Goal: Task Accomplishment & Management: Complete application form

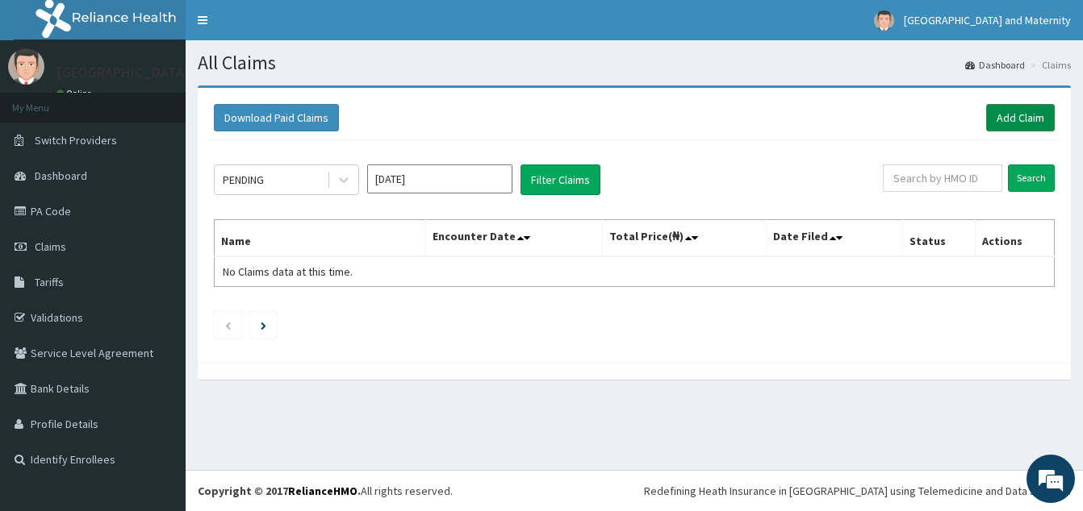
click at [1032, 123] on link "Add Claim" at bounding box center [1020, 117] width 69 height 27
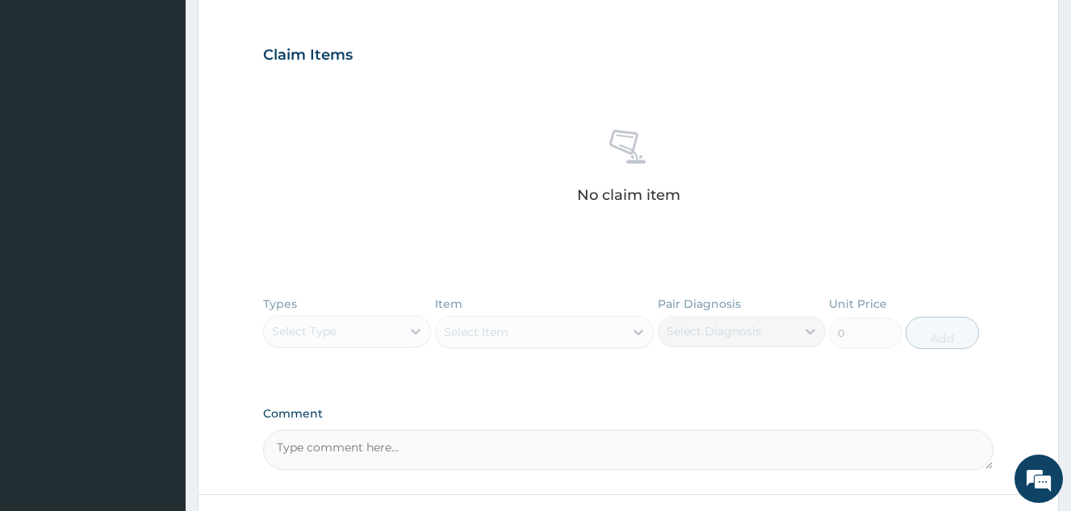
scroll to position [647, 0]
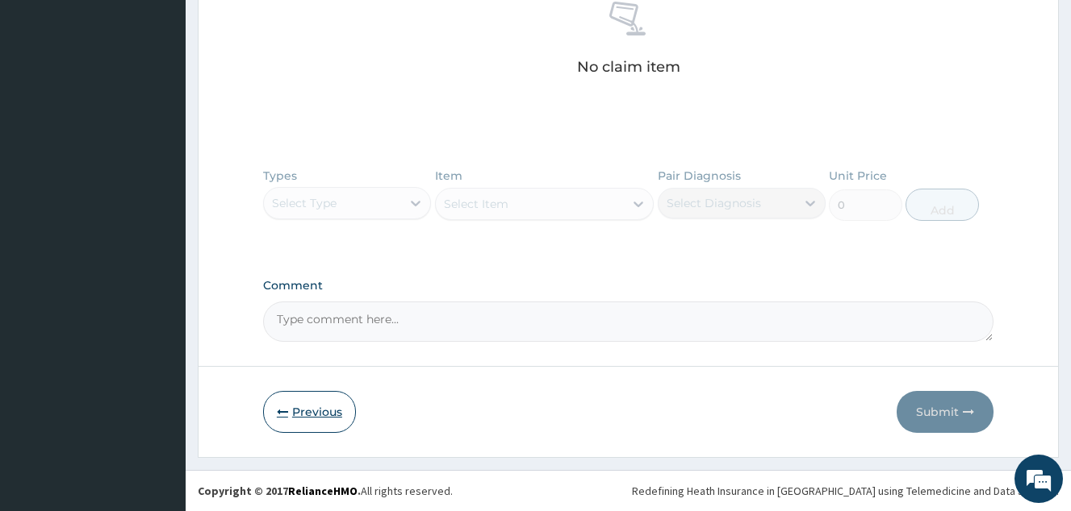
click at [299, 400] on button "Previous" at bounding box center [309, 412] width 93 height 42
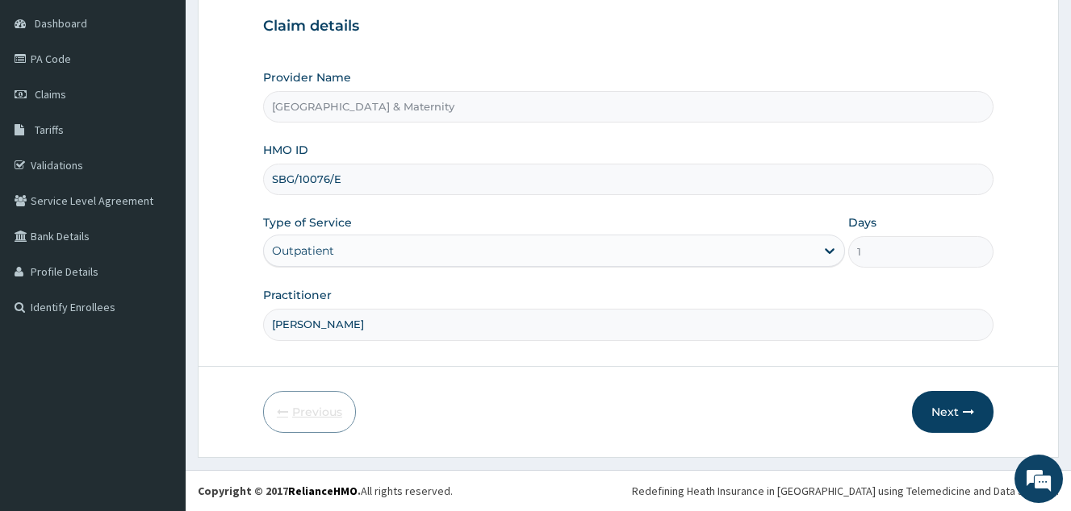
scroll to position [152, 0]
drag, startPoint x: 357, startPoint y: 184, endPoint x: 265, endPoint y: 182, distance: 91.2
click at [265, 182] on input "SBG/10076/E" at bounding box center [628, 179] width 730 height 31
click at [50, 87] on span "Claims" at bounding box center [50, 94] width 31 height 15
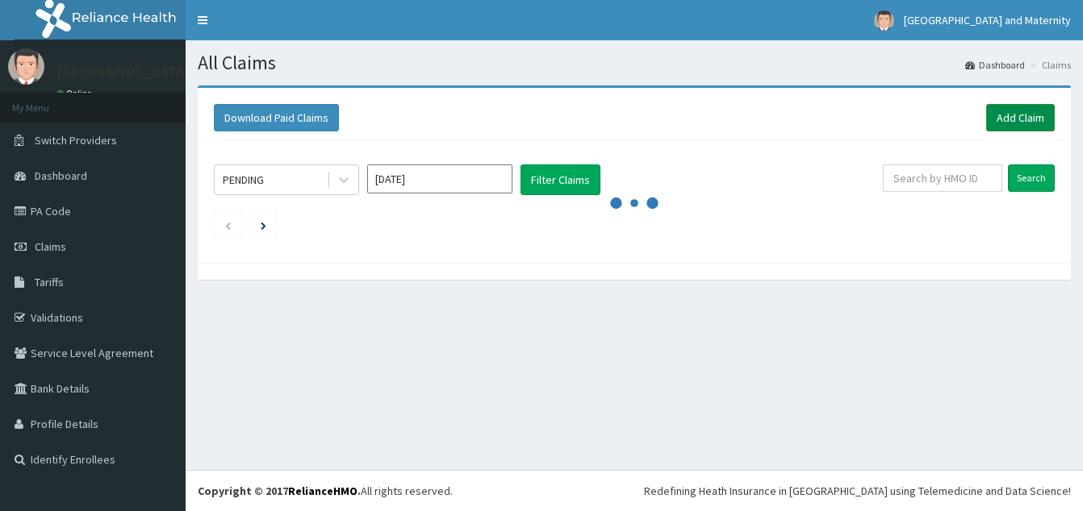
click at [1016, 122] on link "Add Claim" at bounding box center [1020, 117] width 69 height 27
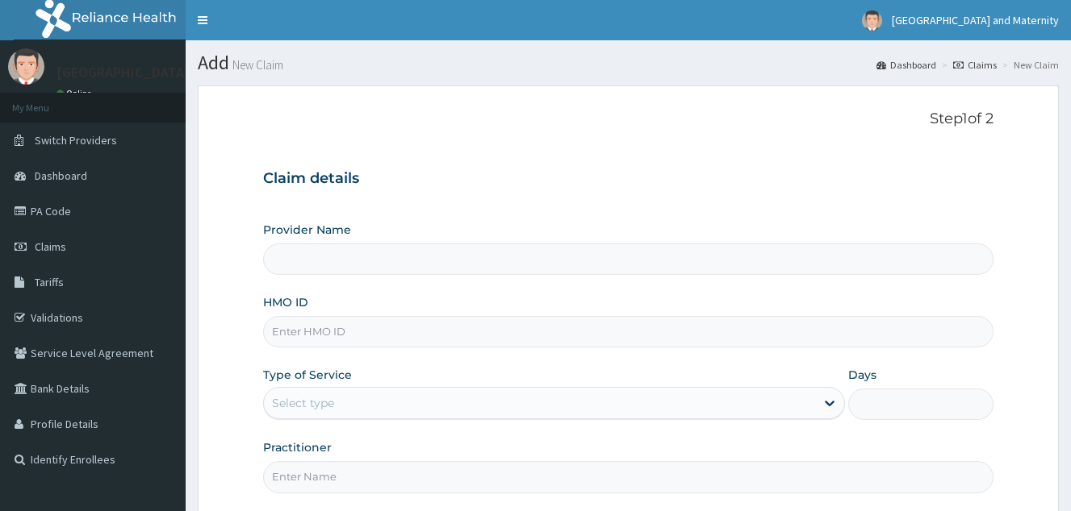
click at [303, 341] on input "HMO ID" at bounding box center [628, 331] width 730 height 31
drag, startPoint x: 0, startPoint y: 0, endPoint x: 303, endPoint y: 341, distance: 456.6
type input "Kingsmith Hospital & Maternity"
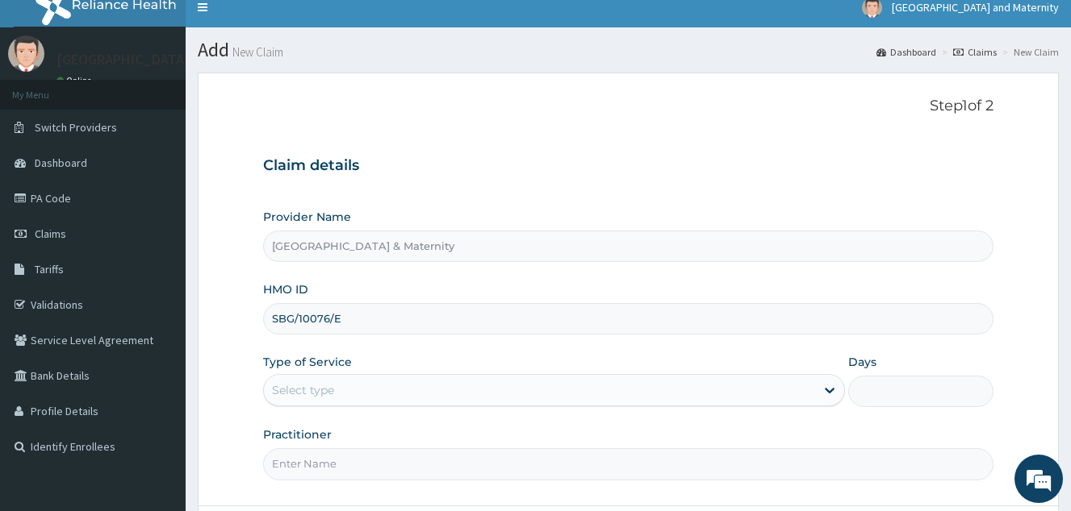
scroll to position [81, 0]
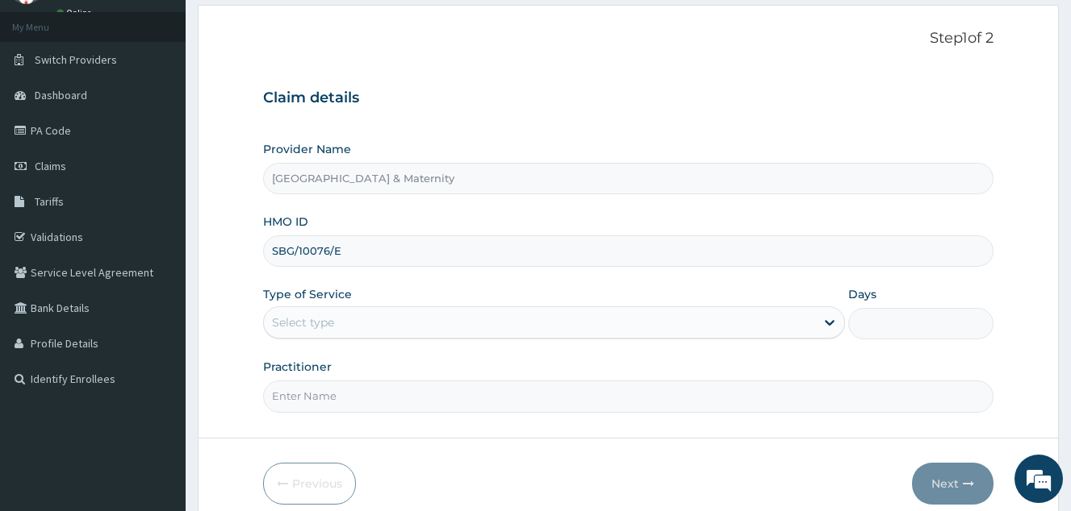
type input "SBG/10076/E"
click at [370, 311] on div "Select type" at bounding box center [539, 323] width 551 height 26
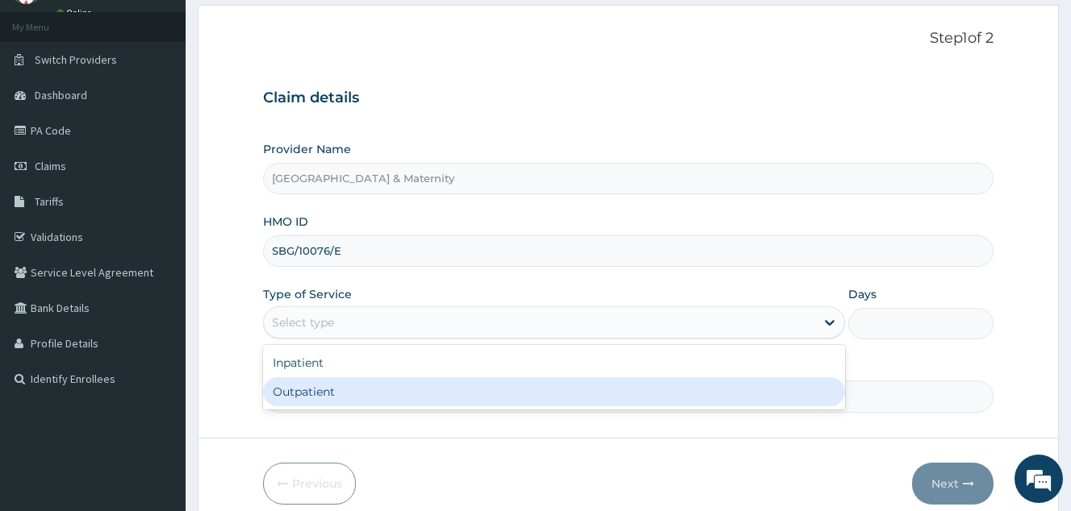
click at [357, 392] on div "Outpatient" at bounding box center [554, 392] width 582 height 29
type input "1"
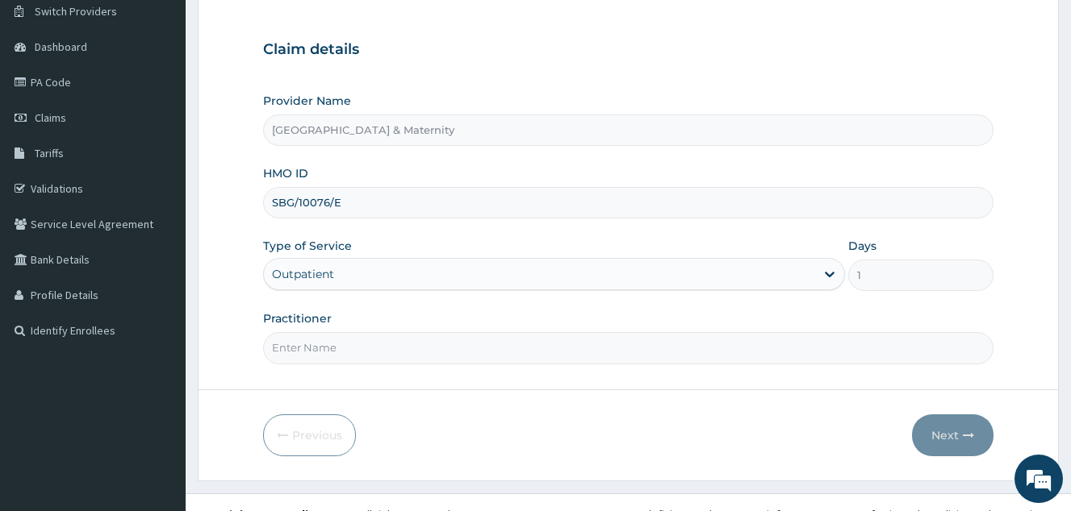
scroll to position [152, 0]
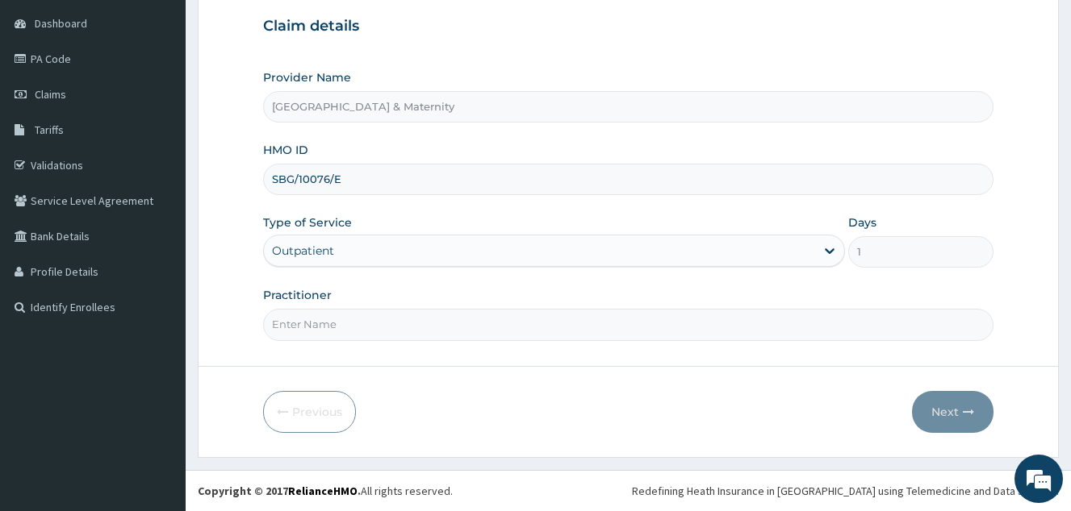
drag, startPoint x: 323, startPoint y: 325, endPoint x: 331, endPoint y: 335, distance: 12.1
click at [323, 325] on input "Practitioner" at bounding box center [628, 324] width 730 height 31
type input "Dr Ajanlekoko"
click at [955, 408] on button "Next" at bounding box center [952, 412] width 81 height 42
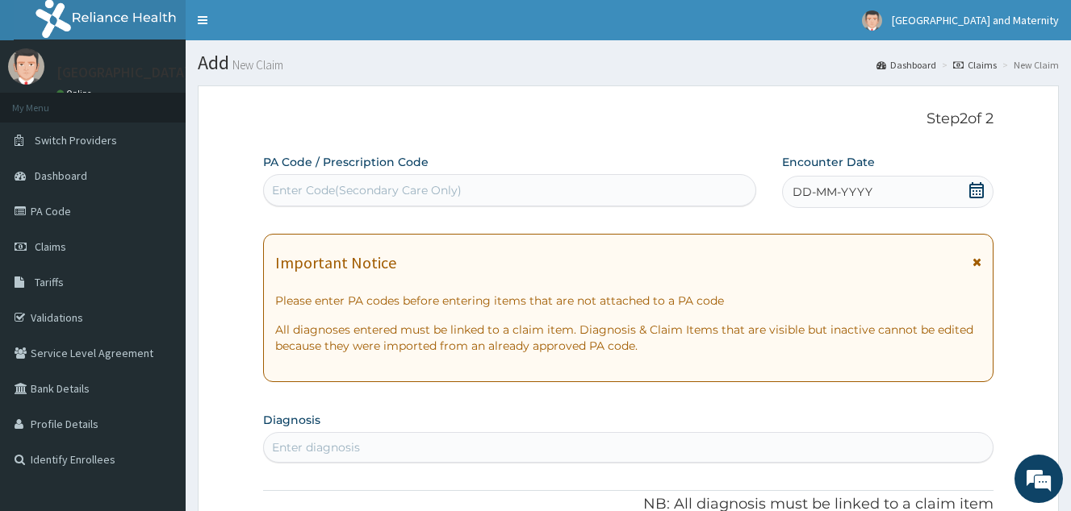
click at [973, 187] on icon at bounding box center [976, 190] width 16 height 16
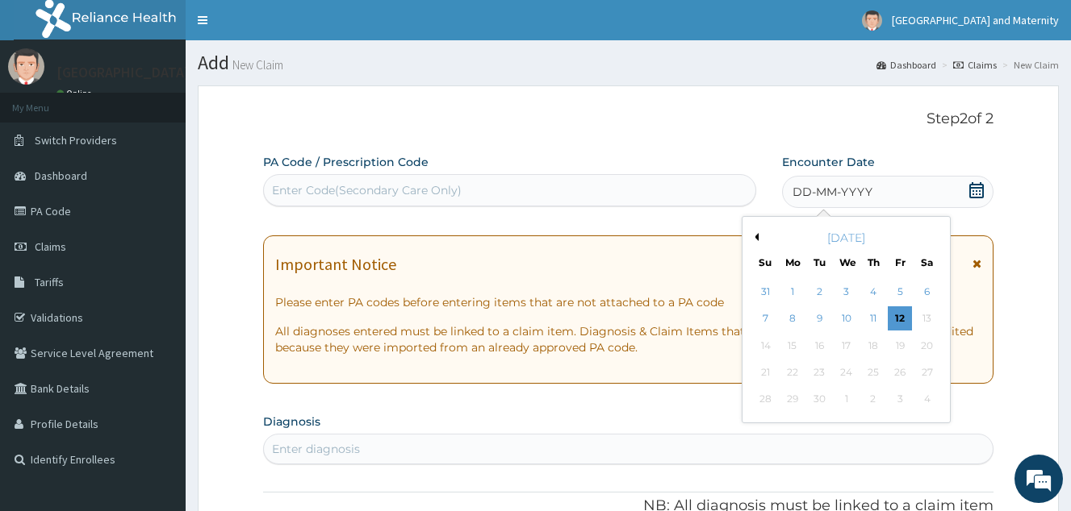
click at [757, 239] on button "Previous Month" at bounding box center [754, 237] width 8 height 8
click at [758, 239] on button "Previous Month" at bounding box center [754, 237] width 8 height 8
click at [925, 295] on div "5" at bounding box center [927, 292] width 24 height 24
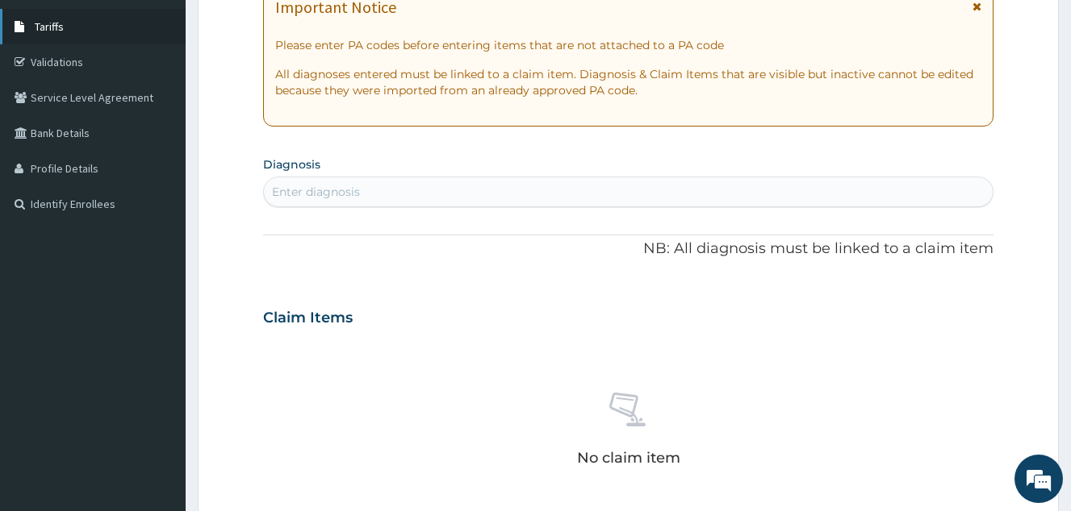
scroll to position [242, 0]
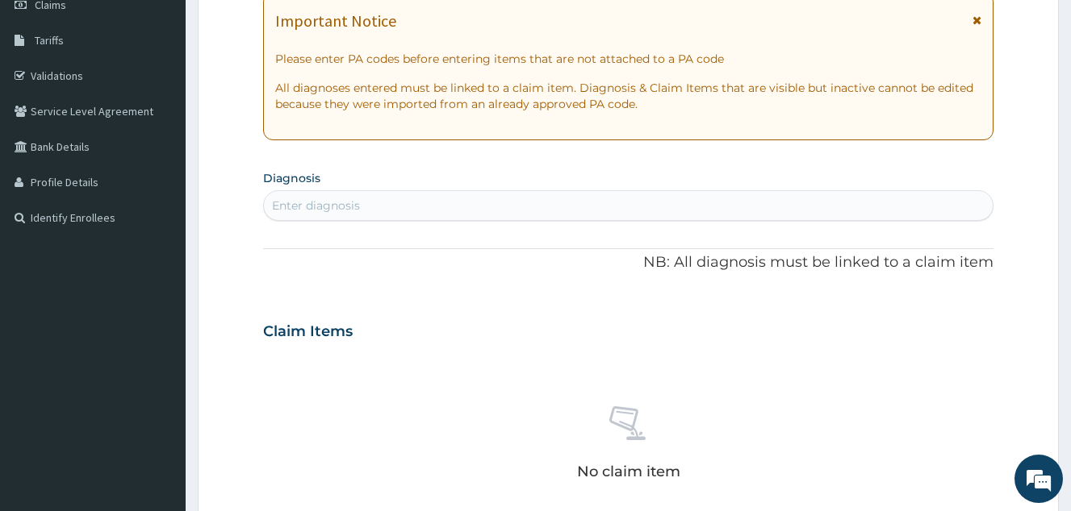
click at [348, 207] on div "Enter diagnosis" at bounding box center [316, 206] width 88 height 16
type input "ABDOMINAL PAIN"
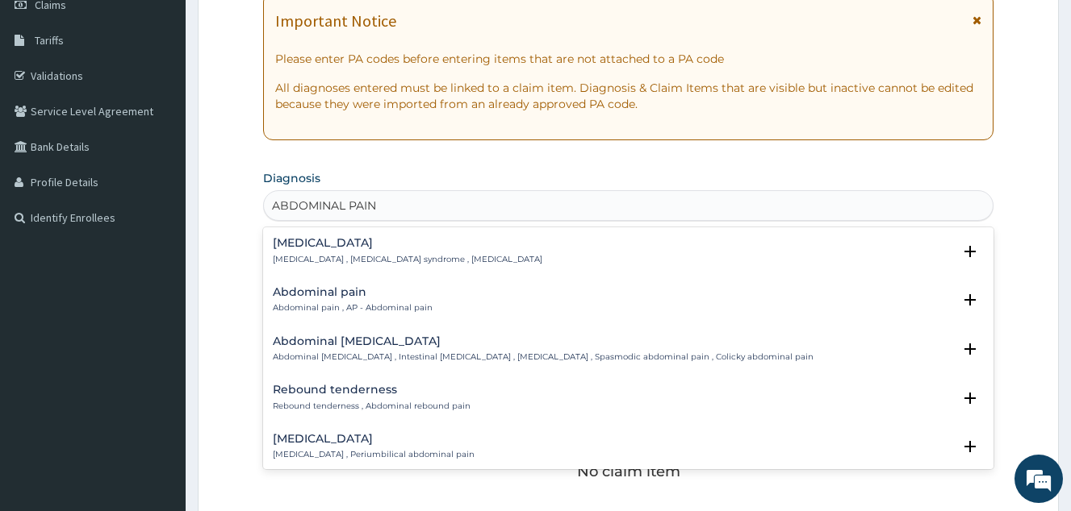
click at [350, 290] on h4 "Abdominal pain" at bounding box center [353, 292] width 160 height 12
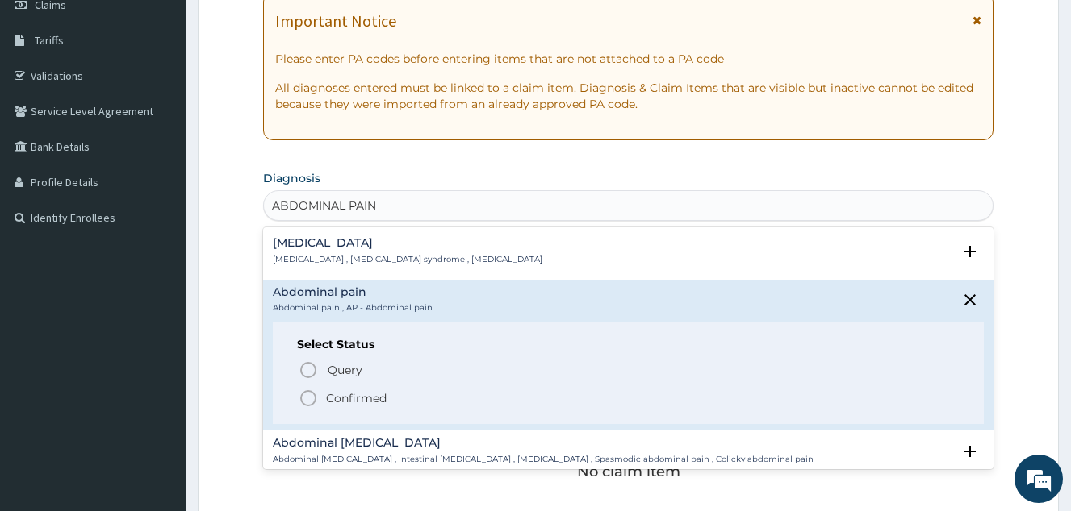
click at [344, 400] on p "Confirmed" at bounding box center [356, 398] width 61 height 16
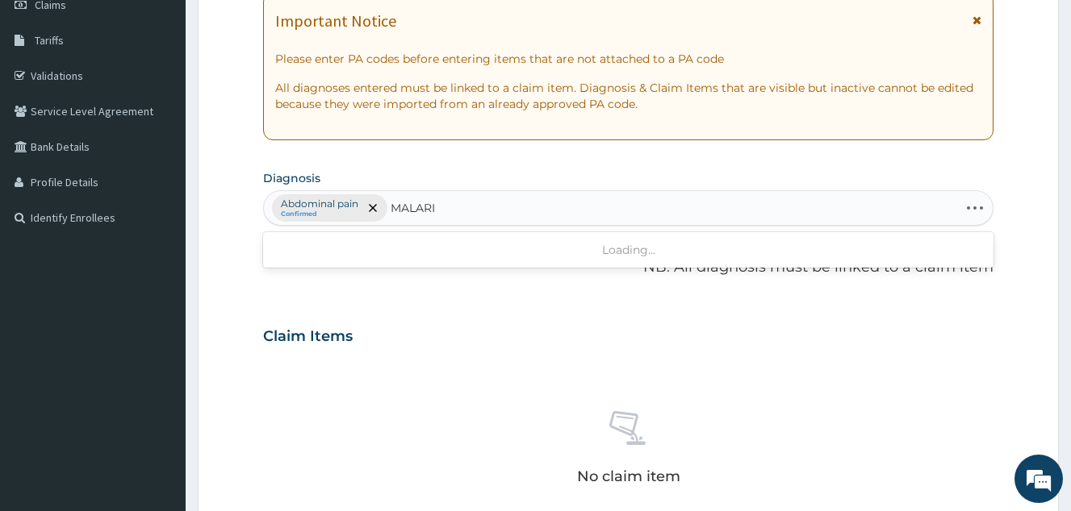
type input "MALARIA"
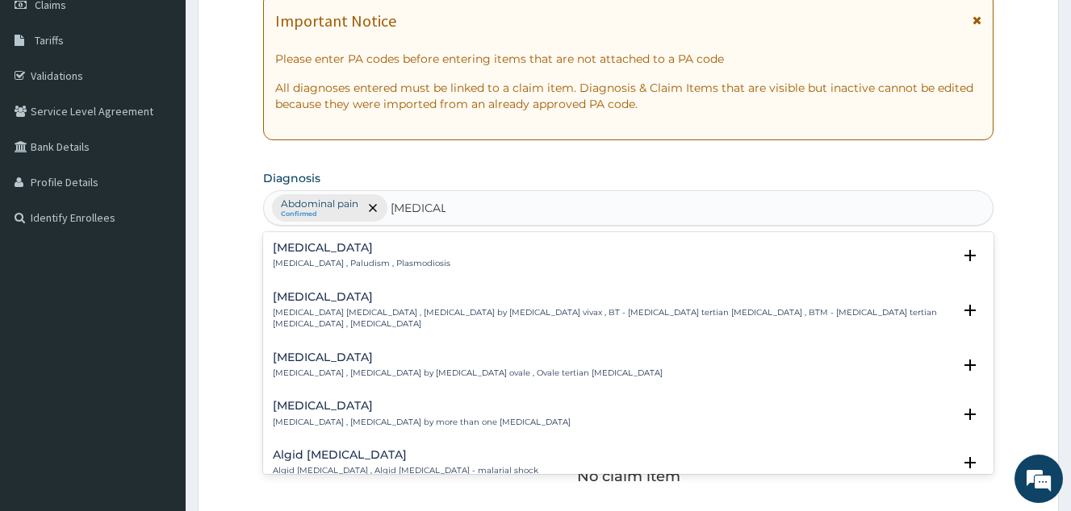
click at [405, 245] on h4 "Malaria" at bounding box center [361, 248] width 177 height 12
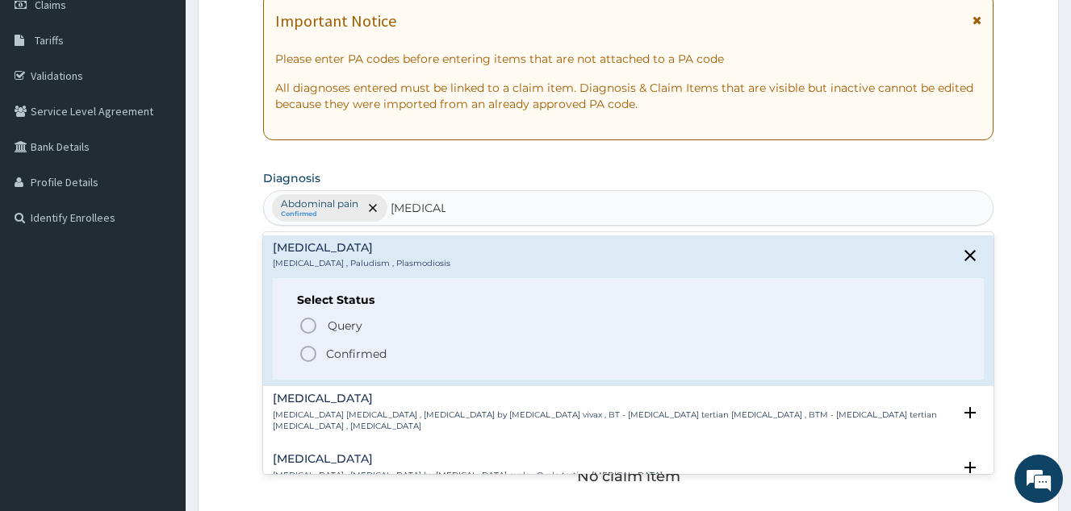
click at [374, 349] on p "Confirmed" at bounding box center [356, 354] width 61 height 16
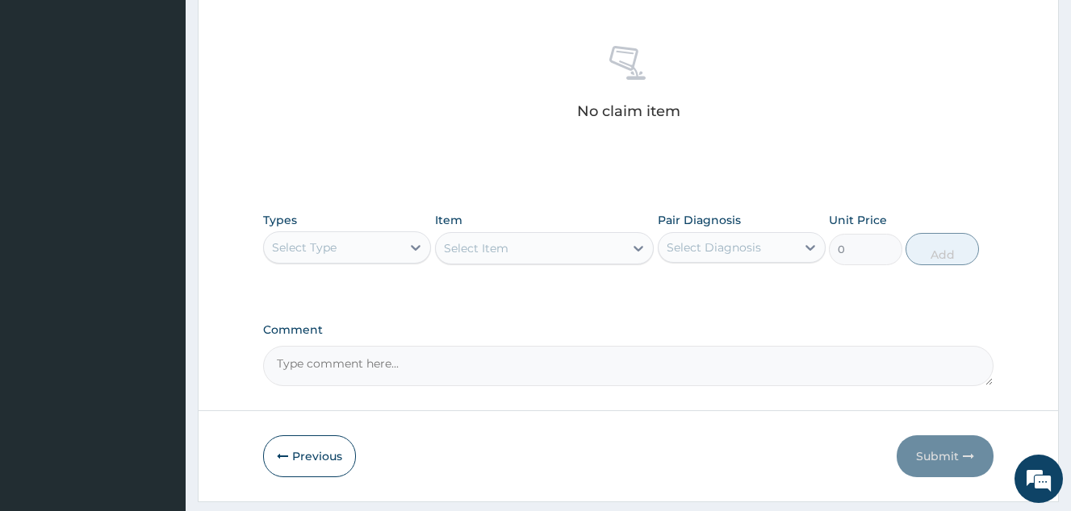
scroll to position [645, 0]
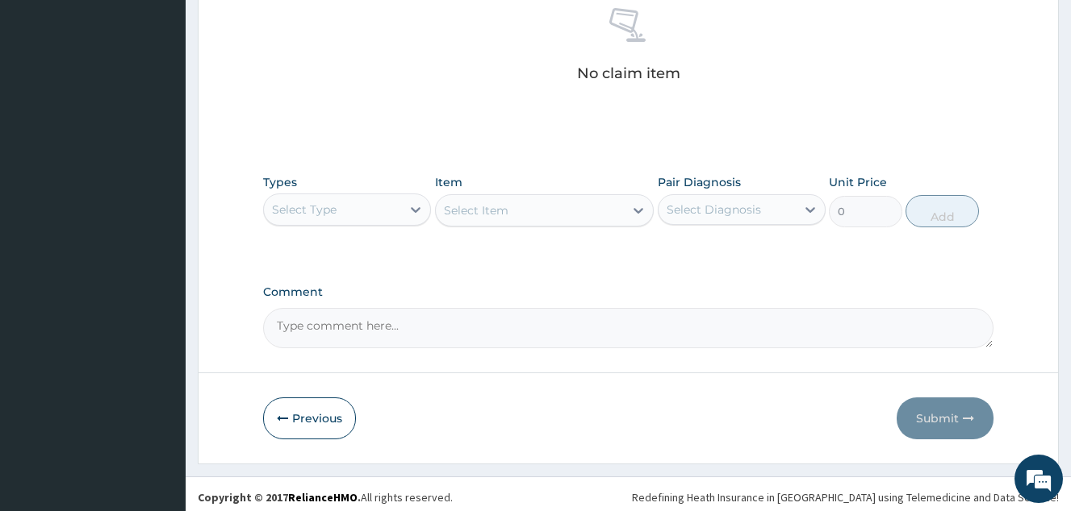
click at [373, 220] on div "Select Type" at bounding box center [332, 210] width 137 height 26
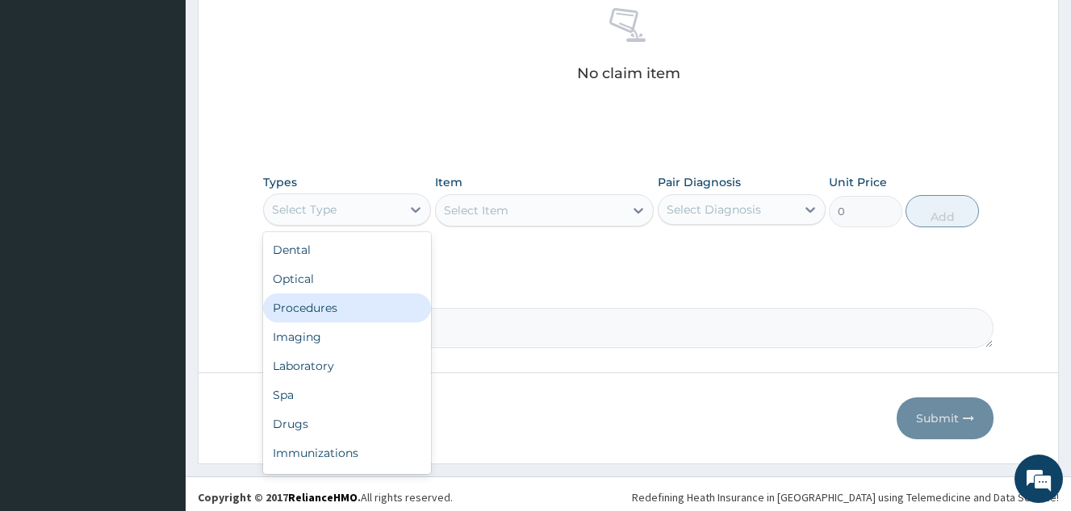
click at [384, 314] on div "Procedures" at bounding box center [347, 308] width 168 height 29
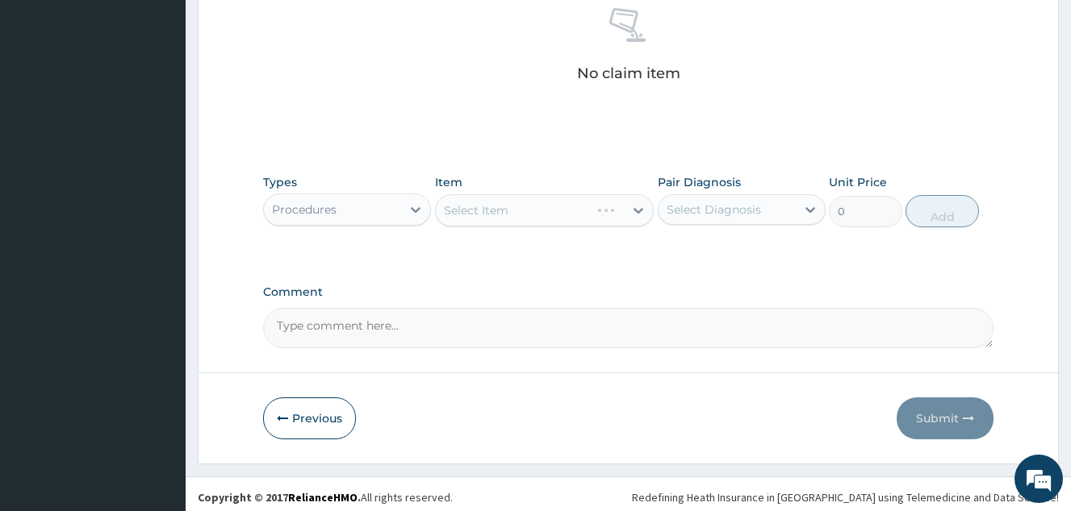
click at [506, 202] on div "Select Item" at bounding box center [544, 210] width 219 height 32
click at [531, 213] on div "Select Item" at bounding box center [544, 210] width 219 height 32
click at [531, 213] on div "Select Item" at bounding box center [530, 211] width 189 height 26
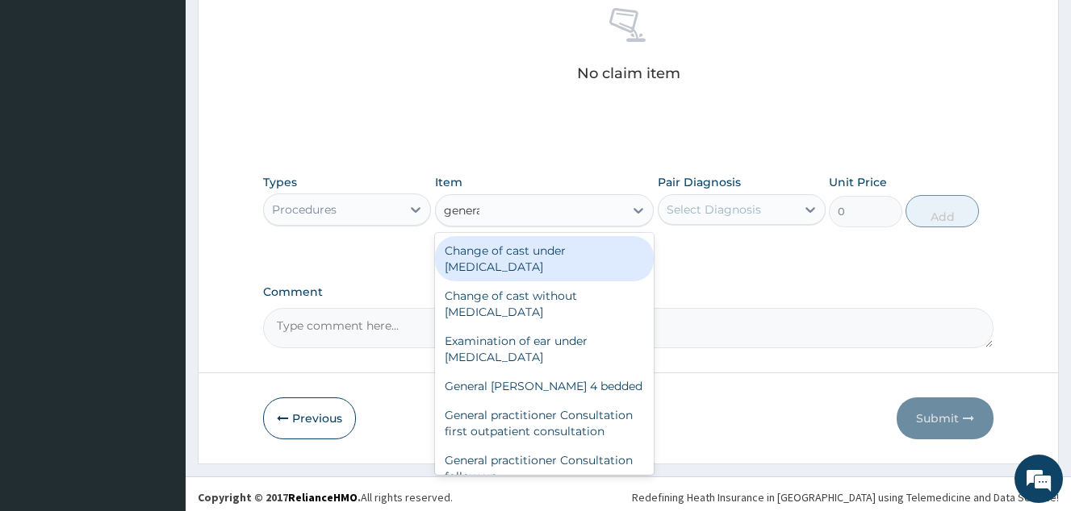
type input "general"
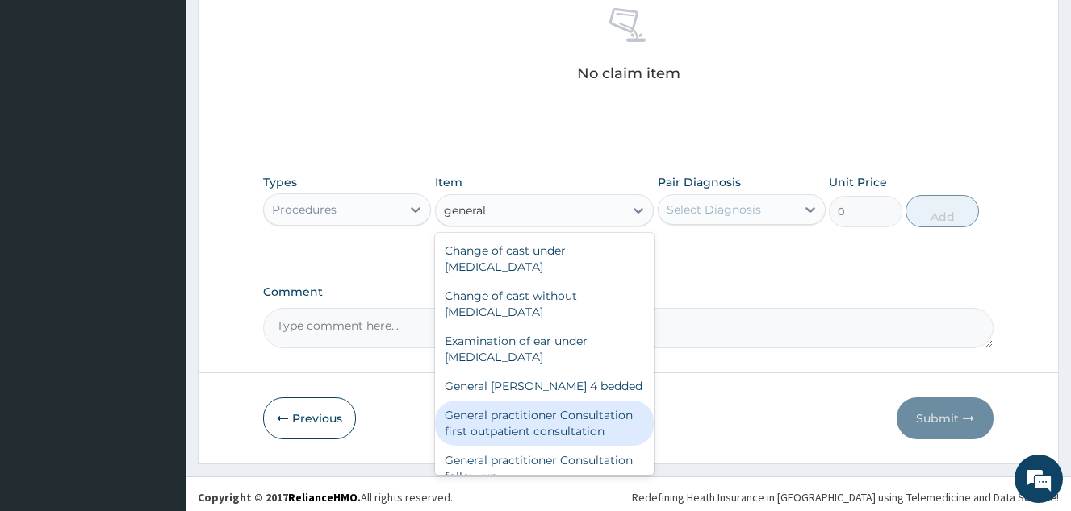
click at [586, 415] on div "General practitioner Consultation first outpatient consultation" at bounding box center [544, 423] width 219 height 45
type input "4000"
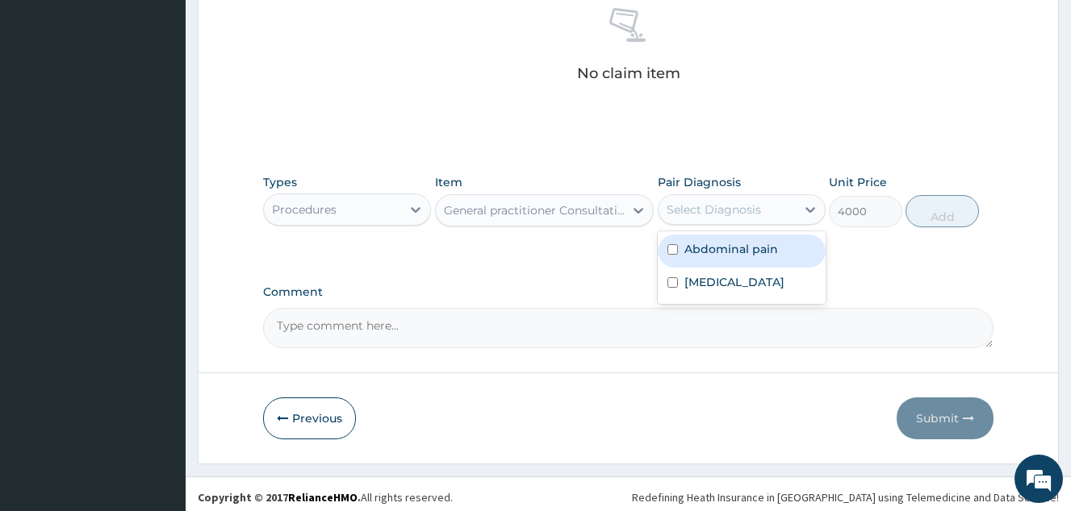
click at [762, 220] on div "Select Diagnosis" at bounding box center [726, 210] width 137 height 26
click at [767, 264] on div "Abdominal pain" at bounding box center [741, 251] width 168 height 33
checkbox input "true"
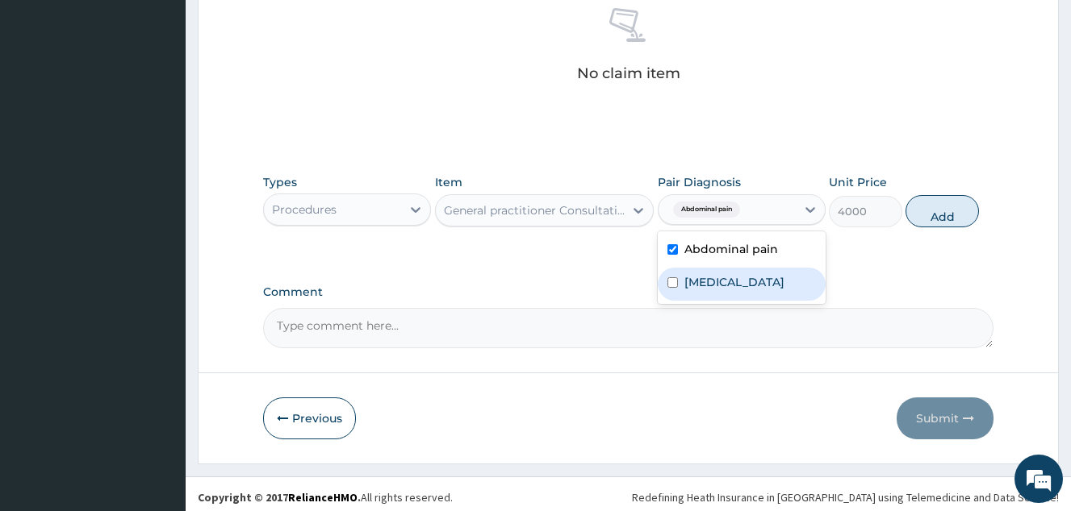
drag, startPoint x: 762, startPoint y: 294, endPoint x: 799, endPoint y: 283, distance: 38.6
click at [762, 294] on div "Malaria" at bounding box center [741, 284] width 168 height 33
checkbox input "true"
click at [934, 218] on button "Add" at bounding box center [941, 211] width 73 height 32
type input "0"
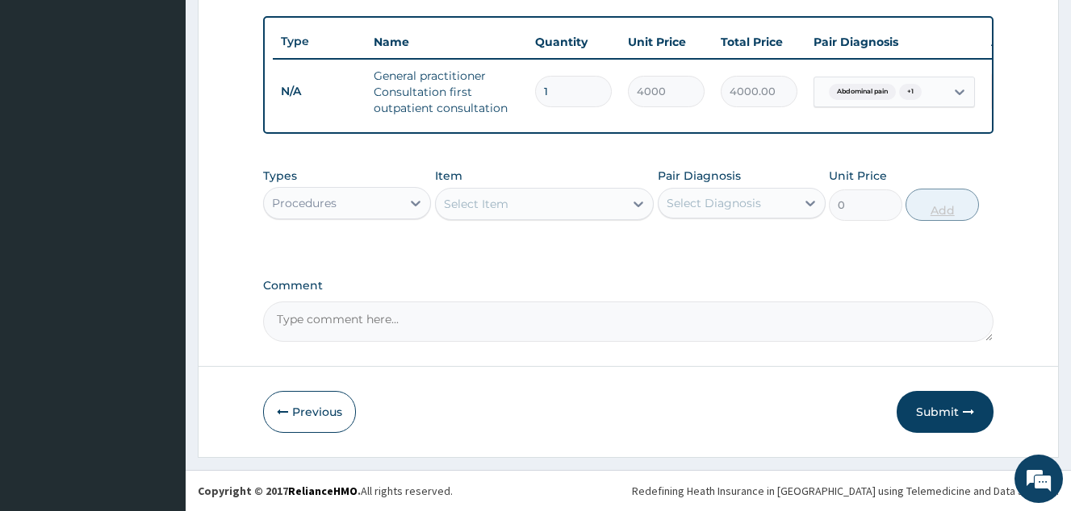
scroll to position [596, 0]
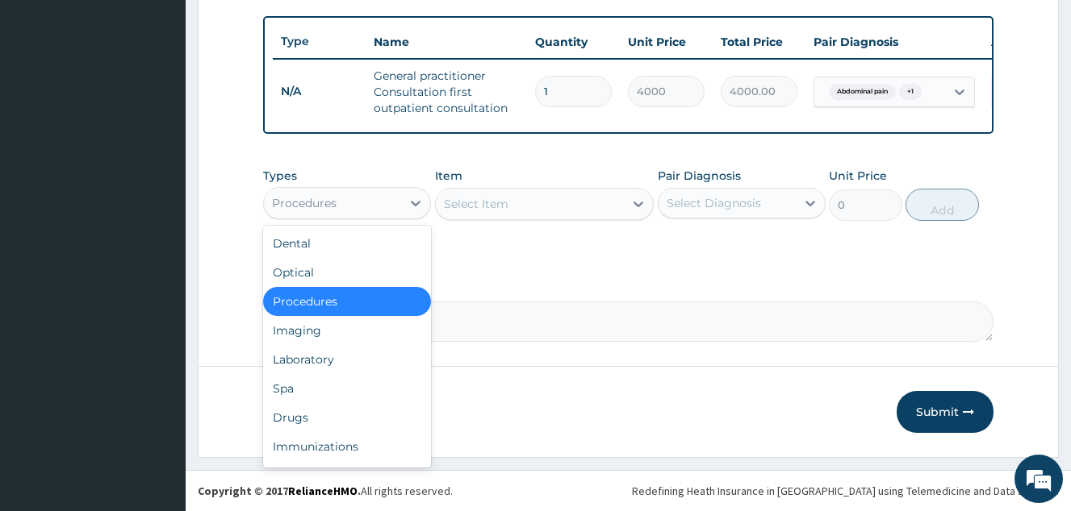
drag, startPoint x: 363, startPoint y: 207, endPoint x: 364, endPoint y: 216, distance: 8.9
click at [362, 207] on div "Procedures" at bounding box center [332, 203] width 137 height 26
click at [357, 368] on div "Laboratory" at bounding box center [347, 359] width 168 height 29
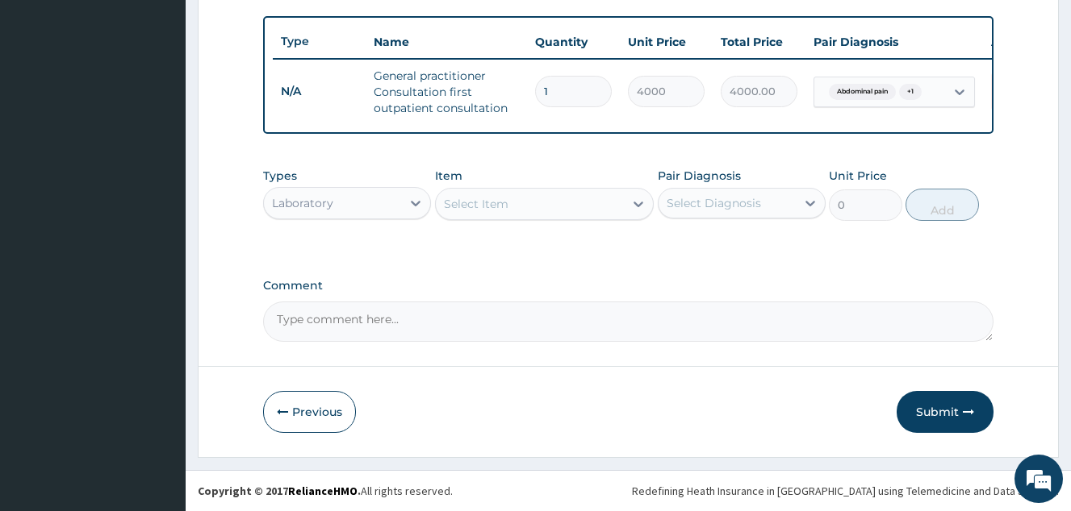
click at [512, 217] on div "Select Item" at bounding box center [544, 204] width 219 height 32
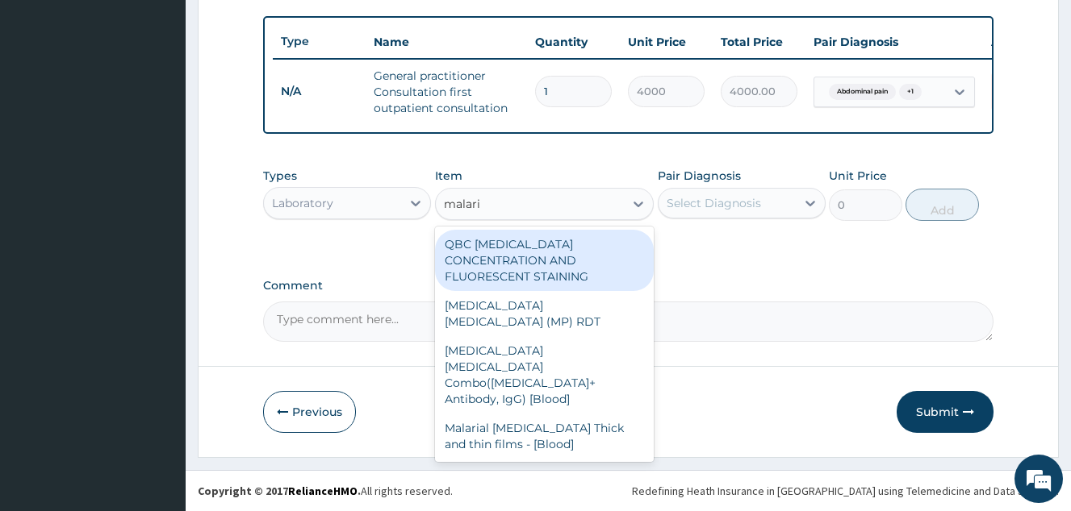
type input "malaria"
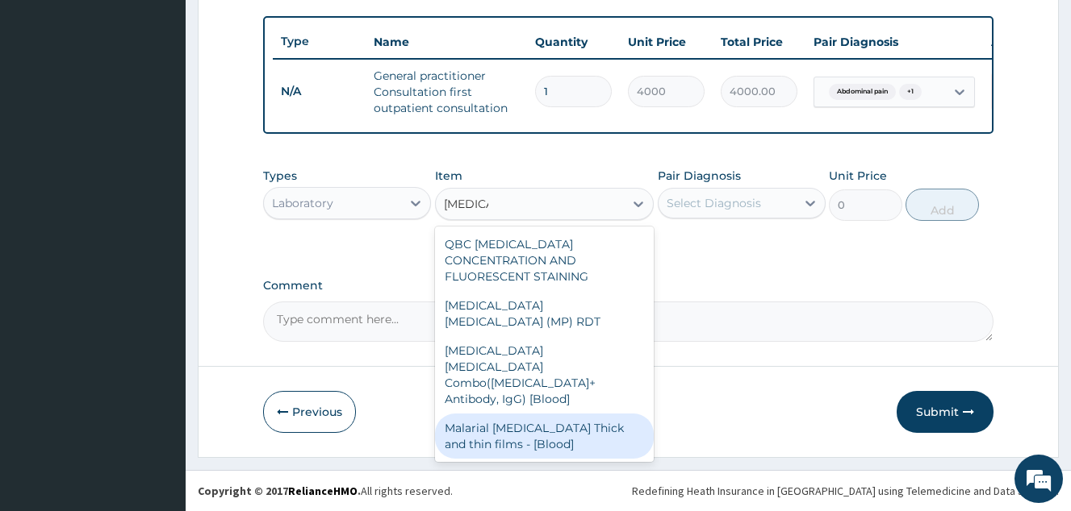
click at [536, 414] on div "Malarial Parasite Thick and thin films - [Blood]" at bounding box center [544, 436] width 219 height 45
type input "2500"
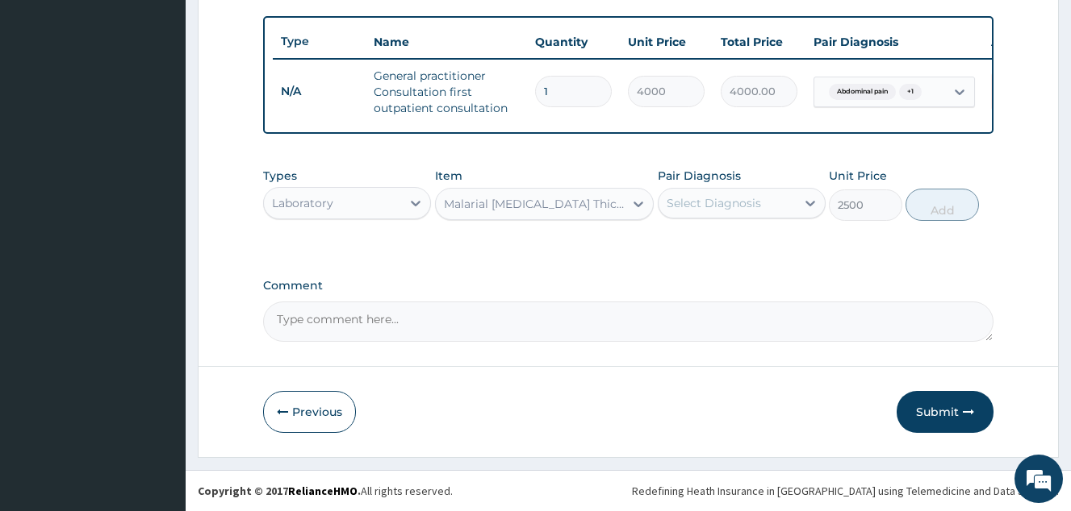
click at [707, 207] on div "Select Diagnosis" at bounding box center [713, 203] width 94 height 16
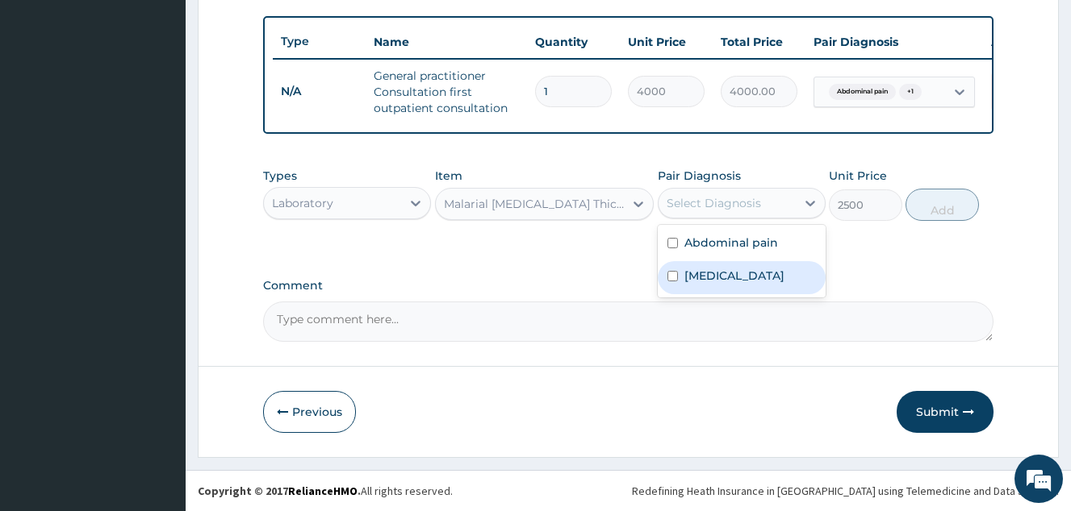
click at [729, 271] on div "Malaria" at bounding box center [741, 277] width 168 height 33
checkbox input "true"
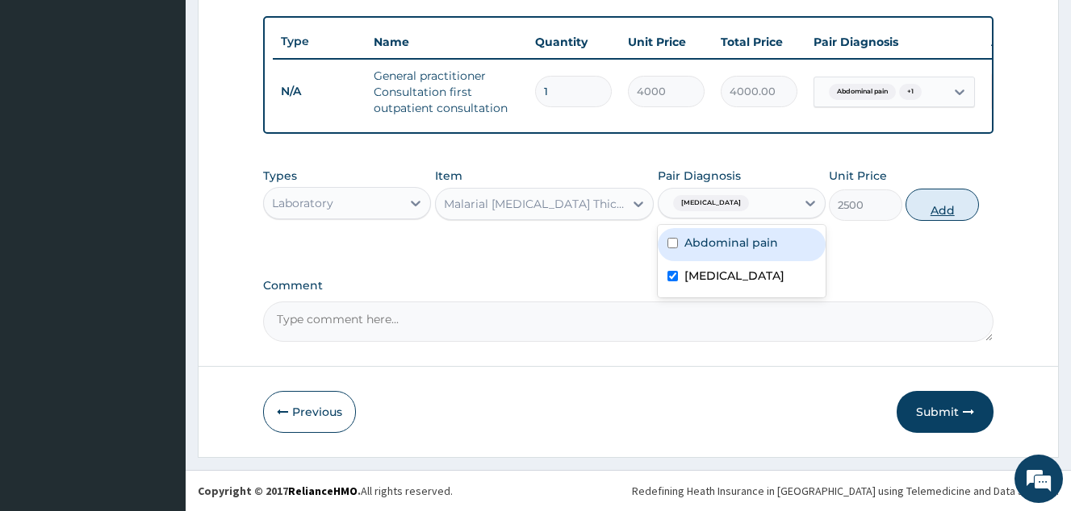
click at [947, 198] on button "Add" at bounding box center [941, 205] width 73 height 32
type input "0"
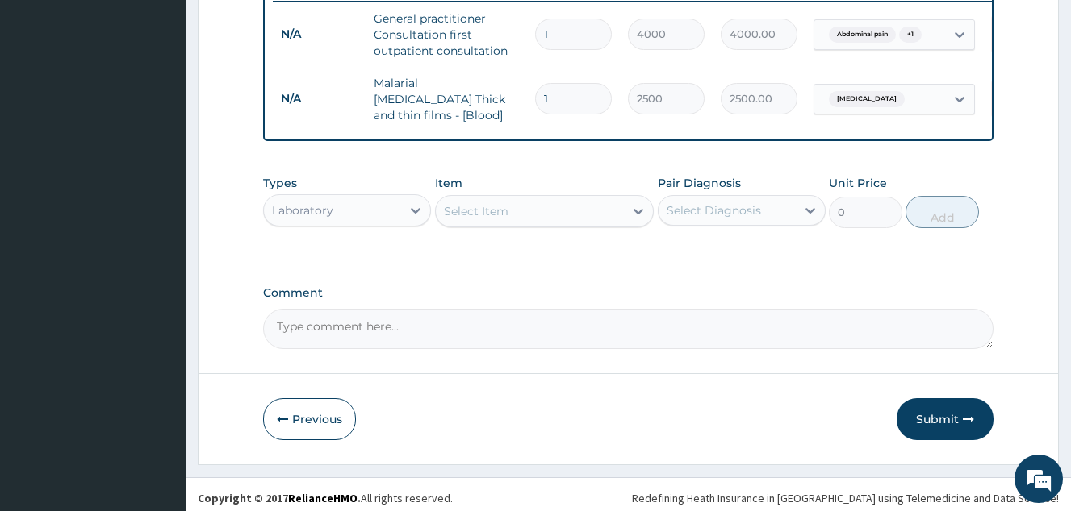
scroll to position [652, 0]
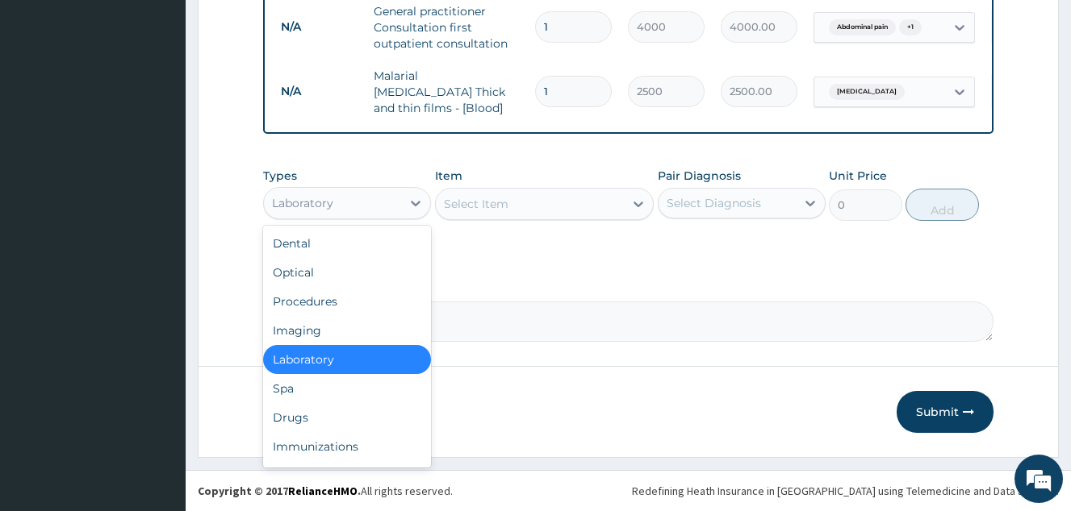
click at [335, 215] on div "Laboratory" at bounding box center [332, 203] width 137 height 26
click at [322, 412] on div "Drugs" at bounding box center [347, 417] width 168 height 29
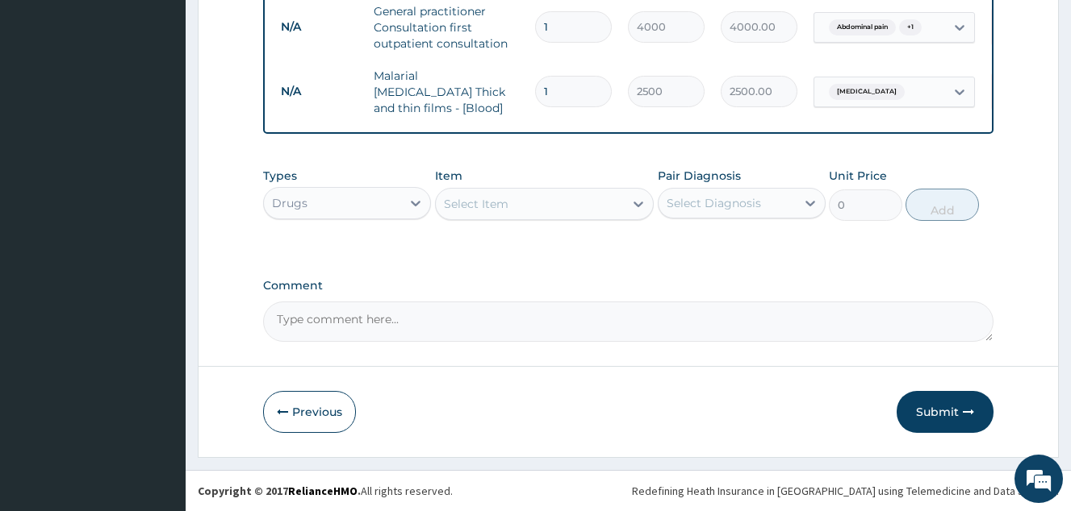
click at [498, 206] on div "Select Item" at bounding box center [476, 204] width 65 height 16
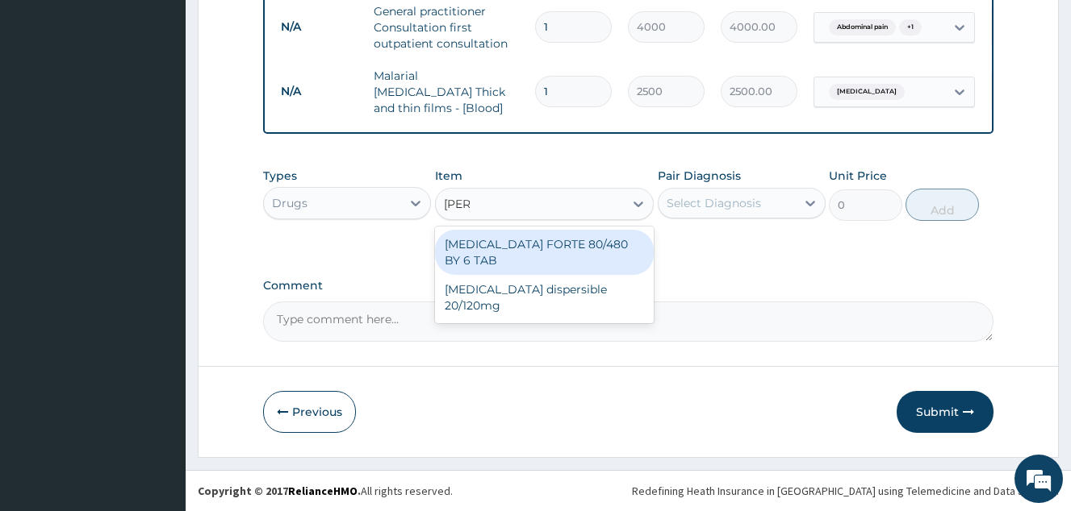
type input "coart"
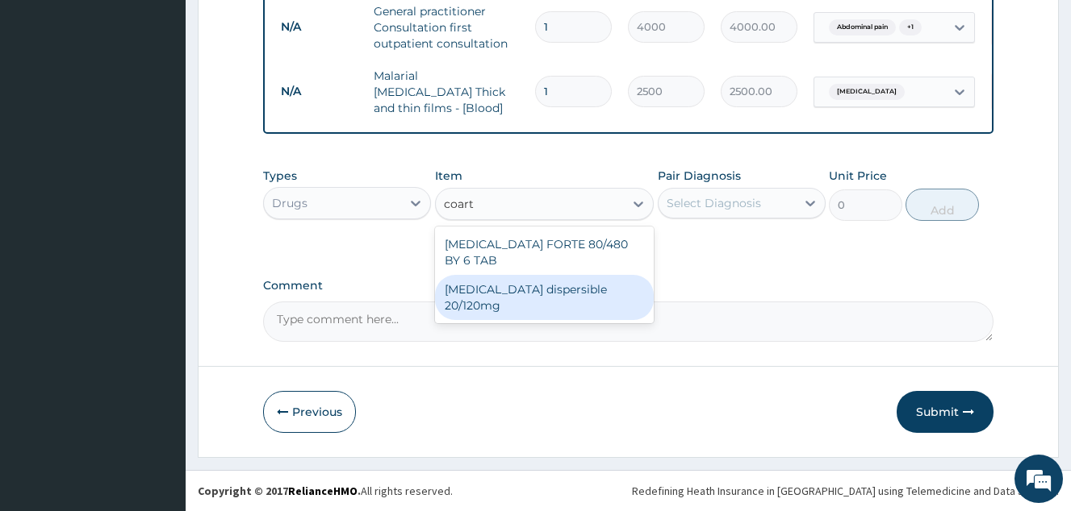
click at [540, 275] on div "Coartem dispersible 20/120mg" at bounding box center [544, 297] width 219 height 45
type input "120"
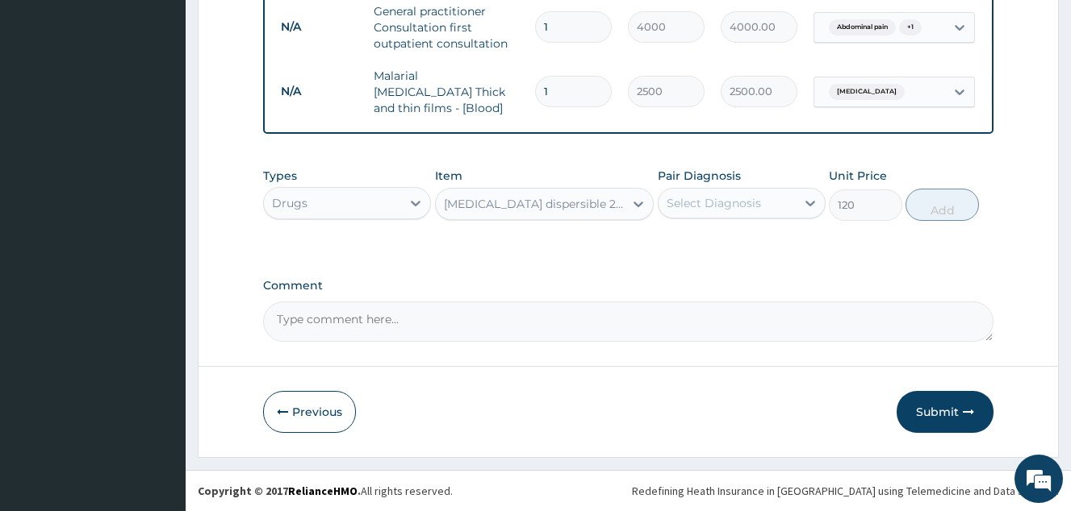
click at [689, 215] on div "Select Diagnosis" at bounding box center [726, 203] width 137 height 26
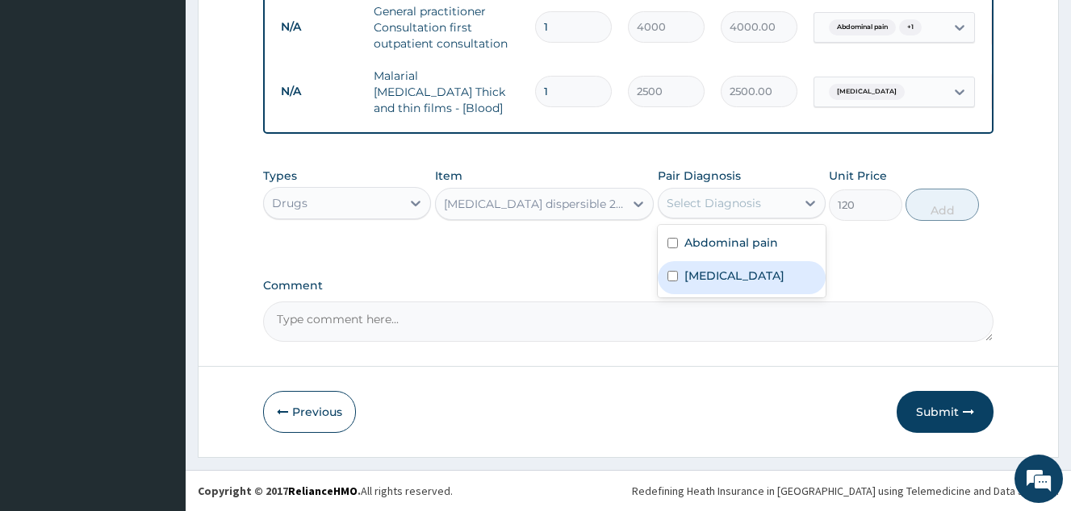
click at [716, 274] on label "Malaria" at bounding box center [734, 276] width 100 height 16
checkbox input "true"
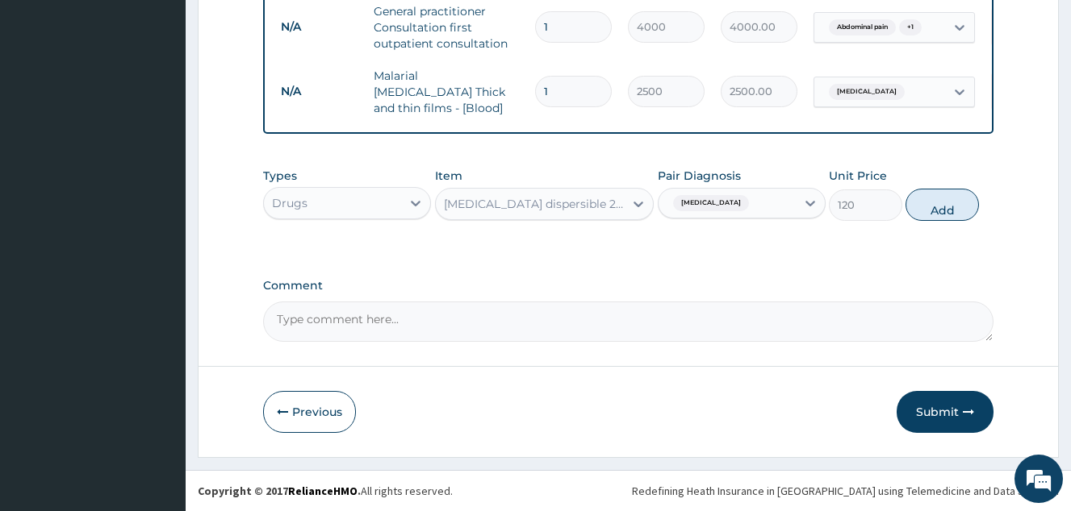
drag, startPoint x: 960, startPoint y: 198, endPoint x: 699, endPoint y: 190, distance: 261.5
click at [960, 199] on button "Add" at bounding box center [941, 205] width 73 height 32
type input "0"
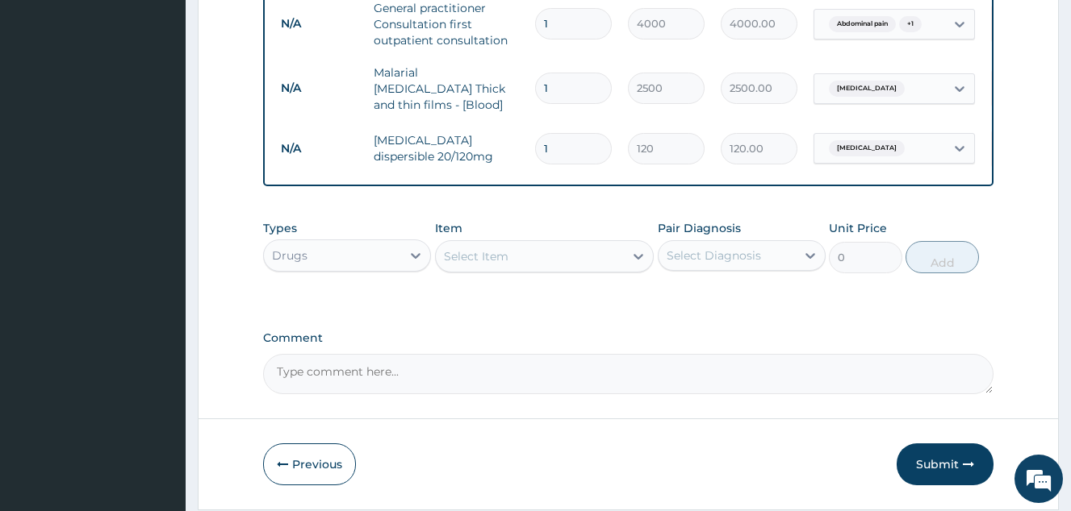
drag, startPoint x: 565, startPoint y: 144, endPoint x: 515, endPoint y: 139, distance: 50.3
click at [517, 139] on tr "N/A Coartem dispersible 20/120mg 1 120 120.00 Malaria Delete" at bounding box center [668, 149] width 791 height 56
type input "6"
type input "720.00"
type input "6"
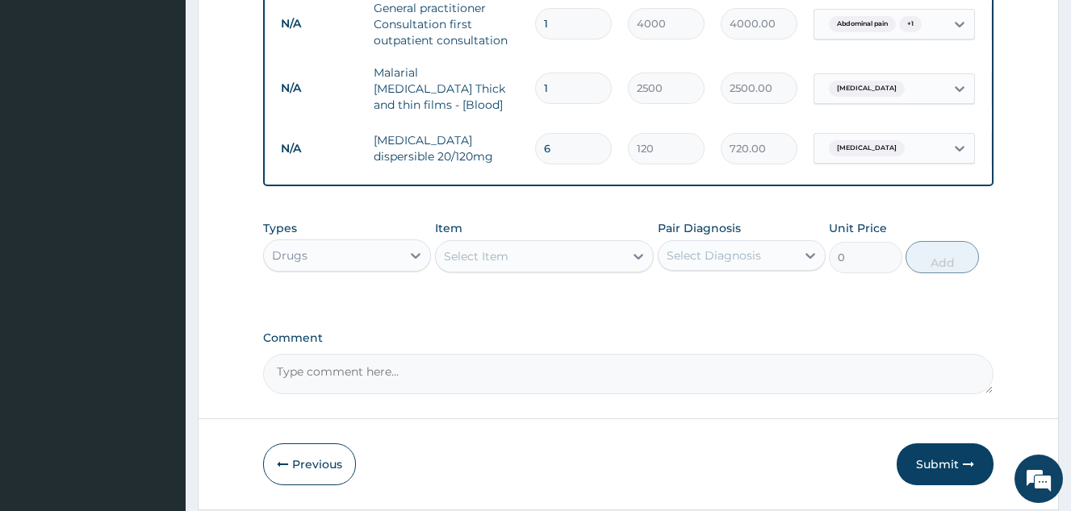
drag, startPoint x: 459, startPoint y: 256, endPoint x: 488, endPoint y: 244, distance: 31.5
click at [459, 256] on div "Select Item" at bounding box center [476, 256] width 65 height 16
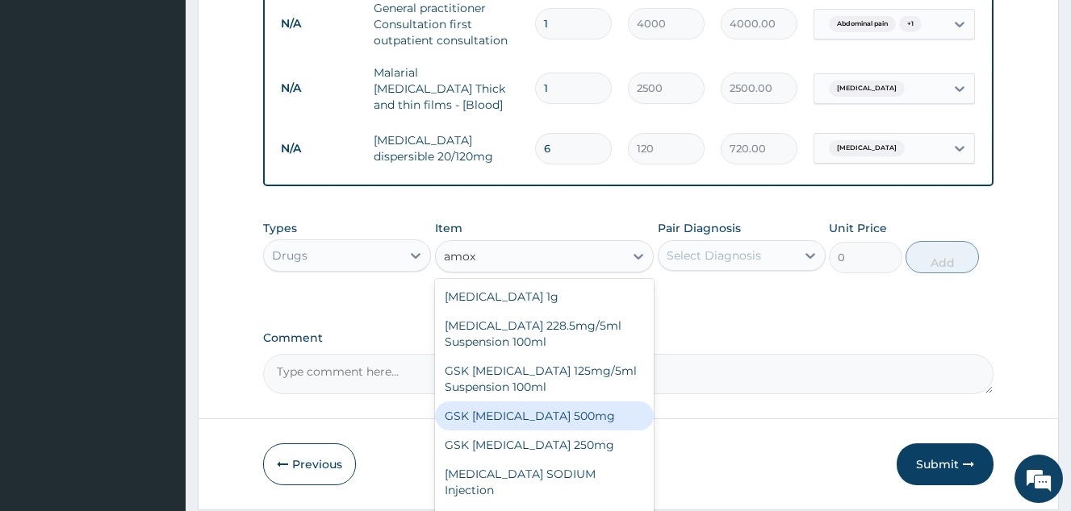
scroll to position [58, 0]
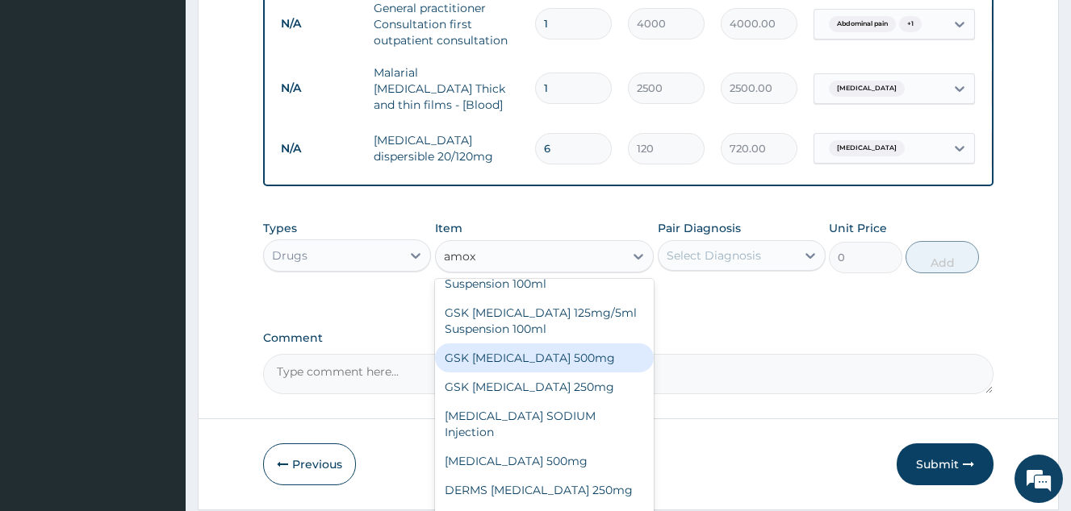
type input "amox"
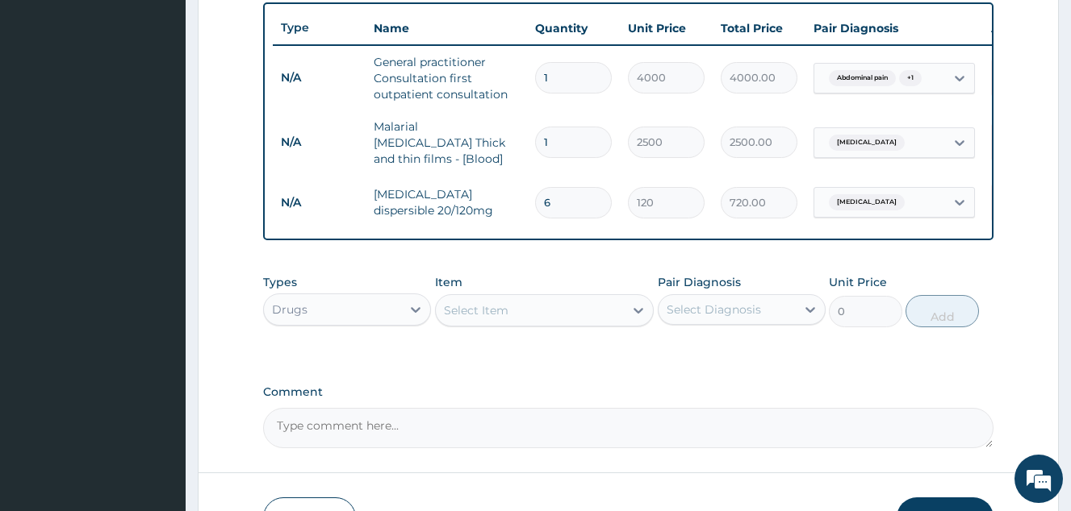
scroll to position [707, 0]
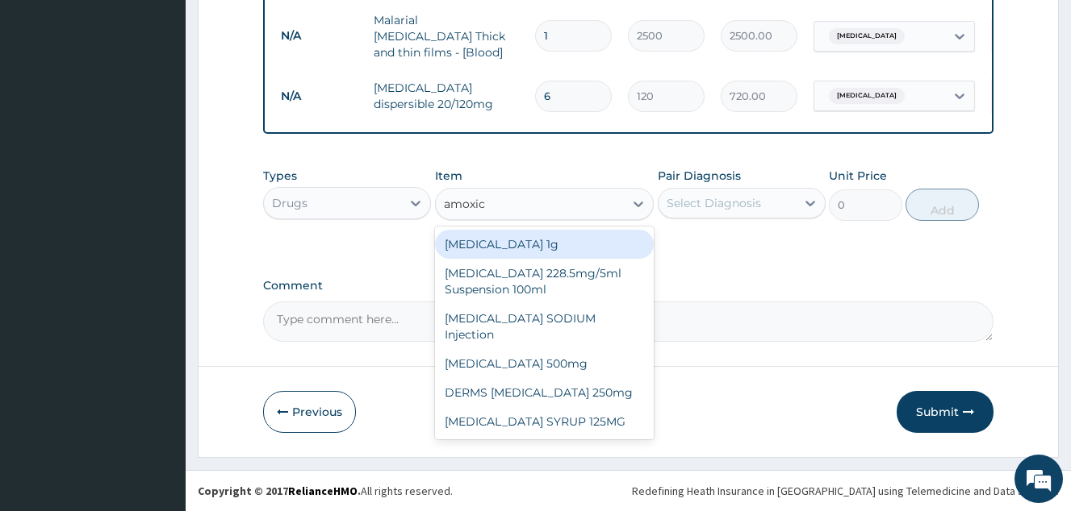
type input "amoxic"
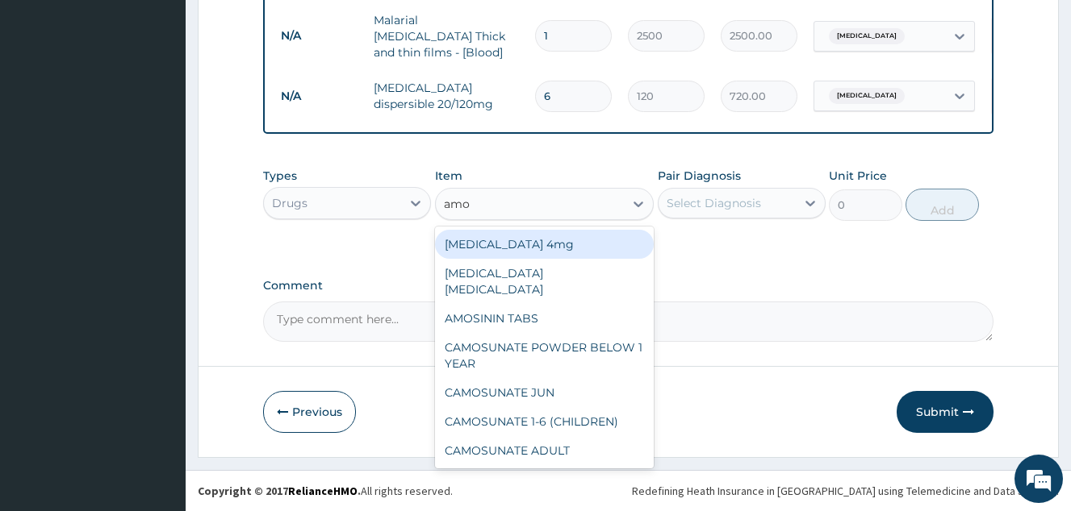
type input "amox"
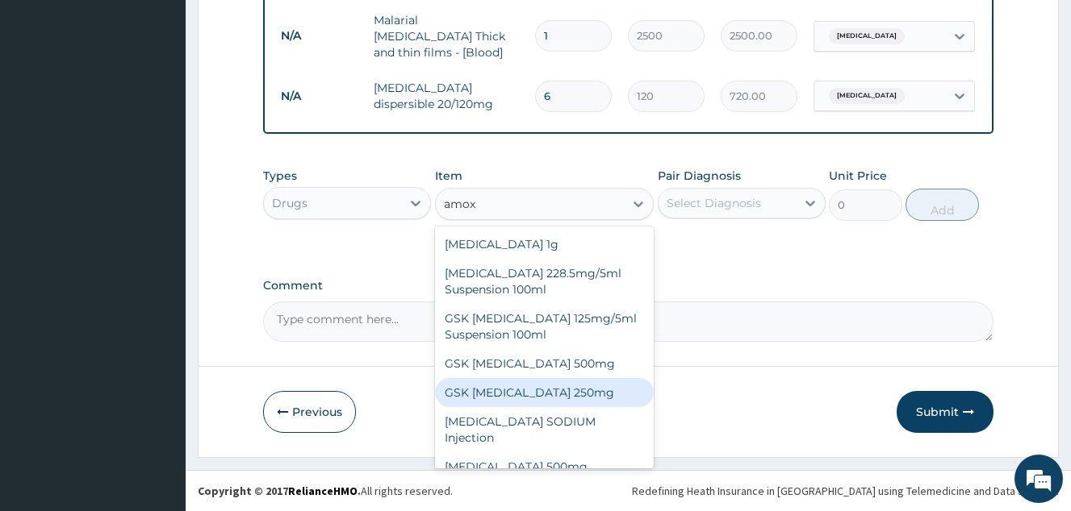
scroll to position [58, 0]
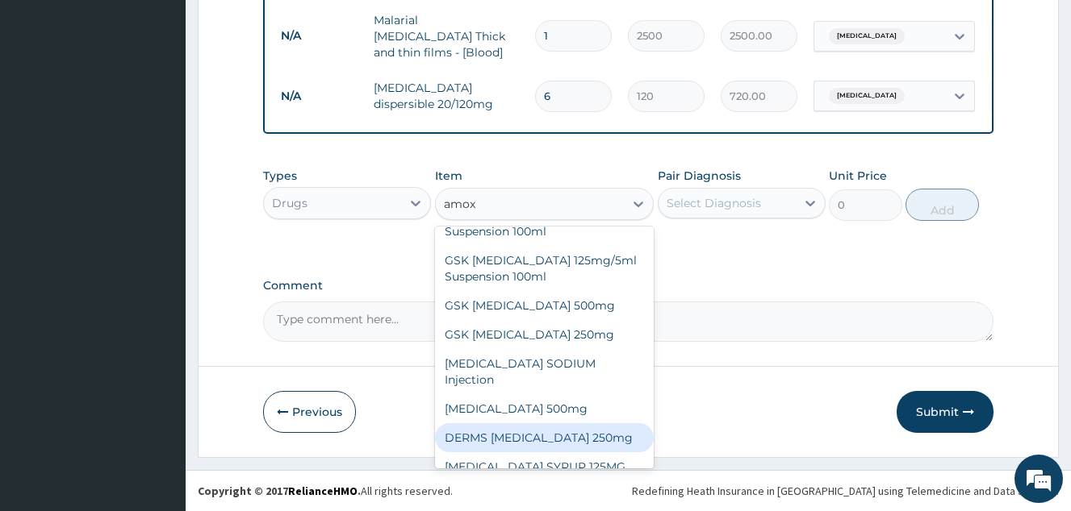
click at [591, 424] on div "DERMS AMOXICILLIN 250mg" at bounding box center [544, 438] width 219 height 29
type input "65"
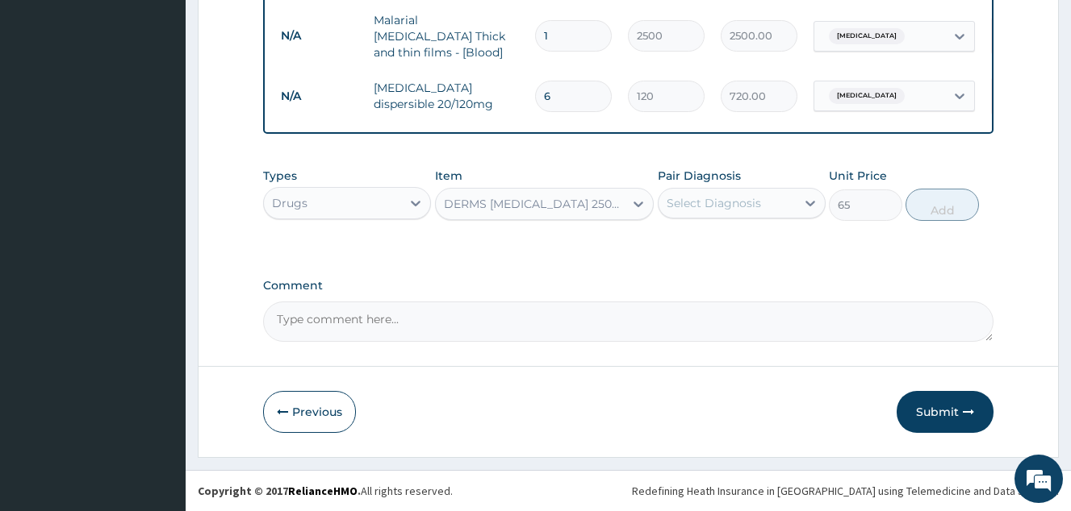
click at [739, 211] on div "Select Diagnosis" at bounding box center [726, 203] width 137 height 26
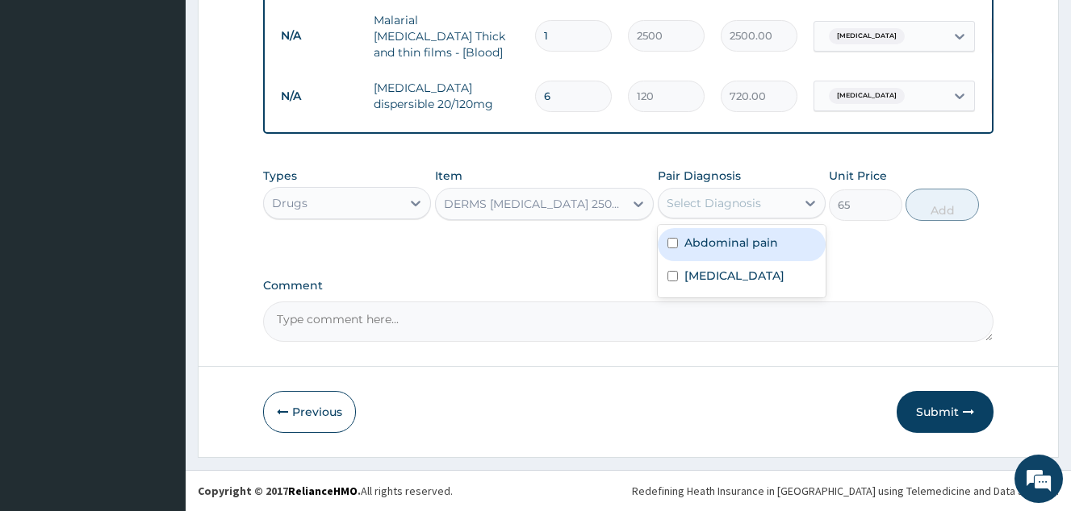
click at [739, 253] on div "Abdominal pain" at bounding box center [741, 244] width 168 height 33
checkbox input "true"
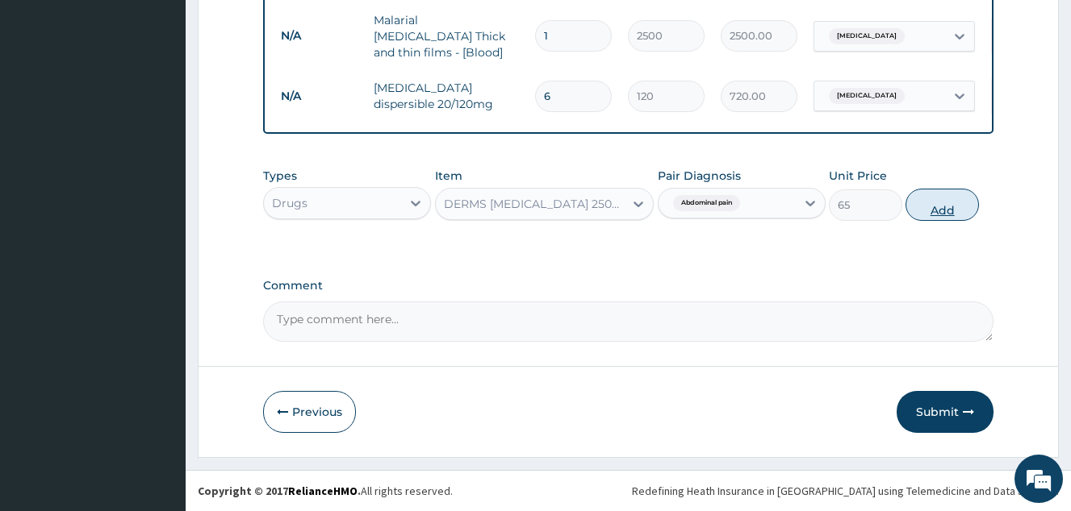
click at [955, 199] on button "Add" at bounding box center [941, 205] width 73 height 32
type input "0"
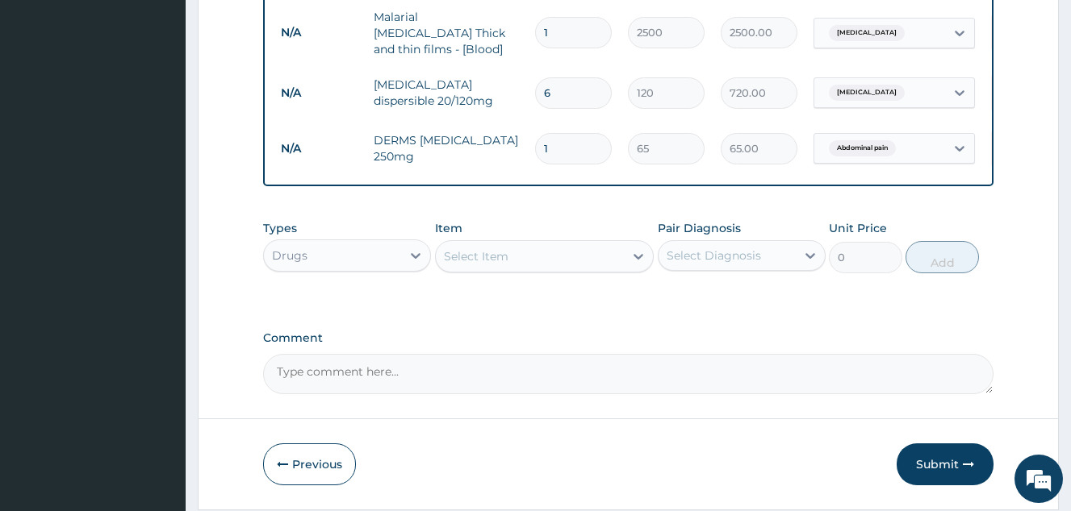
drag, startPoint x: 570, startPoint y: 139, endPoint x: 522, endPoint y: 140, distance: 48.4
click at [522, 140] on tr "N/A DERMS AMOXICILLIN 250mg 1 65 65.00 Abdominal pain Delete" at bounding box center [668, 149] width 791 height 56
type input "9"
type input "585.00"
type input "9"
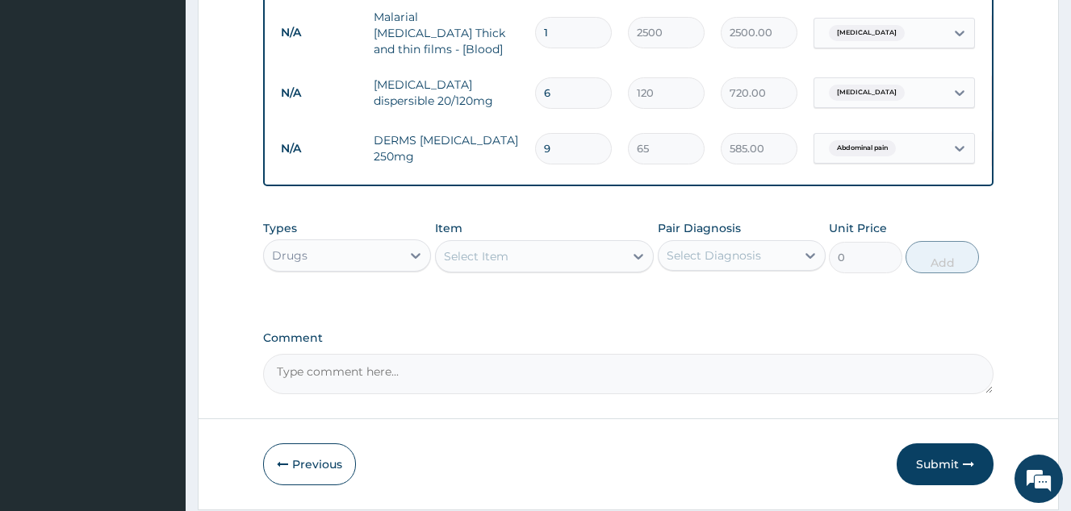
click at [510, 259] on div "Select Item" at bounding box center [530, 257] width 189 height 26
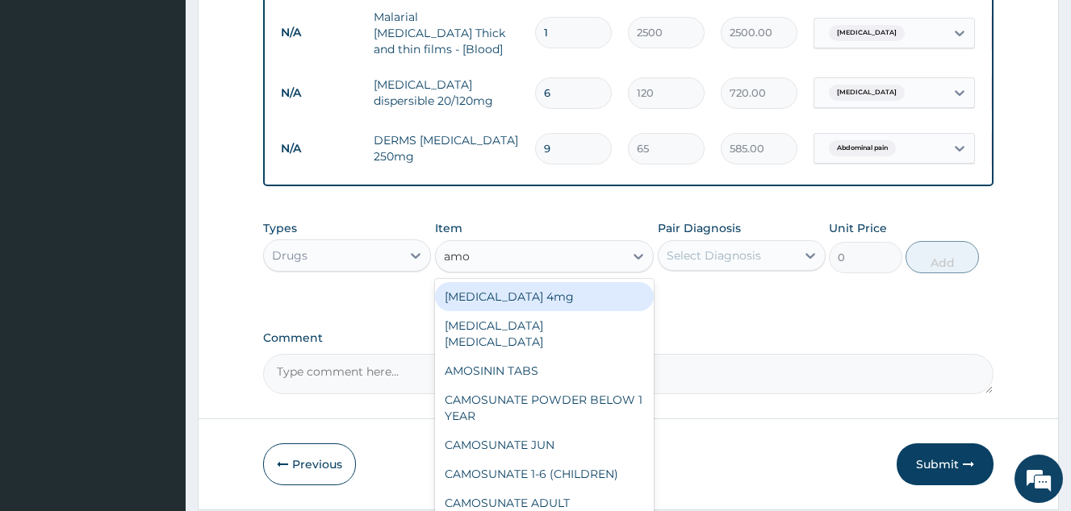
type input "amox"
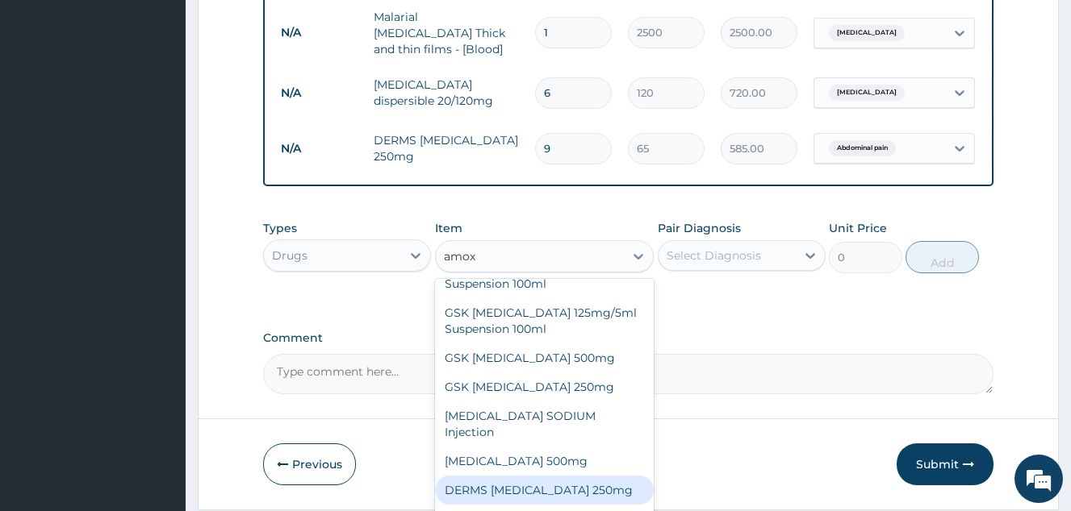
click at [576, 477] on div "DERMS AMOXICILLIN 250mg" at bounding box center [544, 490] width 219 height 29
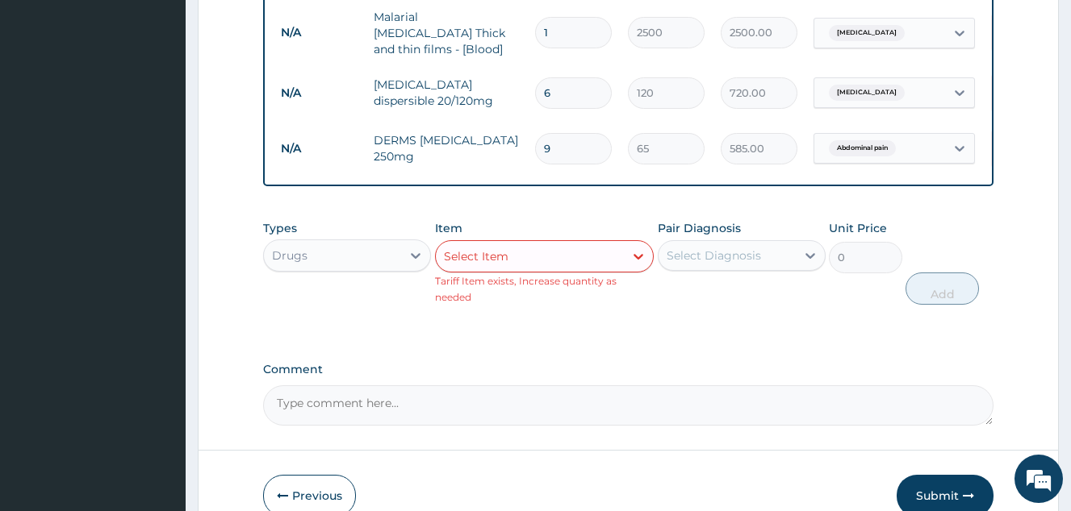
click at [557, 263] on div "Select Item" at bounding box center [530, 257] width 189 height 26
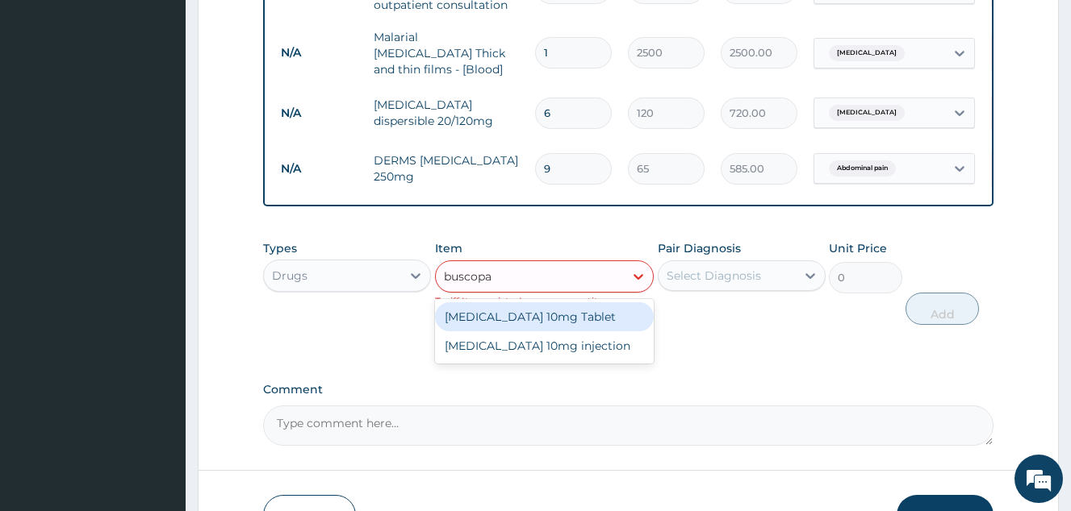
scroll to position [707, 0]
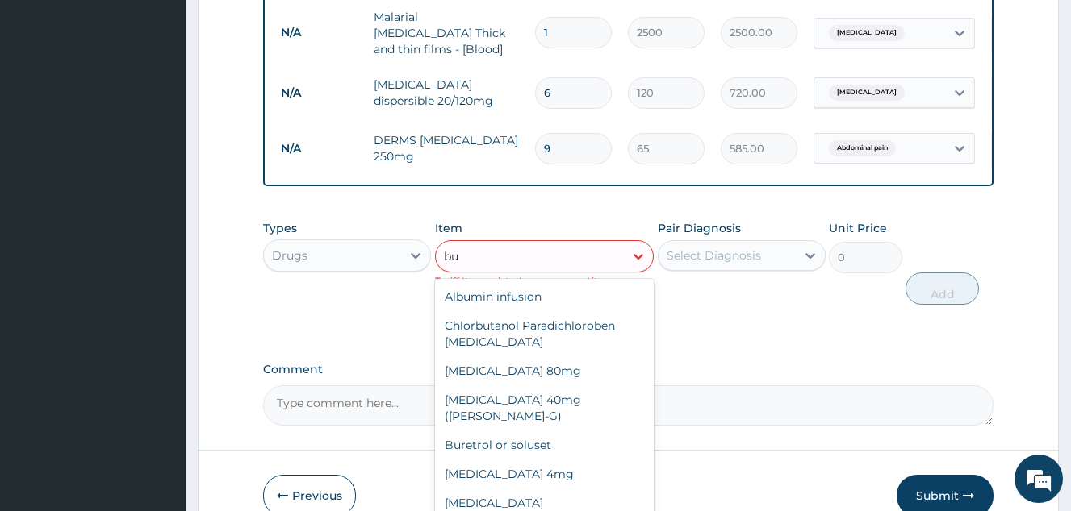
type input "b"
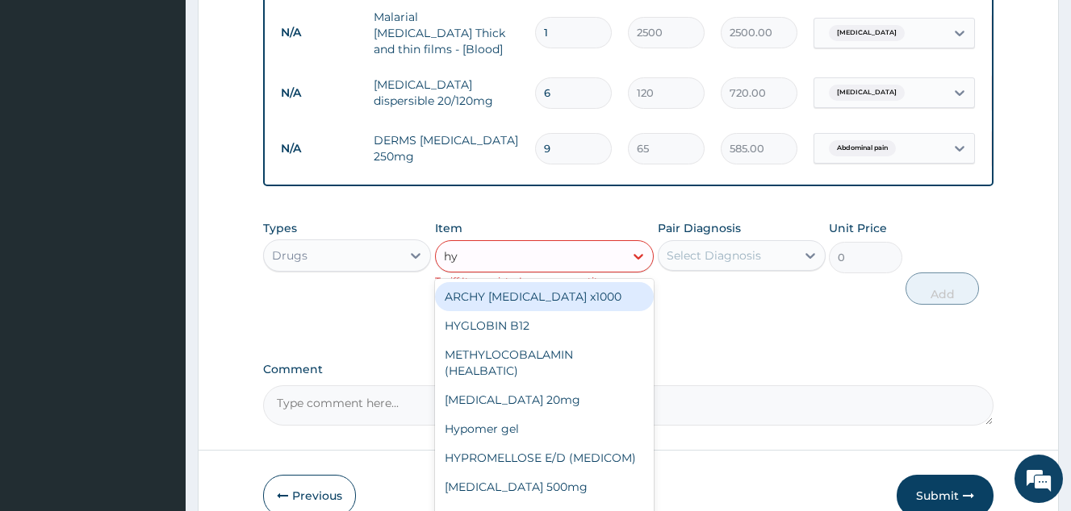
type input "h"
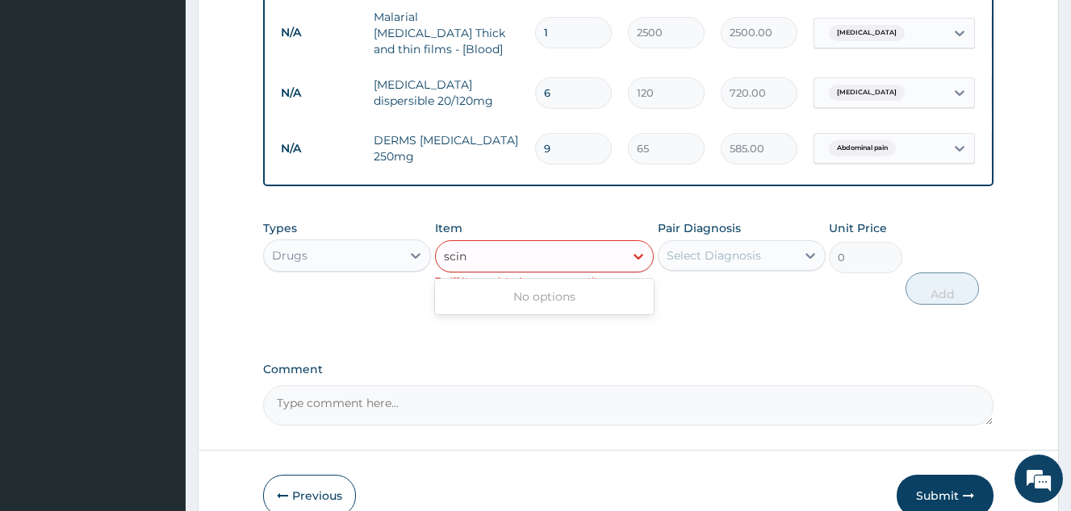
type input "scin"
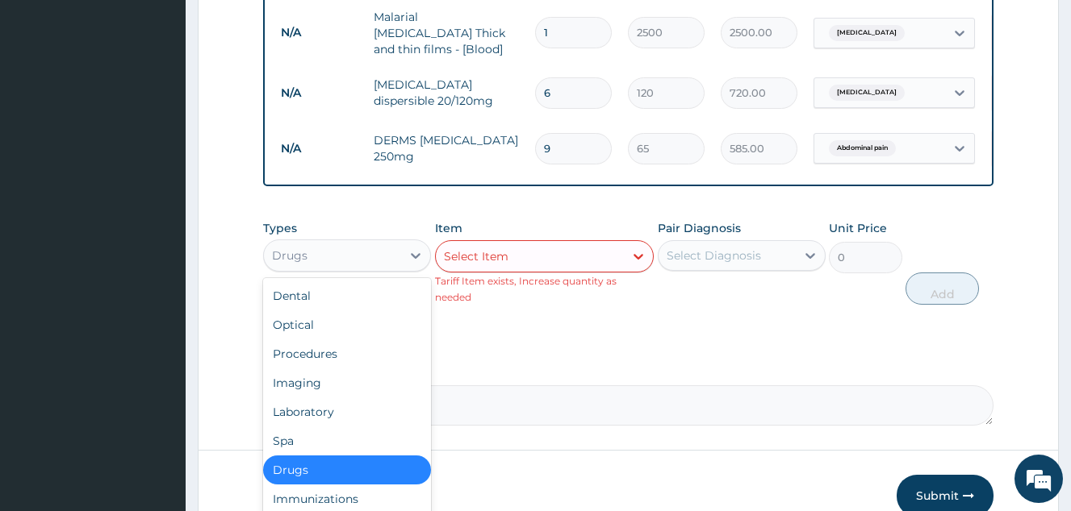
click at [354, 265] on div "Drugs" at bounding box center [332, 256] width 137 height 26
click at [328, 391] on div "Imaging" at bounding box center [347, 383] width 168 height 29
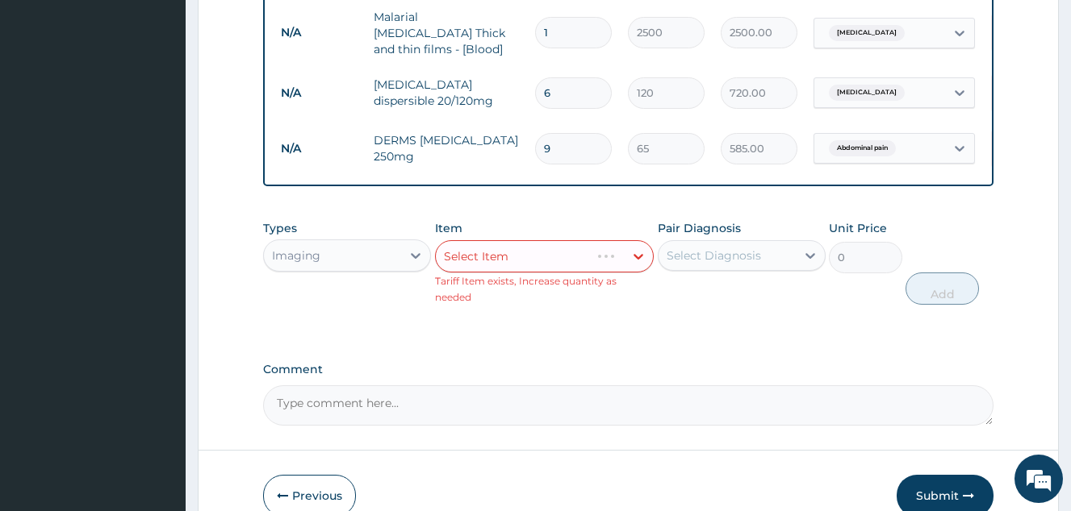
click at [344, 253] on div "Imaging" at bounding box center [332, 256] width 137 height 26
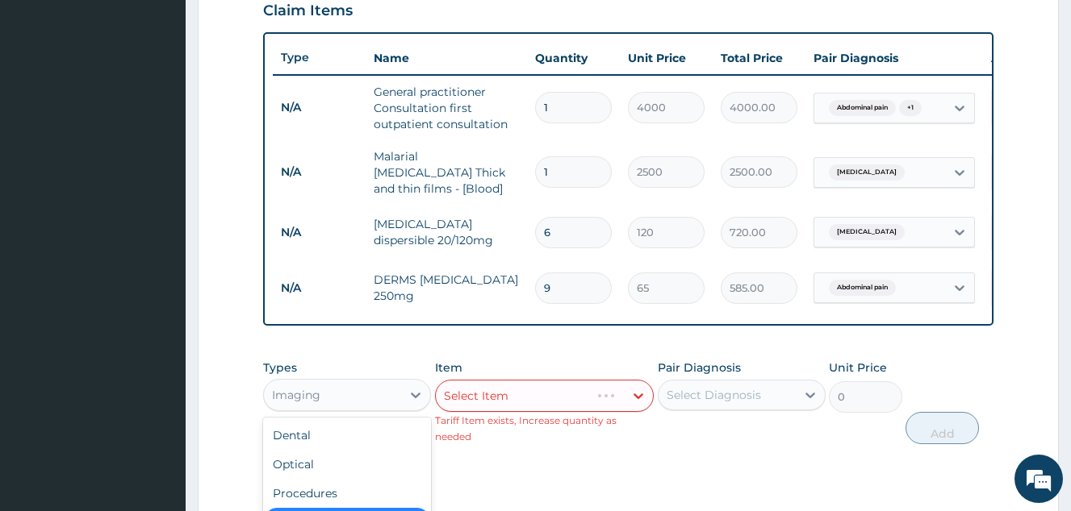
scroll to position [795, 0]
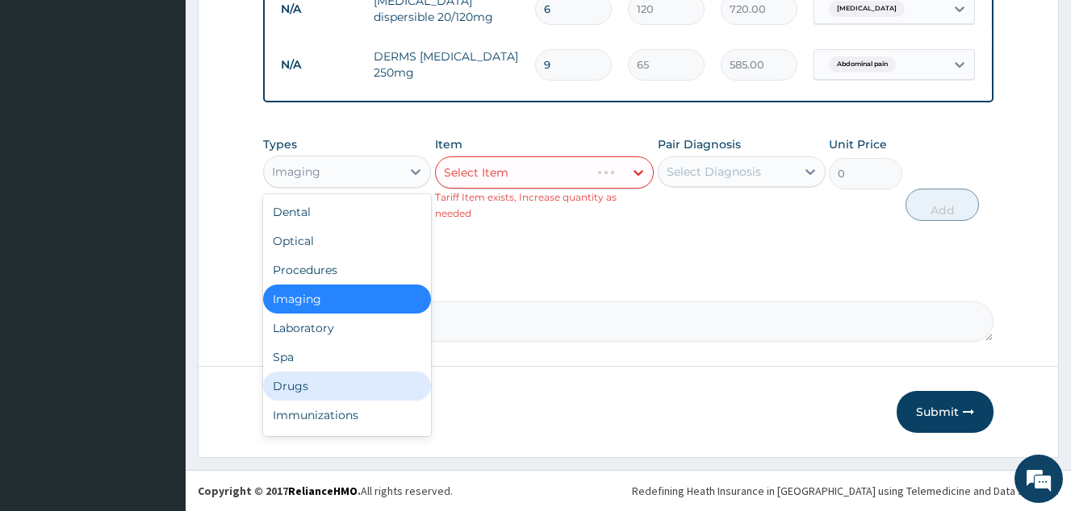
click at [291, 376] on div "Drugs" at bounding box center [347, 386] width 168 height 29
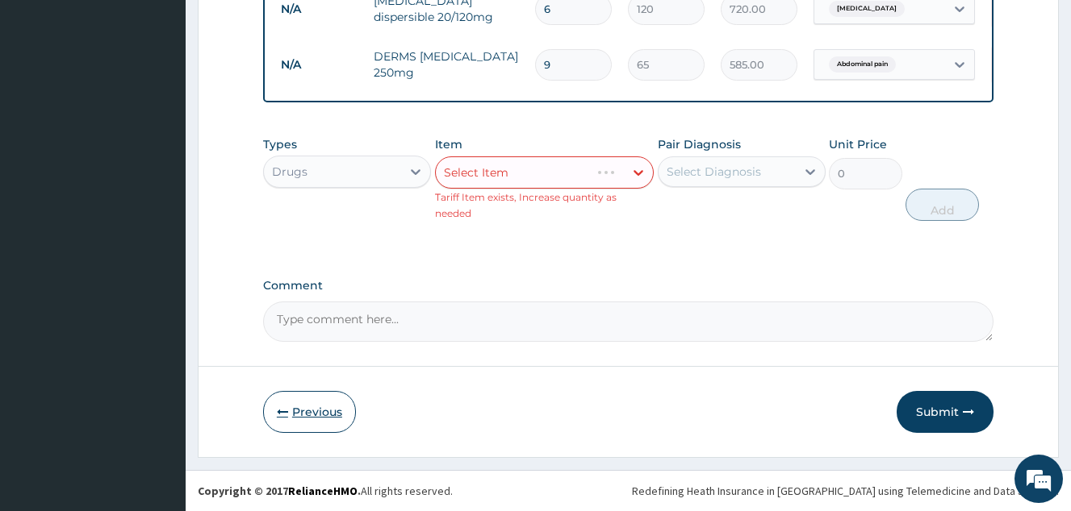
drag, startPoint x: 322, startPoint y: 441, endPoint x: 322, endPoint y: 423, distance: 18.6
click at [322, 422] on button "Previous" at bounding box center [309, 412] width 93 height 42
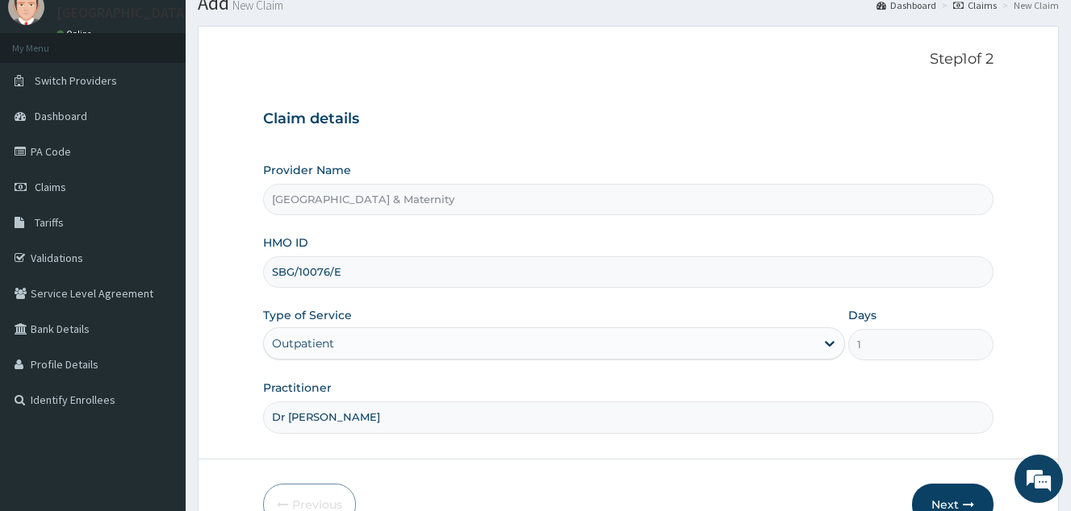
scroll to position [152, 0]
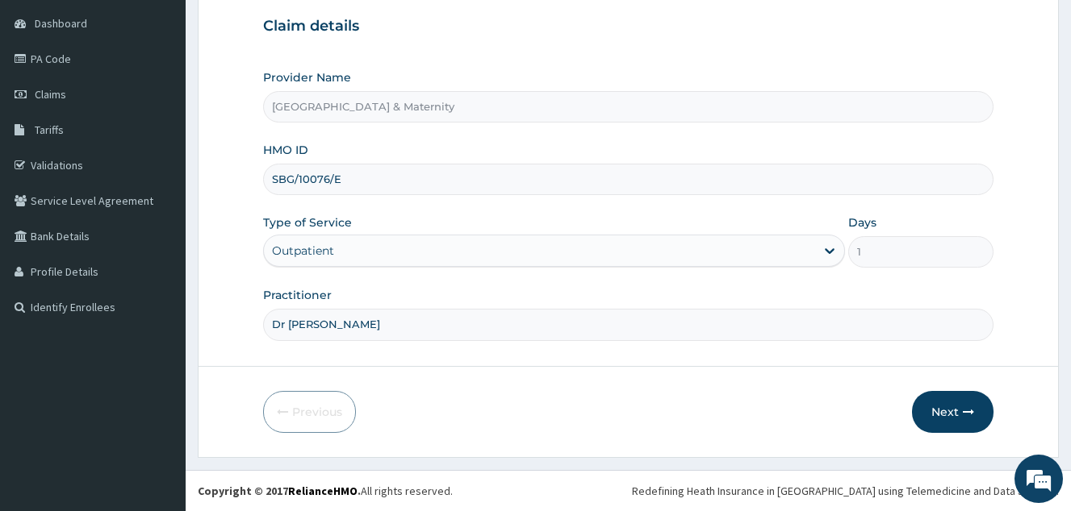
drag, startPoint x: 374, startPoint y: 182, endPoint x: 197, endPoint y: 175, distance: 176.8
click at [197, 175] on section "Step 1 of 2 Claim details Provider Name Kingsmith Hospital & Maternity HMO ID S…" at bounding box center [628, 195] width 885 height 549
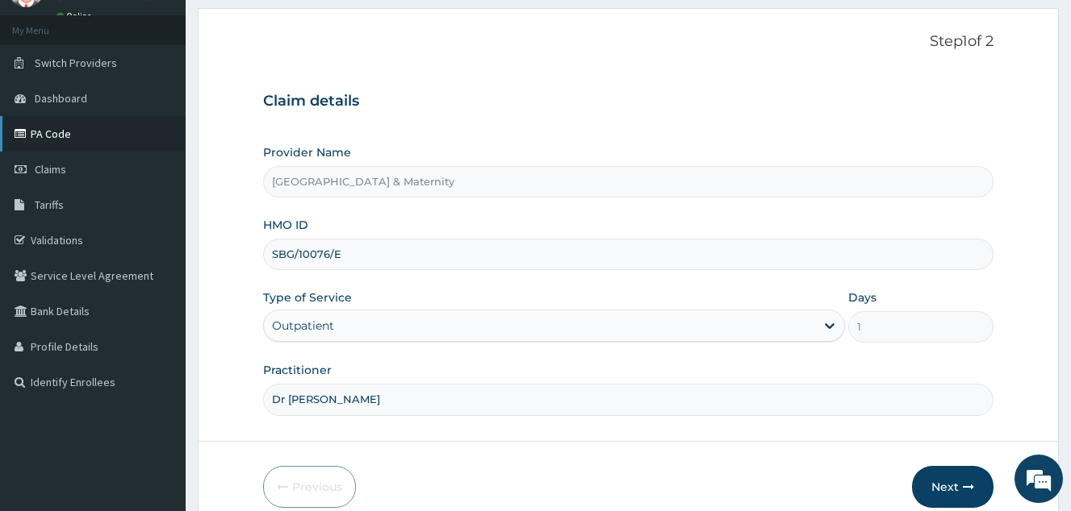
scroll to position [0, 0]
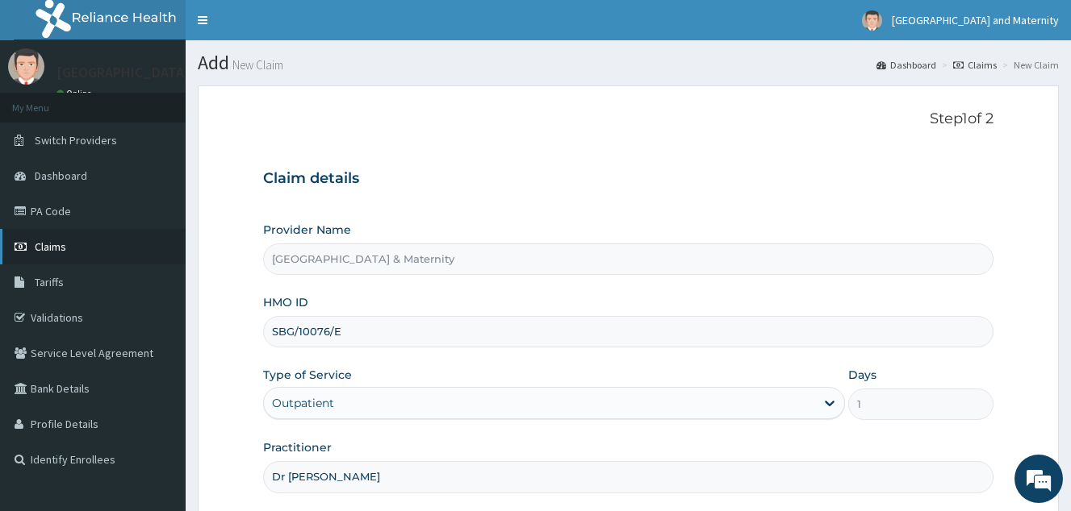
click at [52, 244] on span "Claims" at bounding box center [50, 247] width 31 height 15
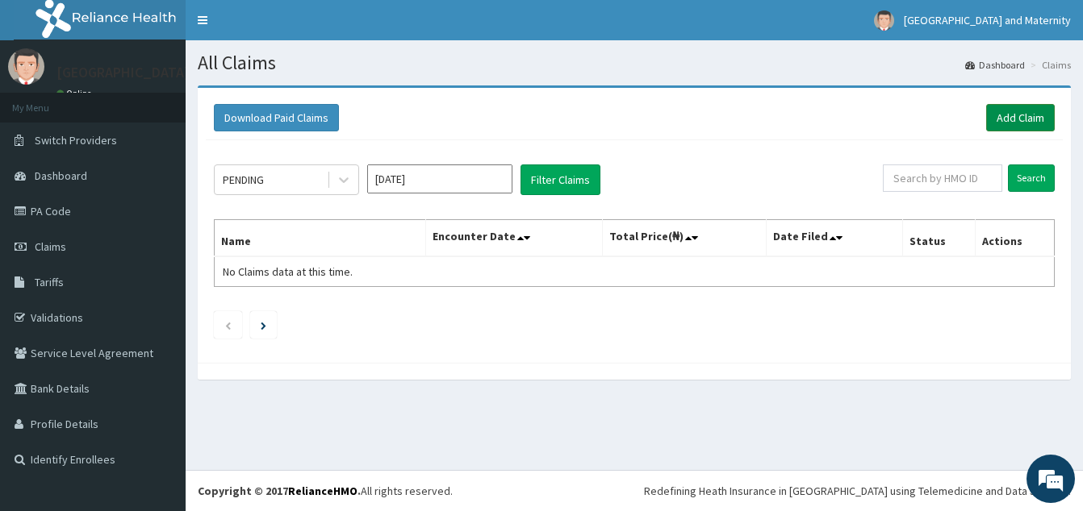
click at [1013, 119] on link "Add Claim" at bounding box center [1020, 117] width 69 height 27
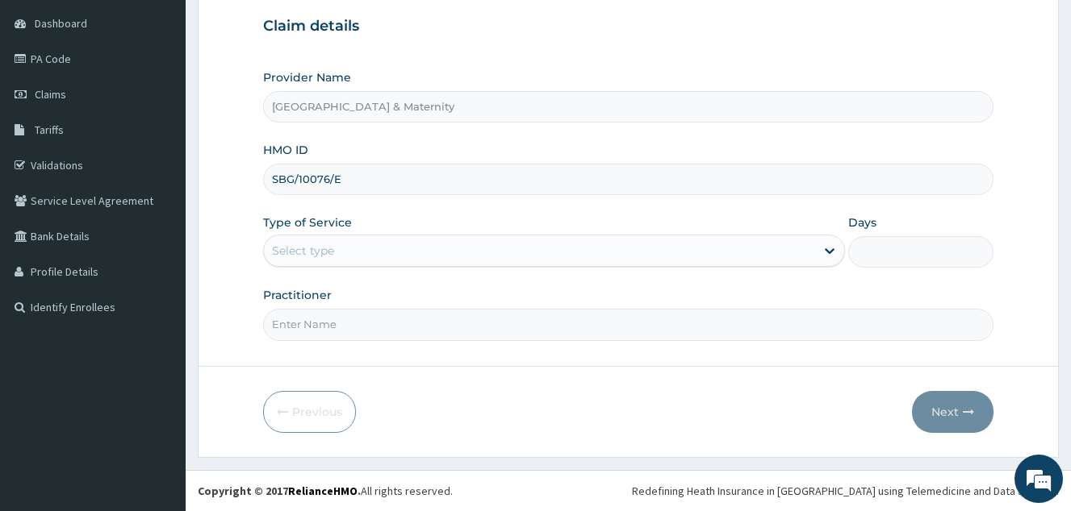
type input "[GEOGRAPHIC_DATA] & Maternity"
type input "SBG/10076/E"
click at [410, 257] on div "Select type" at bounding box center [539, 251] width 551 height 26
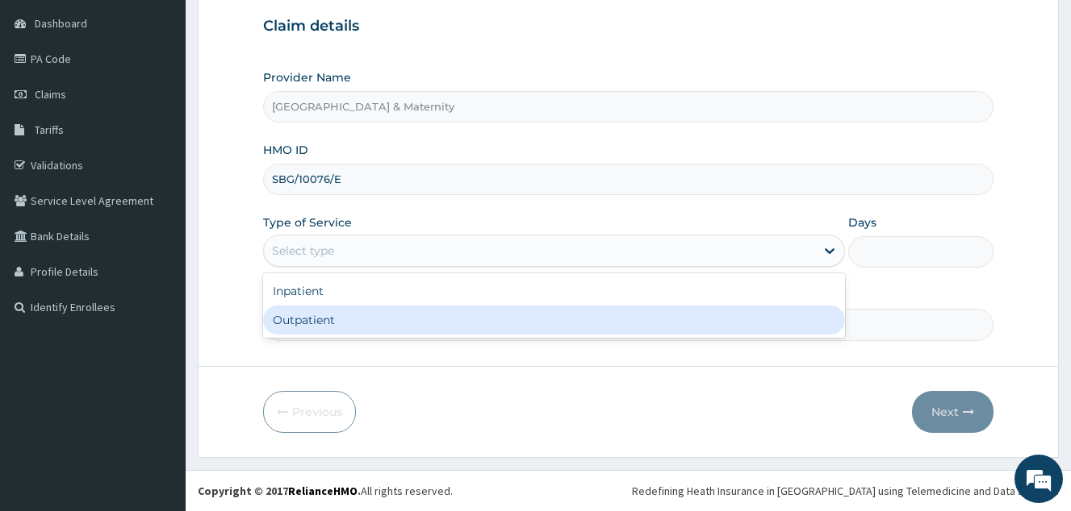
click at [410, 314] on div "Outpatient" at bounding box center [554, 320] width 582 height 29
type input "1"
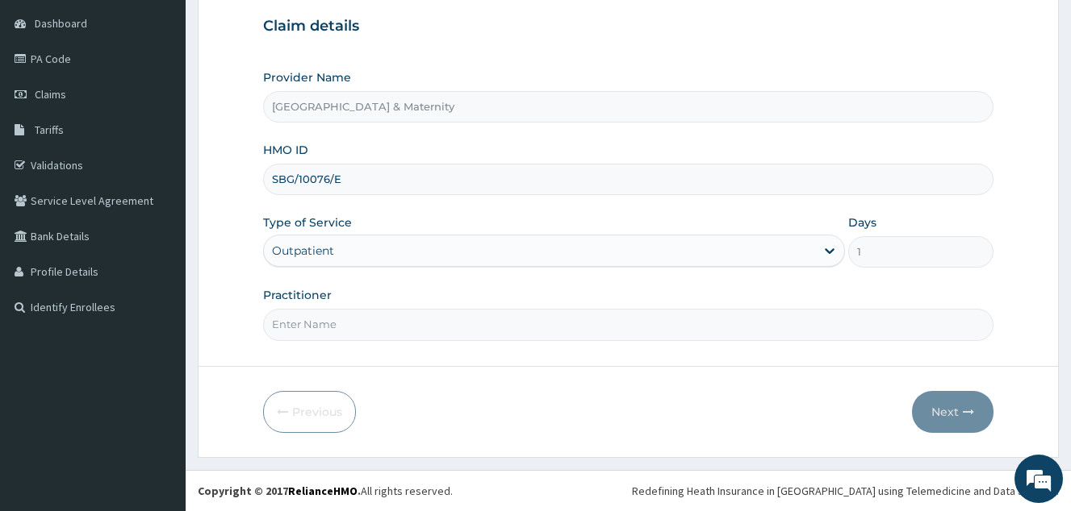
click at [411, 337] on input "Practitioner" at bounding box center [628, 324] width 730 height 31
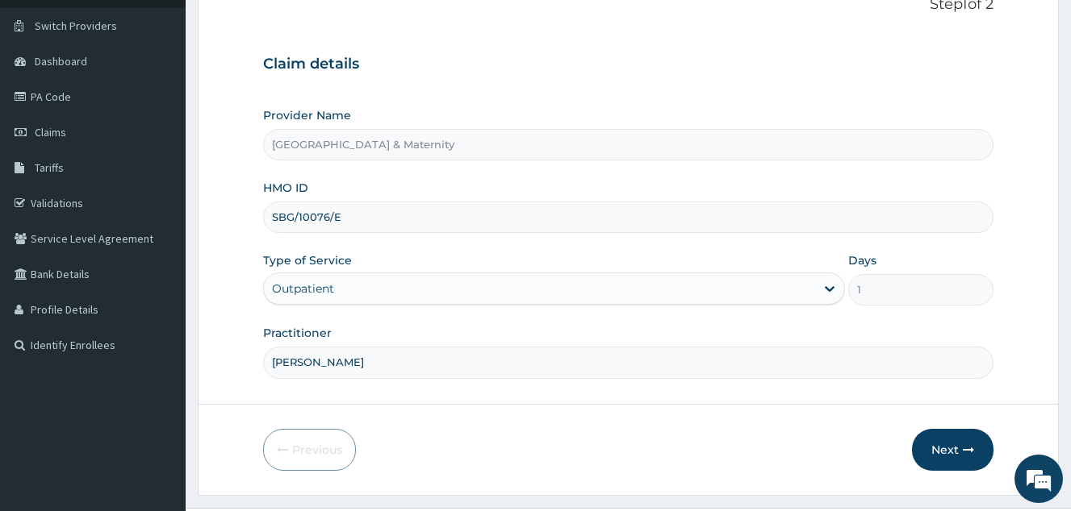
scroll to position [152, 0]
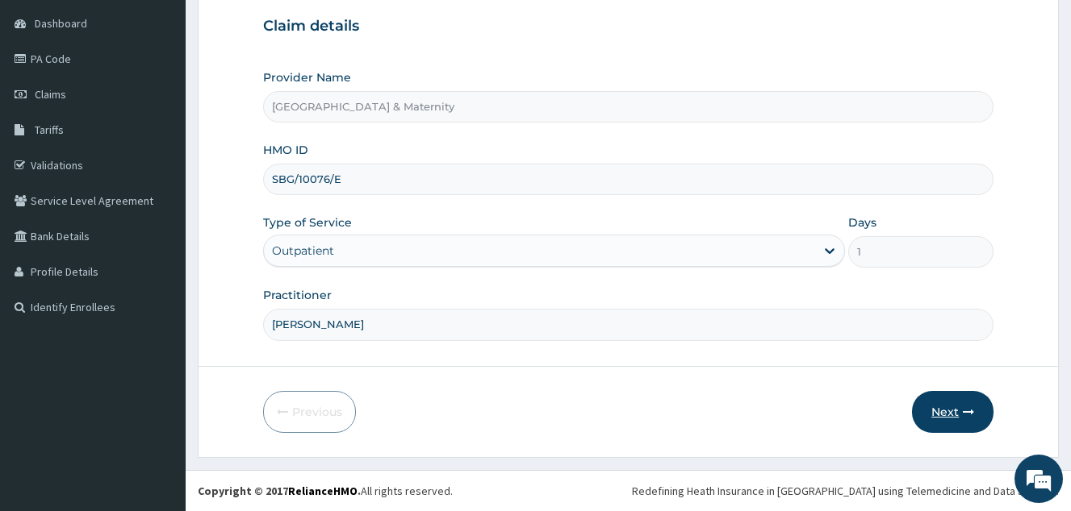
type input "Dr Olumide"
click at [953, 408] on button "Next" at bounding box center [952, 412] width 81 height 42
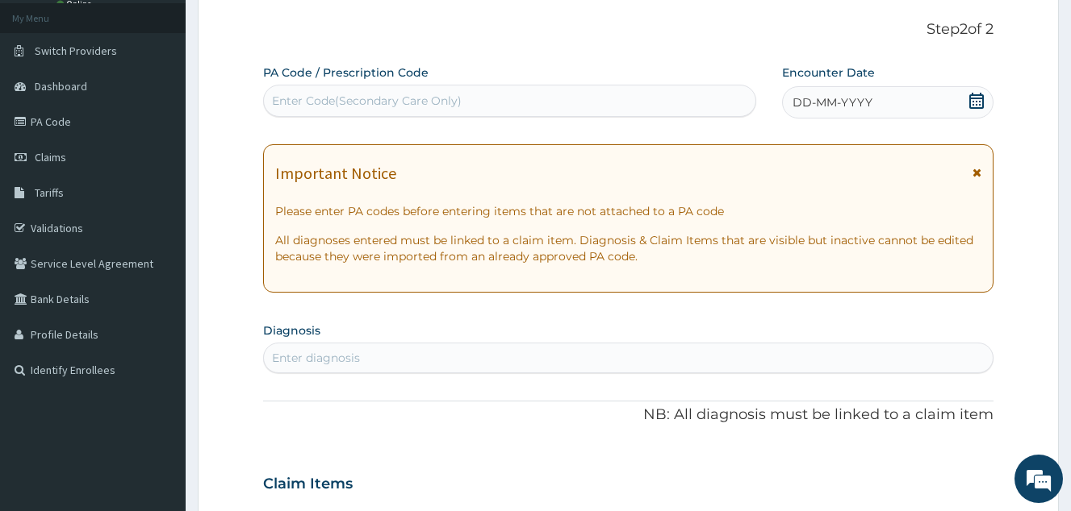
scroll to position [72, 0]
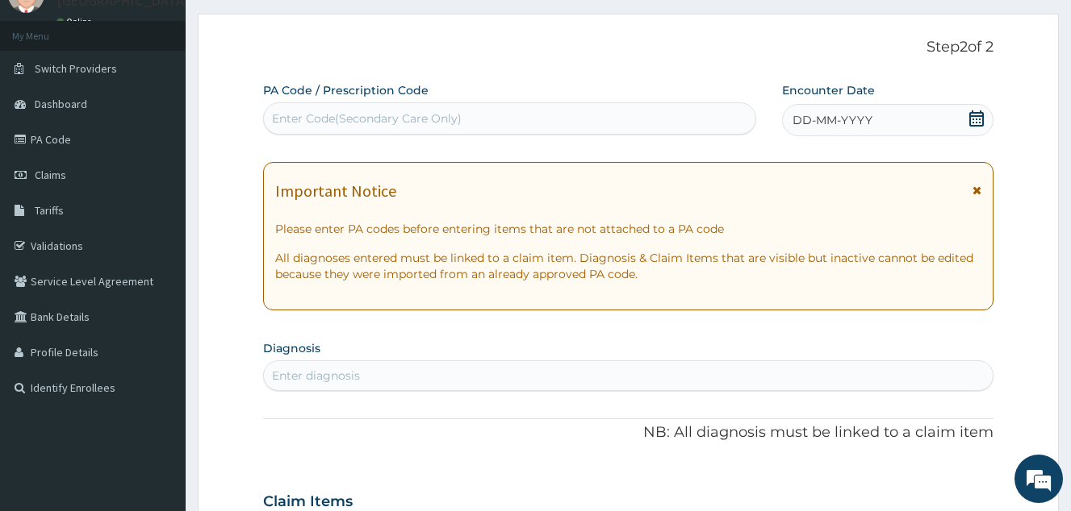
click at [973, 116] on icon at bounding box center [976, 119] width 15 height 16
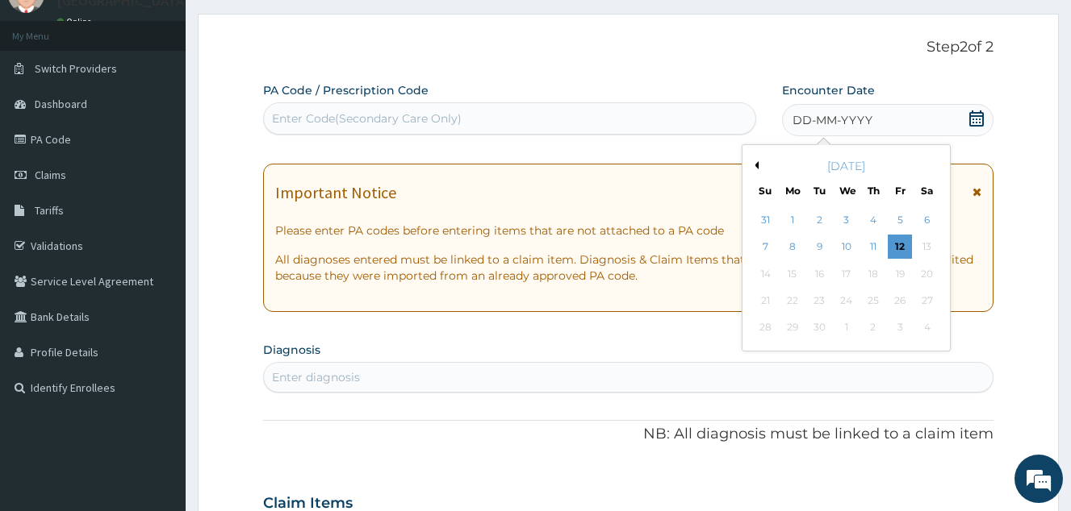
click at [756, 168] on button "Previous Month" at bounding box center [754, 165] width 8 height 8
click at [925, 217] on div "5" at bounding box center [927, 220] width 24 height 24
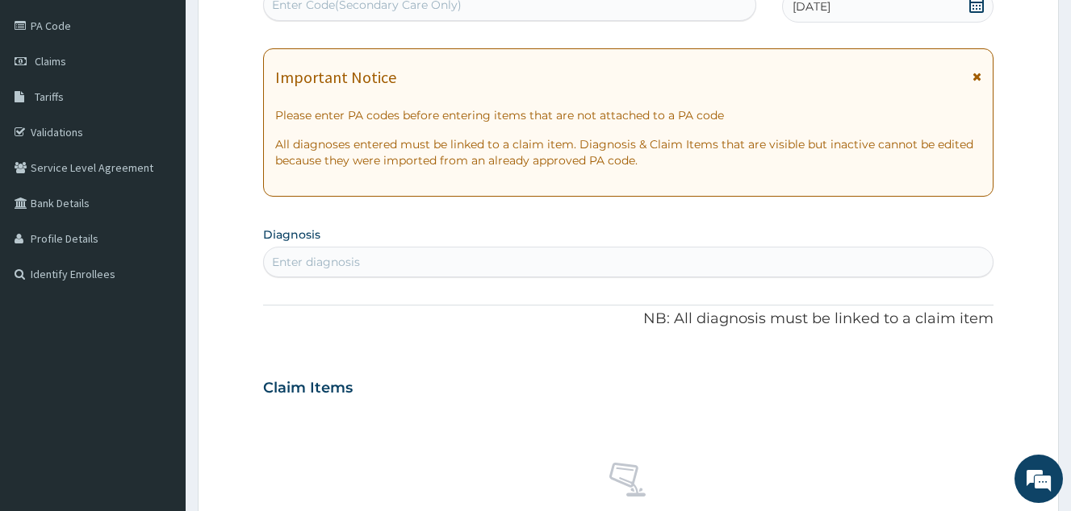
scroll to position [233, 0]
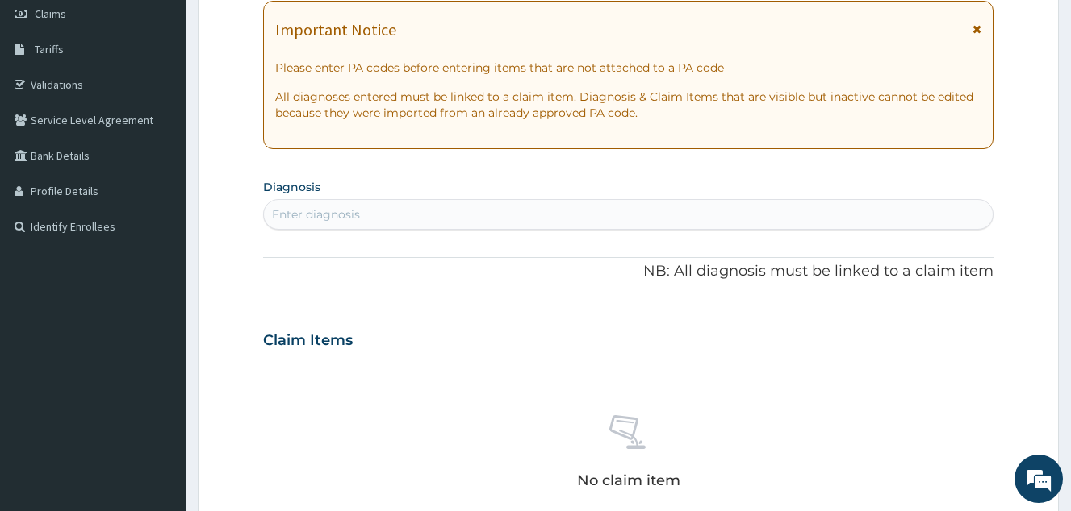
click at [377, 218] on div "Enter diagnosis" at bounding box center [628, 215] width 728 height 26
type input "abdominal pain"
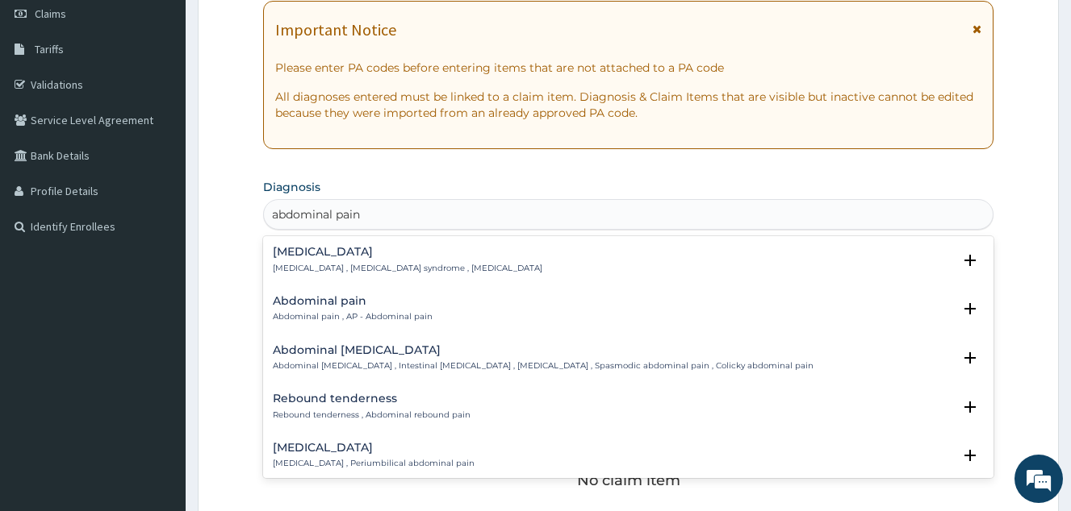
drag, startPoint x: 357, startPoint y: 312, endPoint x: 419, endPoint y: 236, distance: 98.7
click at [357, 313] on p "Abdominal pain , AP - Abdominal pain" at bounding box center [353, 316] width 160 height 11
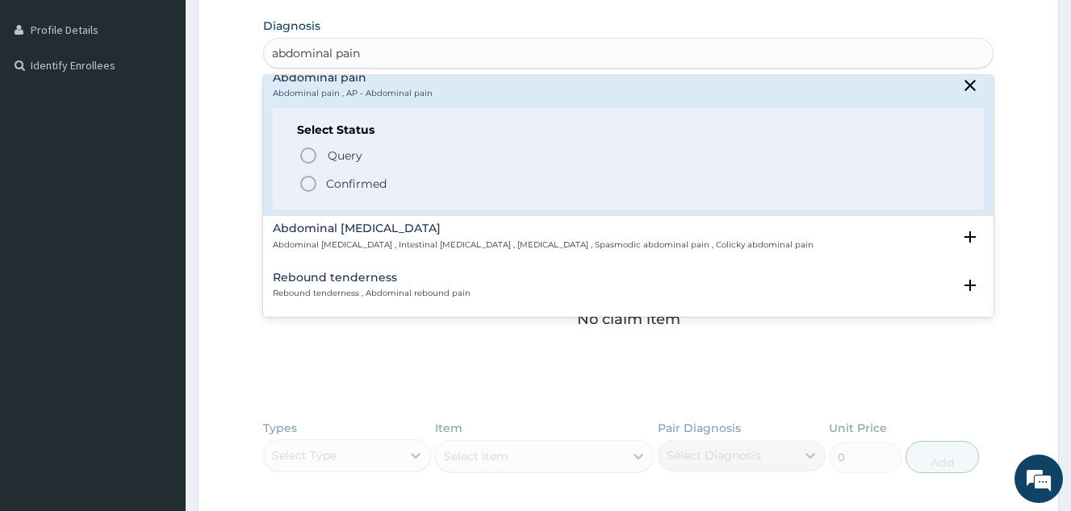
scroll to position [0, 0]
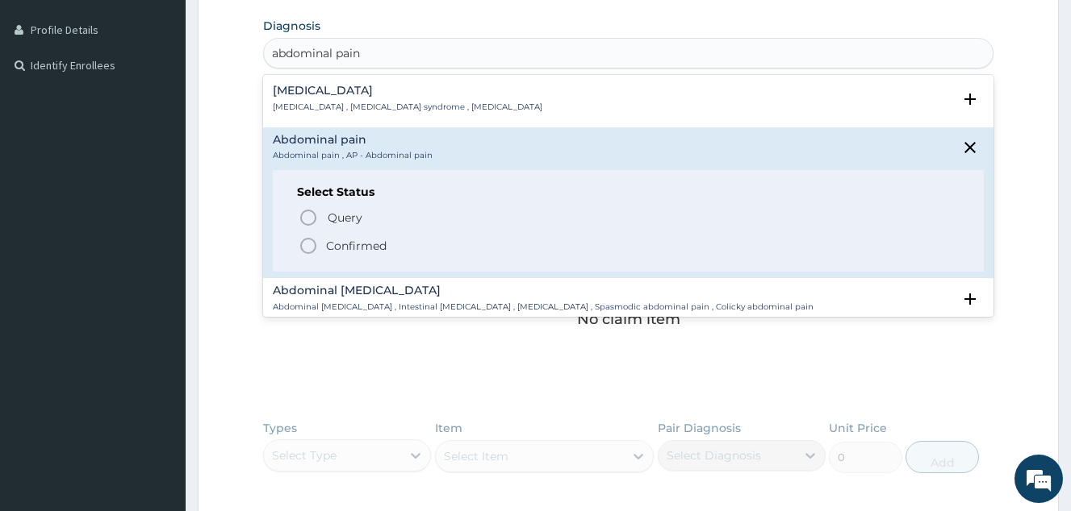
click at [361, 240] on p "Confirmed" at bounding box center [356, 246] width 61 height 16
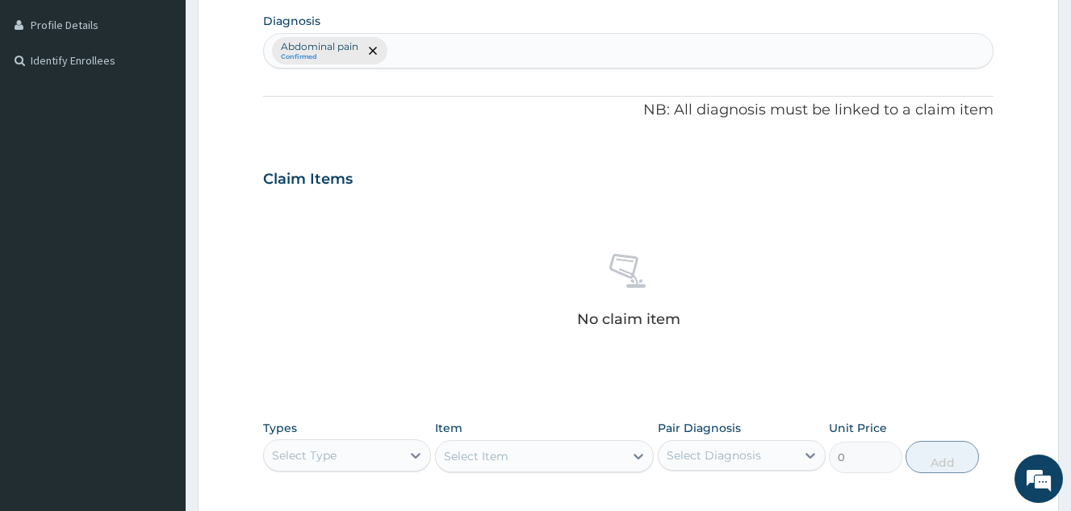
scroll to position [556, 0]
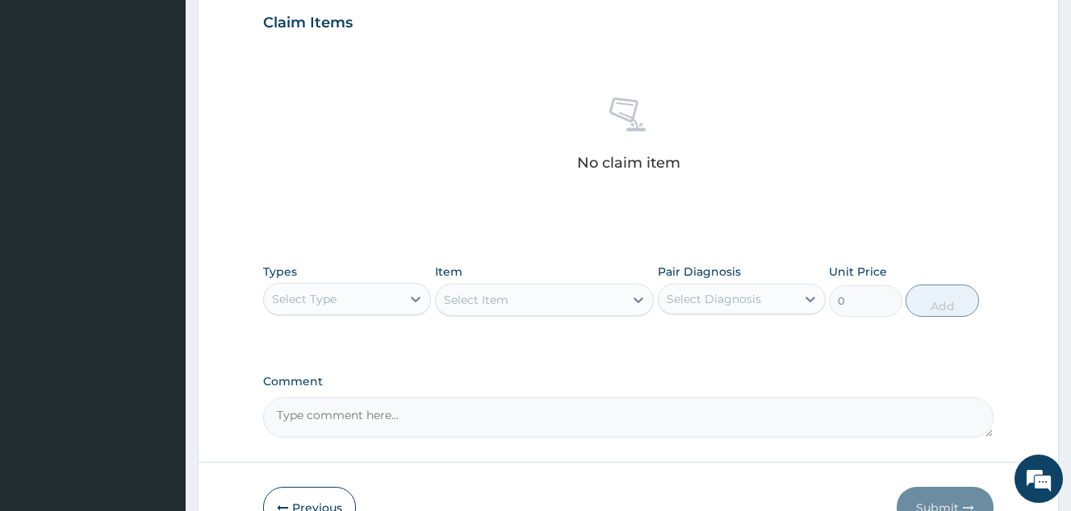
click at [370, 301] on div "Select Type" at bounding box center [332, 299] width 137 height 26
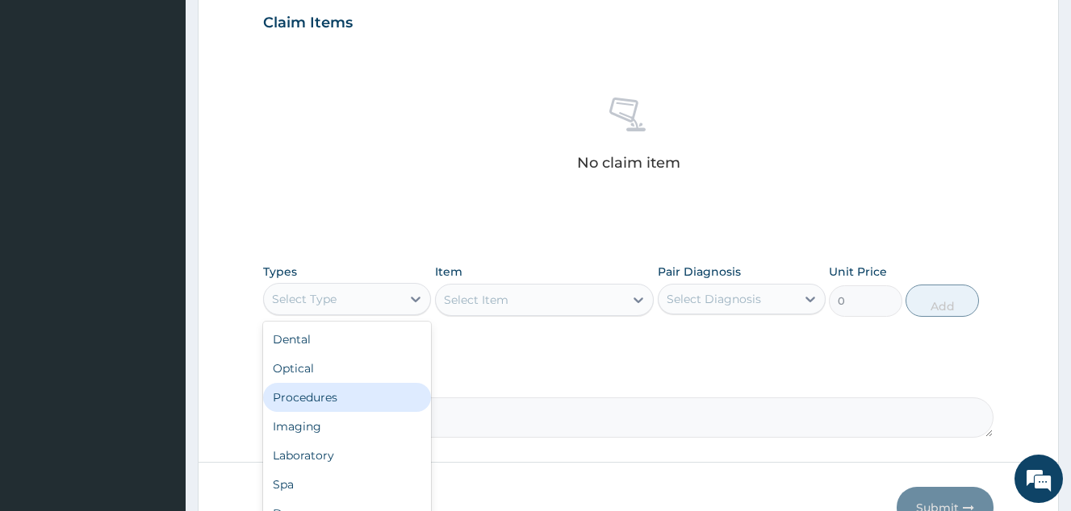
click at [382, 394] on div "Procedures" at bounding box center [347, 397] width 168 height 29
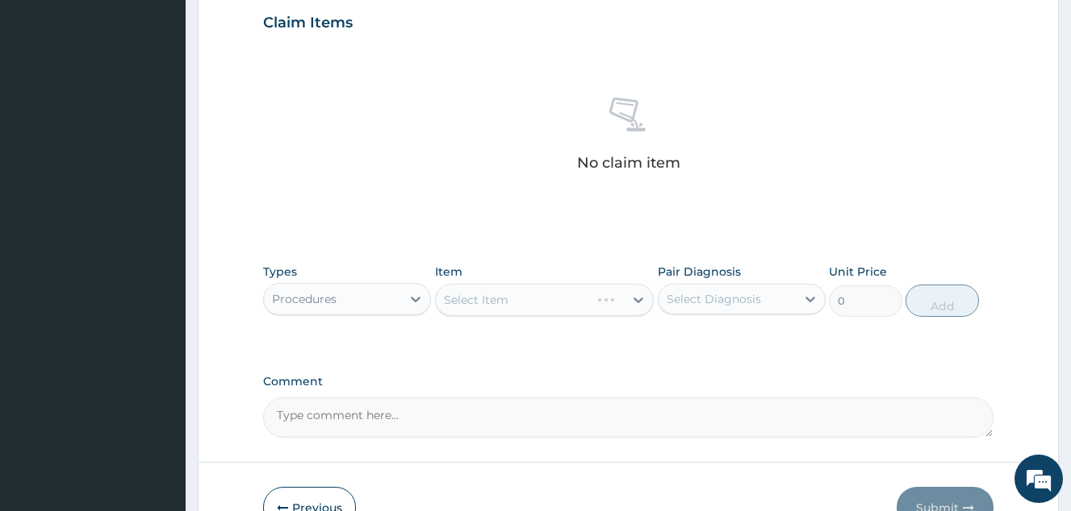
click at [620, 285] on div "Select Item" at bounding box center [544, 300] width 219 height 32
click at [614, 293] on div "Select Item" at bounding box center [544, 300] width 219 height 32
click at [604, 299] on div "Select Item" at bounding box center [530, 300] width 189 height 26
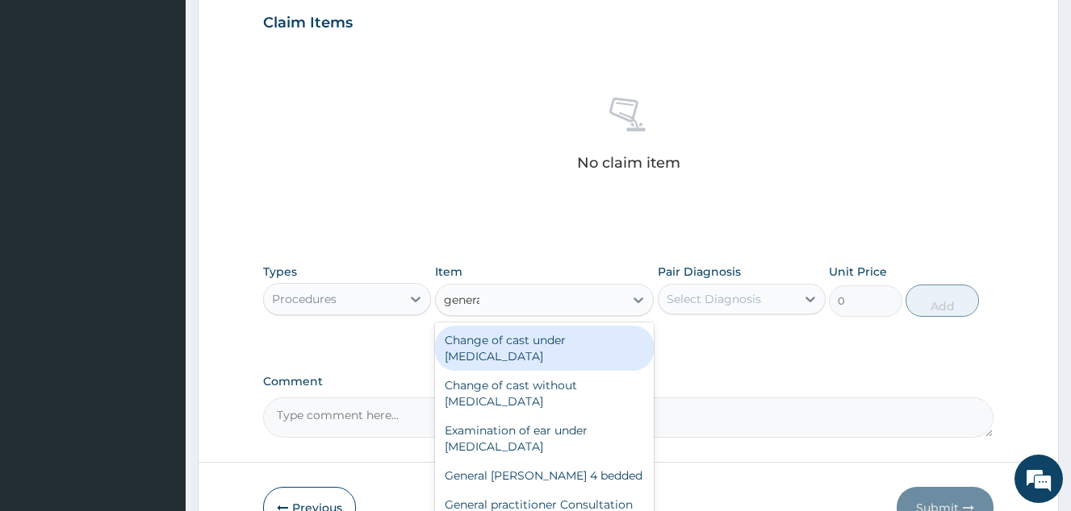
type input "general"
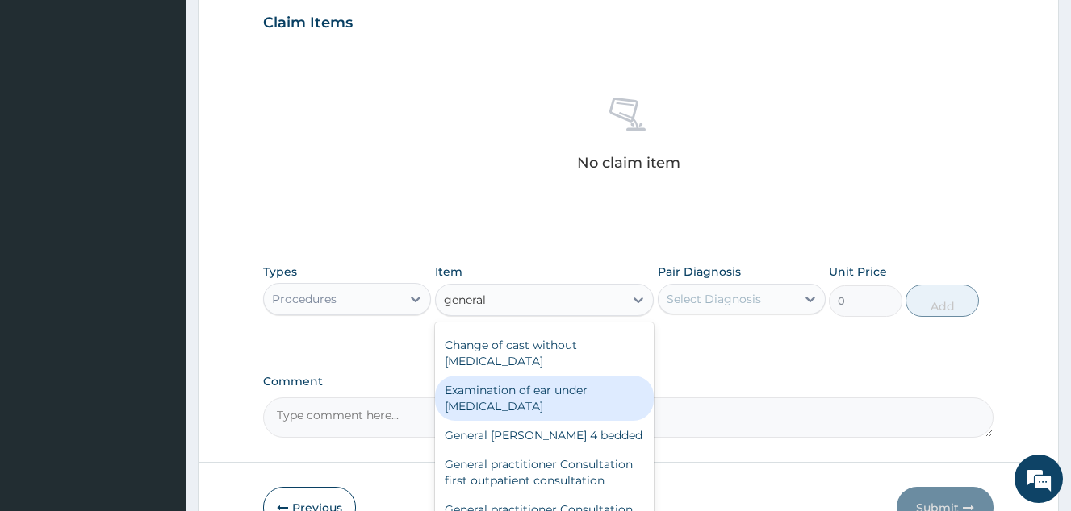
scroll to position [39, 0]
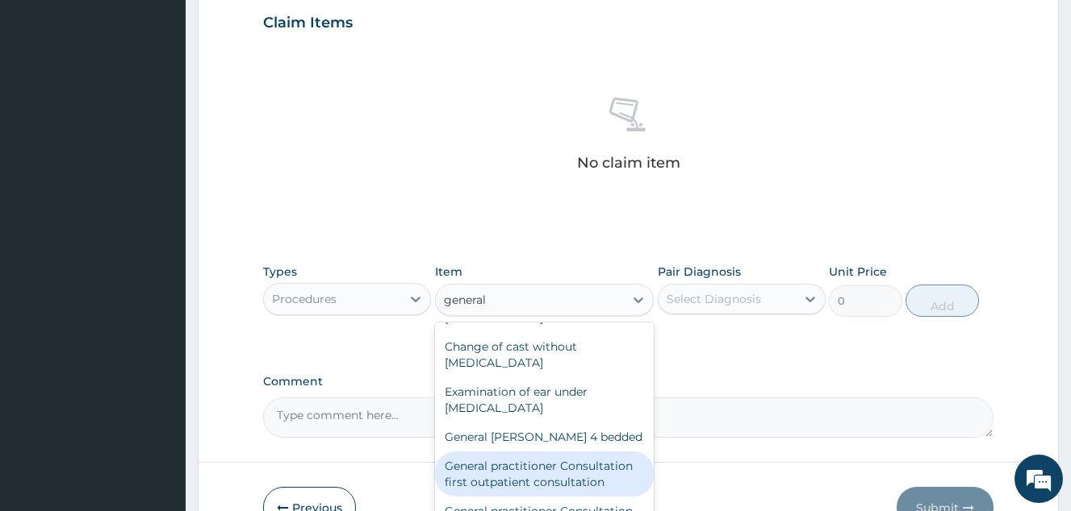
click at [581, 477] on div "General practitioner Consultation first outpatient consultation" at bounding box center [544, 474] width 219 height 45
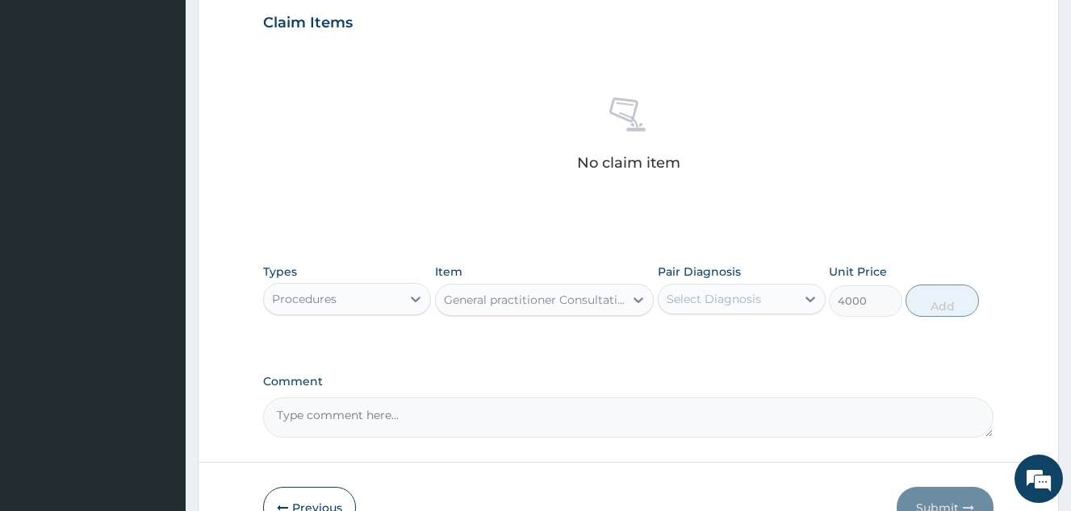
type input "4000"
click at [706, 301] on div "Select Diagnosis" at bounding box center [713, 299] width 94 height 16
click at [708, 332] on label "Abdominal pain" at bounding box center [731, 339] width 94 height 16
checkbox input "true"
click at [924, 315] on button "Add" at bounding box center [941, 301] width 73 height 32
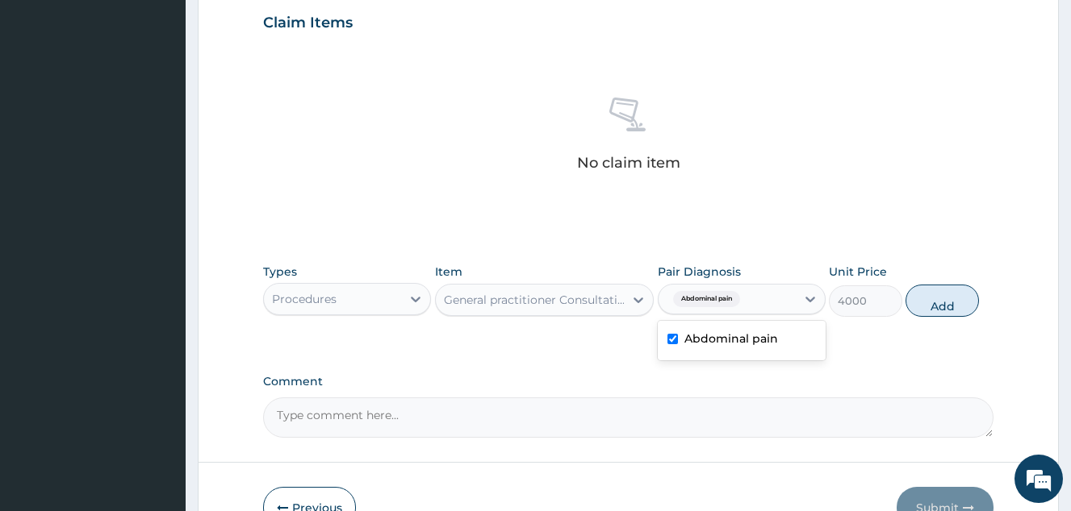
type input "0"
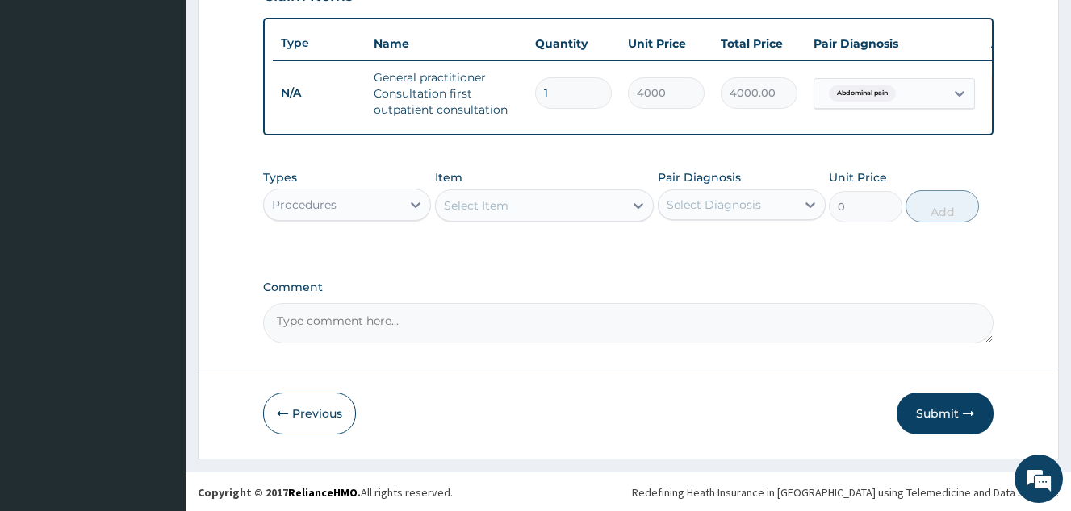
scroll to position [596, 0]
click at [470, 209] on div "Select Item" at bounding box center [476, 204] width 65 height 16
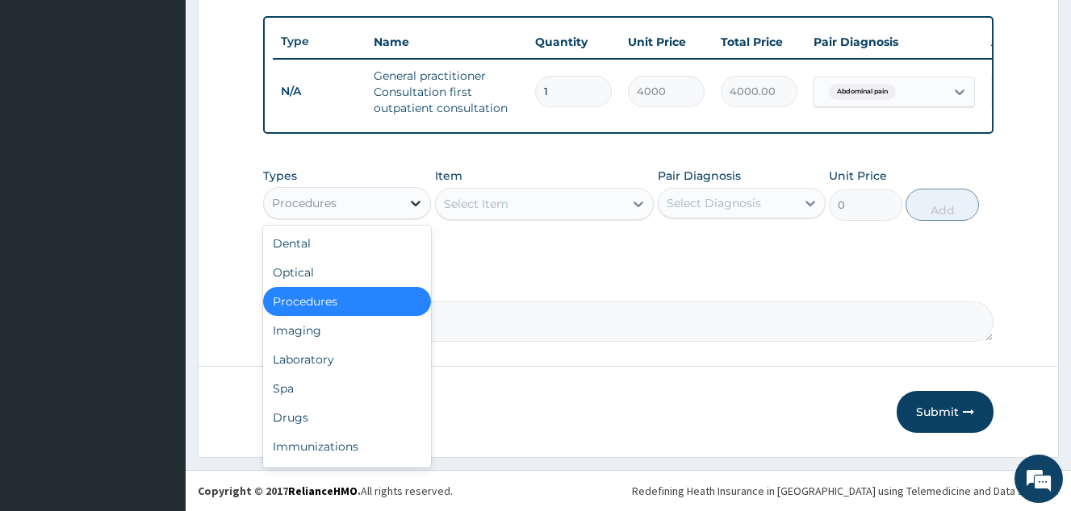
click at [403, 203] on div at bounding box center [415, 203] width 29 height 29
click at [344, 421] on div "Drugs" at bounding box center [347, 417] width 168 height 29
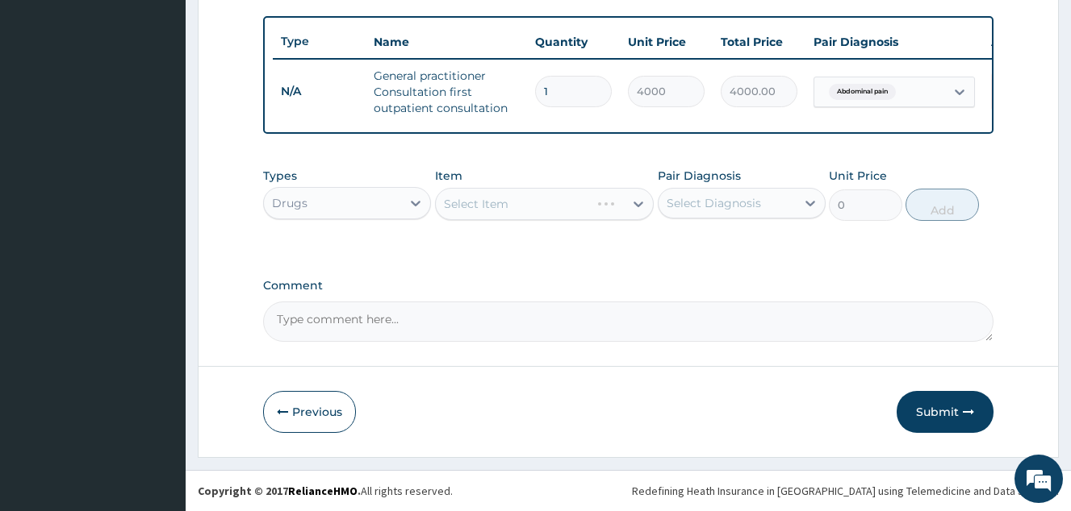
click at [483, 212] on div "Select Item" at bounding box center [544, 204] width 219 height 32
click at [483, 212] on div "Select Item" at bounding box center [530, 204] width 189 height 26
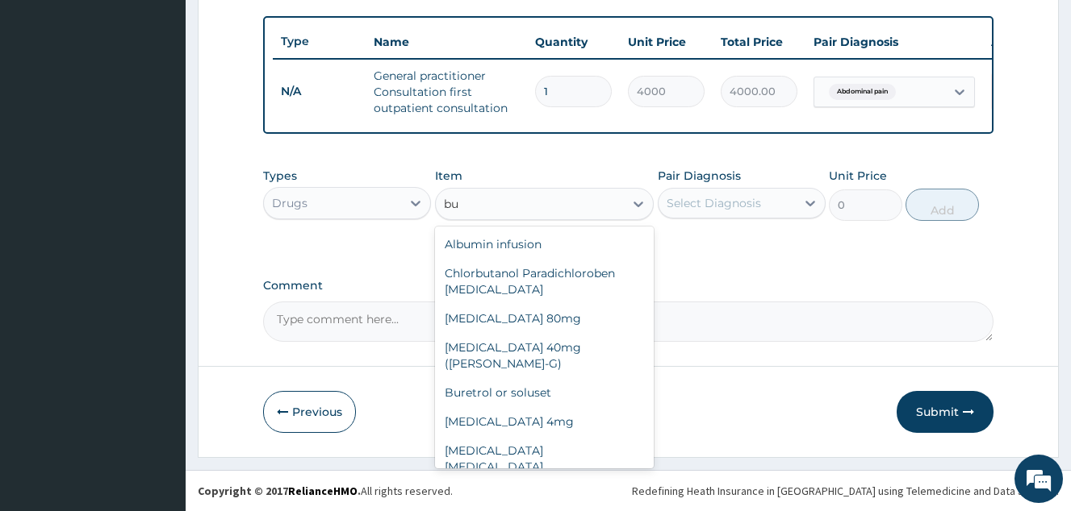
type input "b"
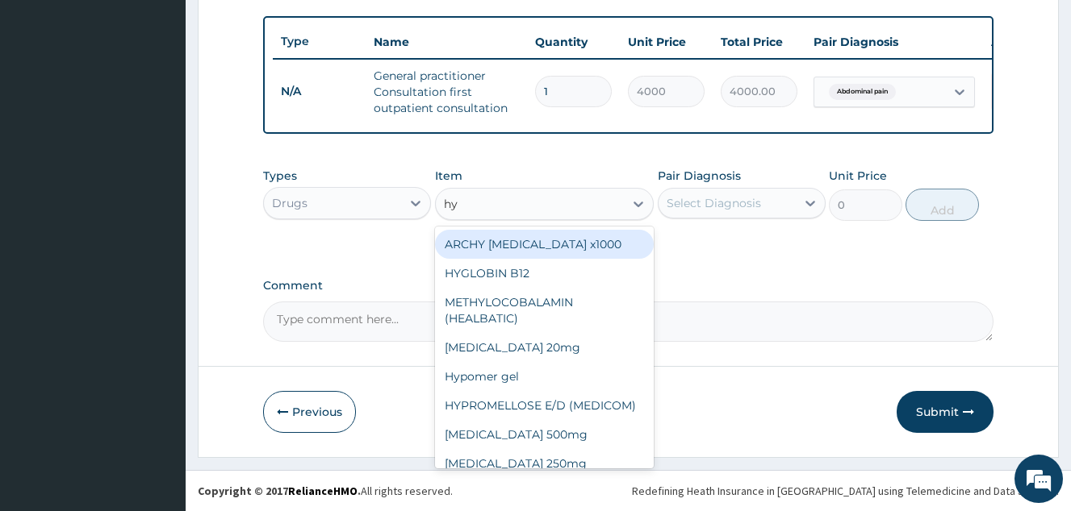
type input "h"
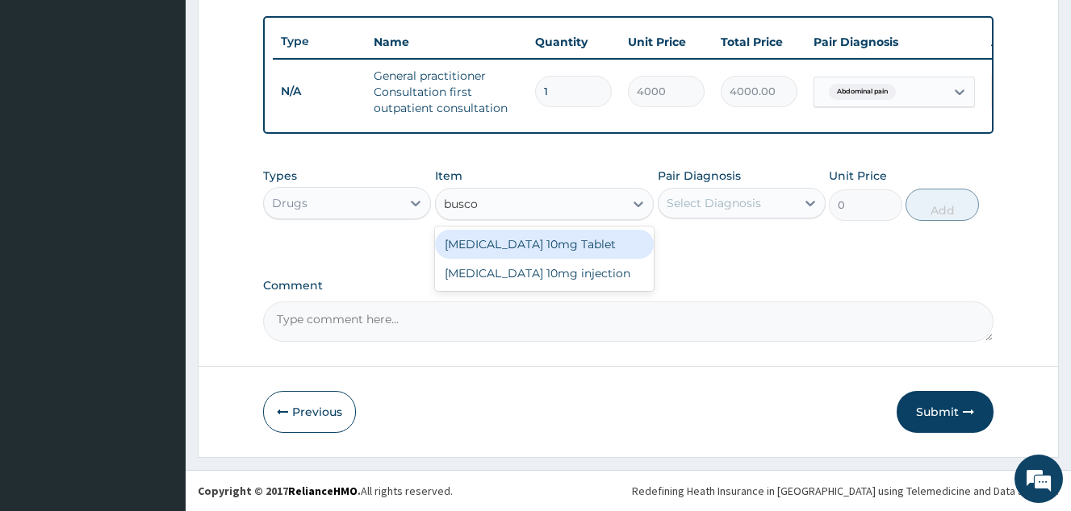
type input "buscop"
click at [570, 237] on div "[MEDICAL_DATA] 10mg Tablet" at bounding box center [544, 244] width 219 height 29
type input "41.3875"
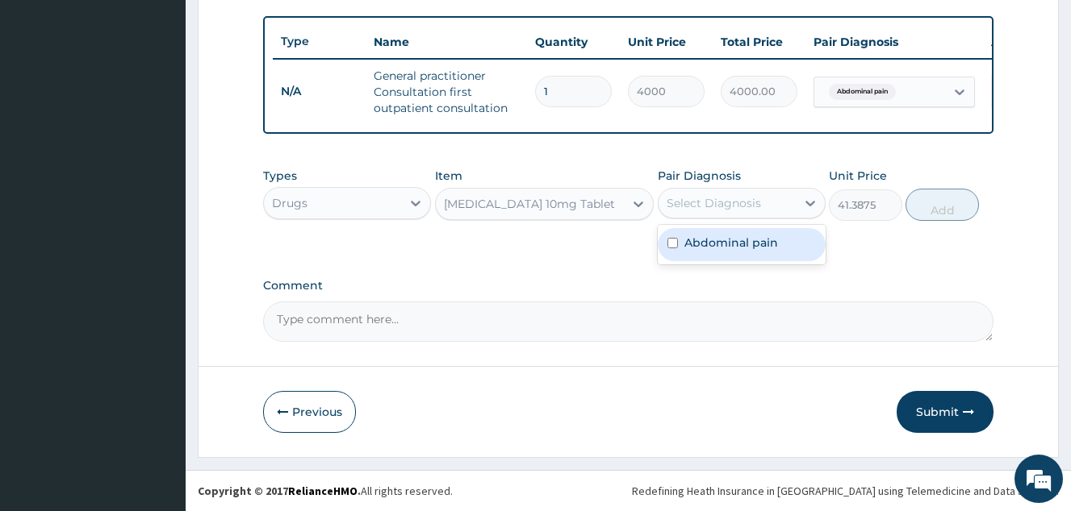
click at [717, 215] on div "Select Diagnosis" at bounding box center [726, 203] width 137 height 26
click at [741, 248] on label "Abdominal pain" at bounding box center [731, 243] width 94 height 16
checkbox input "true"
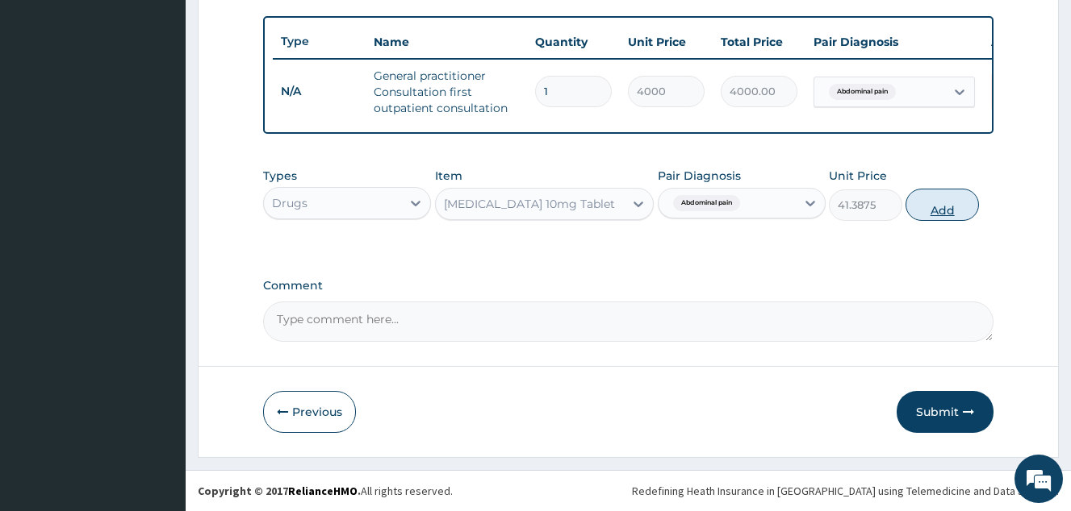
click at [929, 211] on button "Add" at bounding box center [941, 205] width 73 height 32
type input "0"
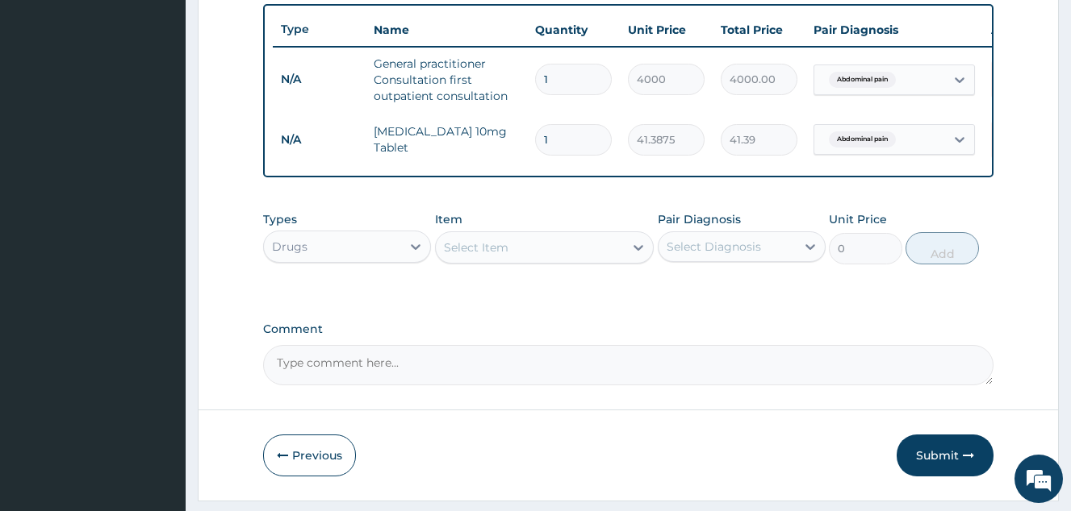
type input "10"
type input "413.88"
type input "10"
click at [502, 256] on div "Select Item" at bounding box center [476, 248] width 65 height 16
type input "amox"
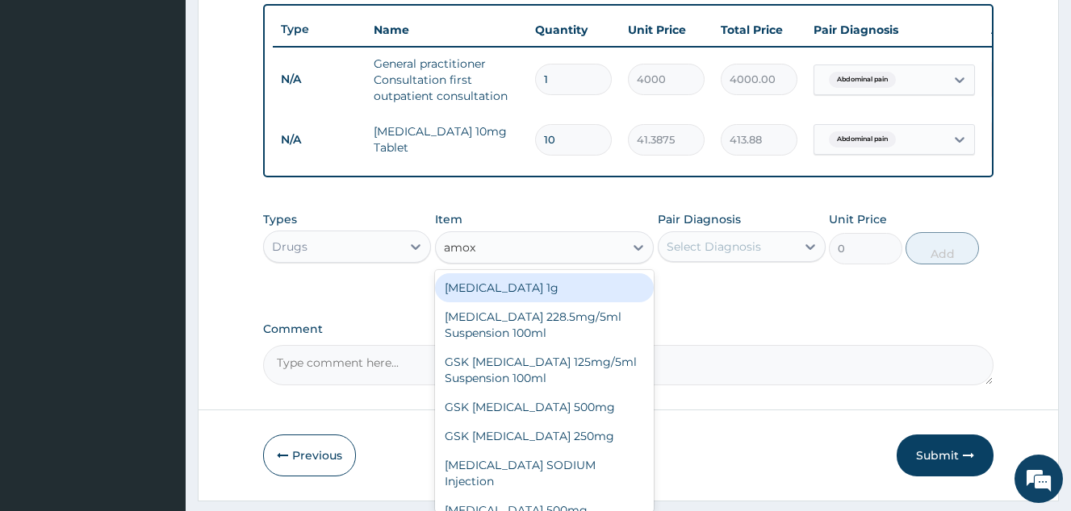
click at [501, 261] on div "amox amox" at bounding box center [530, 248] width 189 height 26
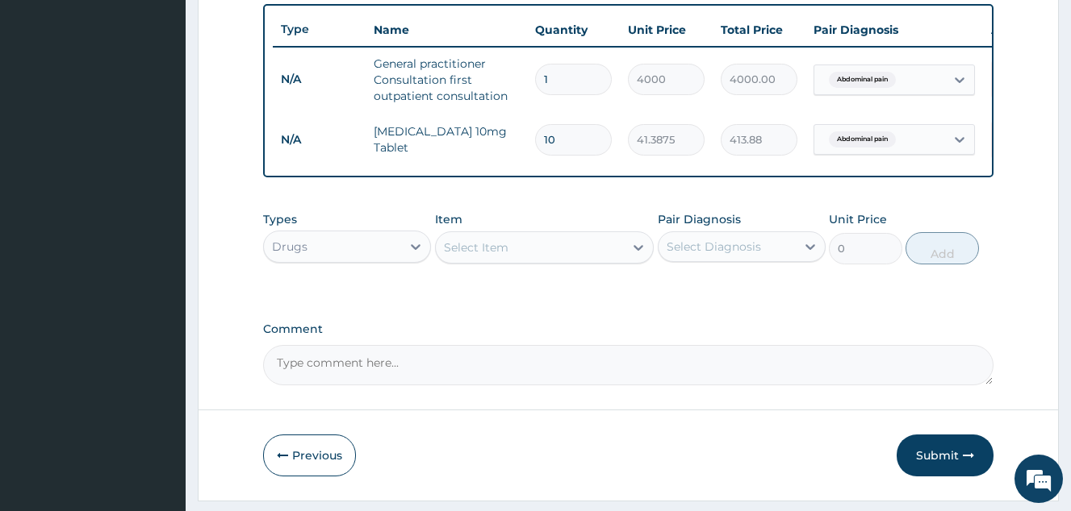
click at [501, 256] on div "Select Item" at bounding box center [476, 248] width 65 height 16
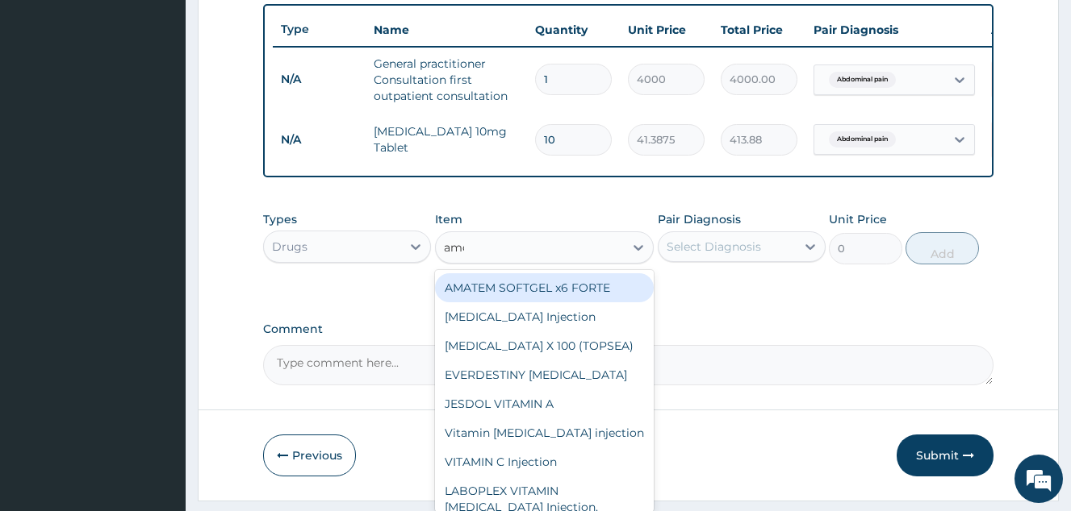
type input "amox"
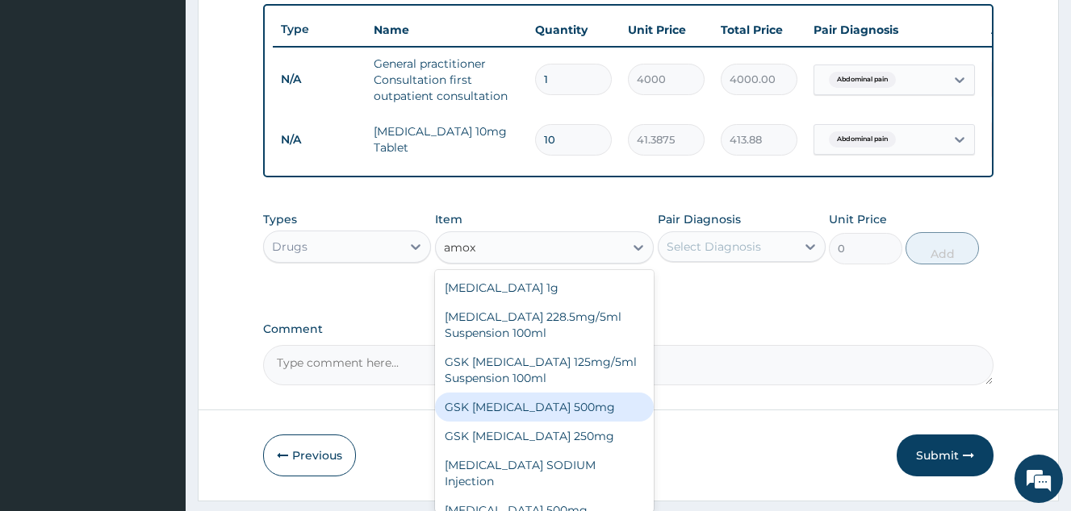
scroll to position [58, 0]
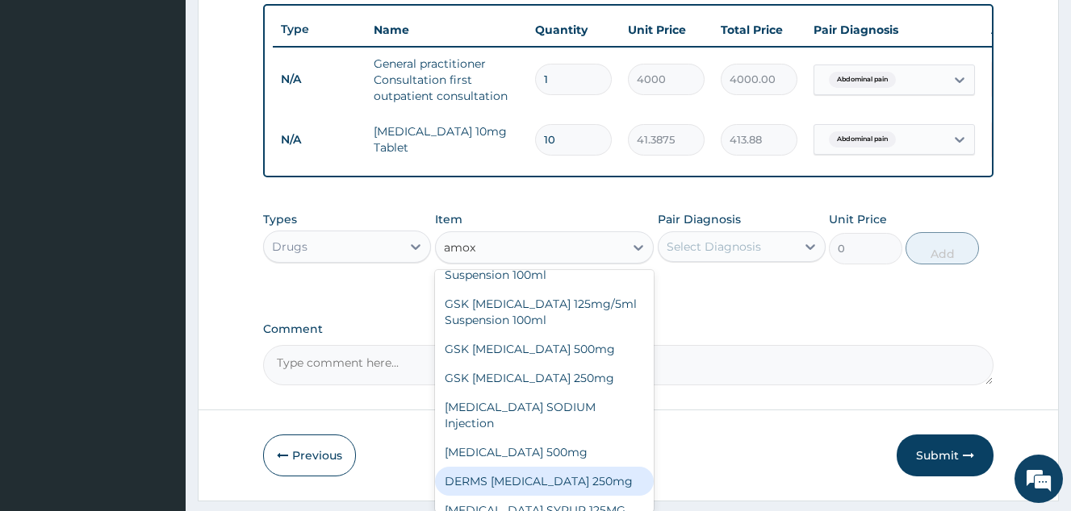
click at [600, 482] on div "DERMS AMOXICILLIN 250mg" at bounding box center [544, 481] width 219 height 29
type input "65"
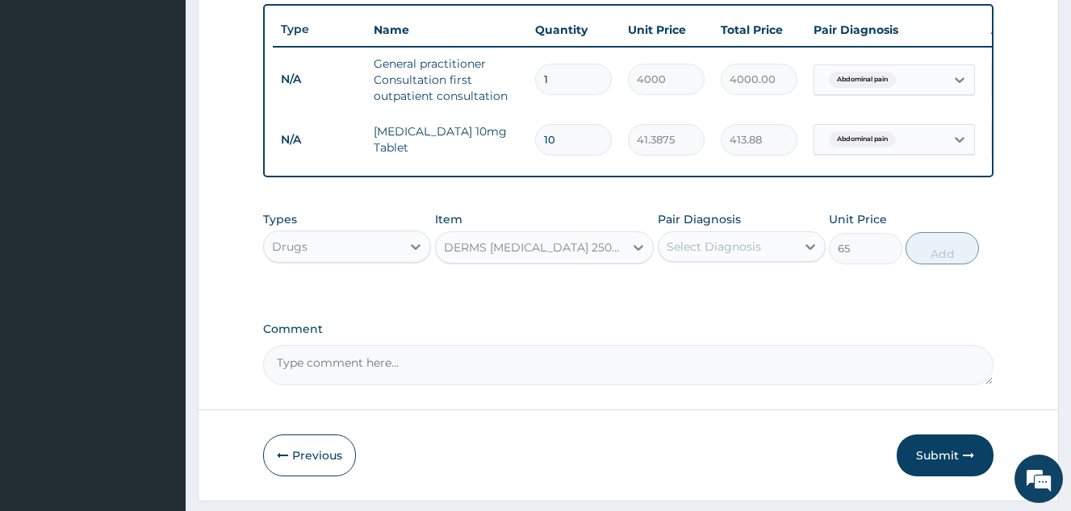
click at [735, 262] on div "Select Diagnosis" at bounding box center [741, 247] width 168 height 31
drag, startPoint x: 739, startPoint y: 301, endPoint x: 779, endPoint y: 290, distance: 41.9
click at [742, 294] on label "Abdominal pain" at bounding box center [731, 286] width 94 height 16
checkbox input "true"
click at [931, 263] on button "Add" at bounding box center [941, 248] width 73 height 32
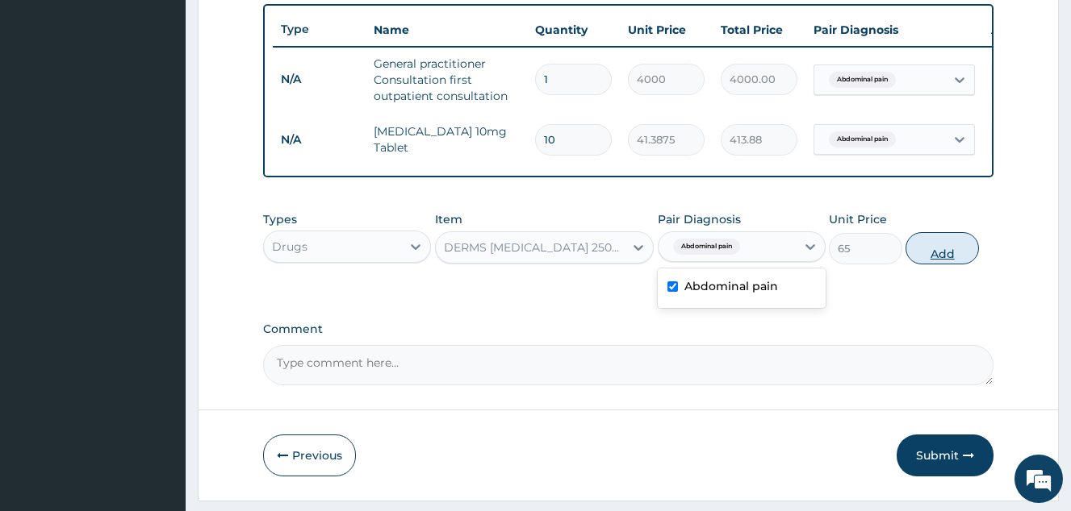
type input "0"
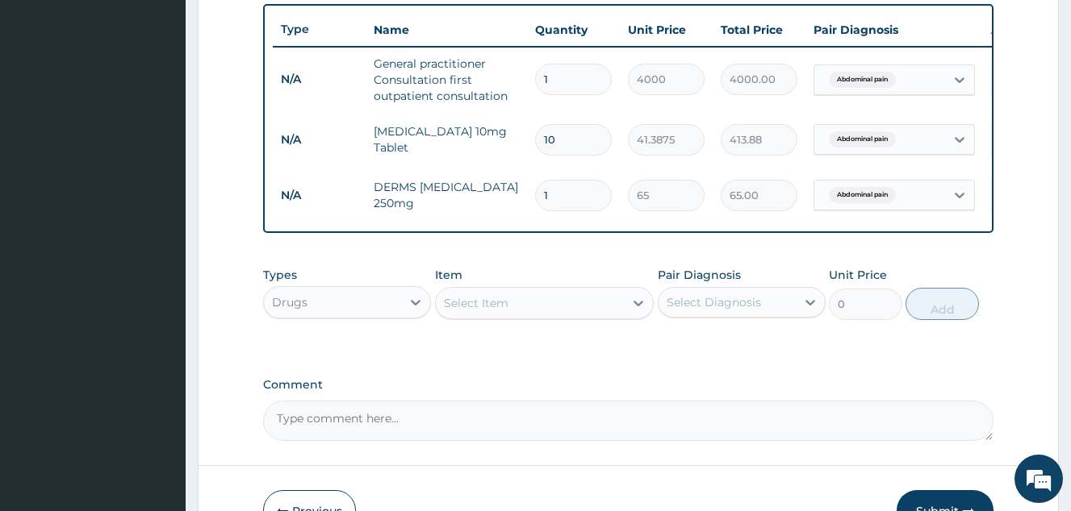
drag, startPoint x: 574, startPoint y: 198, endPoint x: 478, endPoint y: 181, distance: 97.5
click at [478, 181] on tr "N/A DERMS AMOXICILLIN 250mg 1 65 65.00 Abdominal pain Delete" at bounding box center [668, 196] width 791 height 56
type input "9"
type input "585.00"
type input "9"
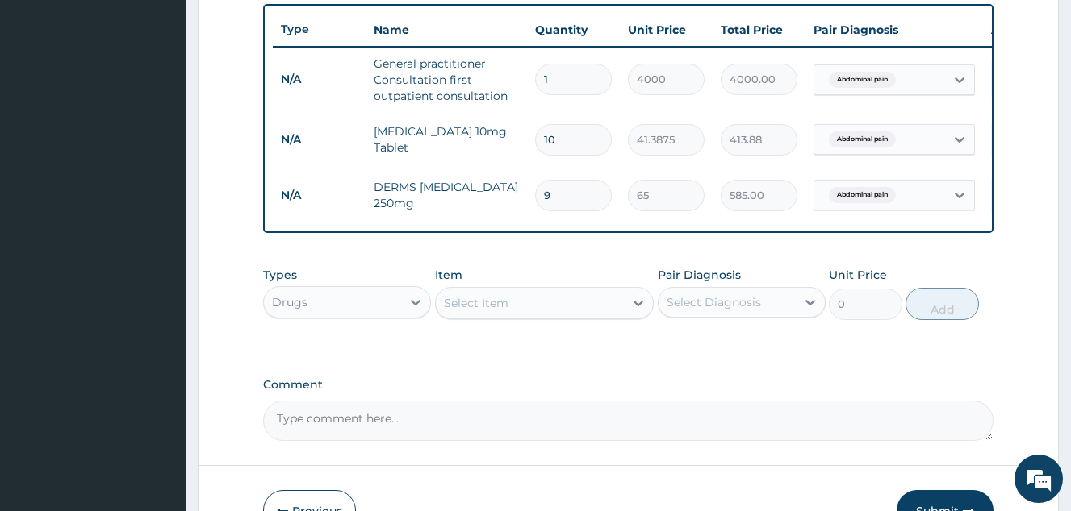
click at [490, 401] on textarea "Comment" at bounding box center [628, 421] width 730 height 40
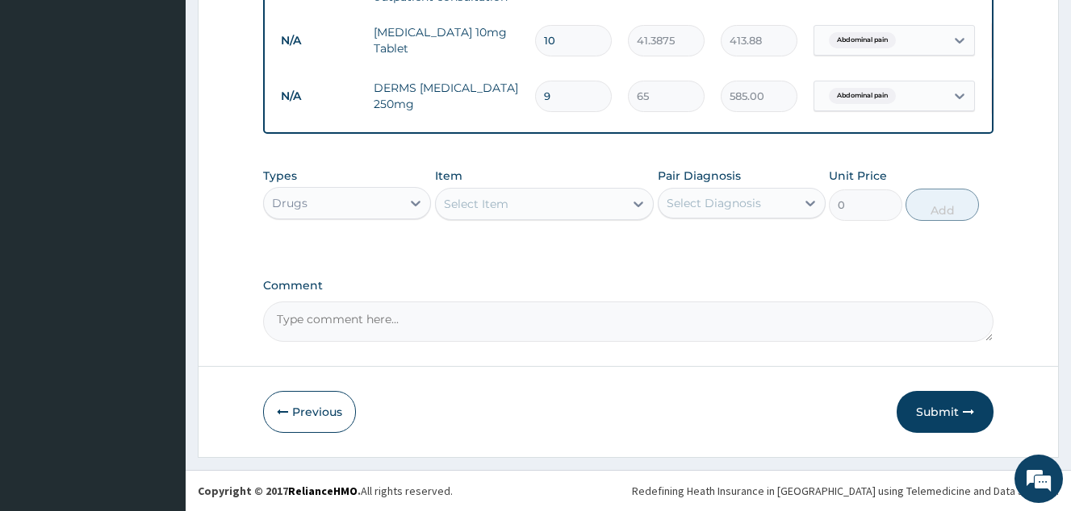
click at [495, 211] on div "Select Item" at bounding box center [476, 204] width 65 height 16
type input "coartem"
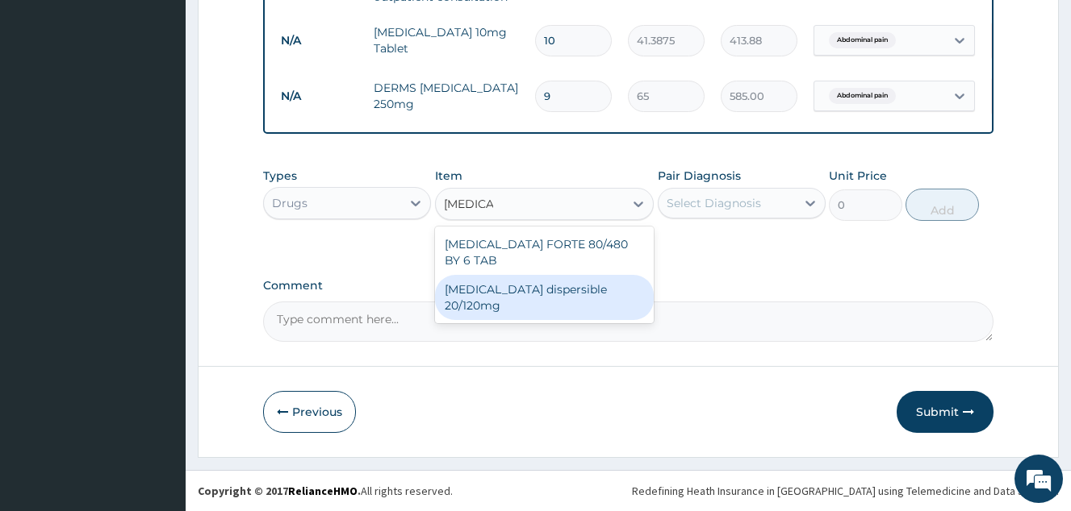
drag, startPoint x: 575, startPoint y: 271, endPoint x: 689, endPoint y: 206, distance: 131.2
click at [576, 275] on div "Coartem dispersible 20/120mg" at bounding box center [544, 297] width 219 height 45
type input "120"
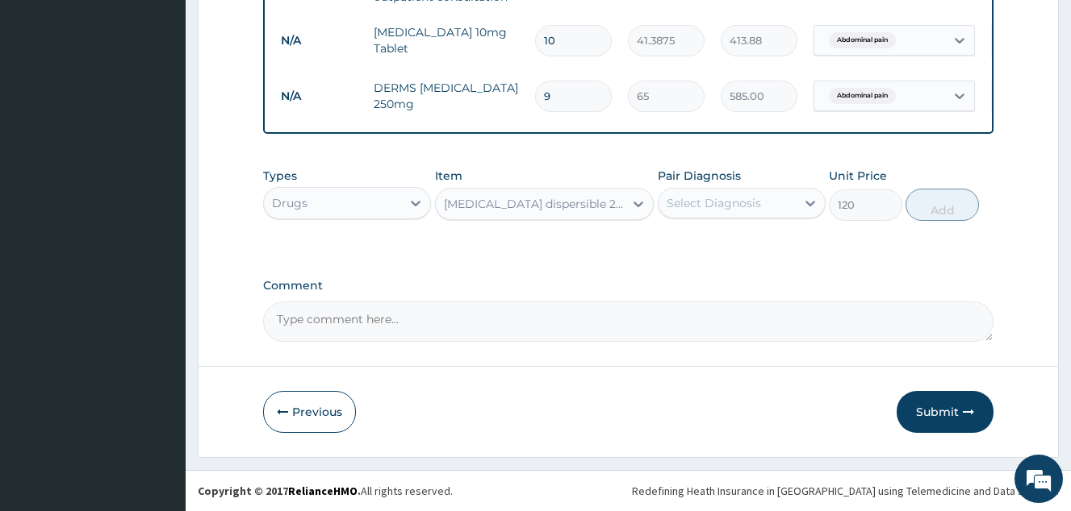
click at [698, 198] on div "Select Diagnosis" at bounding box center [713, 203] width 94 height 16
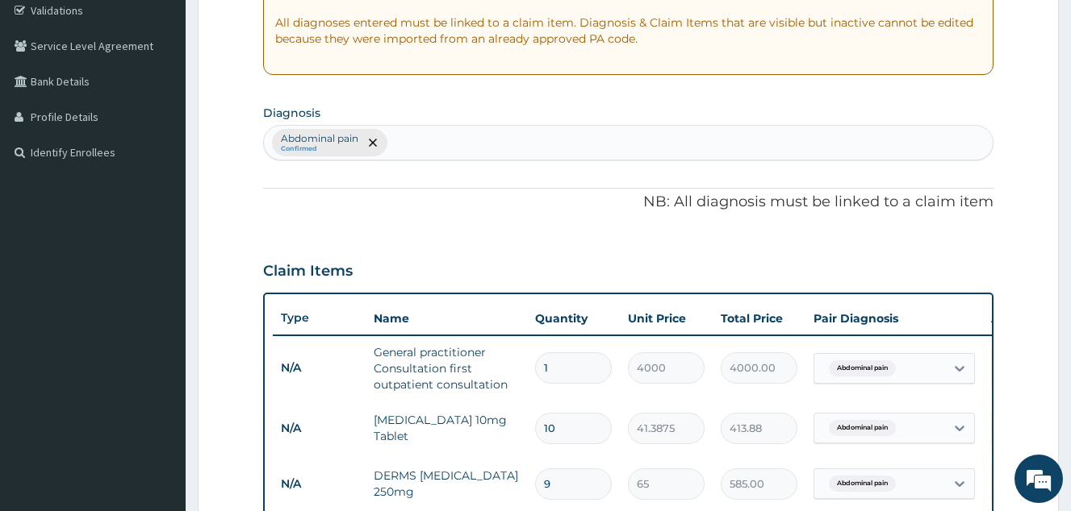
scroll to position [304, 0]
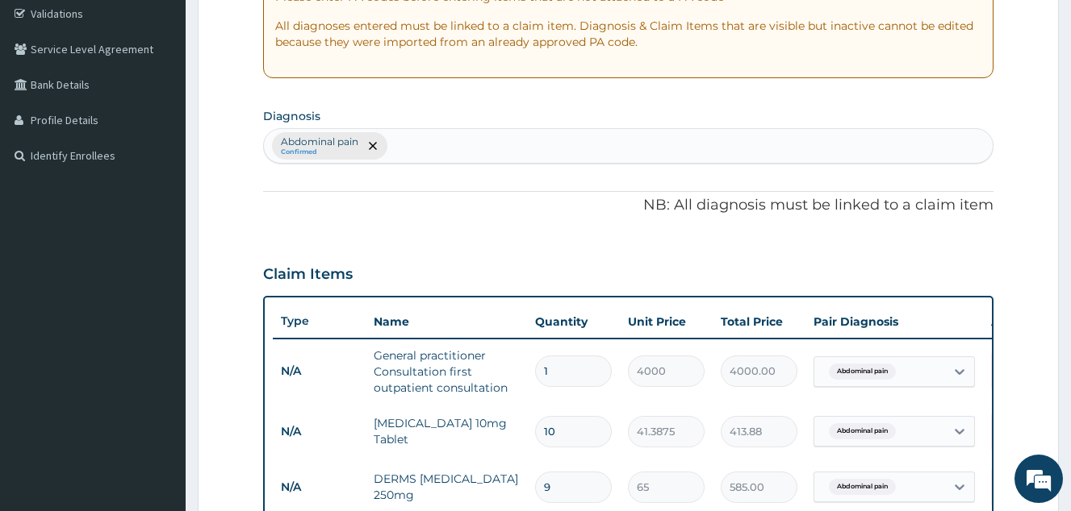
click at [595, 140] on div "Abdominal pain Confirmed" at bounding box center [628, 146] width 728 height 34
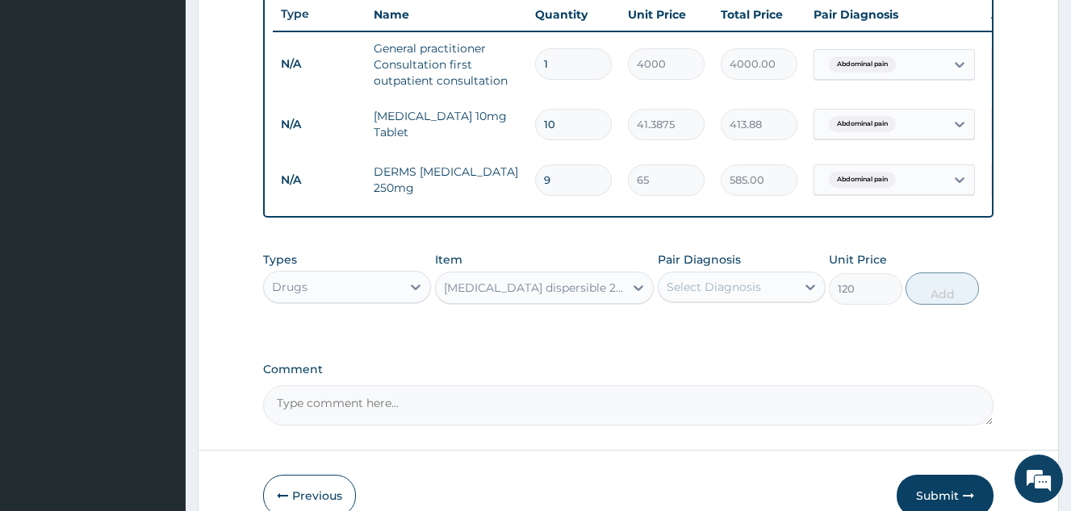
scroll to position [627, 0]
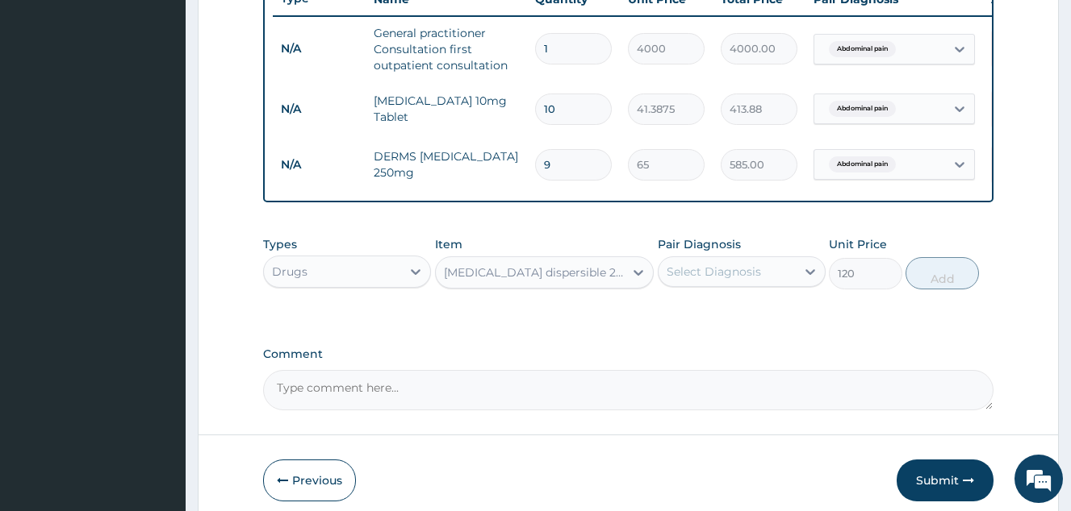
click at [741, 280] on div "Select Diagnosis" at bounding box center [713, 272] width 94 height 16
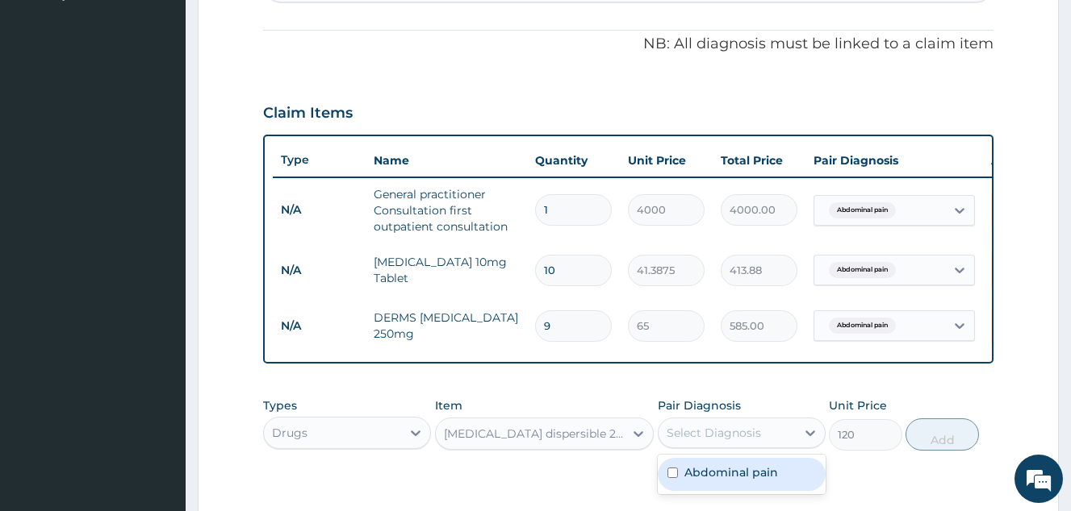
scroll to position [304, 0]
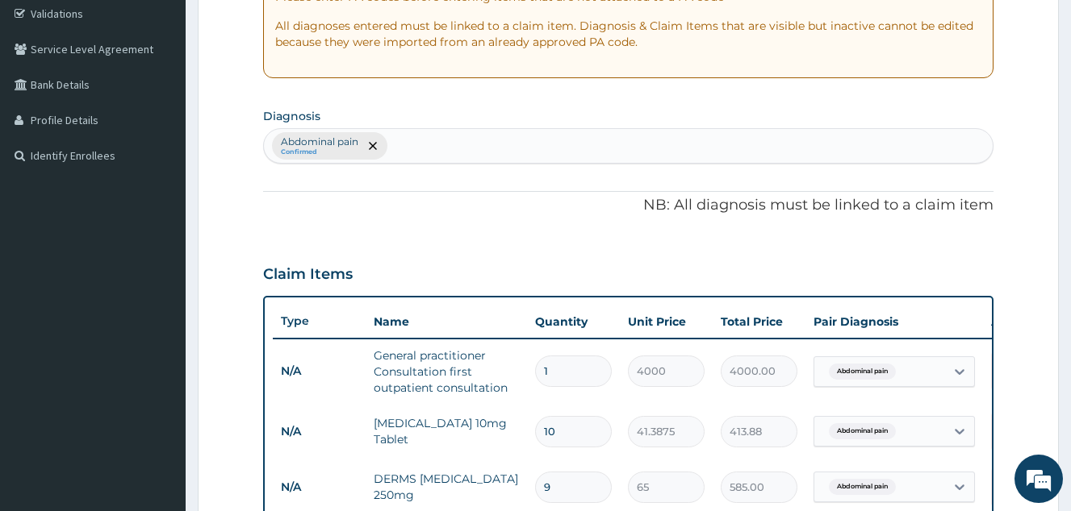
click at [477, 152] on div "Abdominal pain Confirmed" at bounding box center [628, 146] width 728 height 34
type input "malaria"
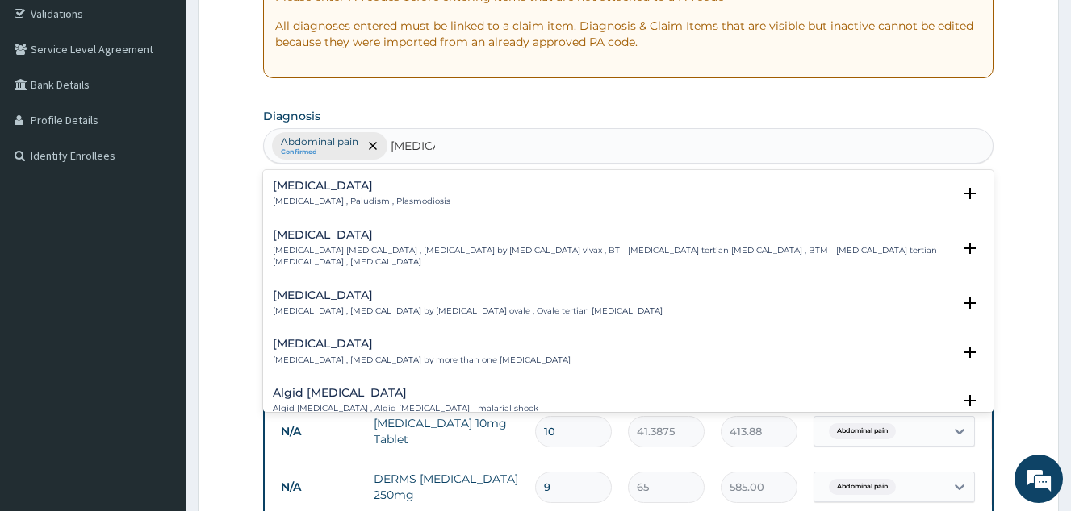
click at [372, 190] on h4 "Malaria" at bounding box center [361, 186] width 177 height 12
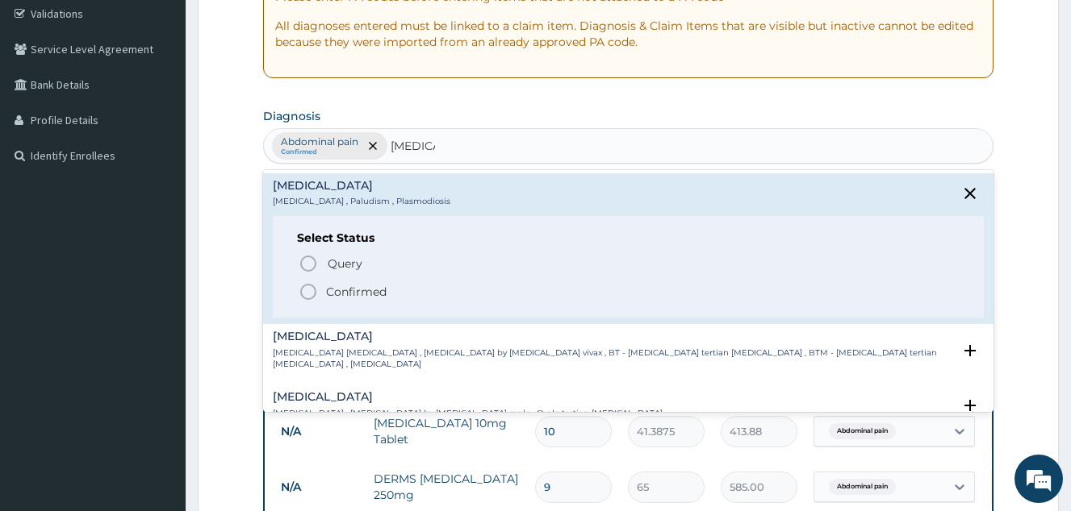
click at [387, 282] on span "Confirmed" at bounding box center [628, 291] width 661 height 19
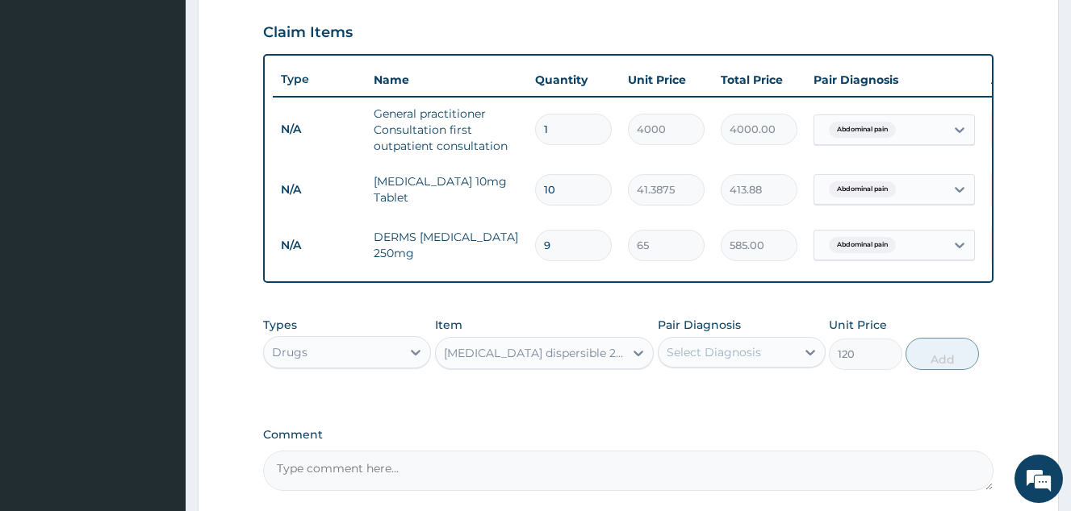
scroll to position [707, 0]
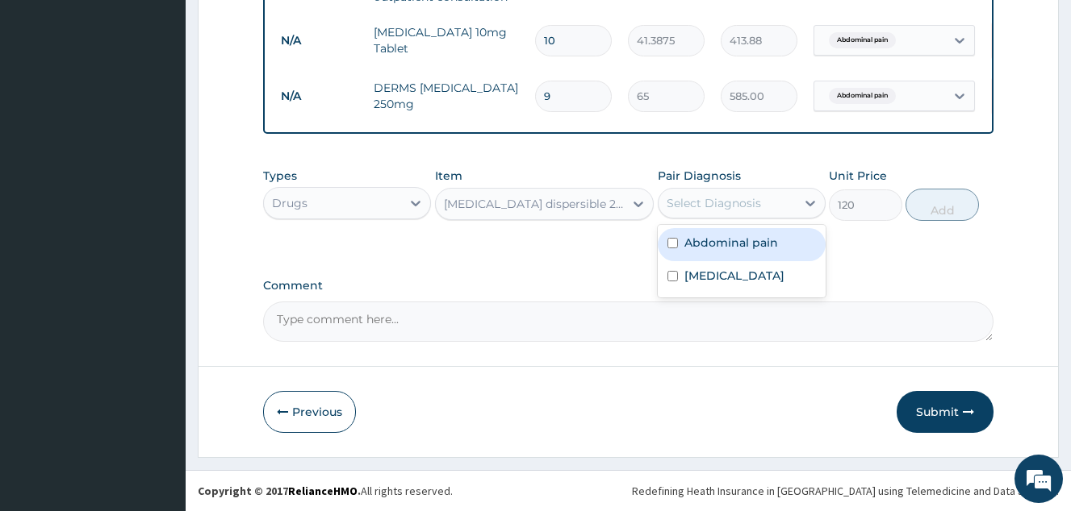
click at [699, 207] on div "Select Diagnosis" at bounding box center [713, 203] width 94 height 16
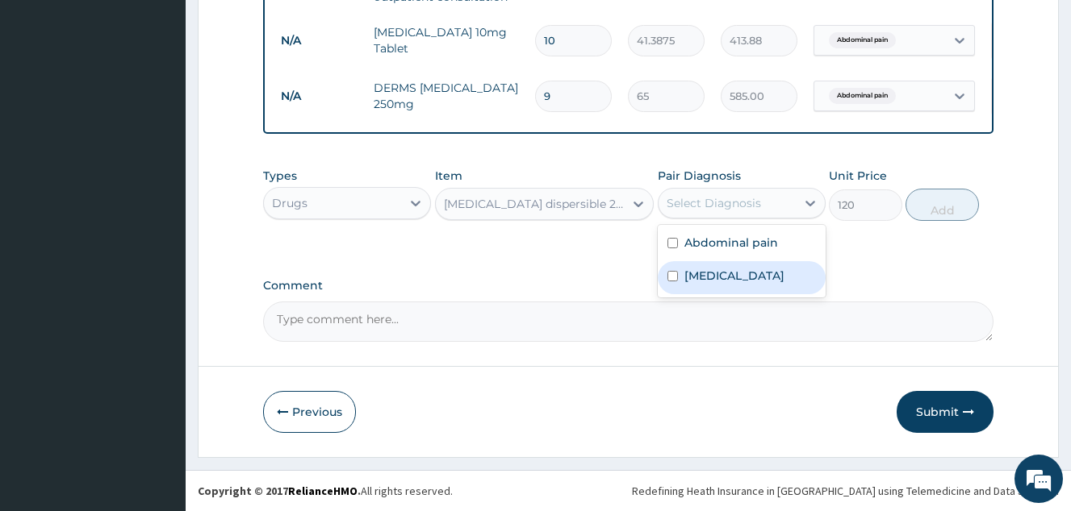
click at [729, 283] on div "[MEDICAL_DATA]" at bounding box center [741, 277] width 168 height 33
checkbox input "true"
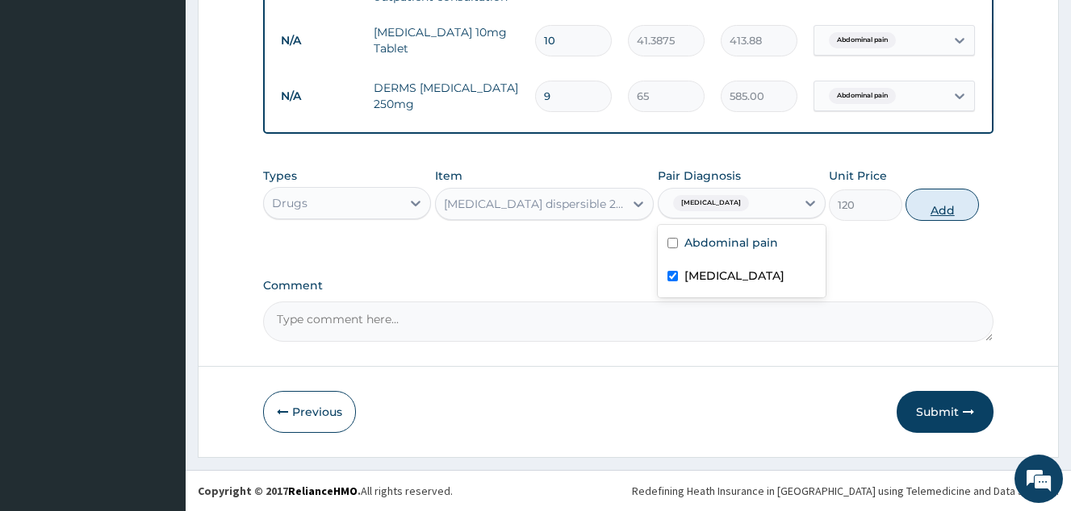
click at [935, 211] on button "Add" at bounding box center [941, 205] width 73 height 32
type input "0"
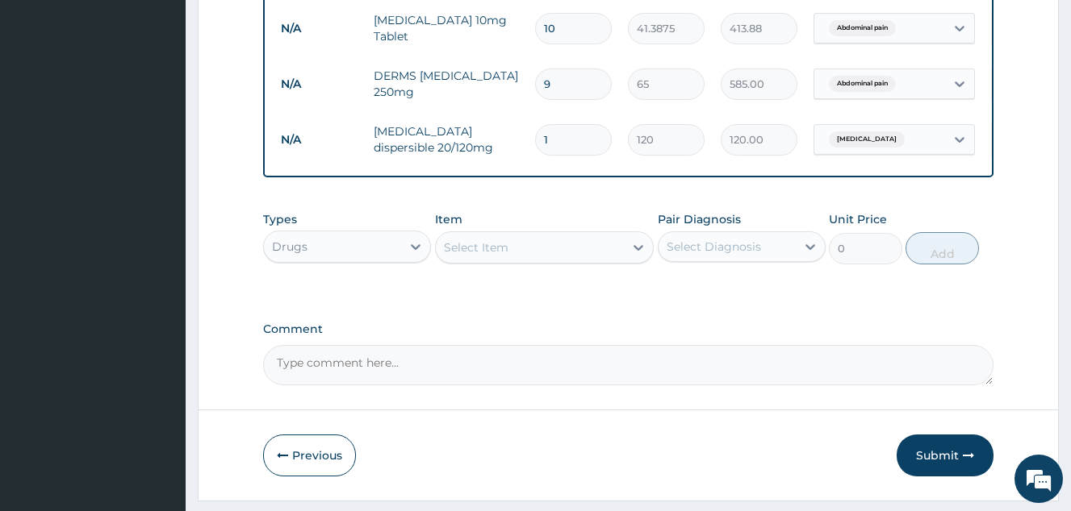
scroll to position [627, 0]
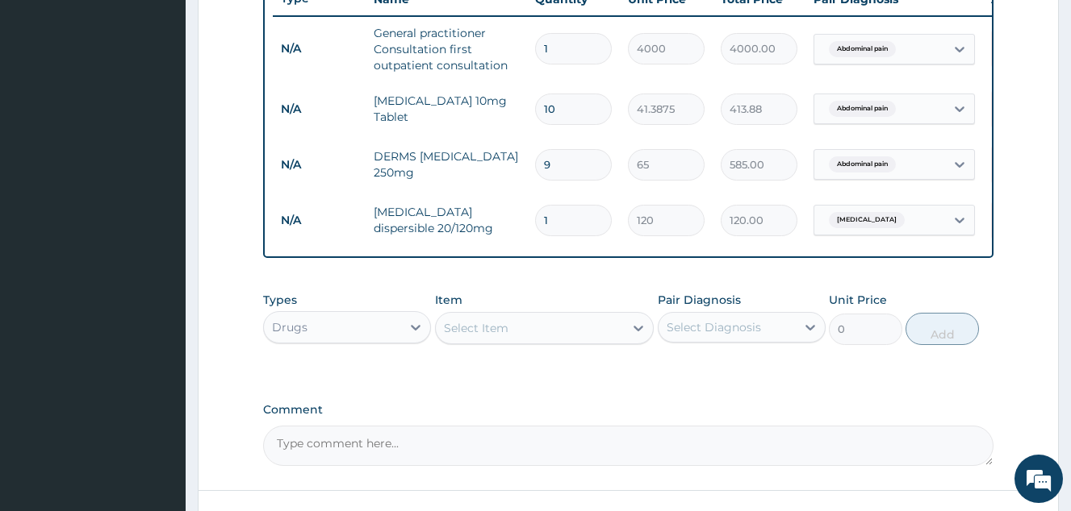
click at [375, 340] on div "Drugs" at bounding box center [332, 328] width 137 height 26
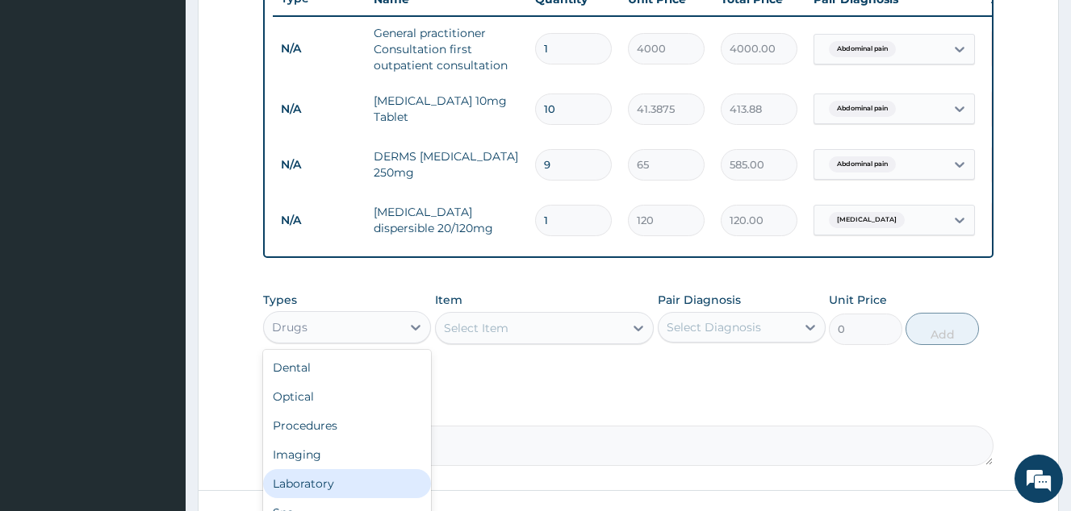
click at [353, 490] on div "Laboratory" at bounding box center [347, 484] width 168 height 29
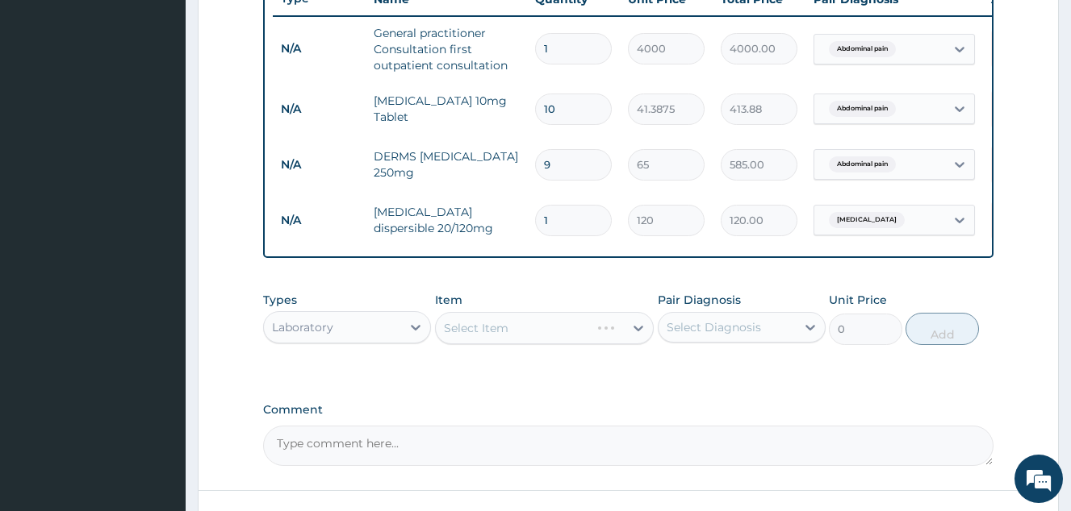
click at [543, 333] on div "Select Item" at bounding box center [544, 328] width 219 height 32
click at [543, 333] on div "Select Item" at bounding box center [530, 328] width 189 height 26
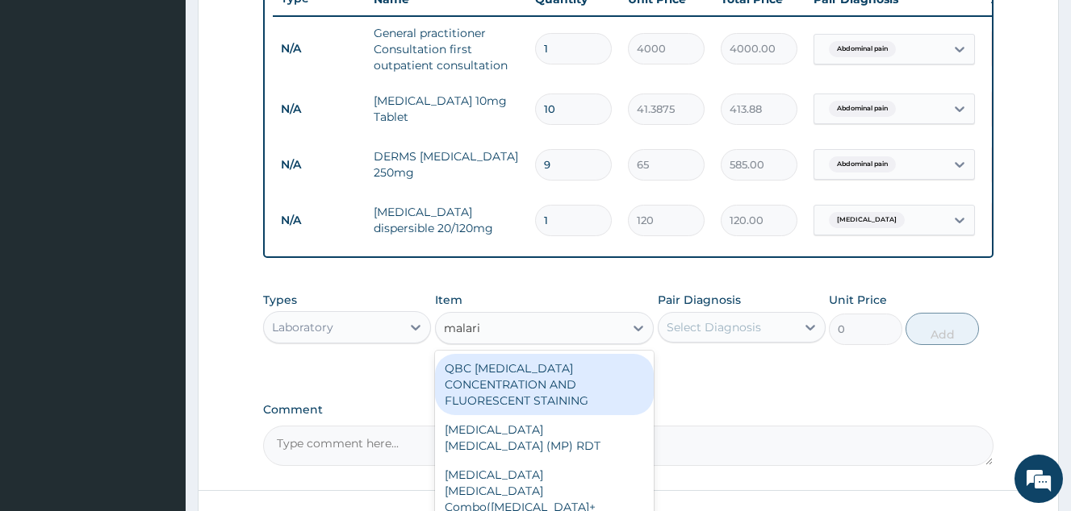
type input "[MEDICAL_DATA]"
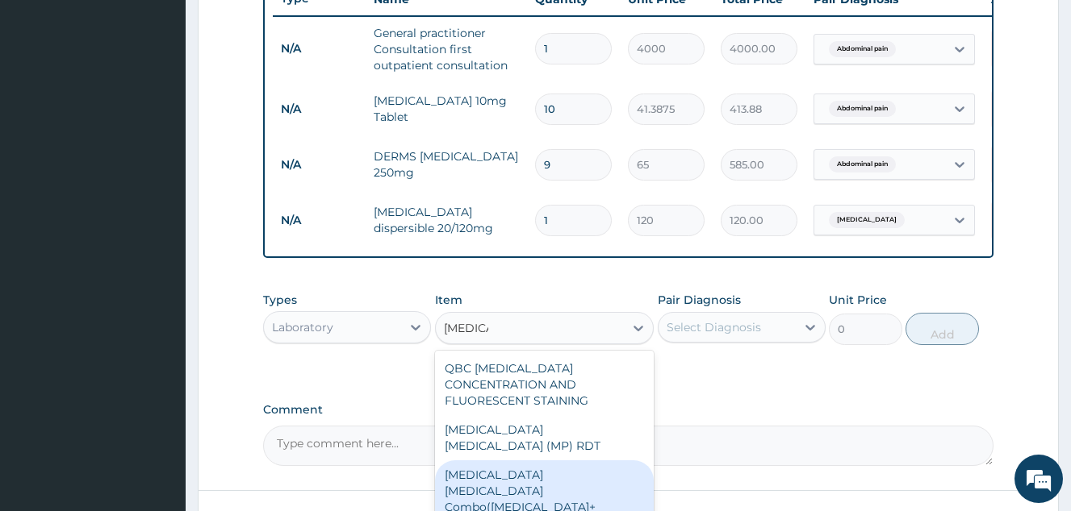
scroll to position [763, 0]
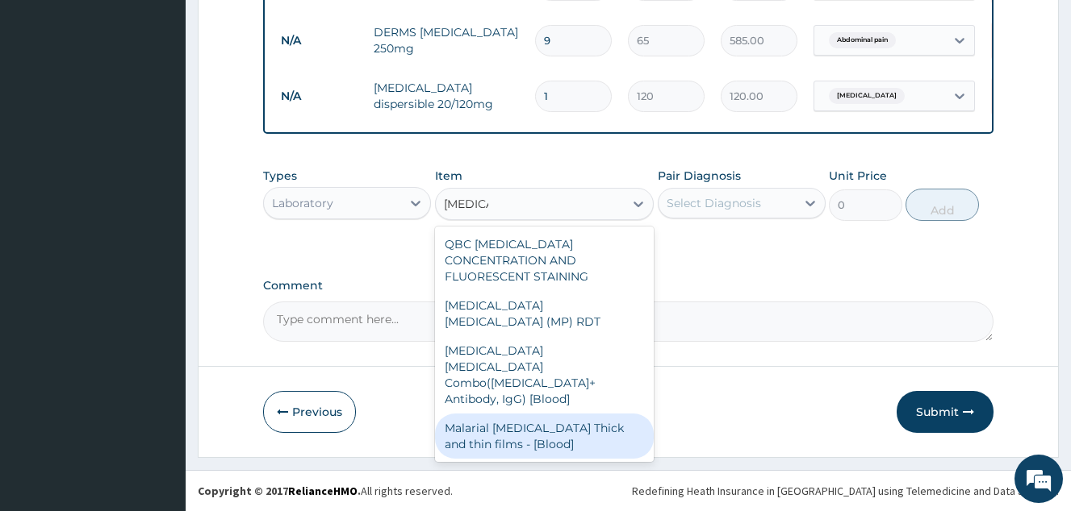
drag, startPoint x: 605, startPoint y: 368, endPoint x: 763, endPoint y: 204, distance: 227.6
click at [607, 414] on div "Malarial Parasite Thick and thin films - [Blood]" at bounding box center [544, 436] width 219 height 45
type input "2500"
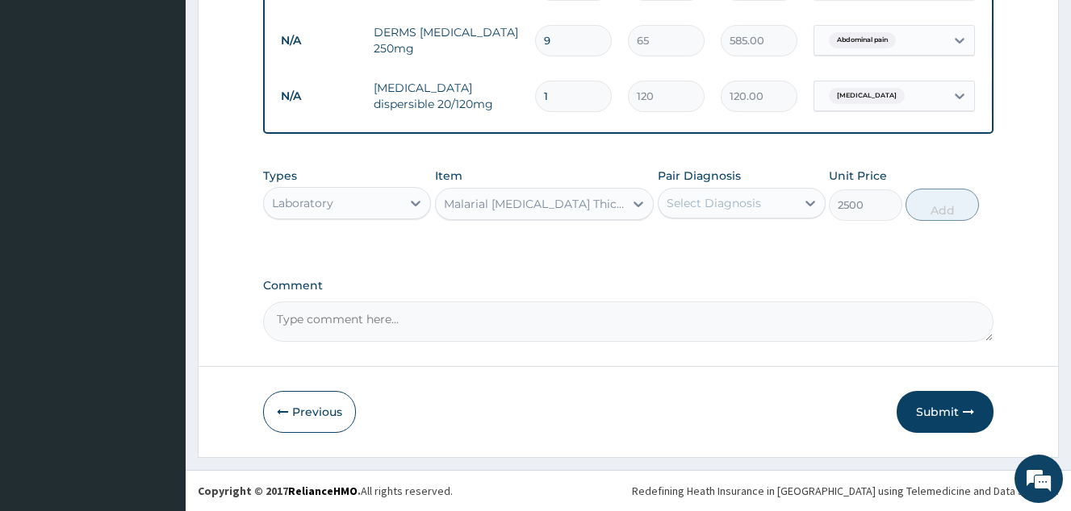
click at [758, 203] on div "Select Diagnosis" at bounding box center [713, 203] width 94 height 16
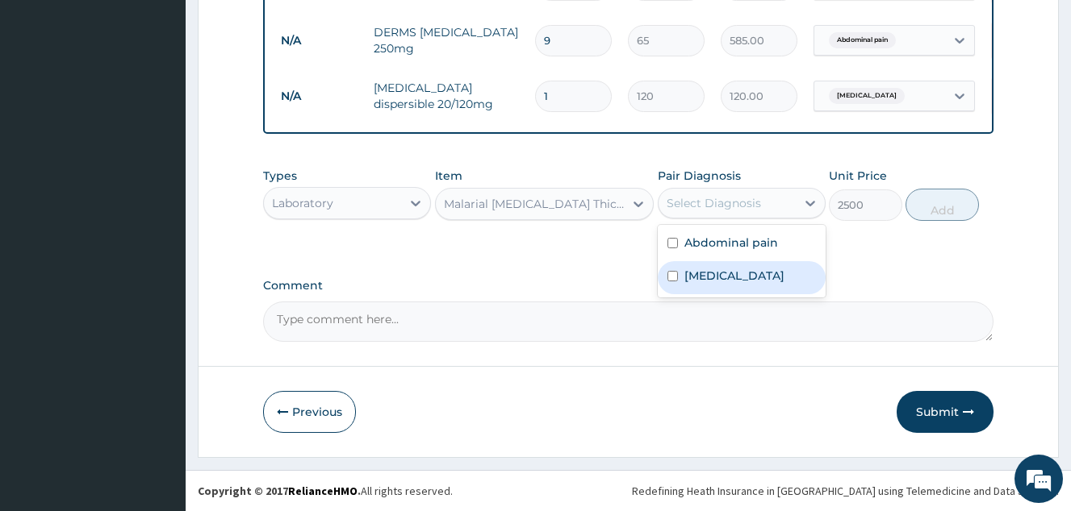
click at [769, 285] on div "[MEDICAL_DATA]" at bounding box center [741, 277] width 168 height 33
checkbox input "true"
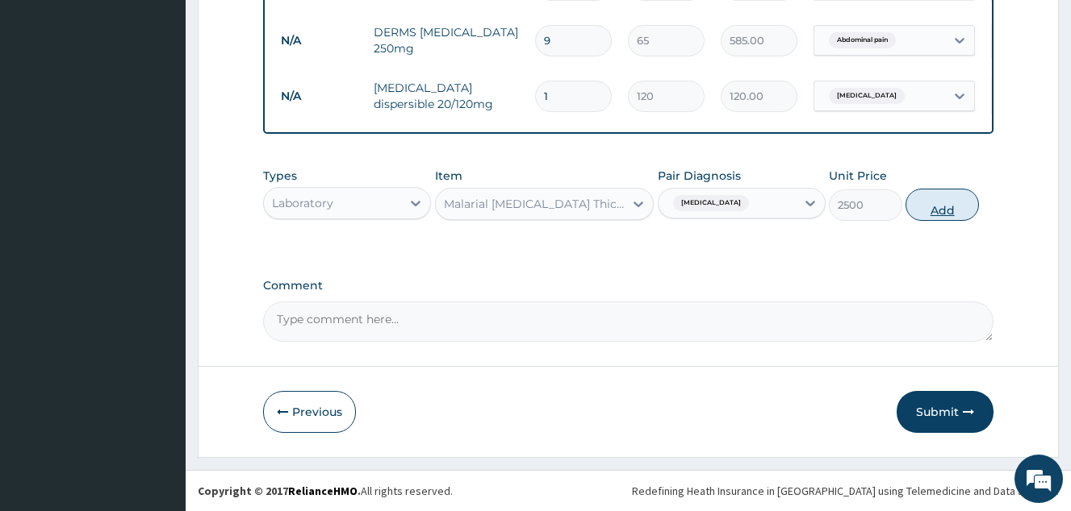
click at [934, 206] on button "Add" at bounding box center [941, 205] width 73 height 32
type input "0"
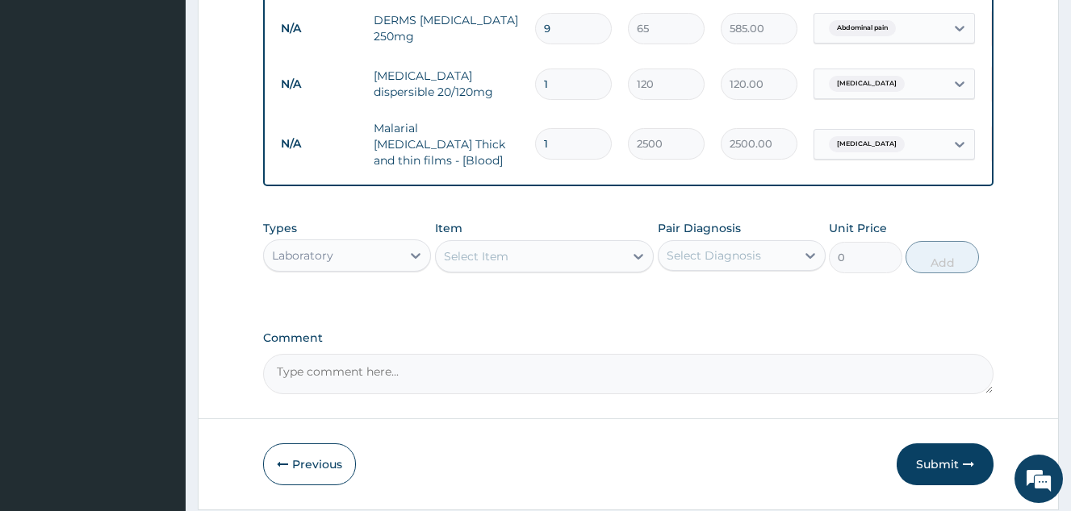
scroll to position [521, 0]
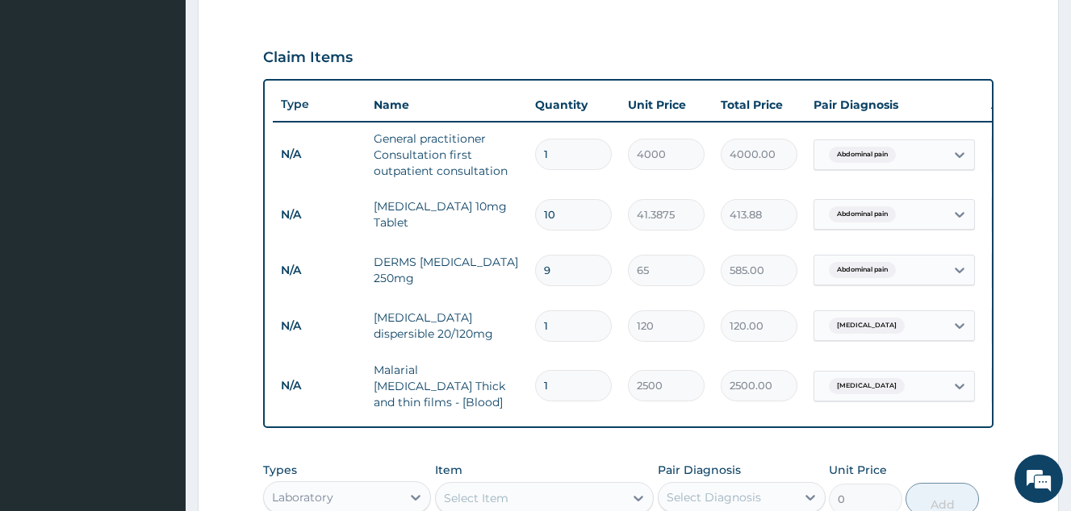
click at [932, 148] on div "Abdominal pain" at bounding box center [879, 154] width 131 height 27
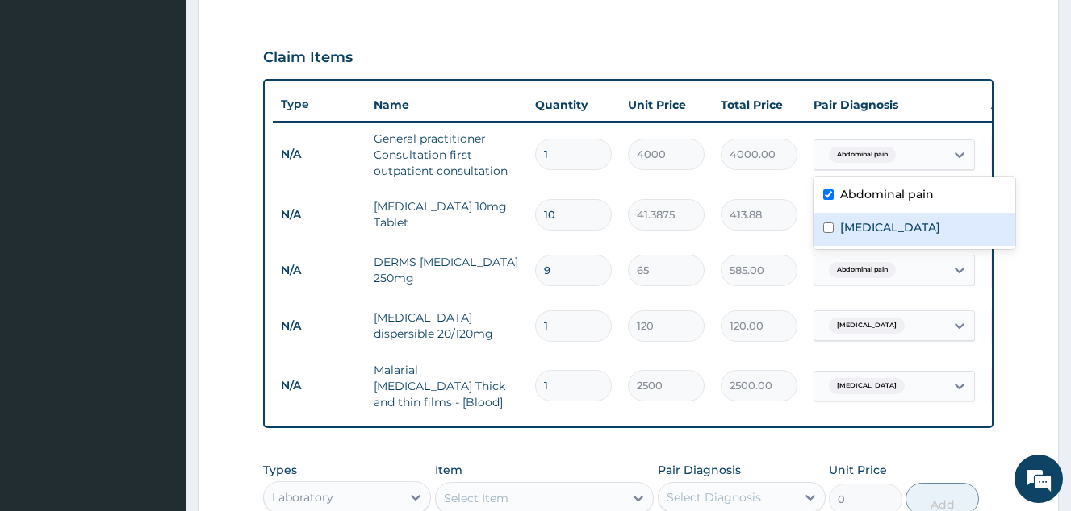
click at [912, 234] on div "[MEDICAL_DATA]" at bounding box center [914, 229] width 202 height 33
checkbox input "true"
click at [948, 80] on div "Type Name Quantity Unit Price Total Price Pair Diagnosis Actions N/A General pr…" at bounding box center [628, 253] width 730 height 349
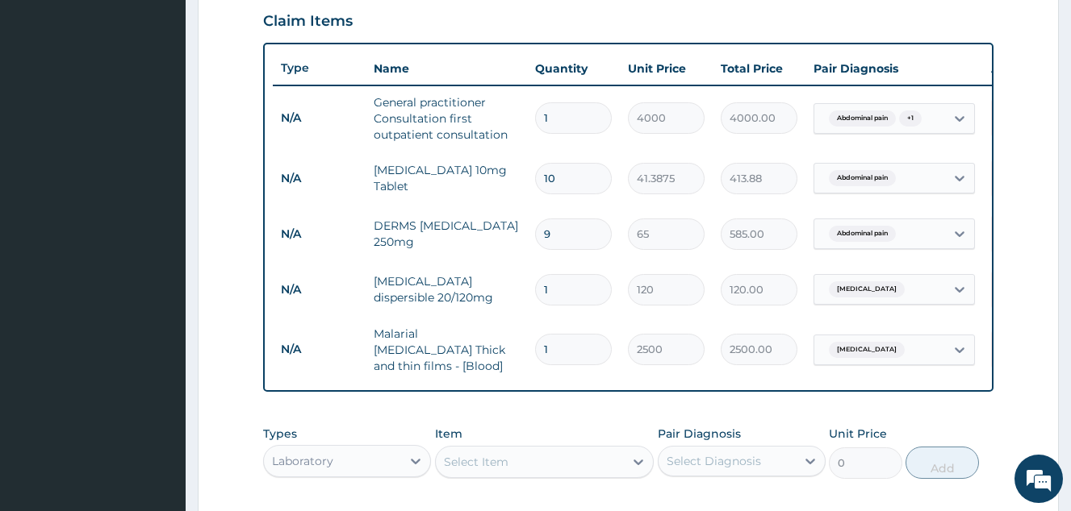
scroll to position [763, 0]
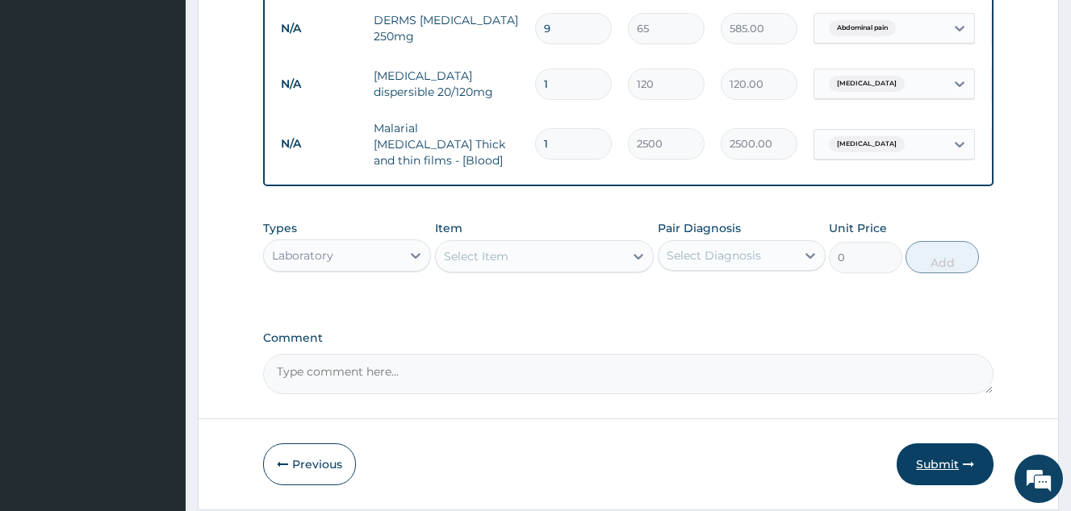
click at [921, 462] on button "Submit" at bounding box center [944, 465] width 97 height 42
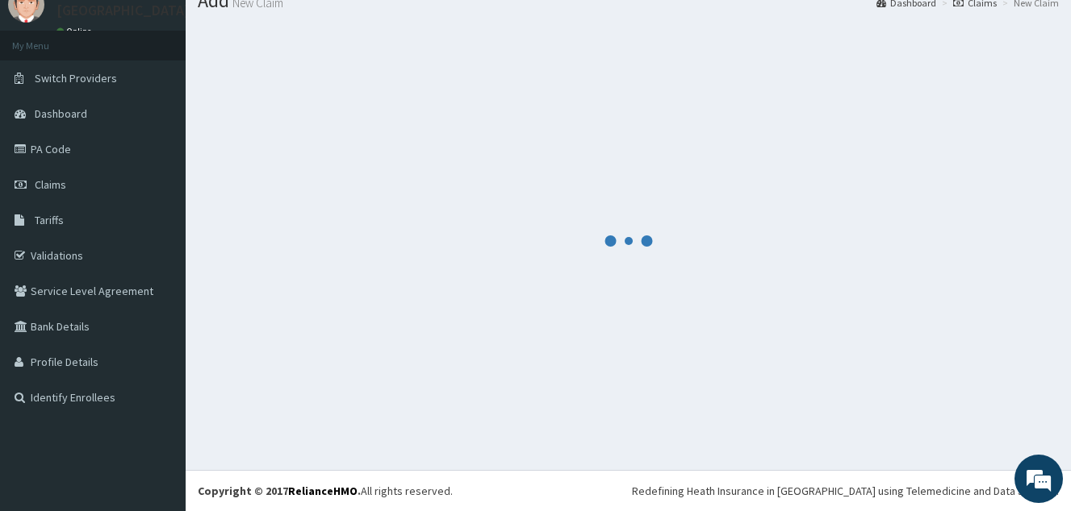
scroll to position [62, 0]
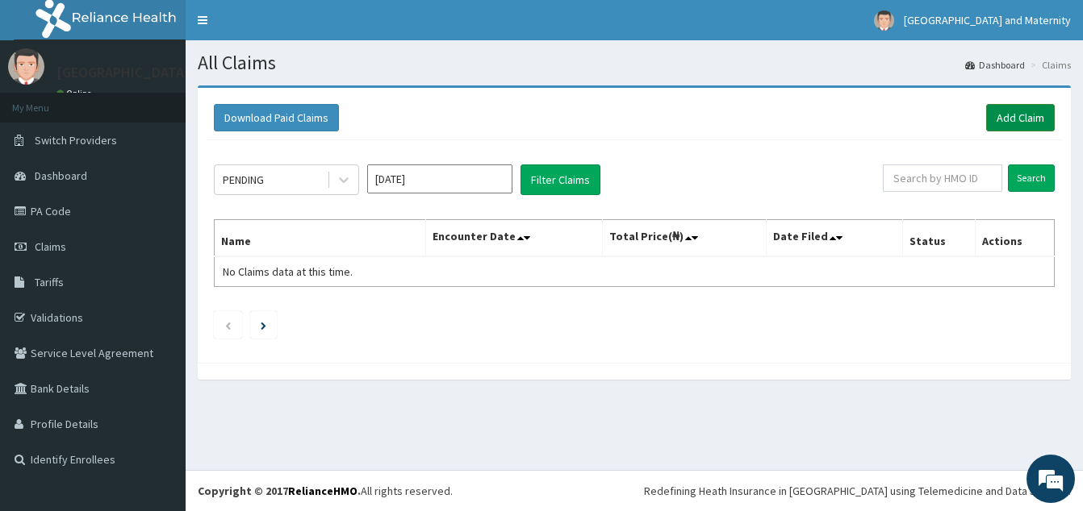
click at [1025, 122] on link "Add Claim" at bounding box center [1020, 117] width 69 height 27
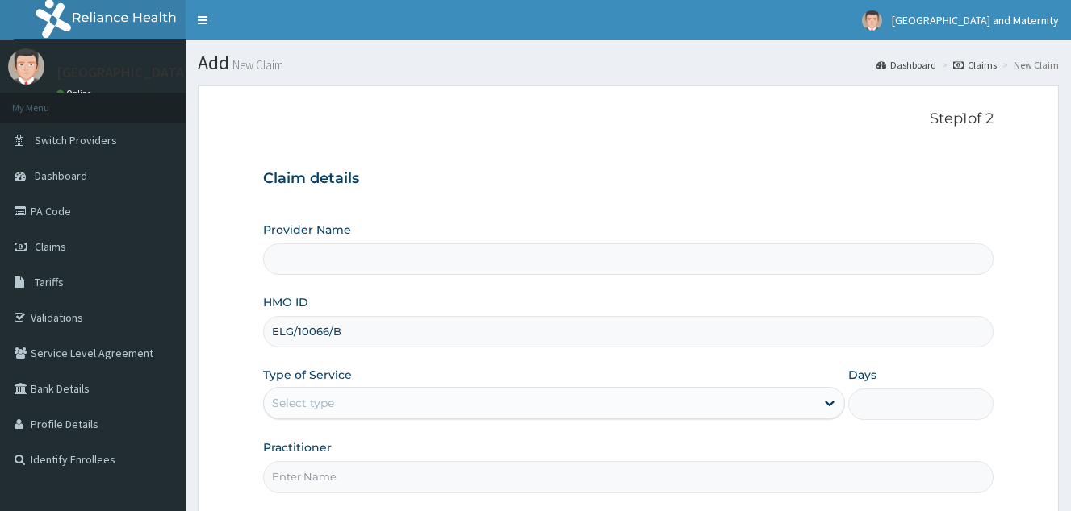
type input "ELG/10066/B"
click at [433, 390] on div "Select type" at bounding box center [539, 403] width 551 height 26
type input "[GEOGRAPHIC_DATA] & Maternity"
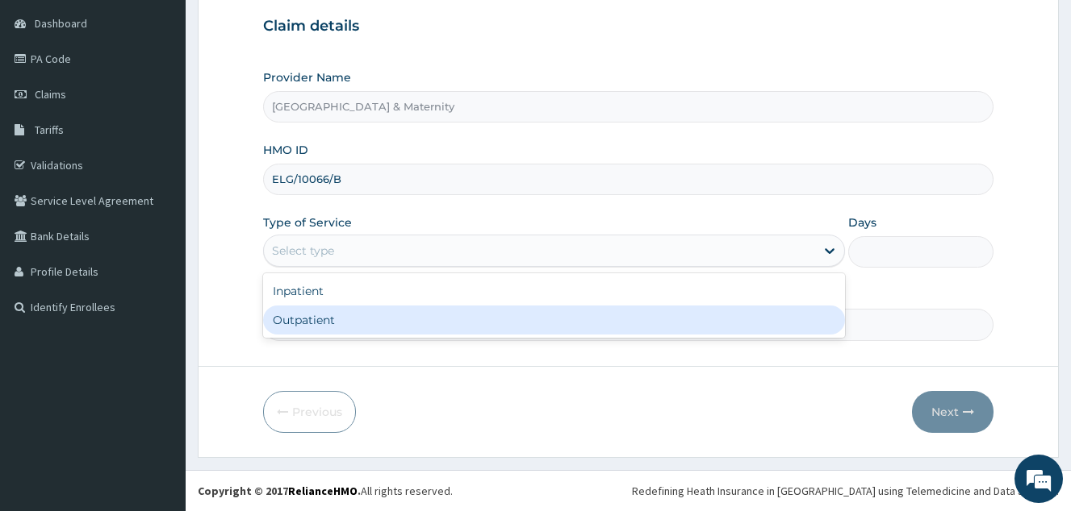
click at [416, 318] on div "Outpatient" at bounding box center [554, 320] width 582 height 29
type input "1"
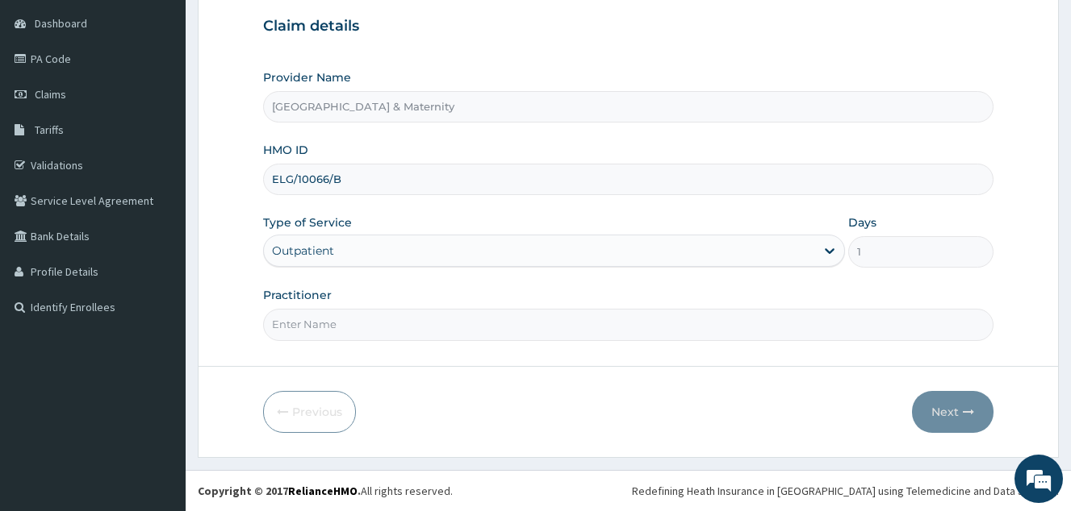
click at [360, 328] on input "Practitioner" at bounding box center [628, 324] width 730 height 31
click at [373, 324] on input "Practitioner" at bounding box center [628, 324] width 730 height 31
type input "[PERSON_NAME]"
click at [955, 407] on button "Next" at bounding box center [952, 412] width 81 height 42
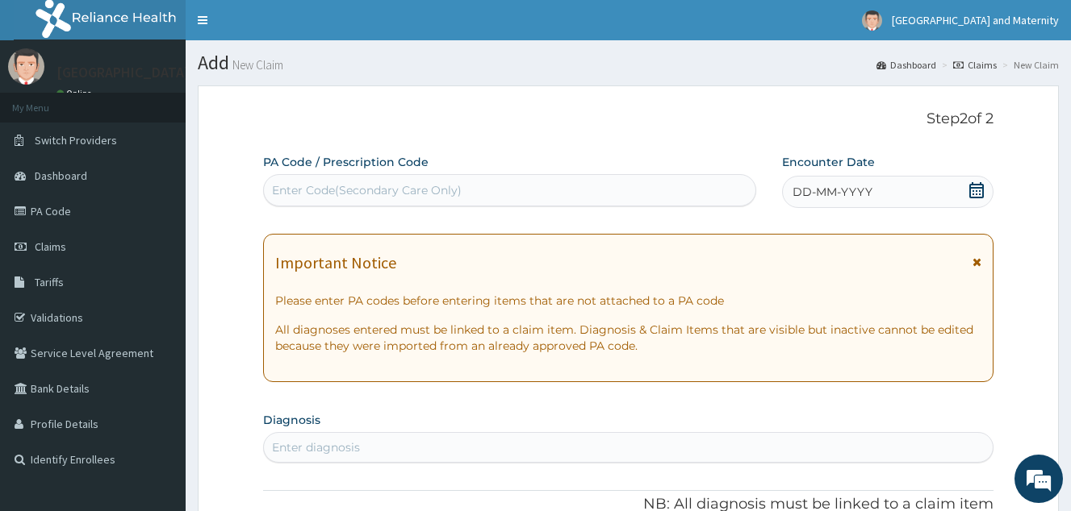
click at [977, 189] on icon at bounding box center [976, 190] width 16 height 16
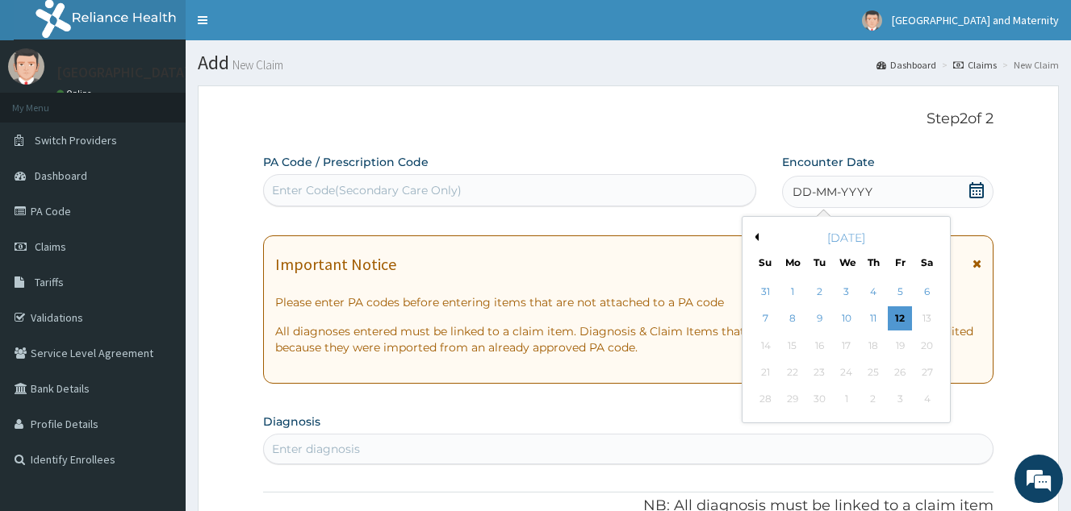
click at [756, 238] on button "Previous Month" at bounding box center [754, 237] width 8 height 8
click at [903, 379] on div "25" at bounding box center [899, 373] width 24 height 24
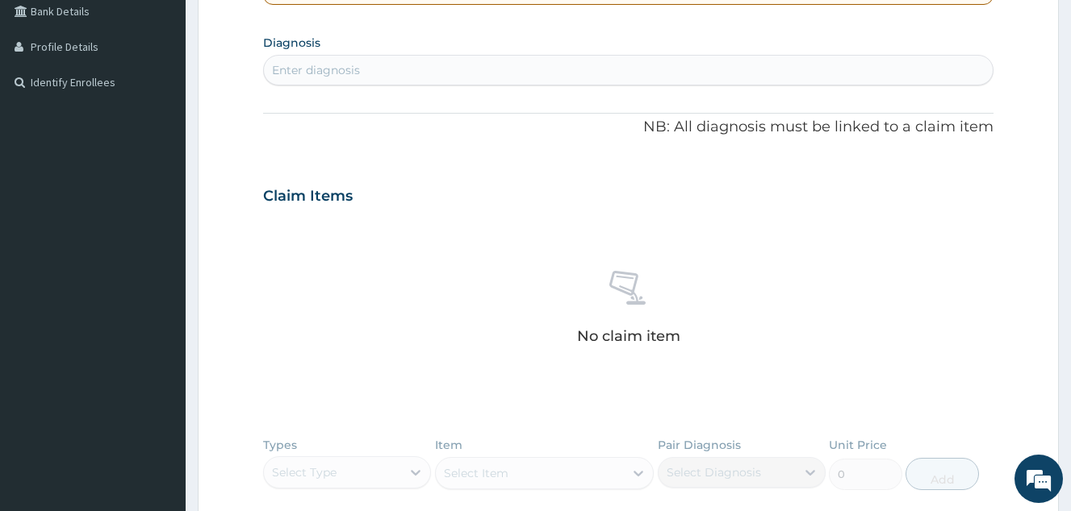
scroll to position [403, 0]
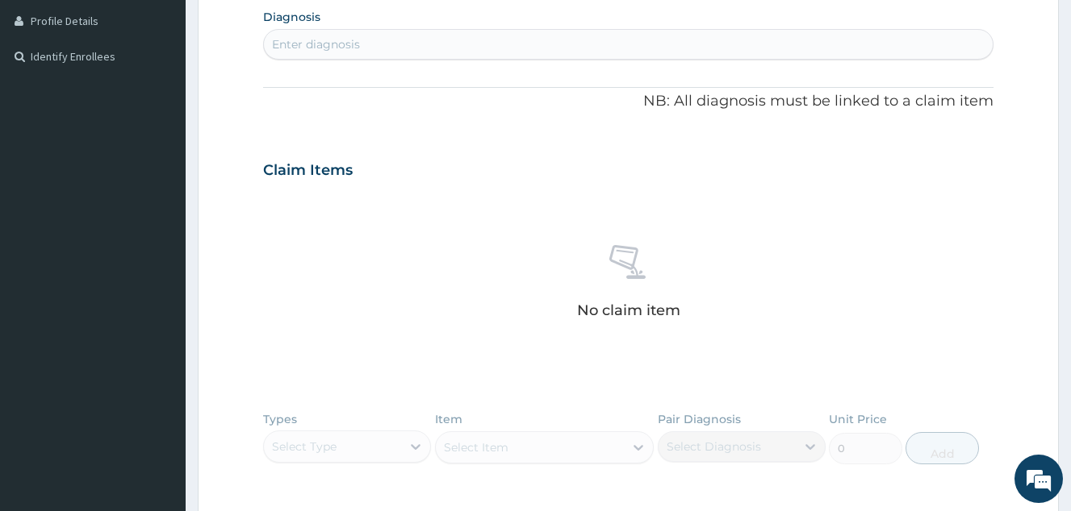
click at [352, 55] on div "Enter diagnosis" at bounding box center [628, 44] width 728 height 26
type input "d"
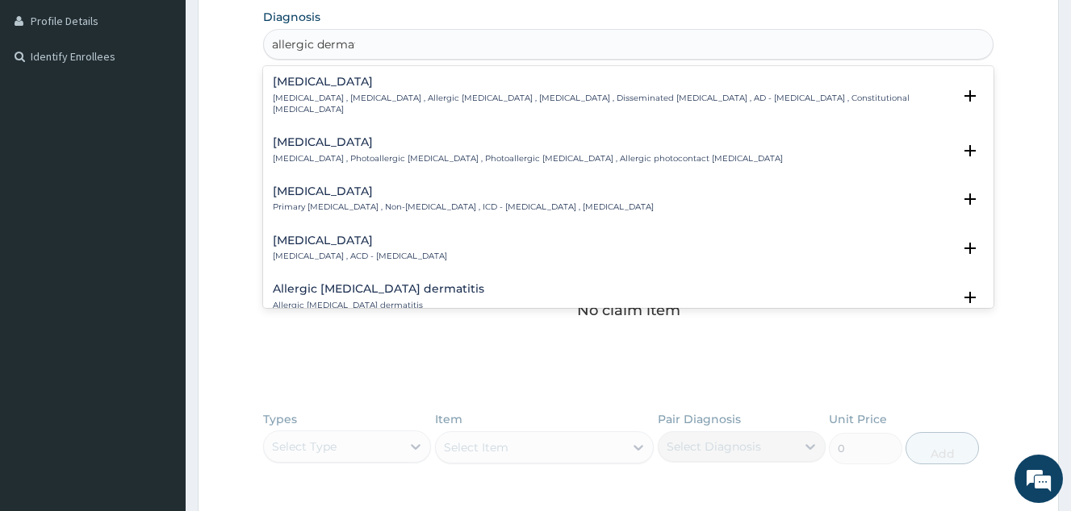
type input "allergic dermatit"
click at [358, 235] on h4 "Allergic contact dermatitis" at bounding box center [360, 241] width 174 height 12
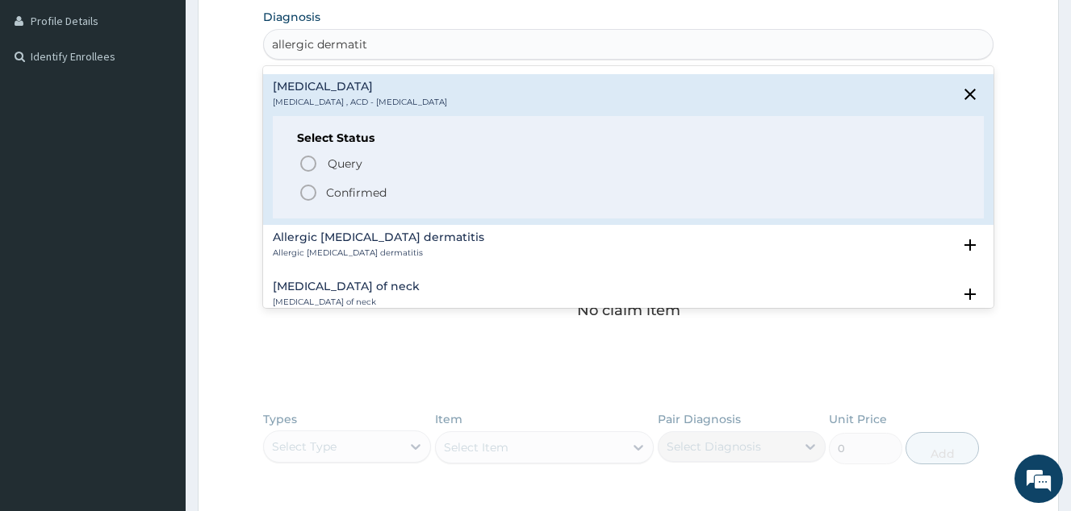
scroll to position [161, 0]
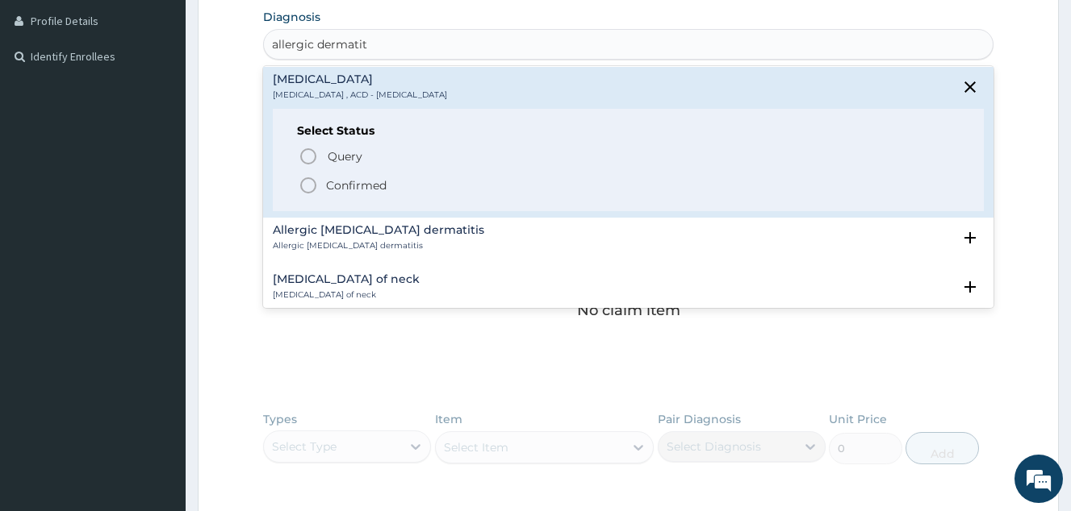
click at [380, 177] on p "Confirmed" at bounding box center [356, 185] width 61 height 16
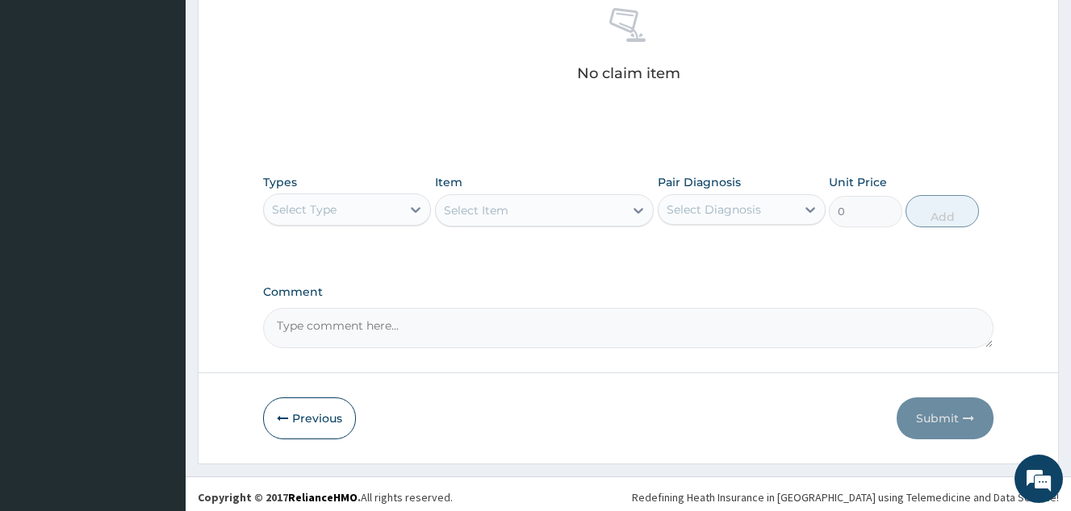
scroll to position [652, 0]
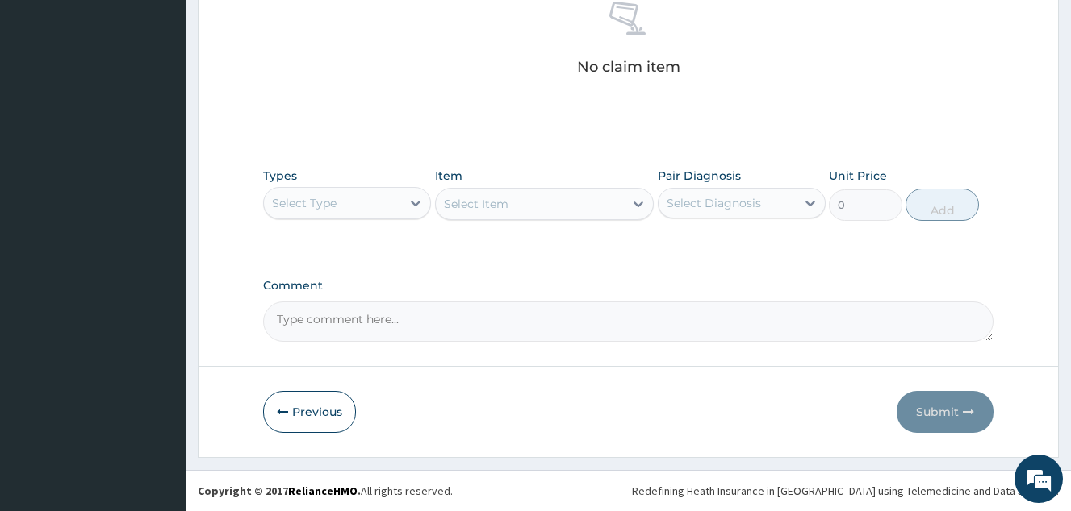
click at [391, 201] on div "Select Type" at bounding box center [332, 203] width 137 height 26
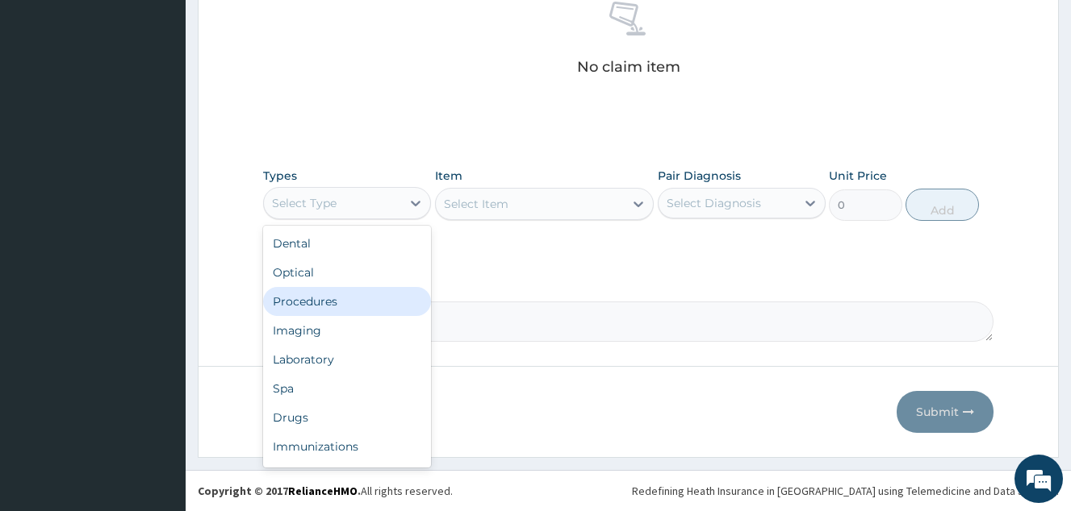
drag, startPoint x: 380, startPoint y: 311, endPoint x: 478, endPoint y: 261, distance: 109.7
click at [380, 310] on div "Procedures" at bounding box center [347, 301] width 168 height 29
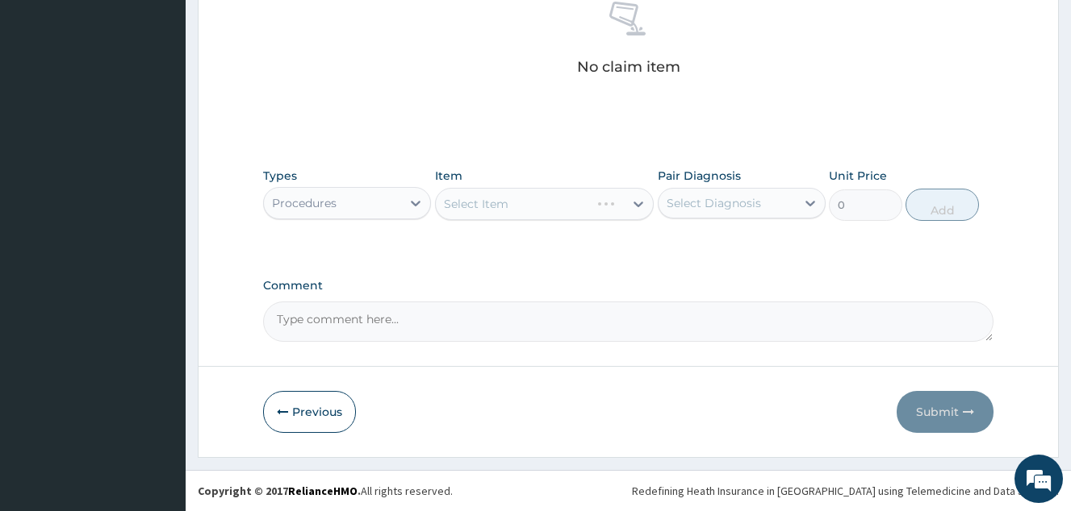
click at [536, 219] on div "Select Item" at bounding box center [544, 204] width 219 height 32
click at [536, 213] on div "Select Item" at bounding box center [544, 204] width 219 height 32
click at [536, 213] on div "Select Item" at bounding box center [530, 204] width 189 height 26
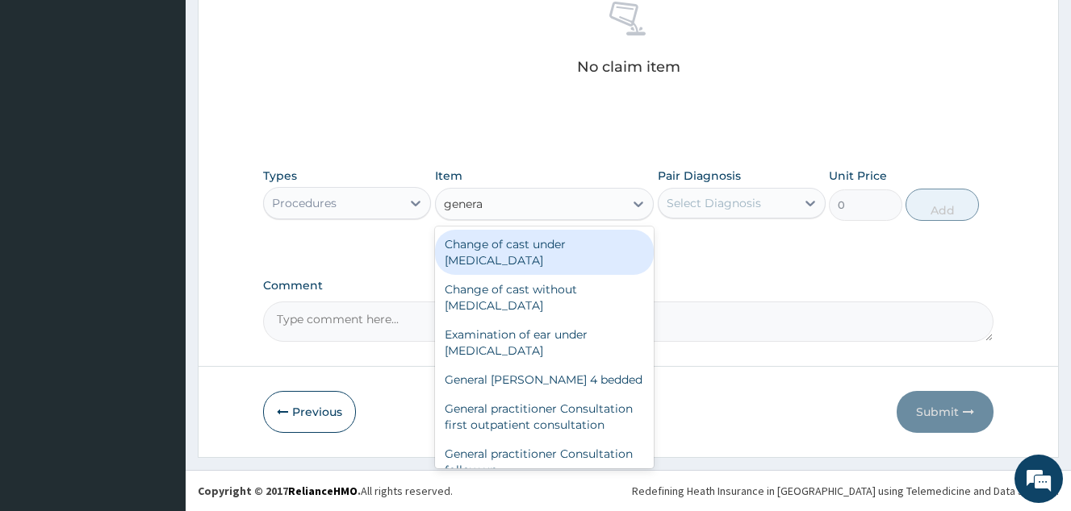
type input "general"
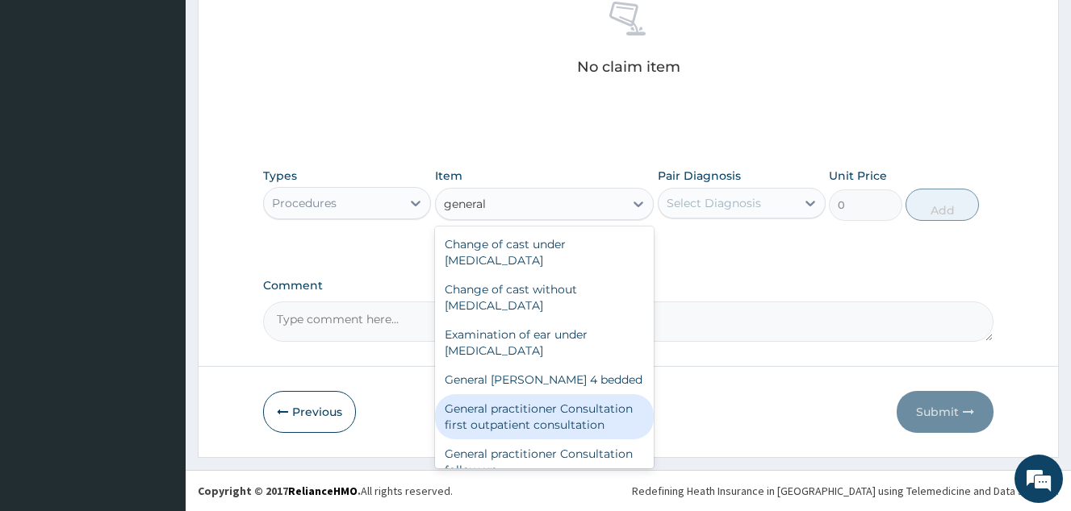
click at [561, 418] on div "General practitioner Consultation first outpatient consultation" at bounding box center [544, 416] width 219 height 45
type input "4000"
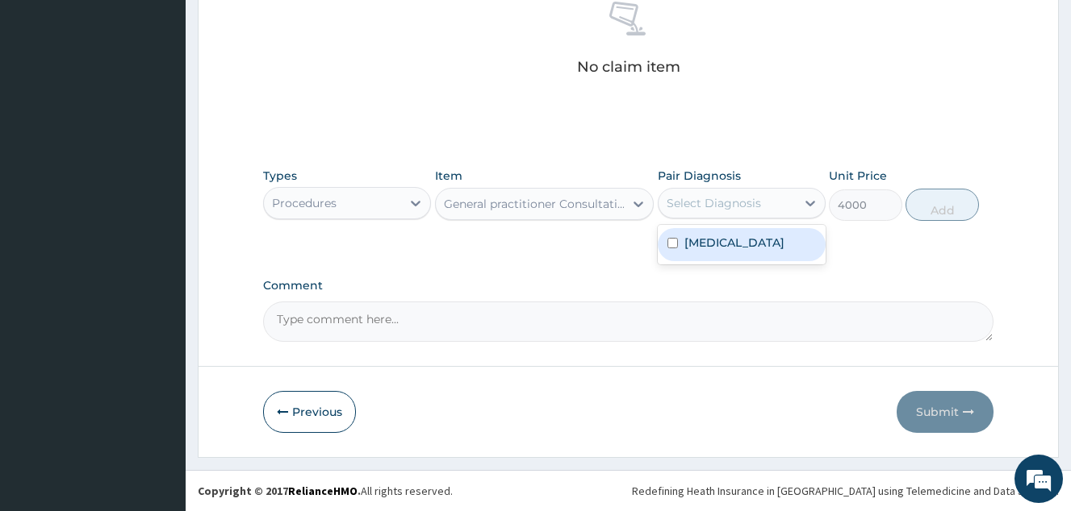
click at [751, 198] on div "Select Diagnosis" at bounding box center [713, 203] width 94 height 16
click at [758, 241] on label "Allergic contact dermatitis" at bounding box center [734, 243] width 100 height 16
checkbox input "true"
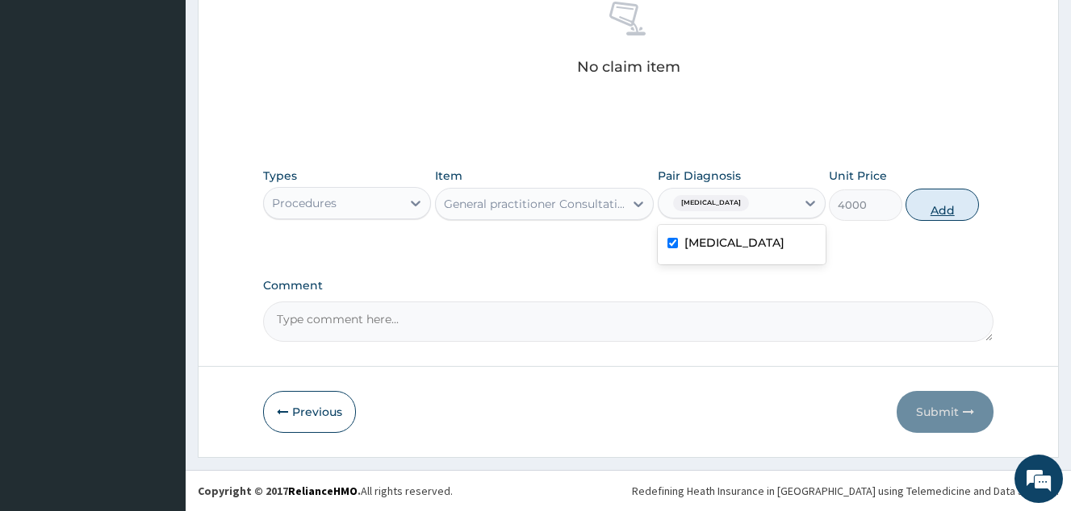
click at [924, 215] on button "Add" at bounding box center [941, 205] width 73 height 32
type input "0"
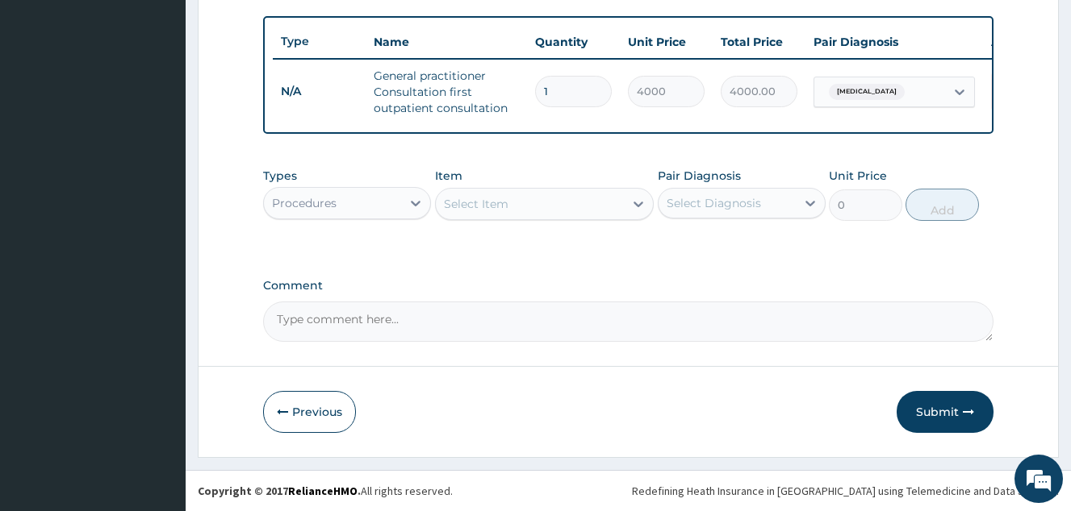
scroll to position [596, 0]
click at [357, 211] on div "Procedures" at bounding box center [332, 203] width 137 height 26
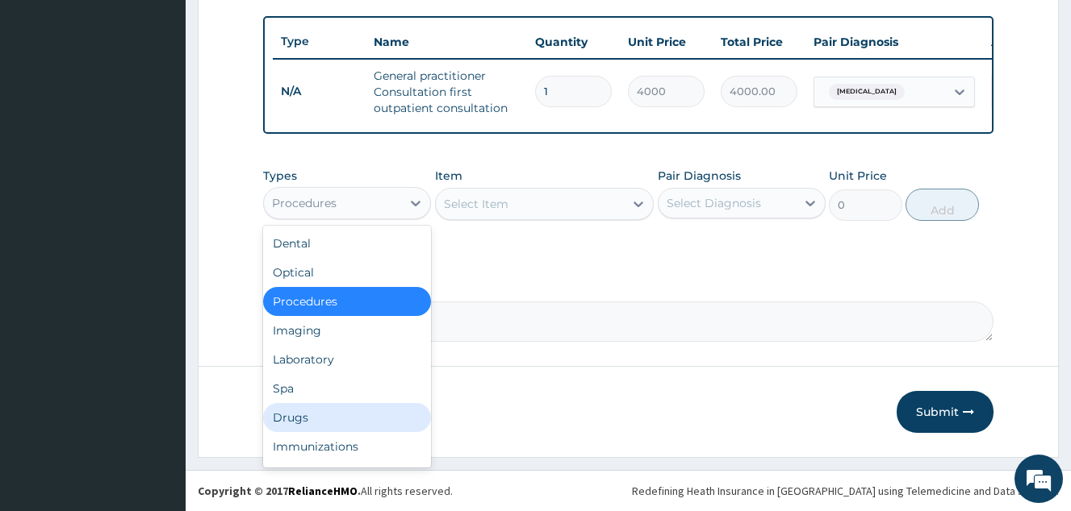
click at [353, 427] on div "Drugs" at bounding box center [347, 417] width 168 height 29
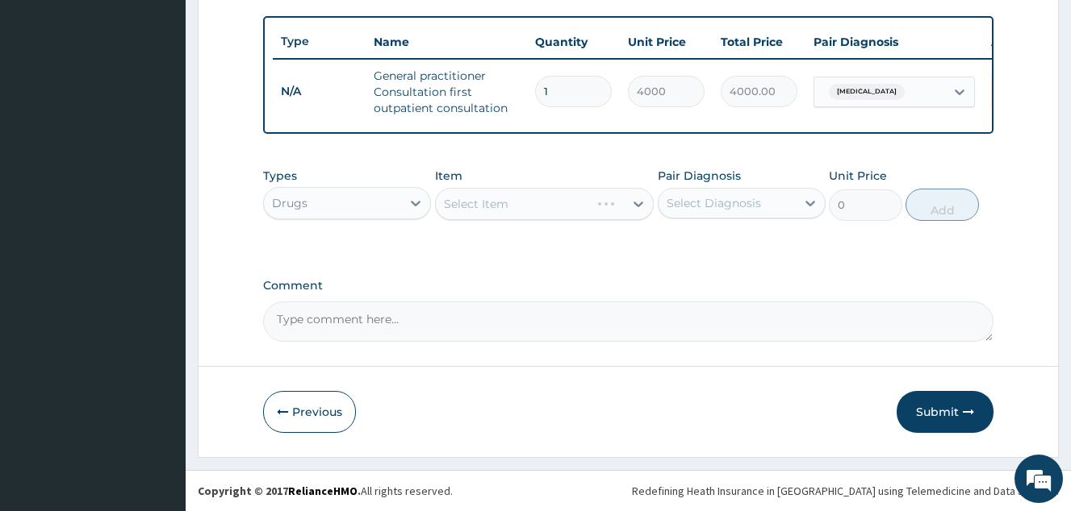
click at [501, 208] on div "Select Item" at bounding box center [544, 204] width 219 height 32
click at [501, 208] on div "Select Item" at bounding box center [476, 204] width 65 height 16
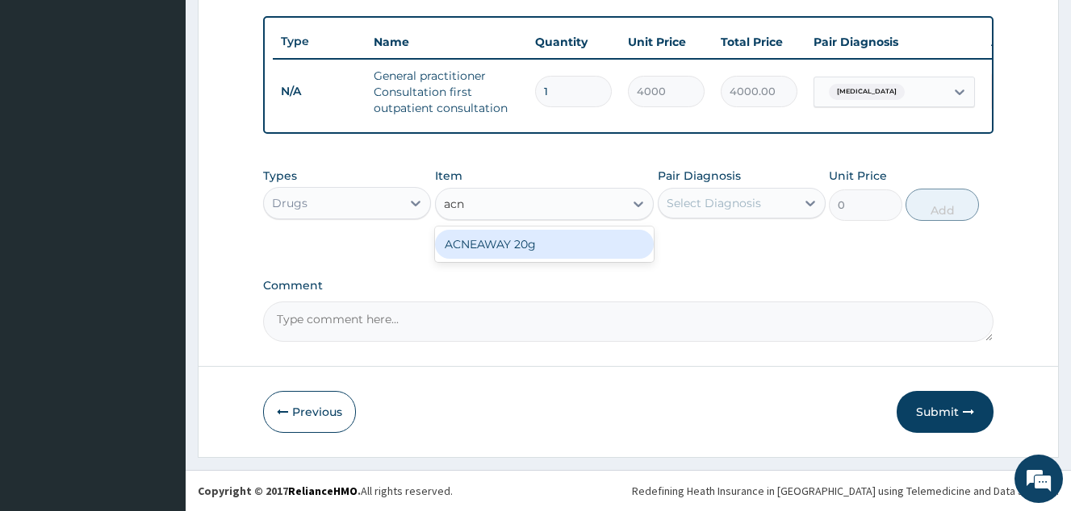
type input "acne"
click at [557, 237] on div "ACNEAWAY 20g" at bounding box center [544, 244] width 219 height 29
type input "650.375"
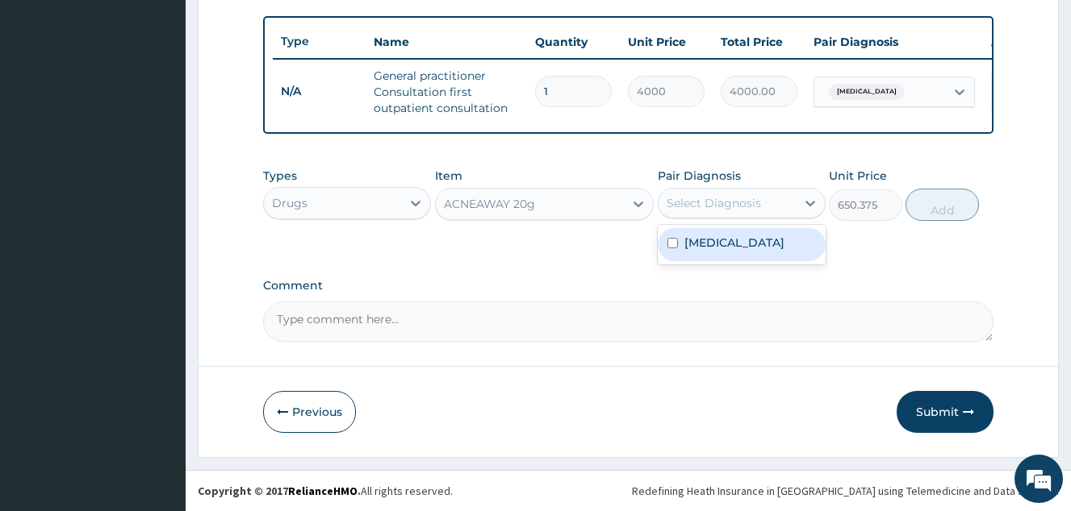
click at [733, 198] on div "Select Diagnosis" at bounding box center [713, 203] width 94 height 16
click at [747, 250] on label "[MEDICAL_DATA]" at bounding box center [734, 243] width 100 height 16
checkbox input "true"
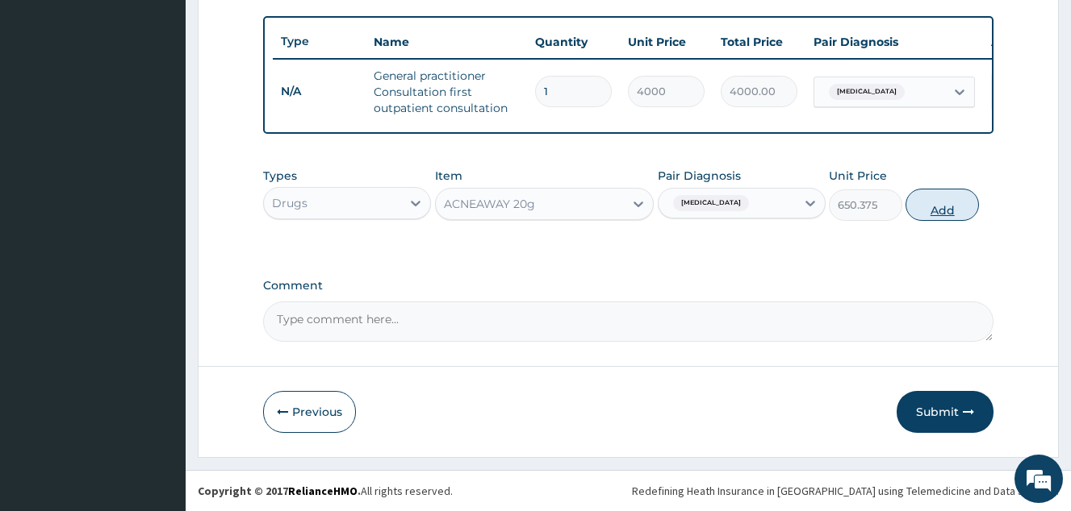
click at [945, 198] on button "Add" at bounding box center [941, 205] width 73 height 32
type input "0"
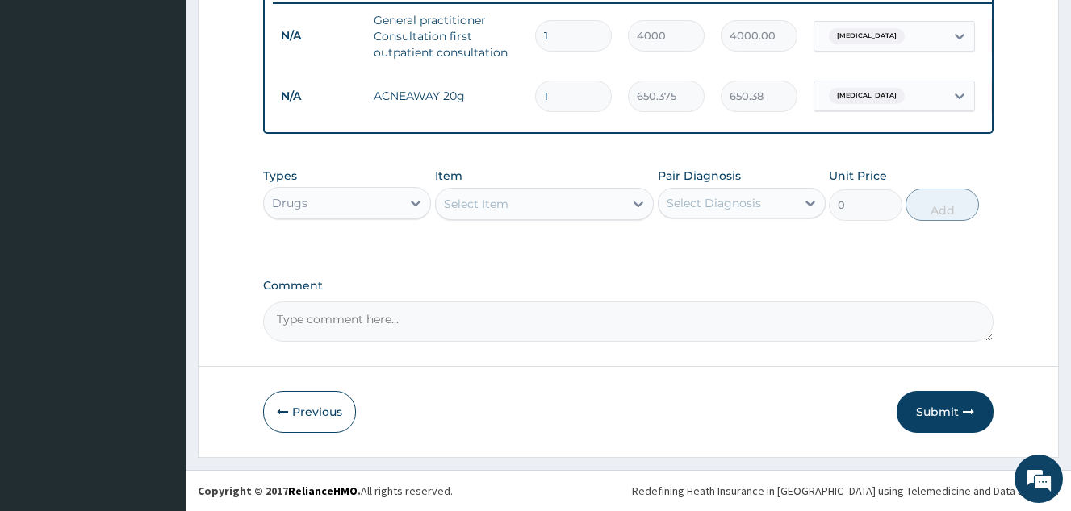
scroll to position [652, 0]
click at [538, 216] on div "Select Item" at bounding box center [530, 204] width 189 height 26
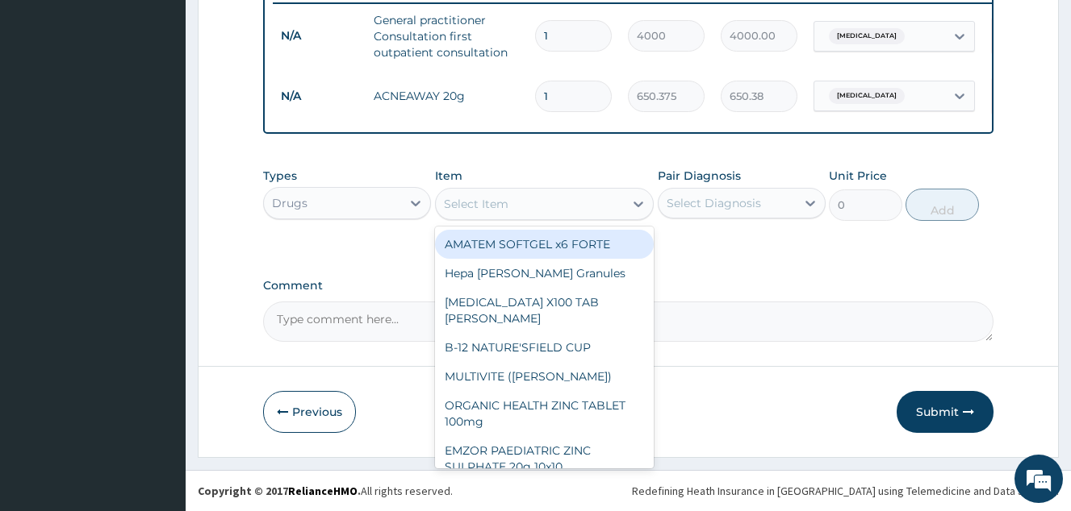
type input "o"
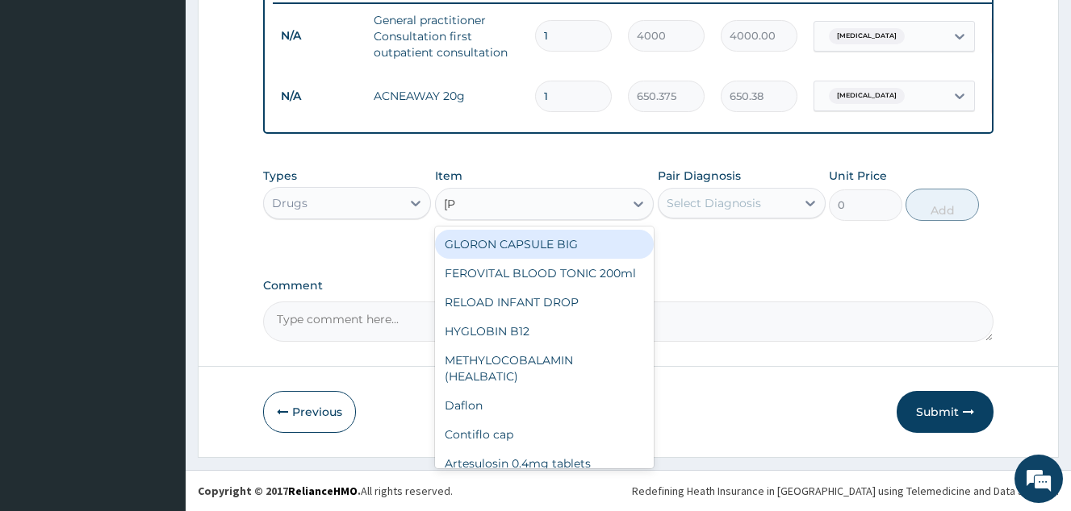
type input "lorat"
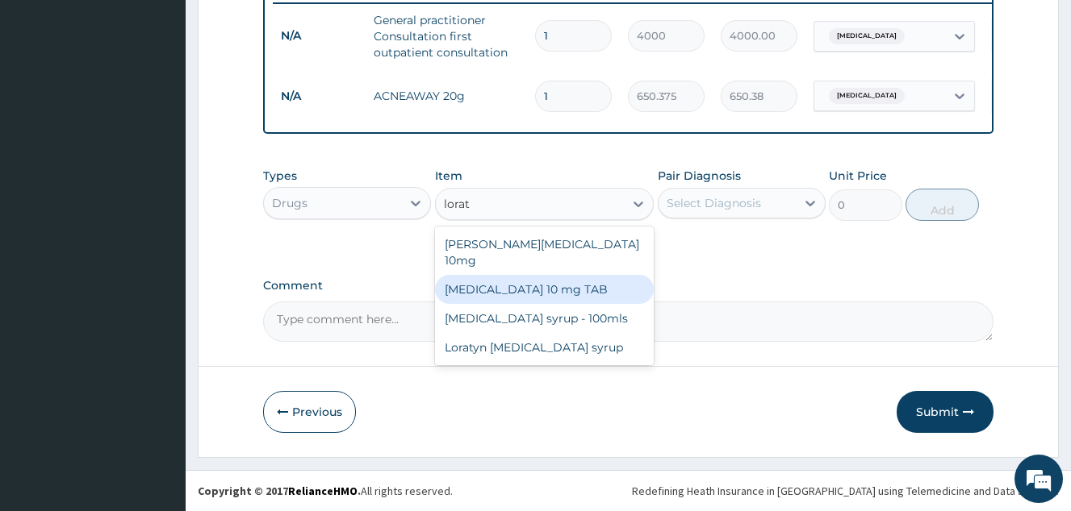
click at [571, 275] on div "[MEDICAL_DATA] 10 mg TAB" at bounding box center [544, 289] width 219 height 29
type input "59.125"
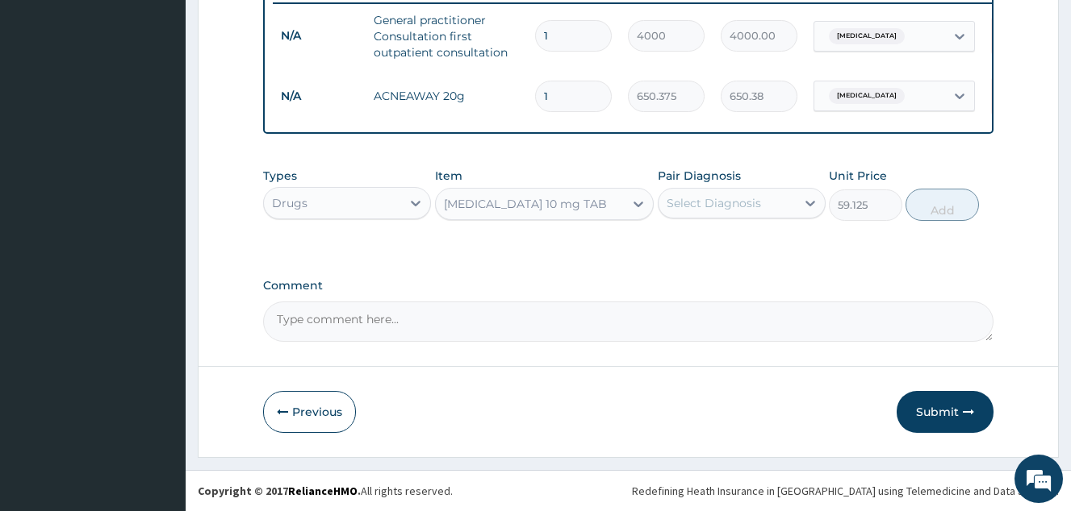
click at [720, 211] on div "Select Diagnosis" at bounding box center [713, 203] width 94 height 16
click at [728, 243] on label "[MEDICAL_DATA]" at bounding box center [734, 243] width 100 height 16
checkbox input "true"
click at [925, 208] on button "Add" at bounding box center [941, 205] width 73 height 32
type input "0"
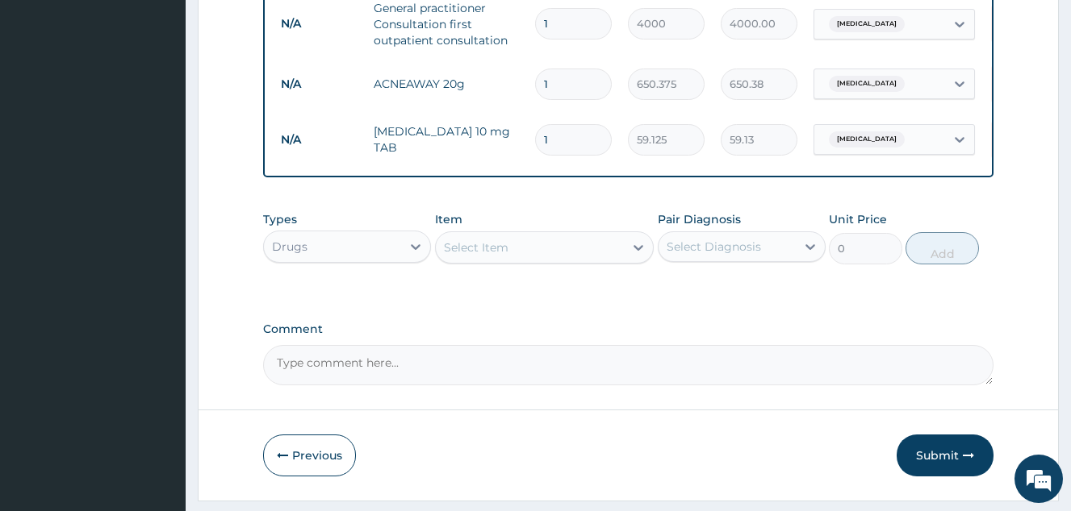
type input "10"
type input "591.25"
type input "10"
click at [527, 258] on div "Select Item" at bounding box center [530, 248] width 189 height 26
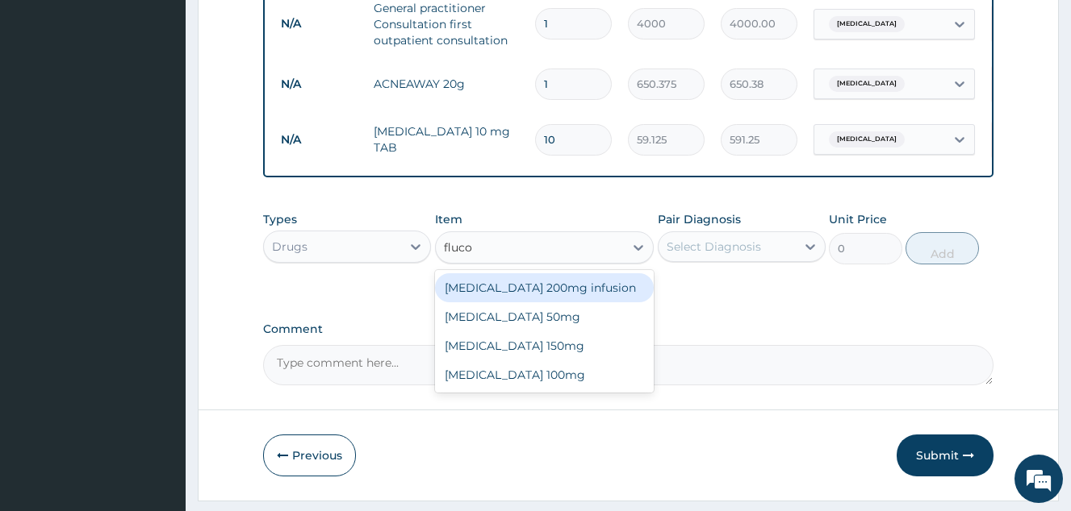
type input "flucon"
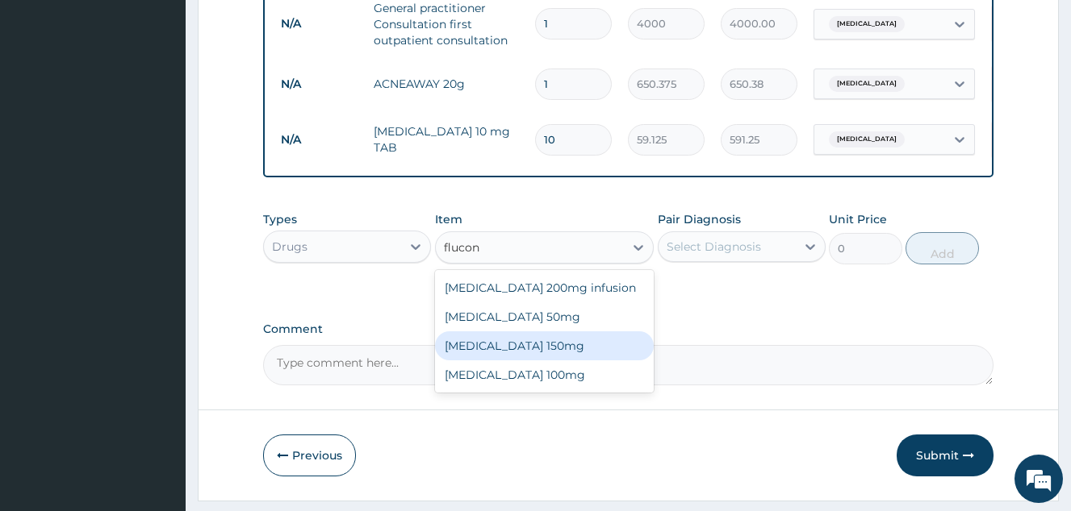
click at [576, 355] on div "[MEDICAL_DATA] 150mg" at bounding box center [544, 346] width 219 height 29
type input "1537.25"
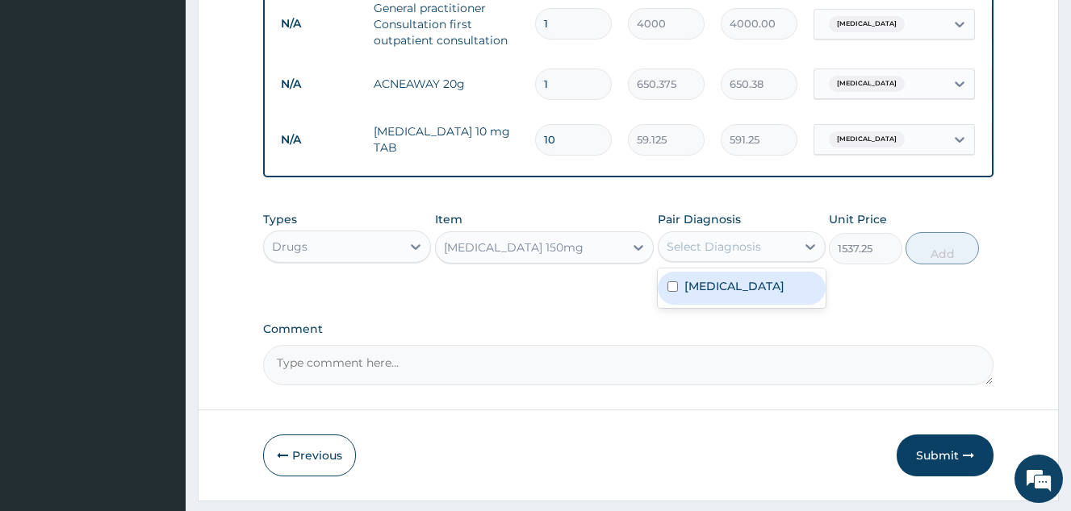
click at [717, 255] on div "Select Diagnosis" at bounding box center [713, 247] width 94 height 16
click at [745, 294] on label "Allergic contact dermatitis" at bounding box center [734, 286] width 100 height 16
checkbox input "true"
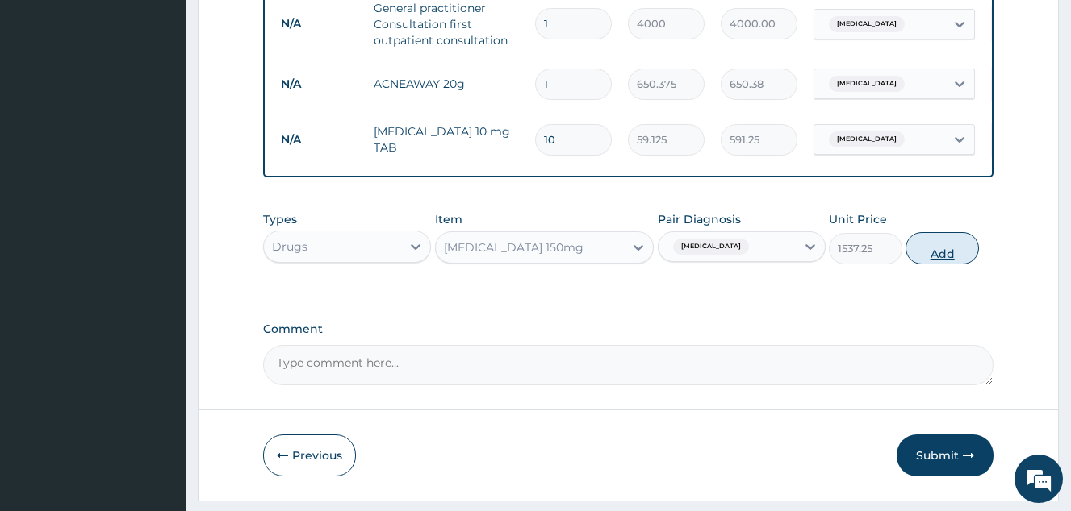
click at [951, 265] on button "Add" at bounding box center [941, 248] width 73 height 32
type input "0"
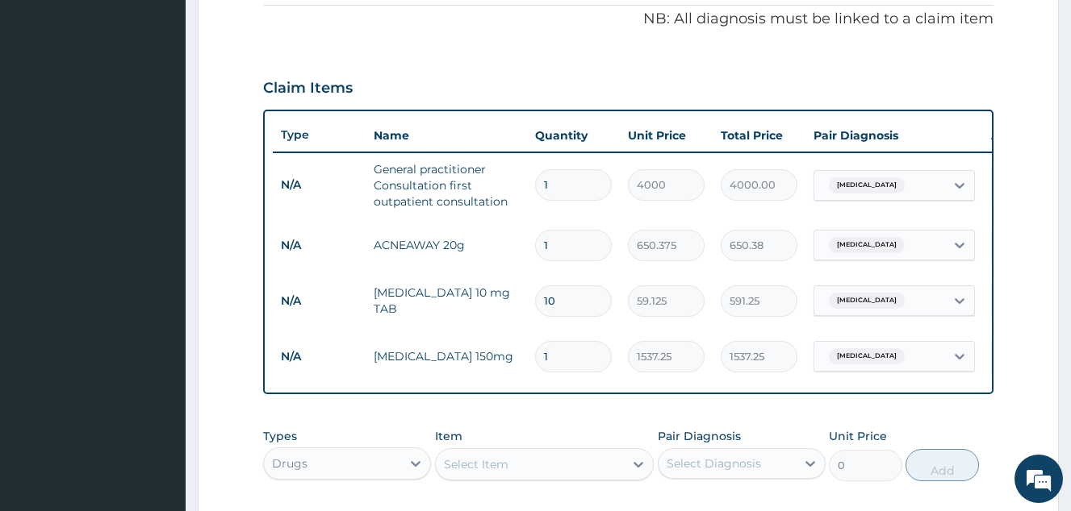
scroll to position [410, 0]
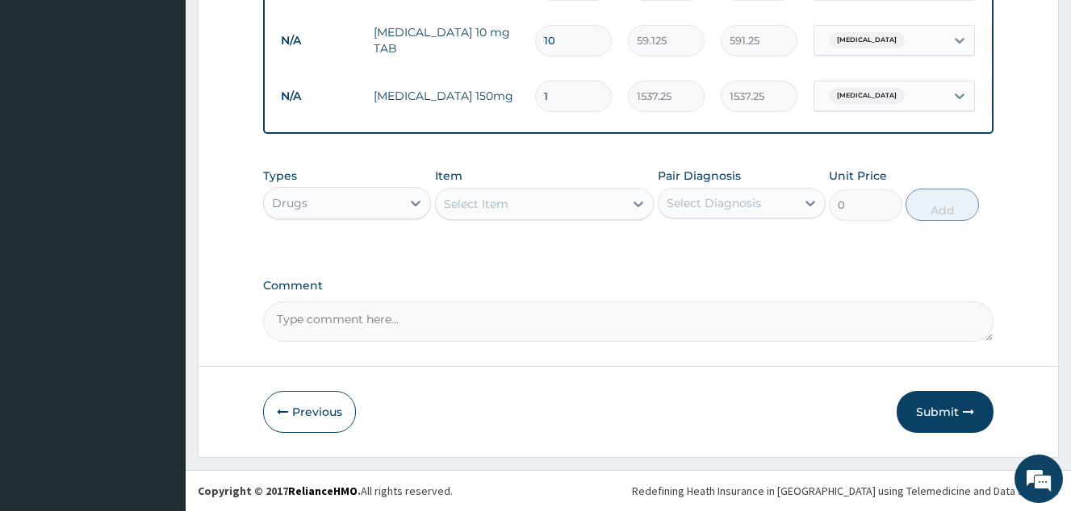
drag, startPoint x: 955, startPoint y: 411, endPoint x: 758, endPoint y: 226, distance: 270.0
click at [955, 411] on button "Submit" at bounding box center [944, 412] width 97 height 42
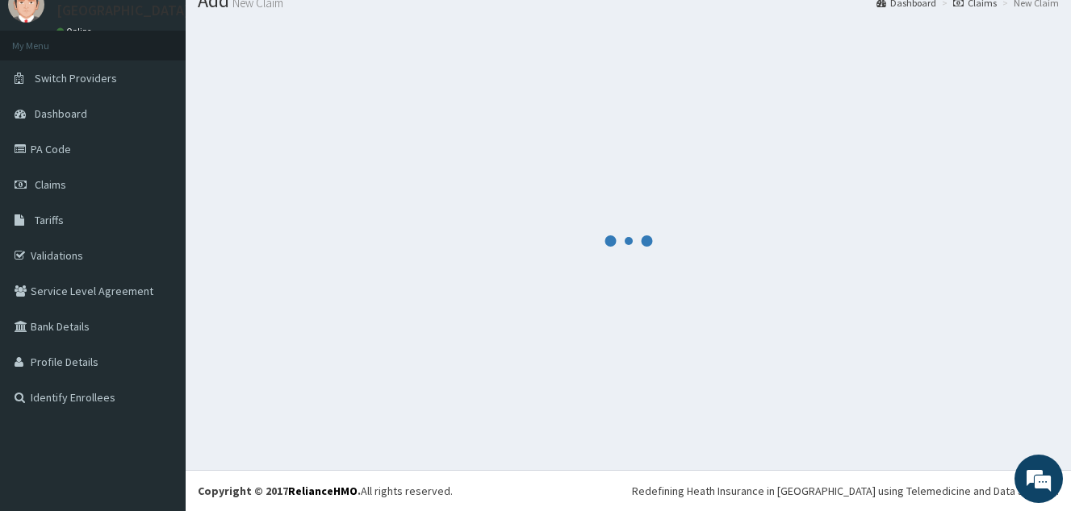
scroll to position [62, 0]
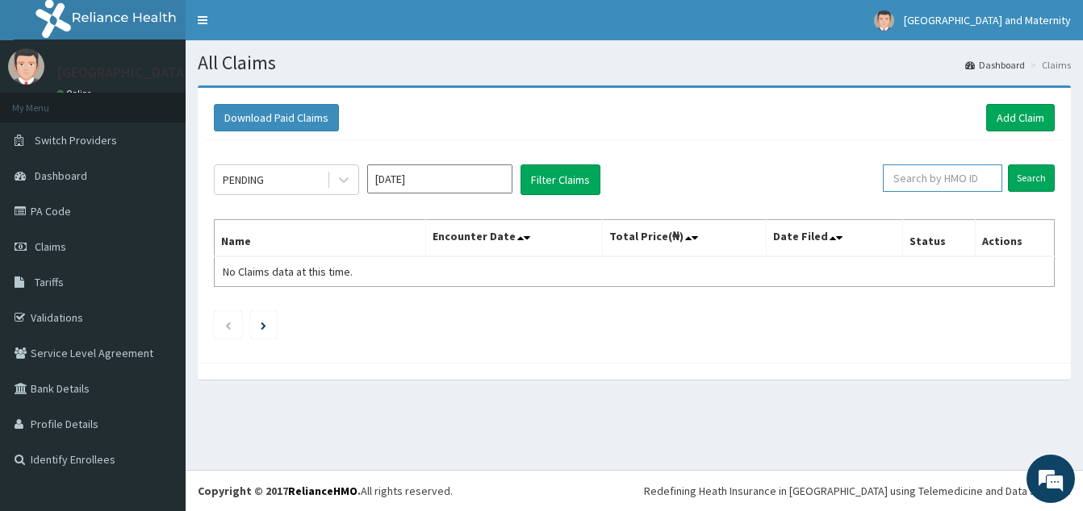
click at [952, 178] on input "text" at bounding box center [942, 178] width 119 height 27
paste input "ELG/10066/B"
type input "ELG/10066/B"
click at [1030, 174] on input "Search" at bounding box center [1031, 178] width 47 height 27
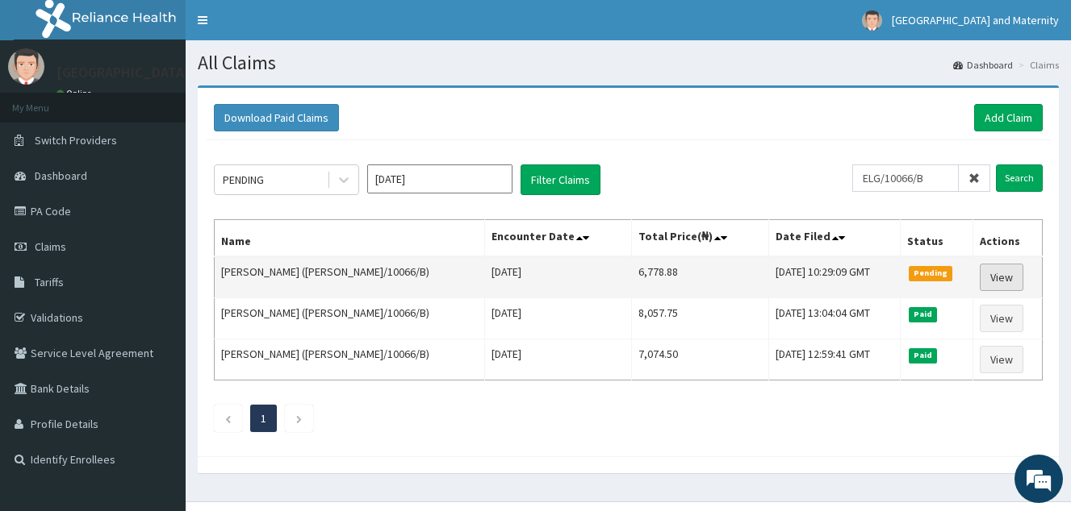
click at [989, 276] on link "View" at bounding box center [1001, 277] width 44 height 27
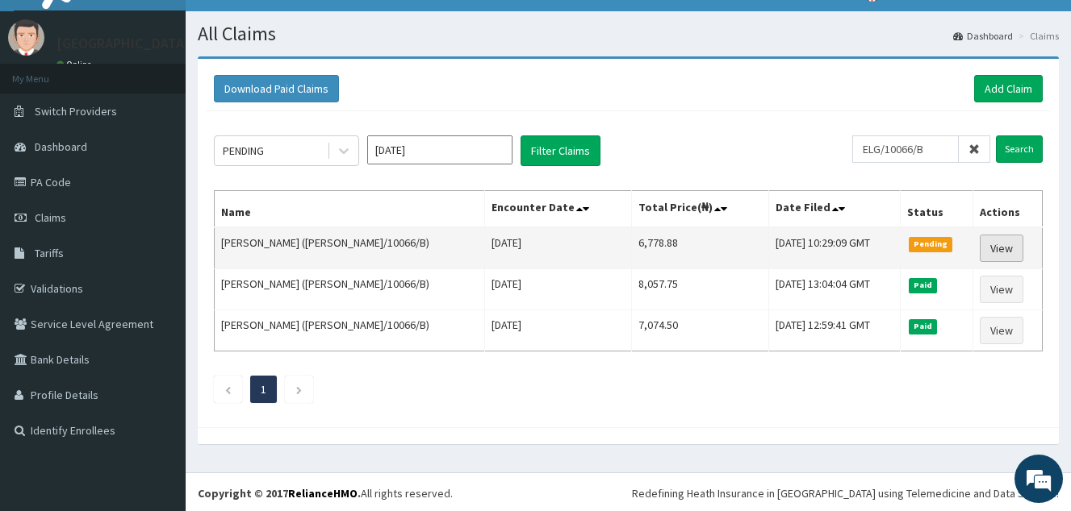
scroll to position [31, 0]
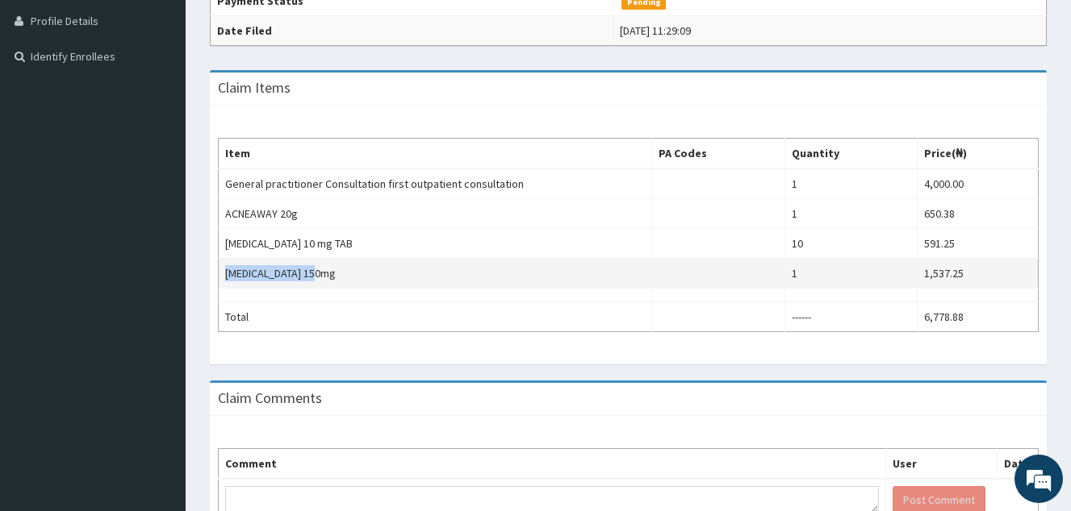
drag, startPoint x: 221, startPoint y: 266, endPoint x: 323, endPoint y: 286, distance: 103.6
click at [322, 286] on td "[MEDICAL_DATA] 150mg" at bounding box center [435, 274] width 433 height 30
drag, startPoint x: 323, startPoint y: 286, endPoint x: 293, endPoint y: 269, distance: 34.3
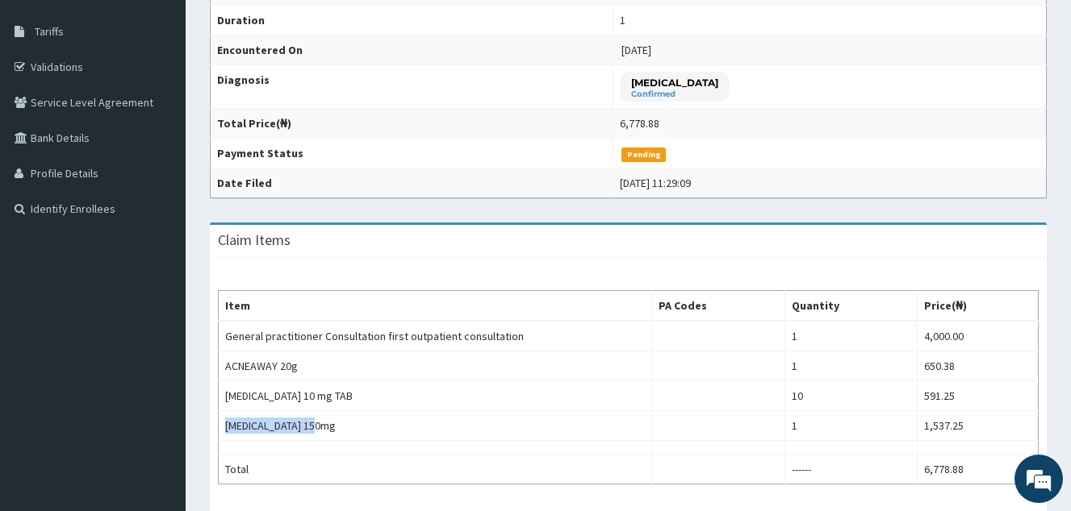
scroll to position [323, 0]
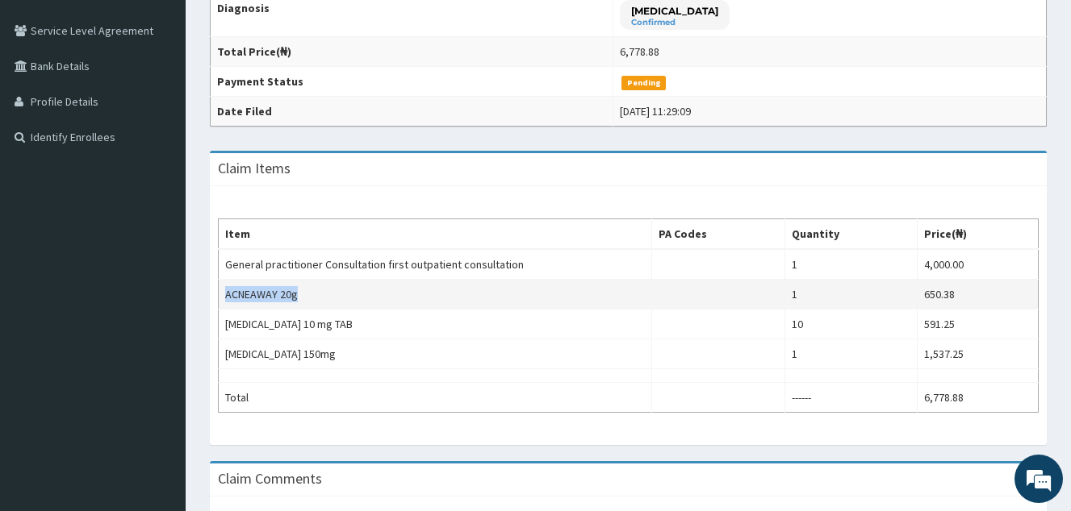
drag, startPoint x: 223, startPoint y: 294, endPoint x: 304, endPoint y: 295, distance: 81.5
click at [304, 295] on td "ACNEAWAY 20g" at bounding box center [435, 295] width 433 height 30
drag, startPoint x: 304, startPoint y: 295, endPoint x: 278, endPoint y: 294, distance: 26.6
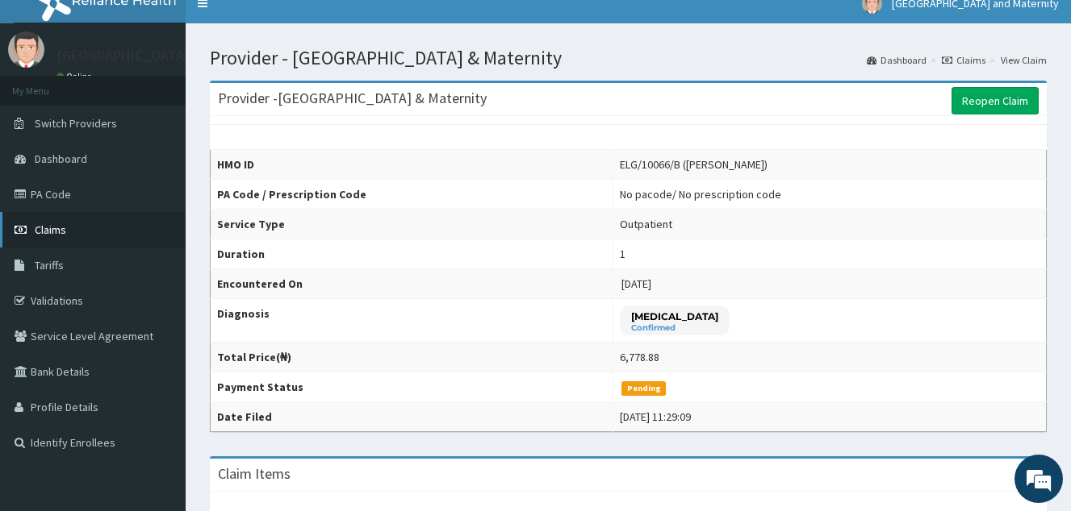
scroll to position [0, 0]
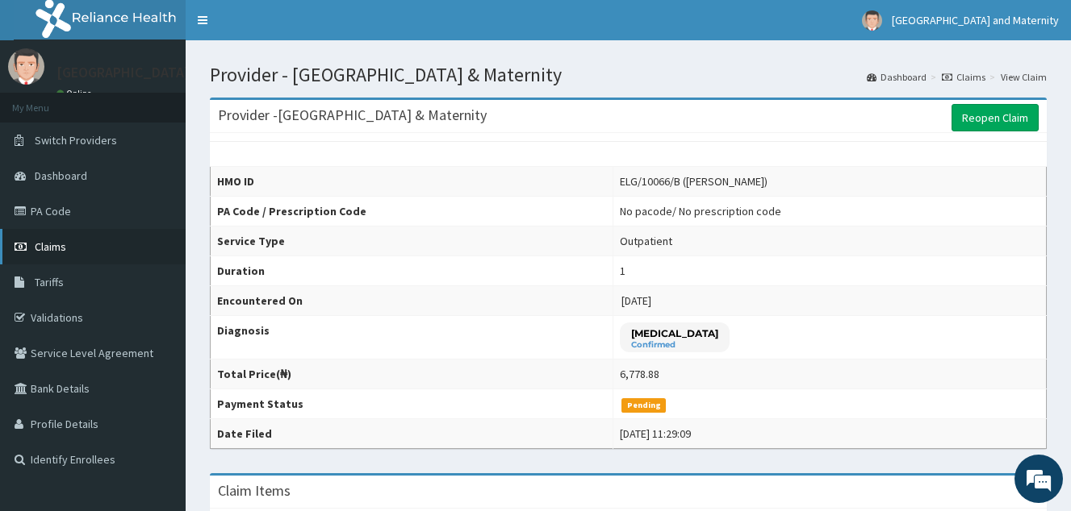
click at [43, 253] on span "Claims" at bounding box center [50, 247] width 31 height 15
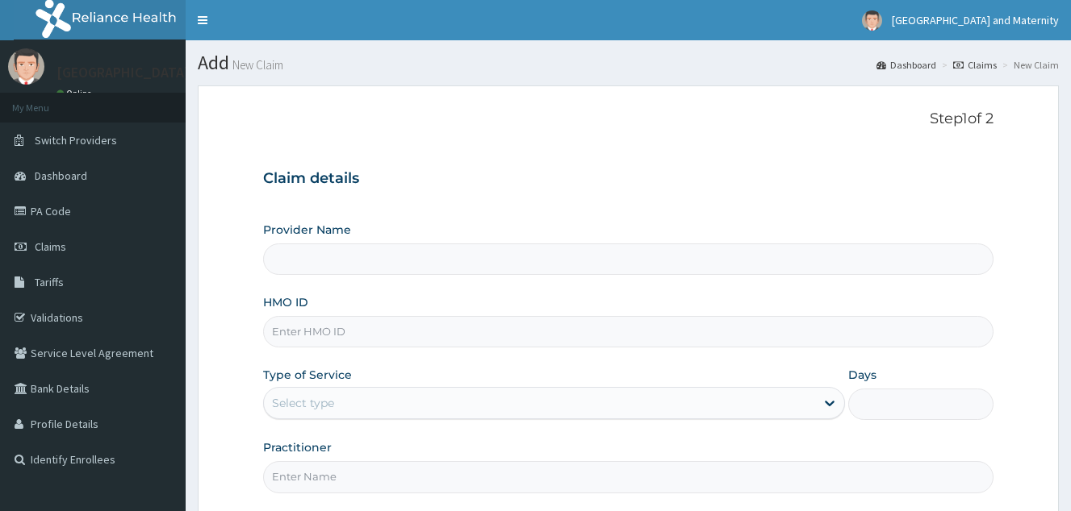
scroll to position [152, 0]
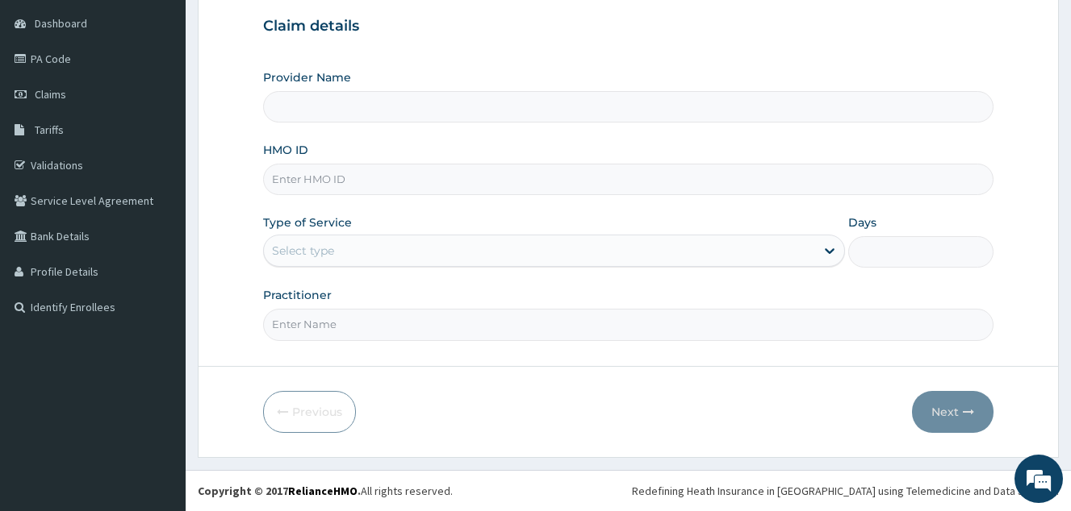
type input "ENC/10029/A"
type input "[GEOGRAPHIC_DATA] & Maternity"
type input "ENC/10029/A"
click at [445, 272] on div "Provider Name [GEOGRAPHIC_DATA] & Maternity HMO ID ENC/10029/A Type of Service …" at bounding box center [628, 204] width 730 height 271
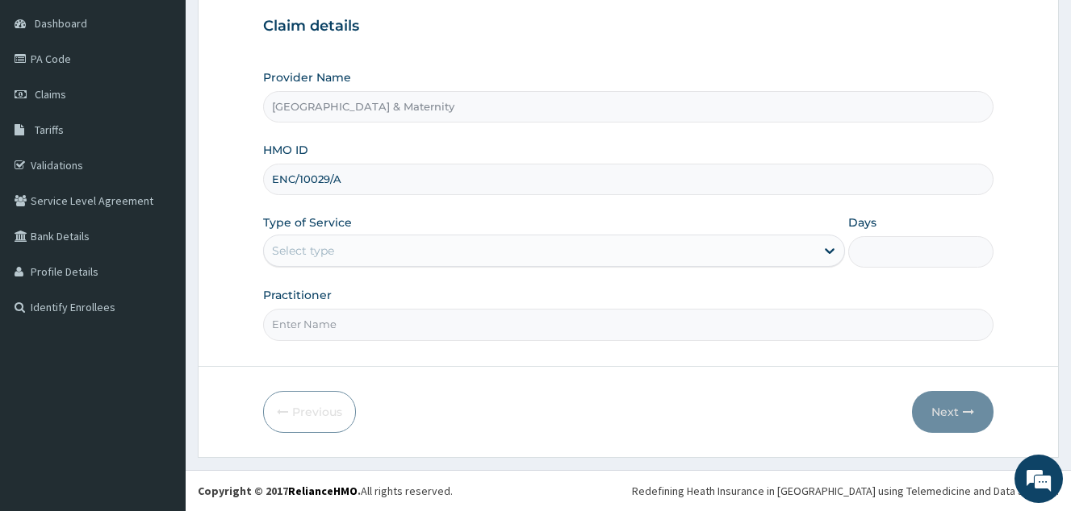
click at [445, 260] on div "Select type" at bounding box center [539, 251] width 551 height 26
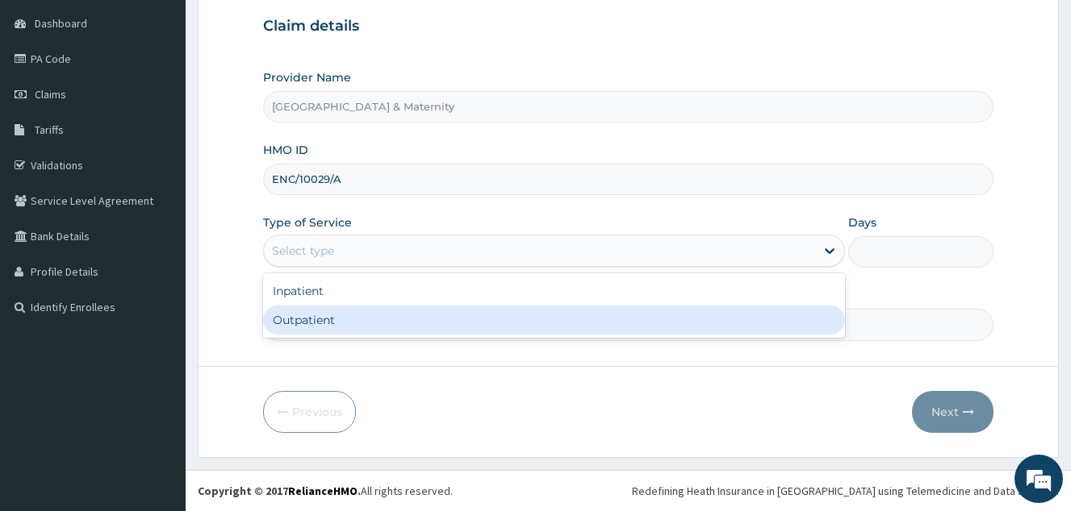
drag, startPoint x: 432, startPoint y: 322, endPoint x: 431, endPoint y: 311, distance: 11.3
click at [431, 322] on div "Outpatient" at bounding box center [554, 320] width 582 height 29
type input "1"
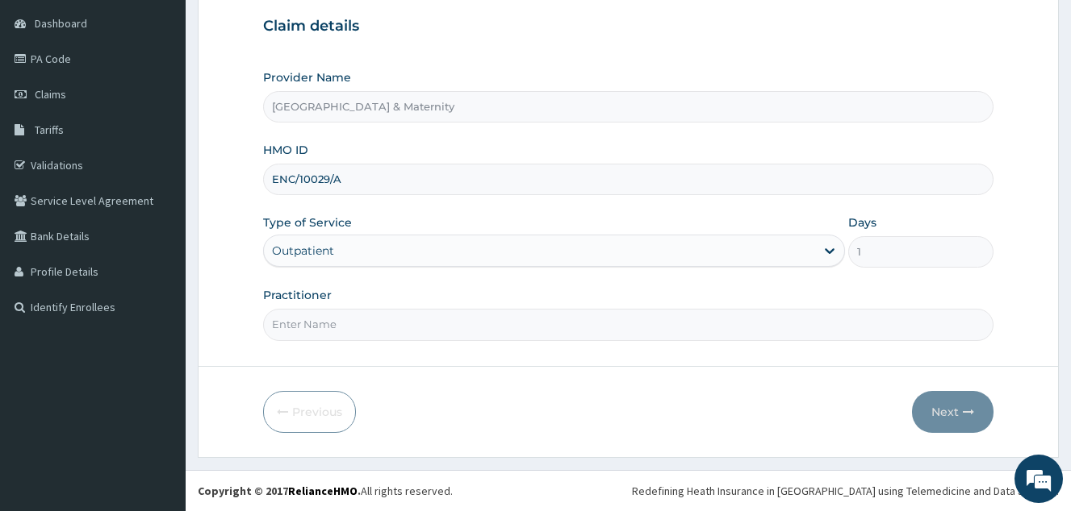
click at [395, 326] on input "Practitioner" at bounding box center [628, 324] width 730 height 31
type input "[PERSON_NAME]"
click at [967, 418] on button "Next" at bounding box center [952, 412] width 81 height 42
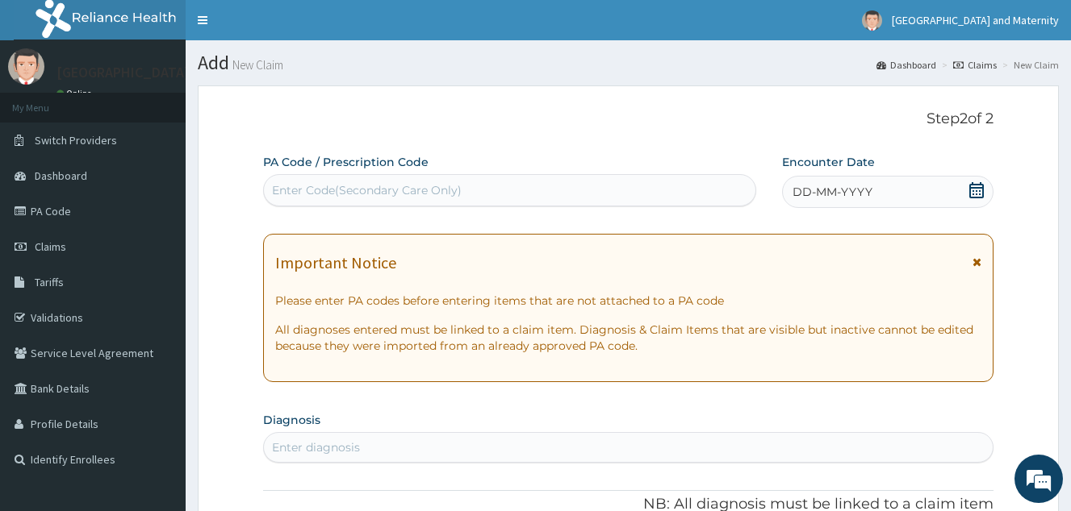
click at [975, 189] on icon at bounding box center [976, 190] width 16 height 16
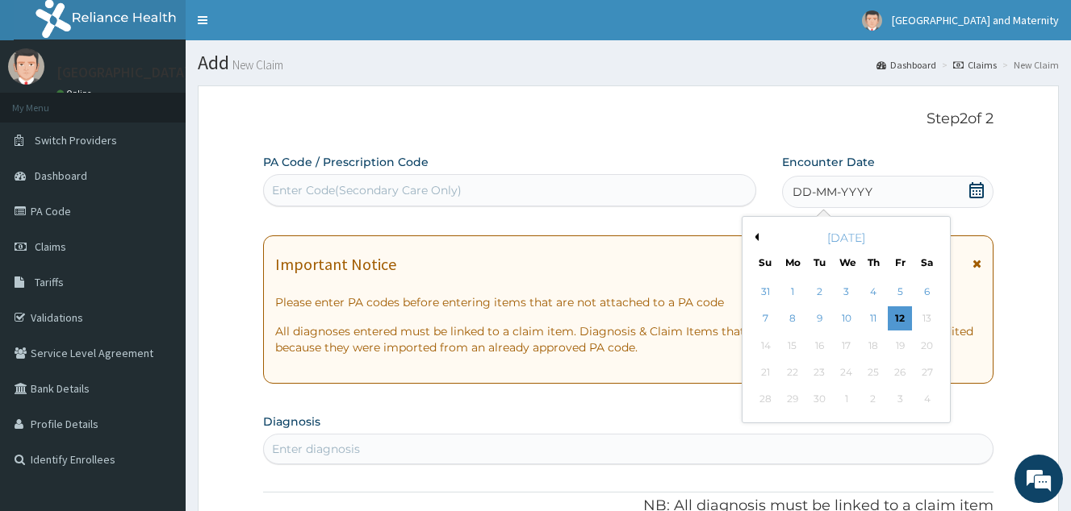
click at [752, 239] on button "Previous Month" at bounding box center [754, 237] width 8 height 8
click at [771, 346] on div "13" at bounding box center [765, 346] width 24 height 24
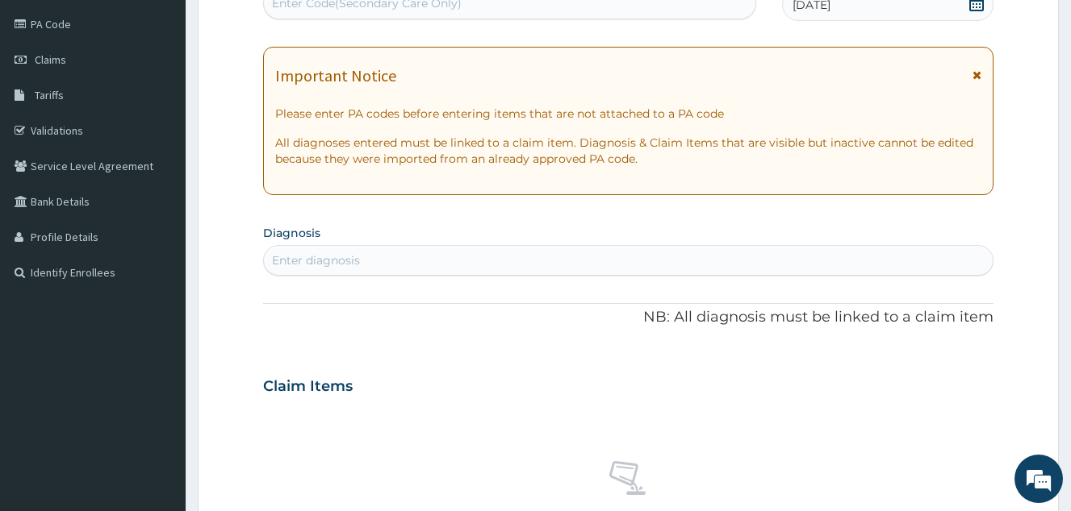
scroll to position [242, 0]
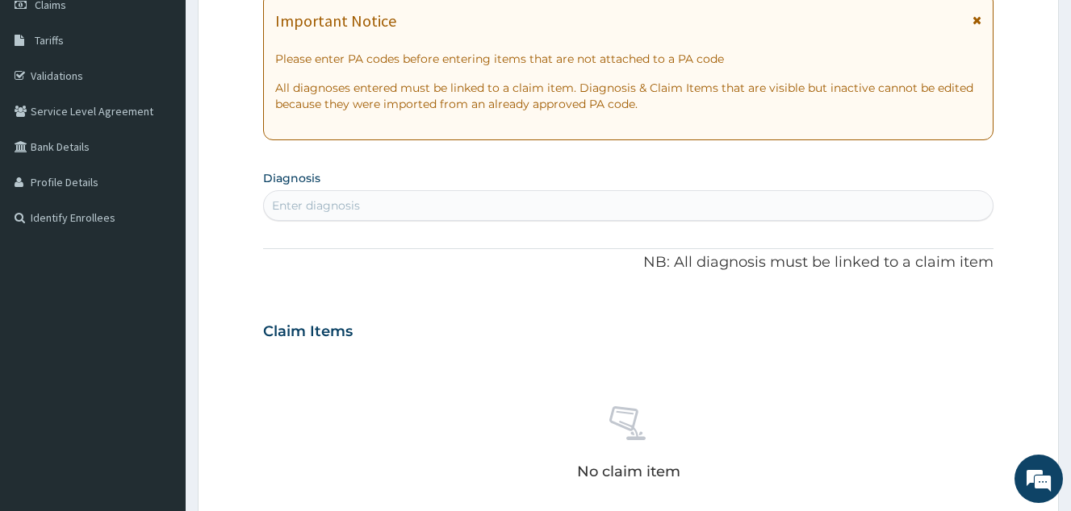
click at [366, 199] on div "Enter diagnosis" at bounding box center [628, 206] width 728 height 26
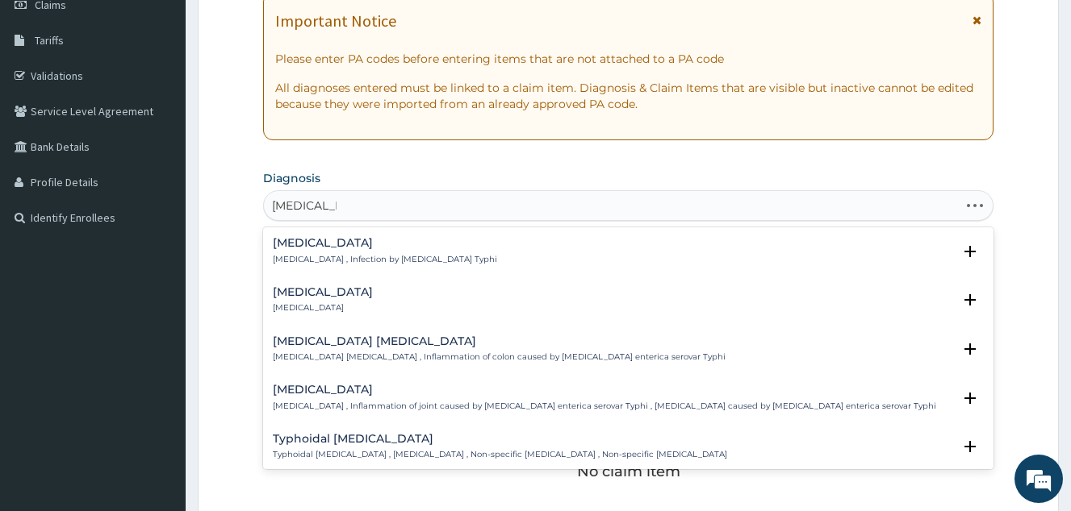
type input "[MEDICAL_DATA]"
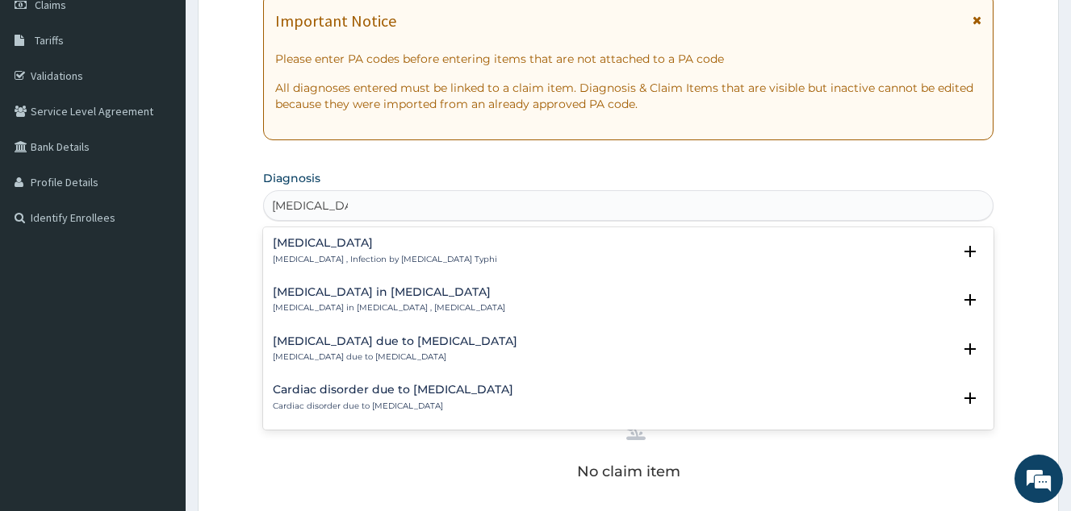
click at [418, 245] on h4 "[MEDICAL_DATA]" at bounding box center [385, 243] width 224 height 12
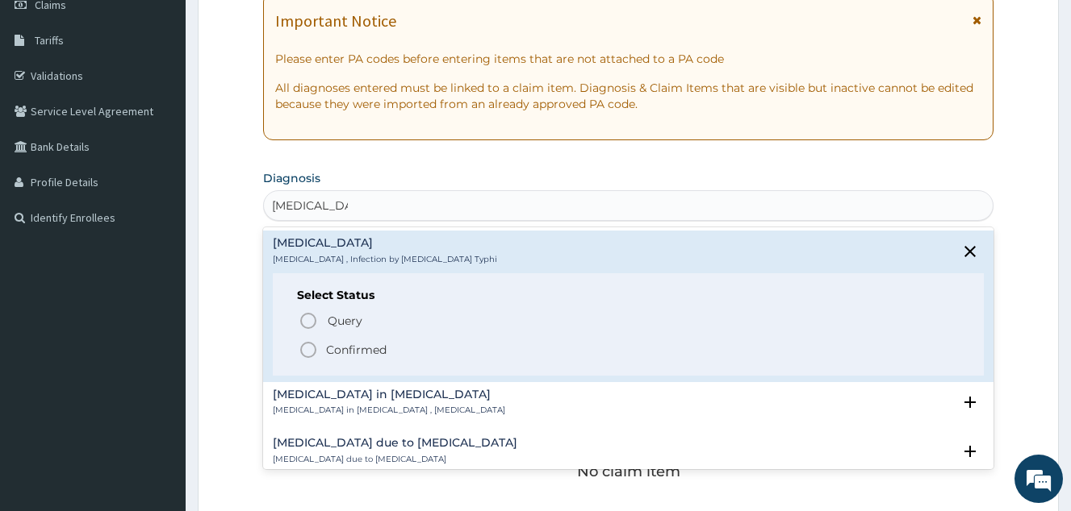
click at [404, 340] on span "Confirmed" at bounding box center [628, 349] width 661 height 19
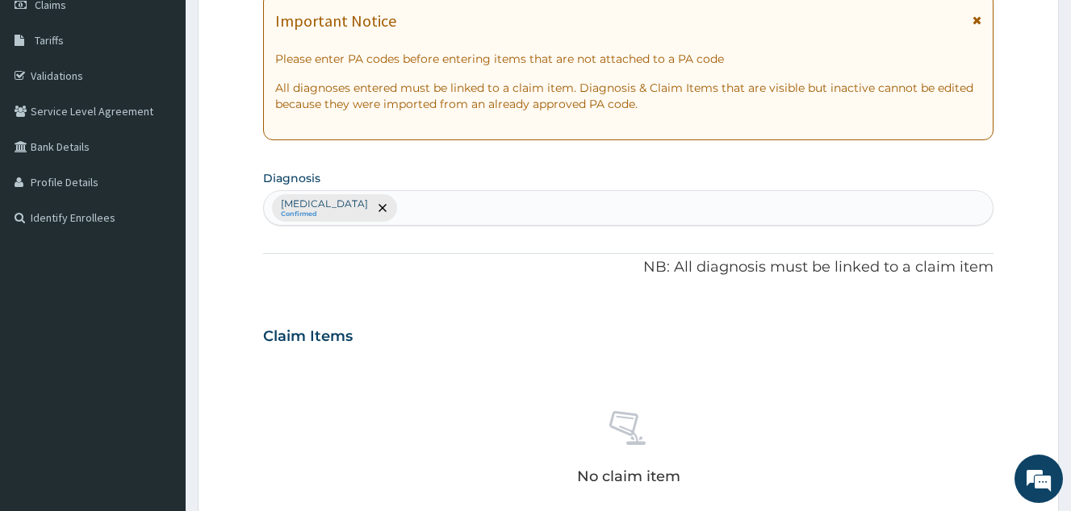
click at [445, 197] on div "[MEDICAL_DATA] Confirmed" at bounding box center [628, 208] width 728 height 34
type input "[MEDICAL_DATA]"
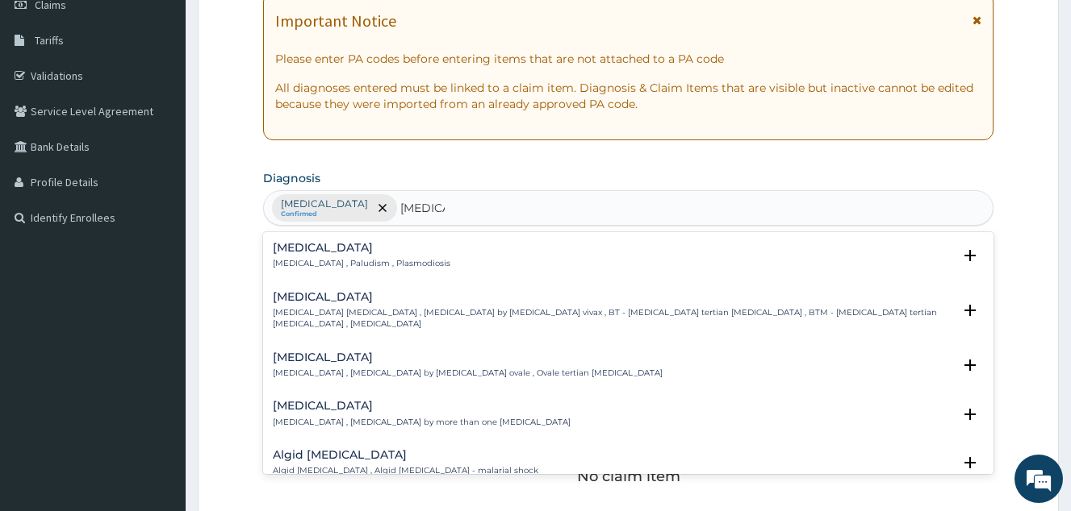
click at [390, 249] on h4 "Malaria" at bounding box center [361, 248] width 177 height 12
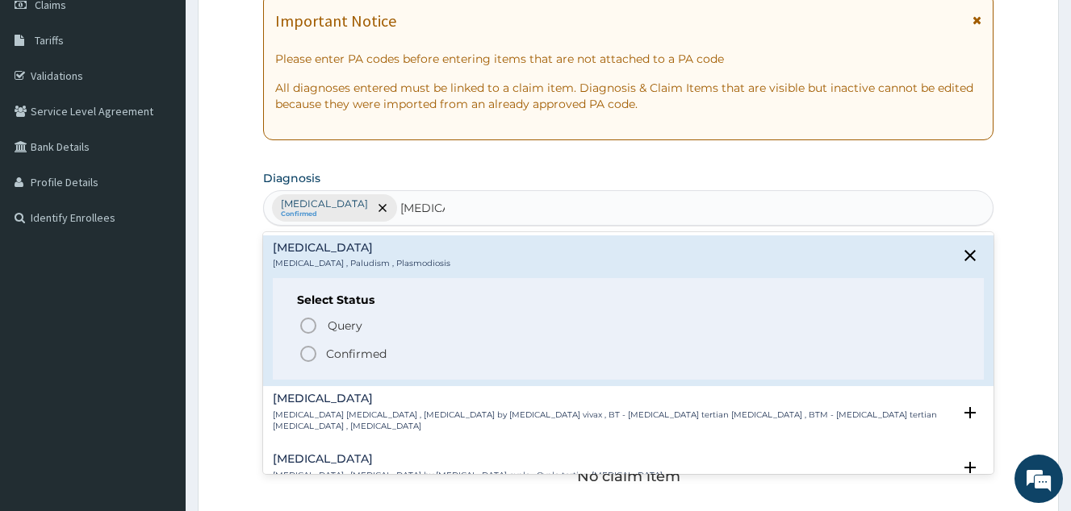
click at [427, 362] on span "Confirmed" at bounding box center [628, 353] width 661 height 19
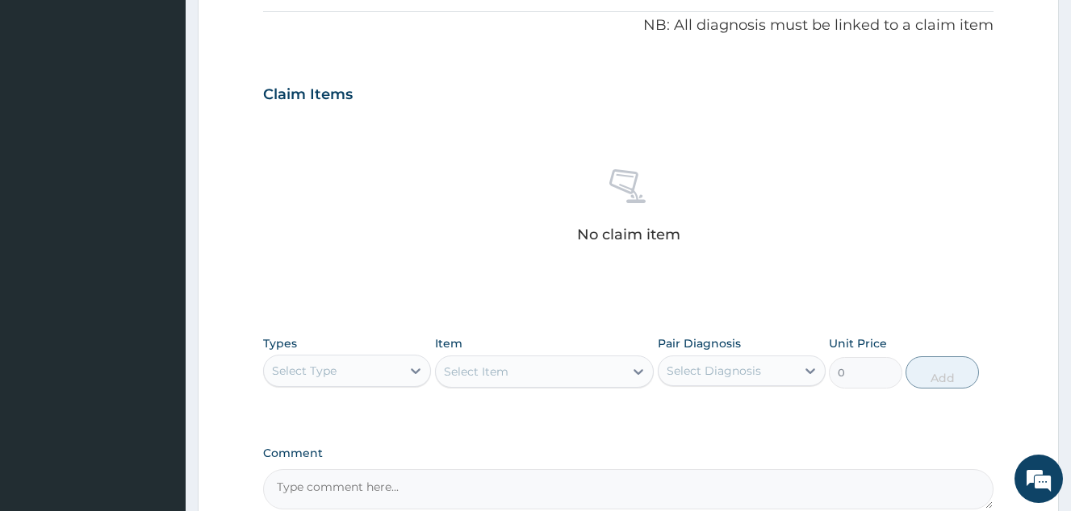
scroll to position [652, 0]
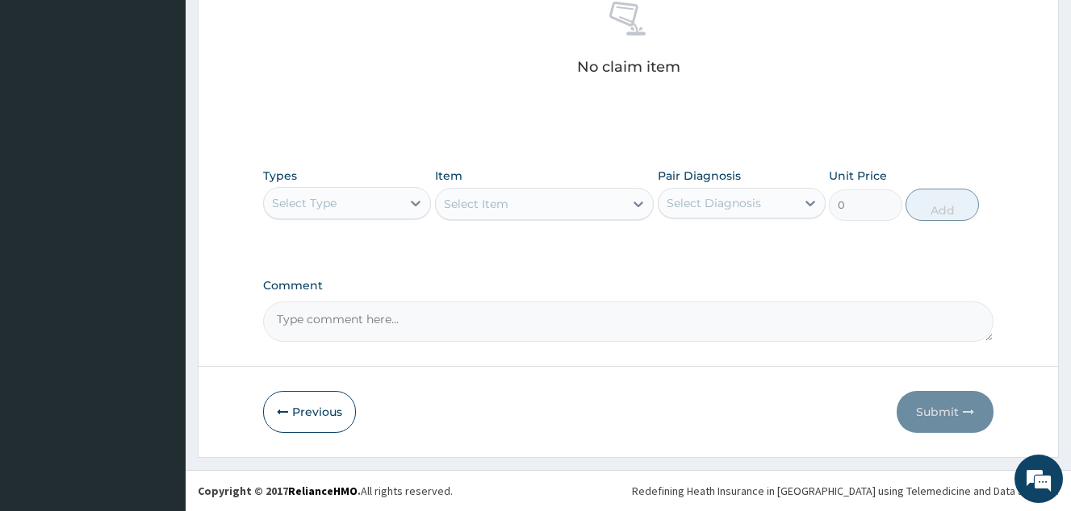
click at [396, 210] on div "Select Type" at bounding box center [332, 203] width 137 height 26
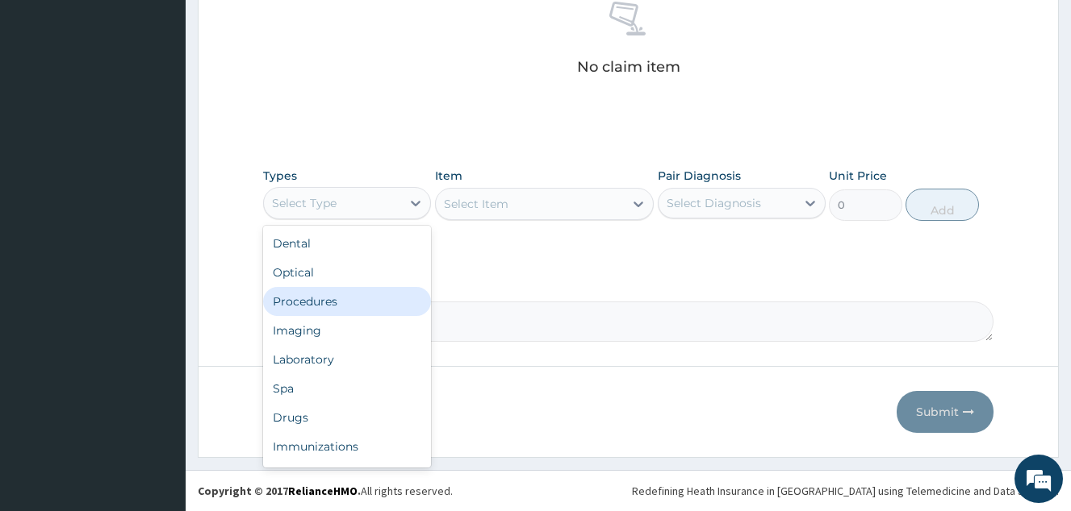
click at [389, 294] on div "Procedures" at bounding box center [347, 301] width 168 height 29
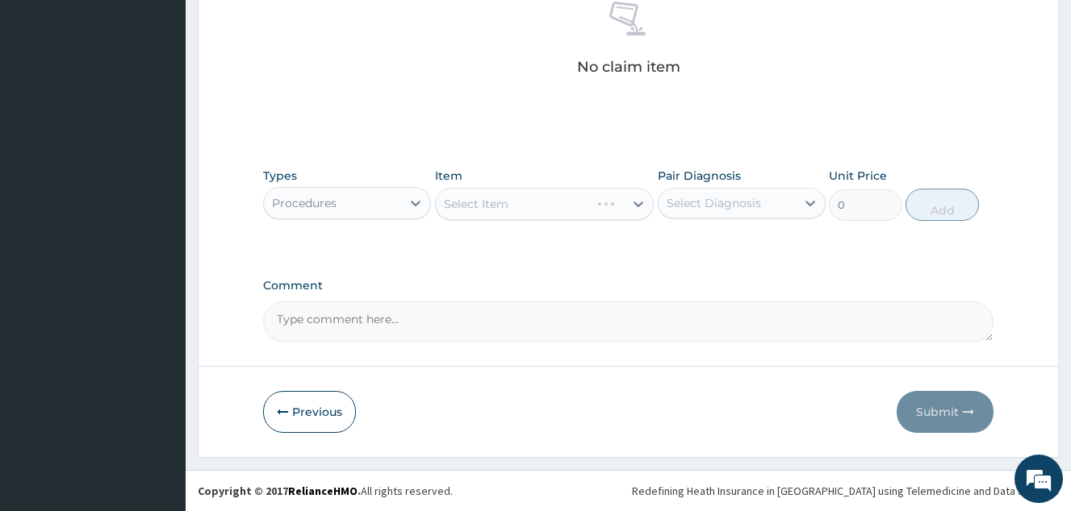
click at [531, 217] on div "Select Item" at bounding box center [544, 204] width 219 height 32
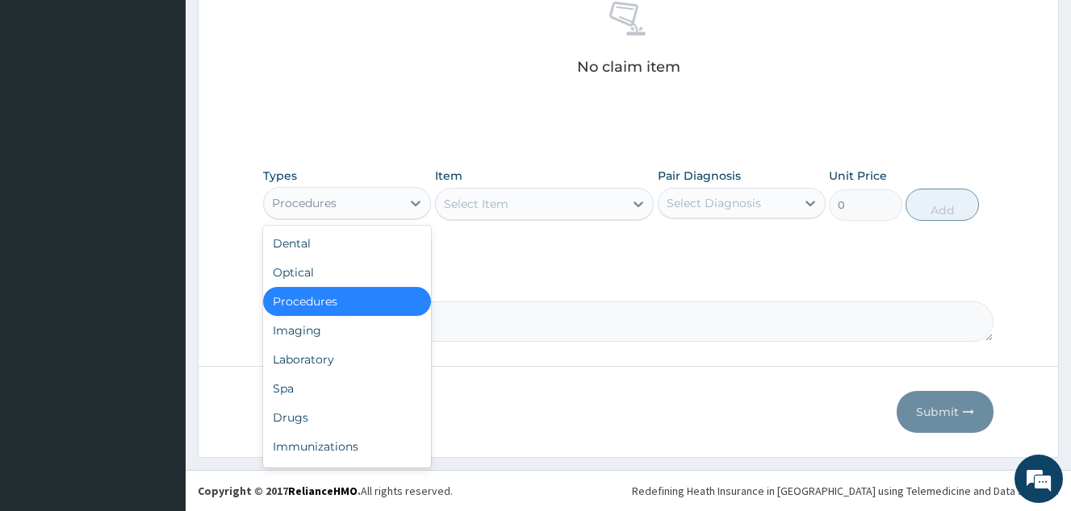
click at [391, 208] on div "Procedures" at bounding box center [332, 203] width 137 height 26
click at [347, 406] on div "Drugs" at bounding box center [347, 417] width 168 height 29
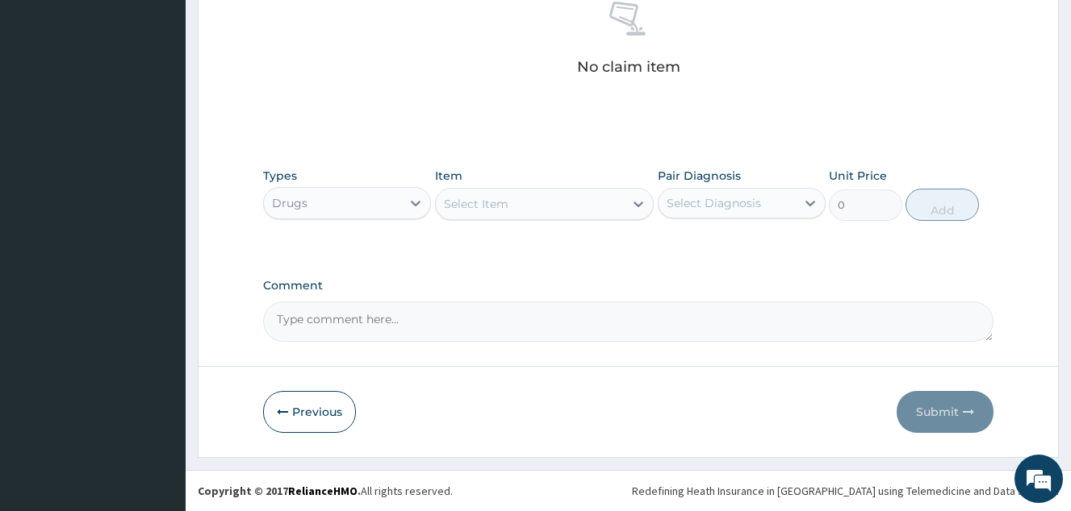
click at [472, 208] on div "Select Item" at bounding box center [476, 204] width 65 height 16
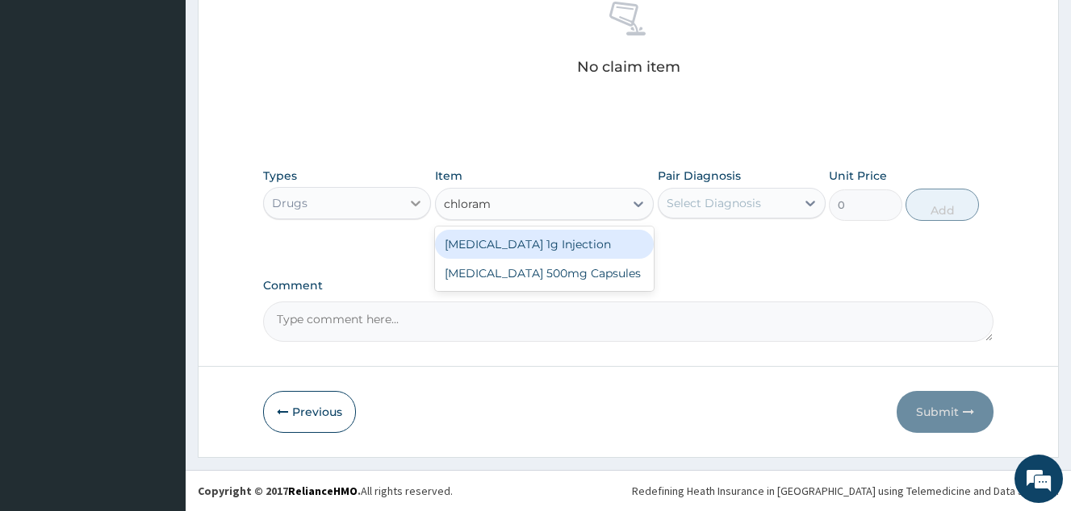
type input "chloramp"
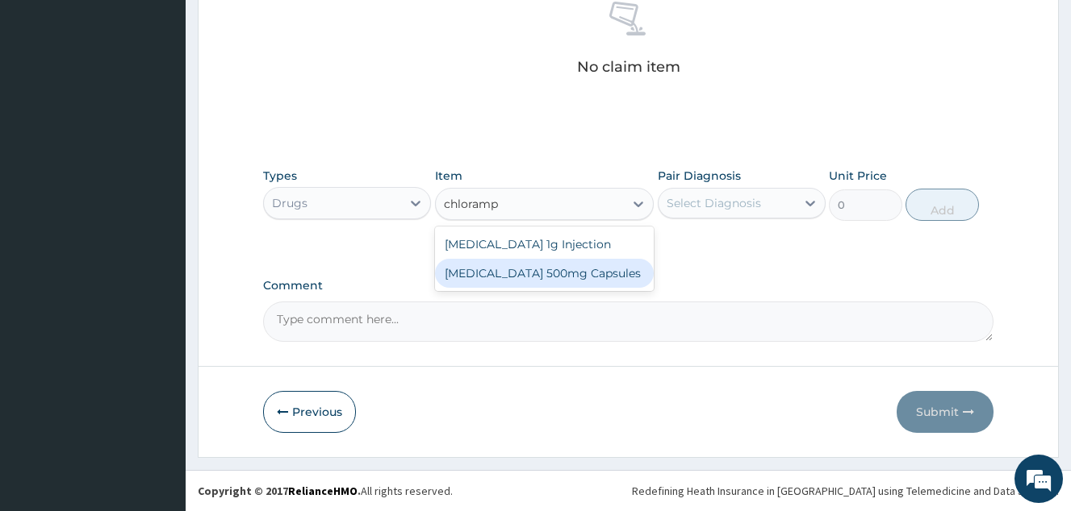
click at [490, 271] on div "Chloramphenicol 500mg Capsules" at bounding box center [544, 273] width 219 height 29
type input "59.125"
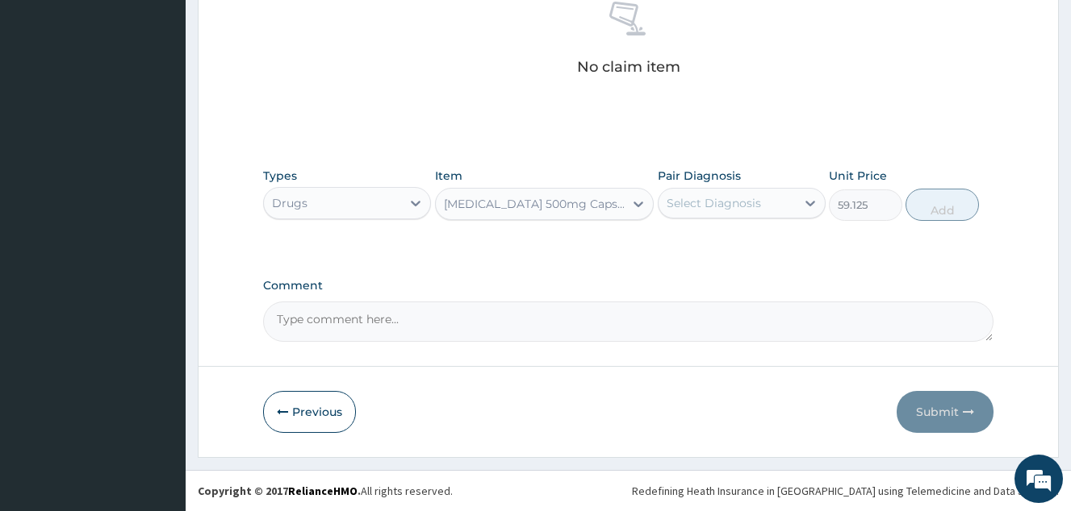
click at [762, 192] on div "Select Diagnosis" at bounding box center [726, 203] width 137 height 26
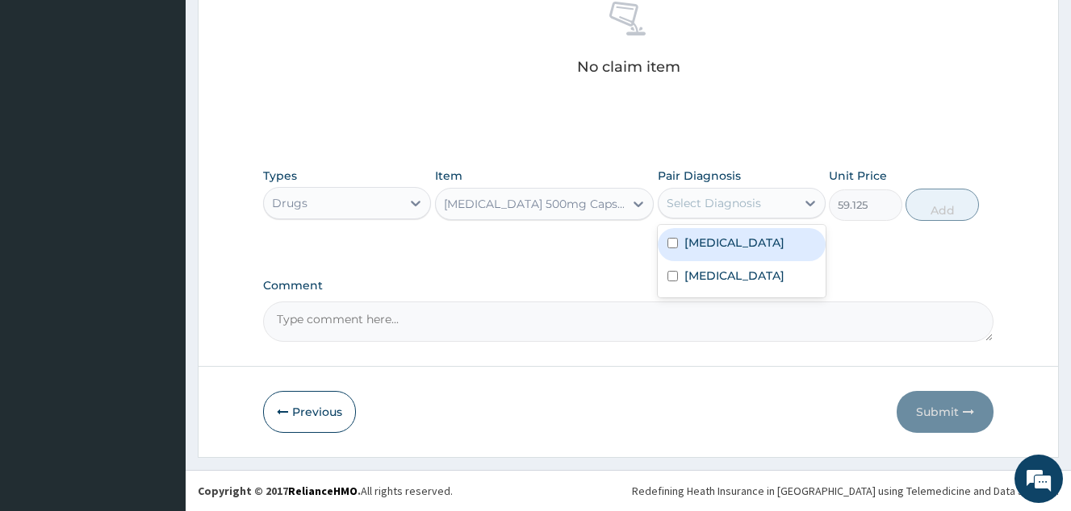
click at [750, 242] on label "Typhoid fever" at bounding box center [734, 243] width 100 height 16
checkbox input "true"
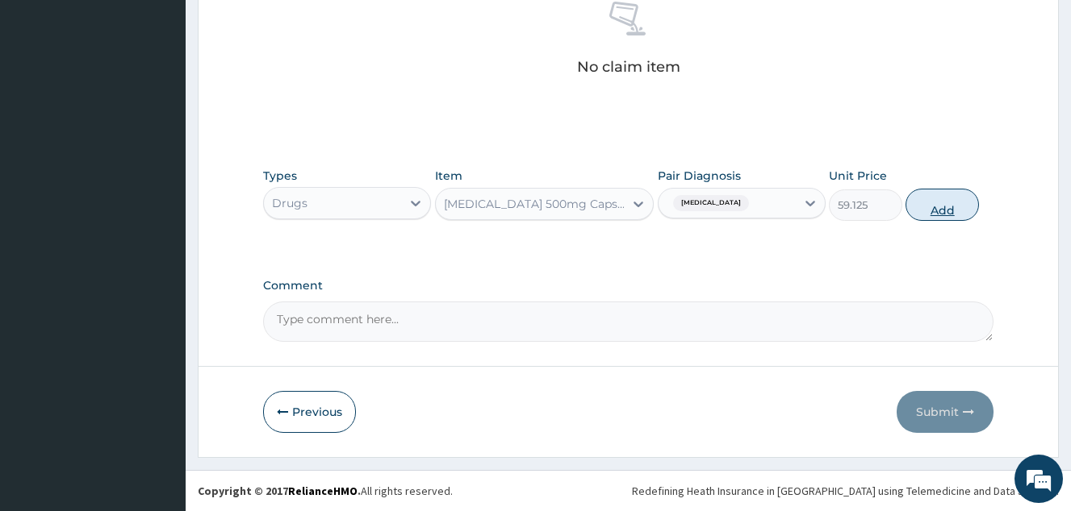
click at [938, 197] on button "Add" at bounding box center [941, 205] width 73 height 32
type input "0"
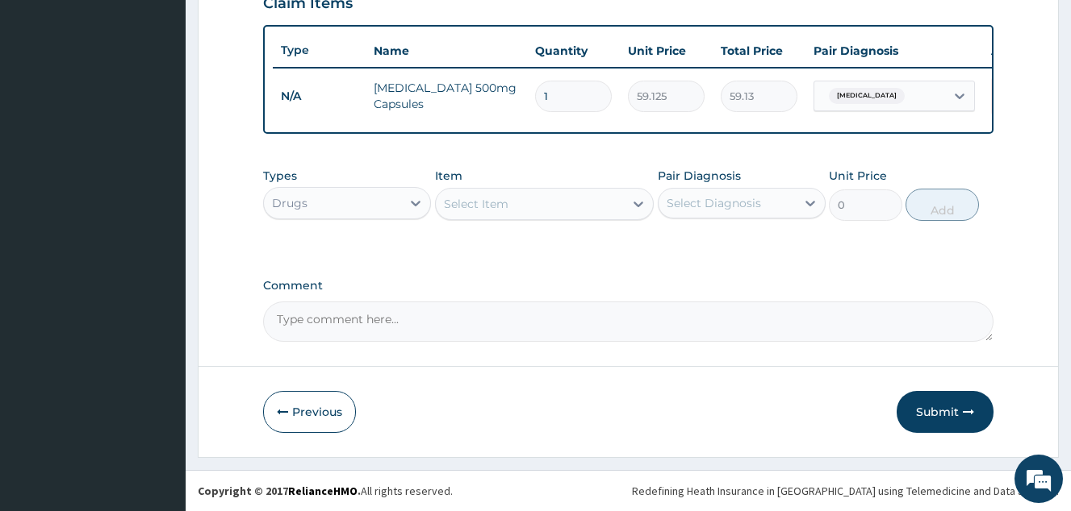
scroll to position [587, 0]
type input "15"
type input "886.88"
type input "15"
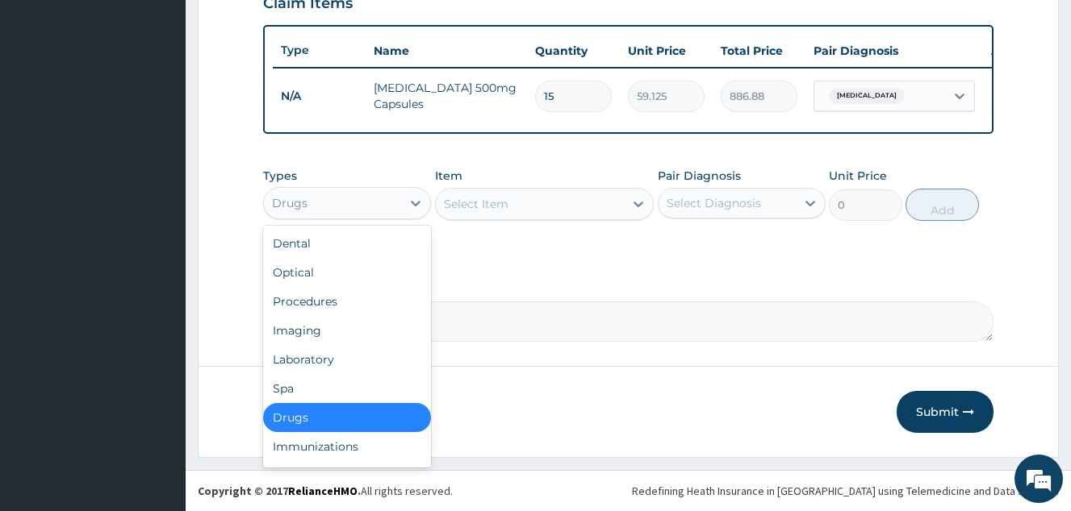
click at [343, 199] on div "Drugs" at bounding box center [332, 203] width 137 height 26
click at [361, 308] on div "Procedures" at bounding box center [347, 301] width 168 height 29
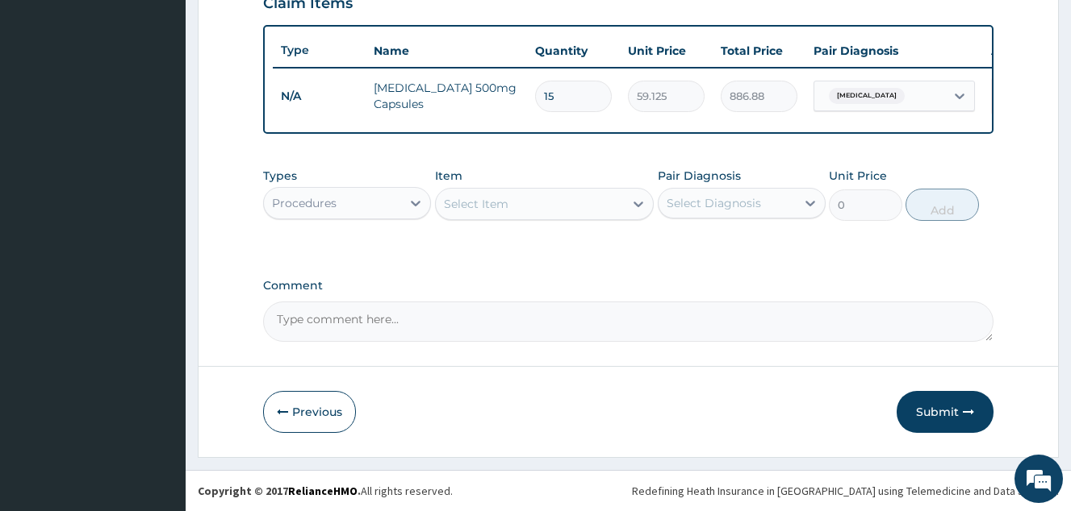
click at [478, 206] on div "Select Item" at bounding box center [476, 204] width 65 height 16
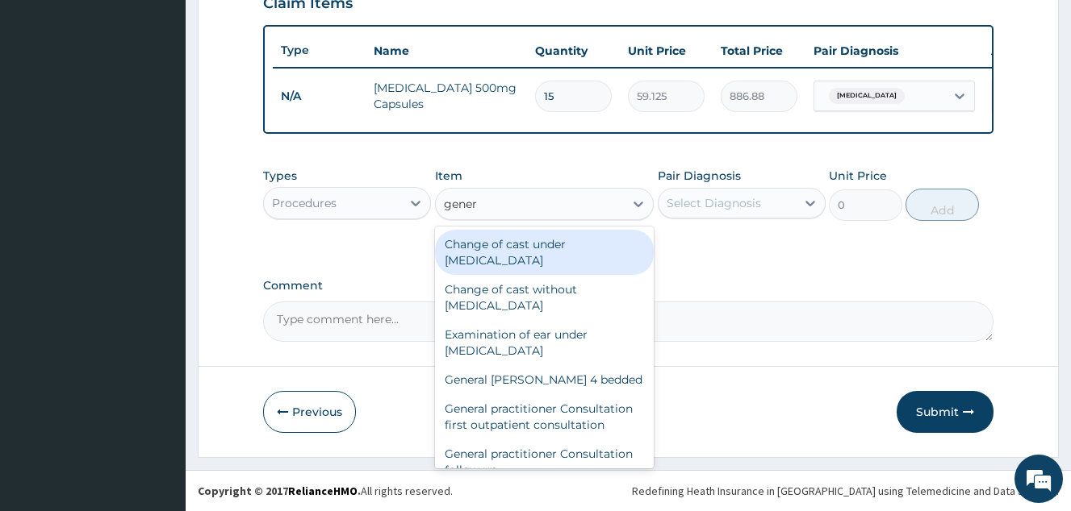
type input "genera"
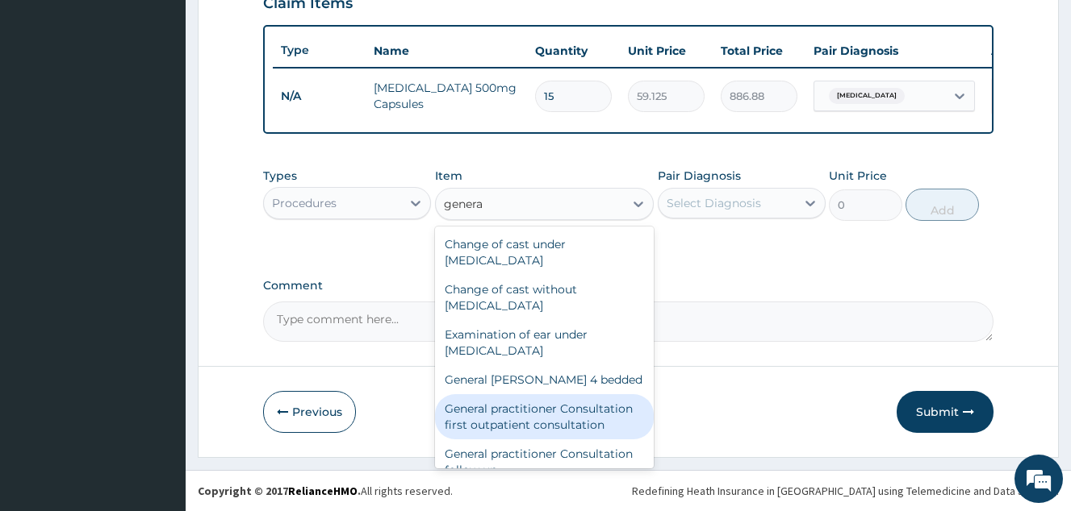
click at [591, 407] on div "General practitioner Consultation first outpatient consultation" at bounding box center [544, 416] width 219 height 45
type input "4000"
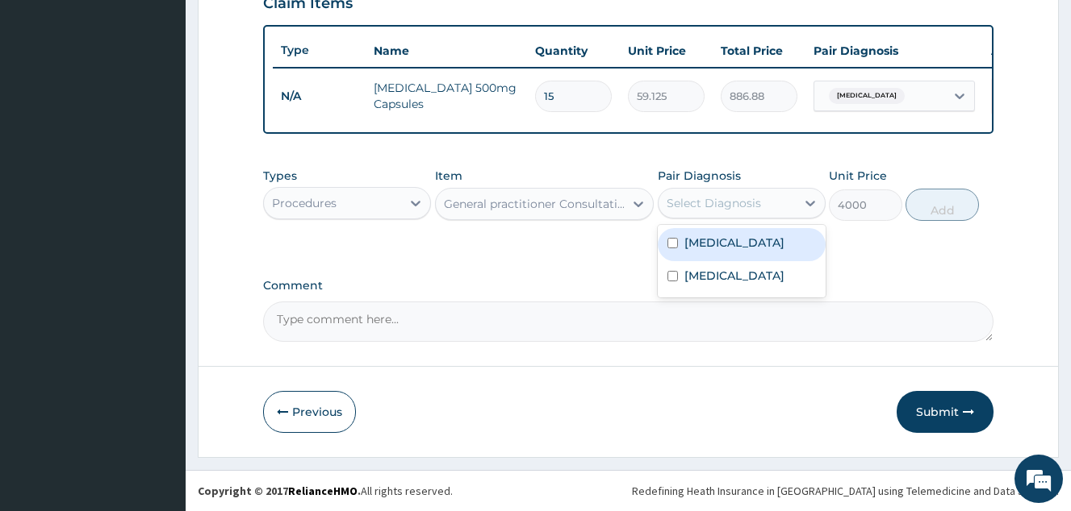
click at [713, 207] on div "Select Diagnosis" at bounding box center [713, 203] width 94 height 16
click at [724, 249] on label "Typhoid fever" at bounding box center [734, 243] width 100 height 16
checkbox input "true"
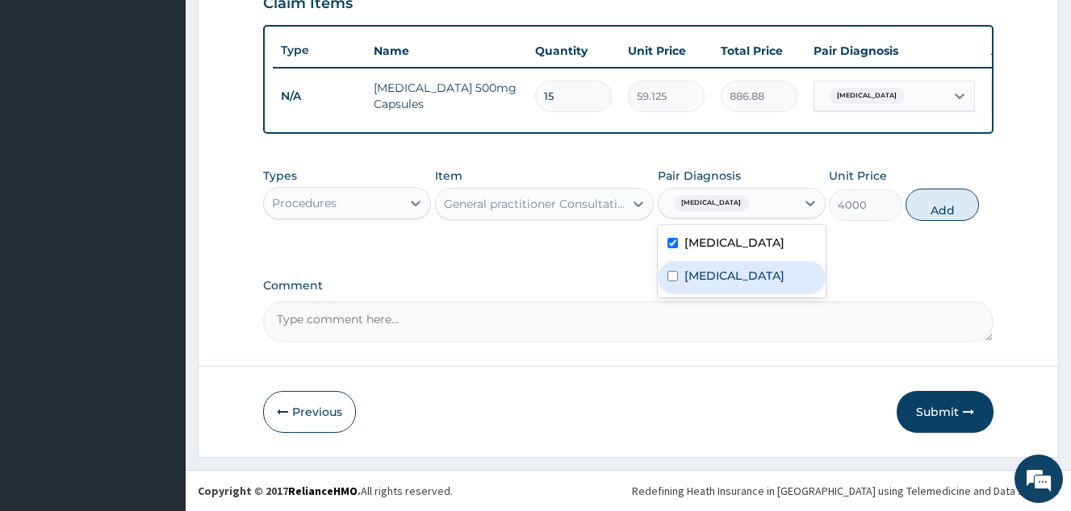
click at [733, 276] on div "Malaria" at bounding box center [741, 277] width 168 height 33
checkbox input "true"
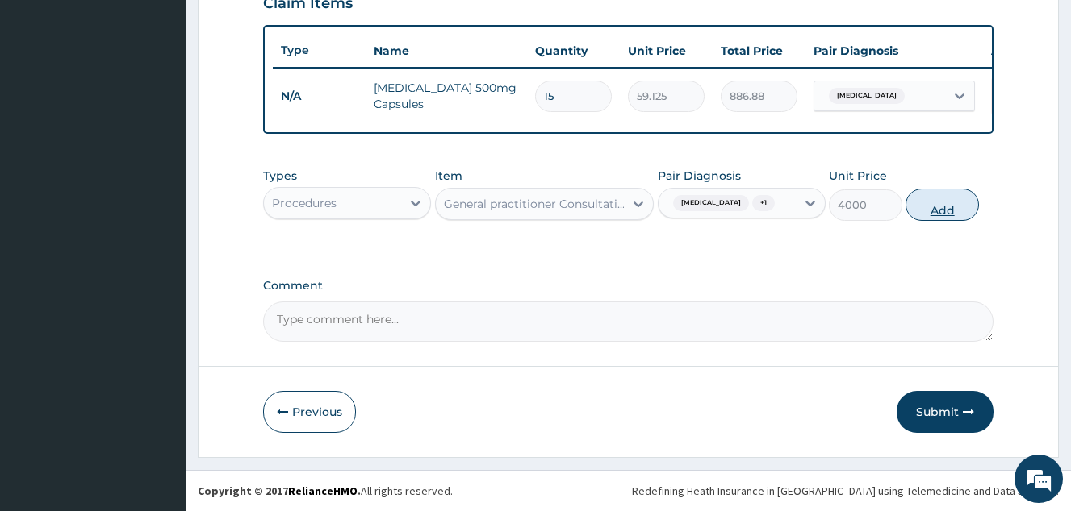
click at [925, 202] on button "Add" at bounding box center [941, 205] width 73 height 32
type input "0"
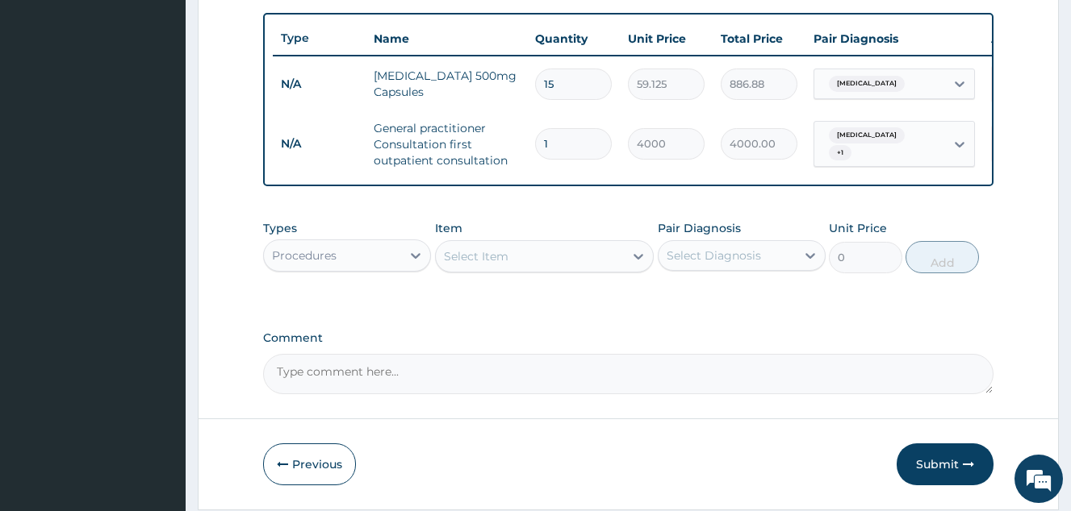
scroll to position [652, 0]
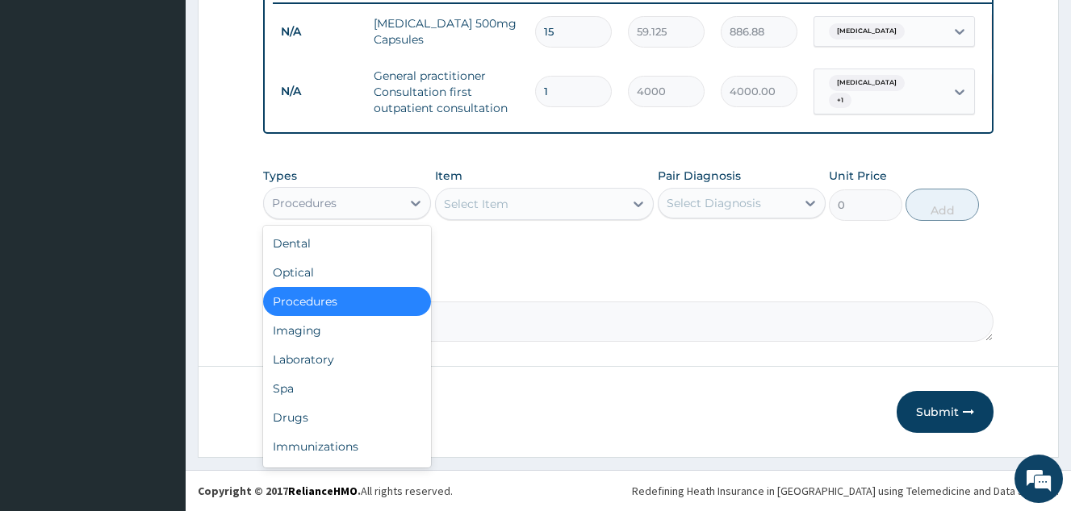
drag, startPoint x: 380, startPoint y: 208, endPoint x: 369, endPoint y: 307, distance: 99.9
click at [379, 216] on div "Procedures" at bounding box center [347, 203] width 168 height 32
drag, startPoint x: 355, startPoint y: 419, endPoint x: 440, endPoint y: 283, distance: 159.8
click at [355, 419] on div "Drugs" at bounding box center [347, 417] width 168 height 29
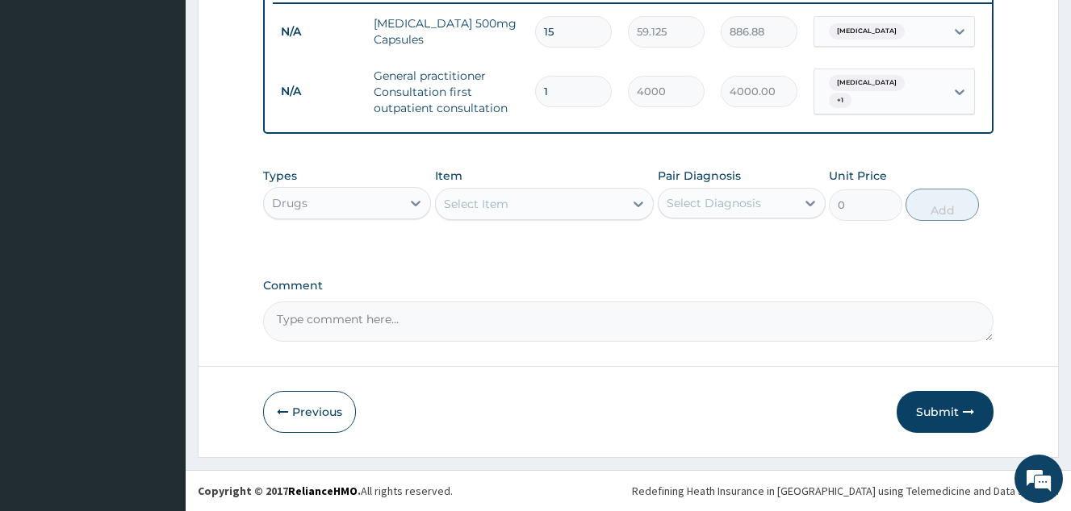
click at [474, 194] on div "Select Item" at bounding box center [530, 204] width 189 height 26
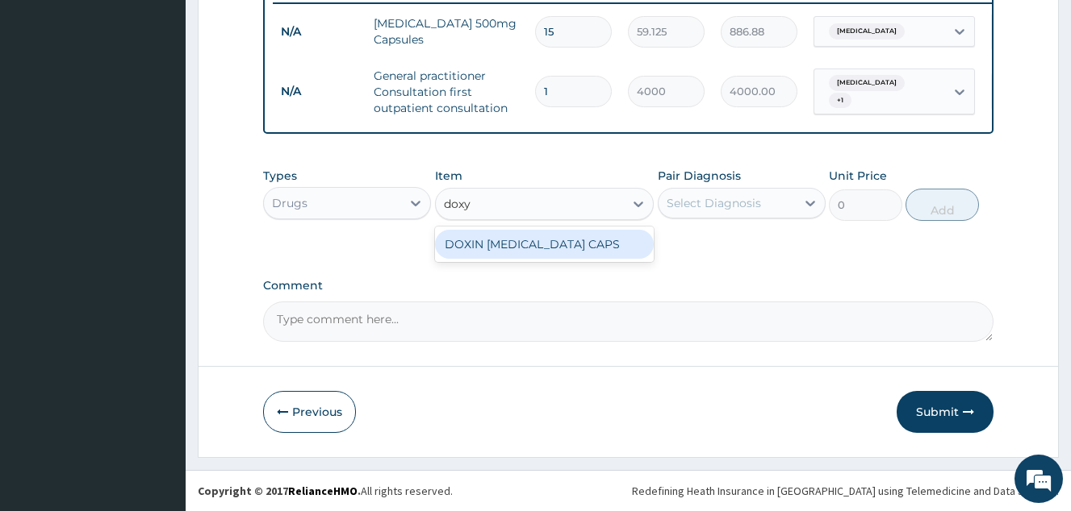
type input "doxyc"
click at [525, 237] on div "DOXIN DOXYCYCLINE CAPS" at bounding box center [544, 244] width 219 height 29
type input "150"
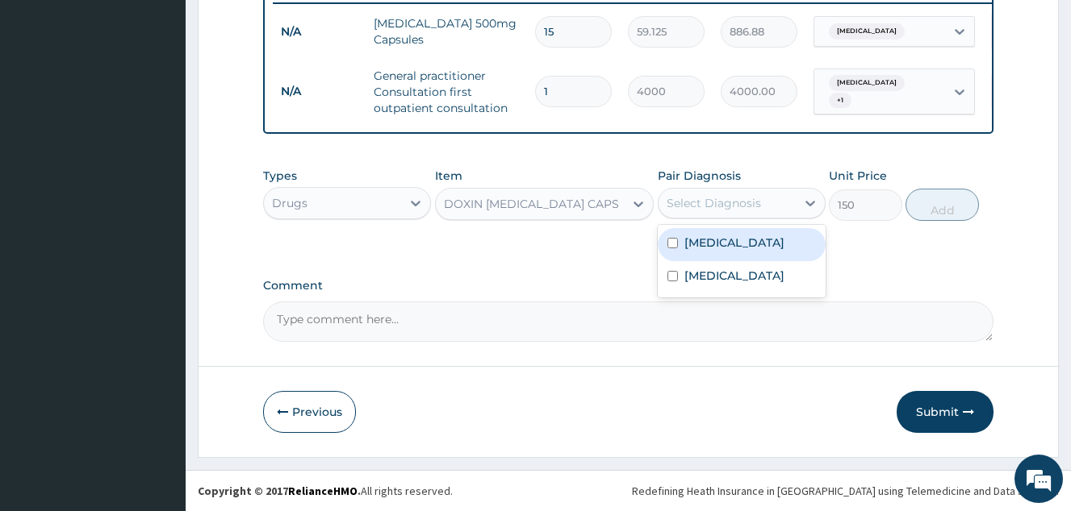
click at [692, 194] on div "Select Diagnosis" at bounding box center [726, 203] width 137 height 26
click at [735, 258] on div "Typhoid fever" at bounding box center [741, 244] width 168 height 33
checkbox input "true"
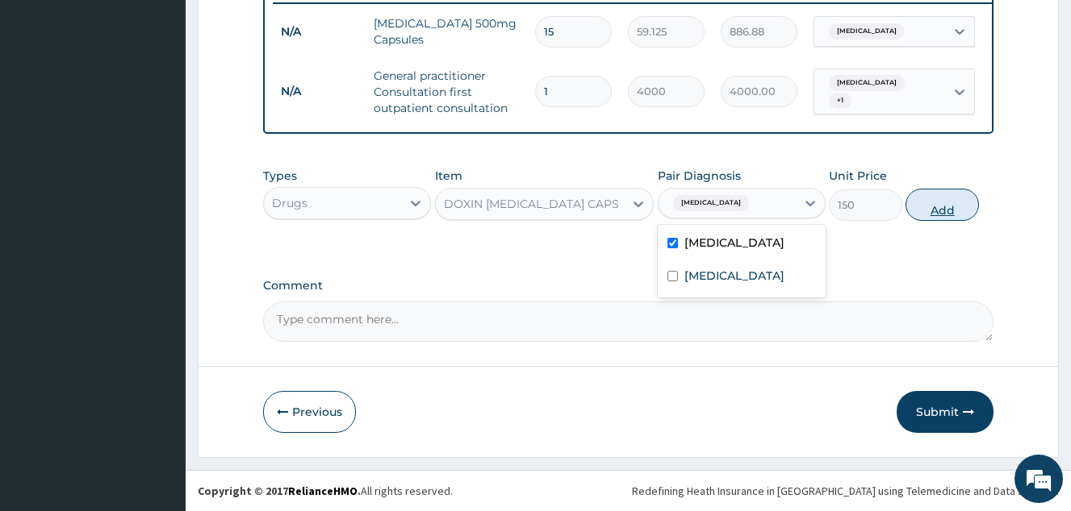
click at [935, 208] on button "Add" at bounding box center [941, 205] width 73 height 32
type input "0"
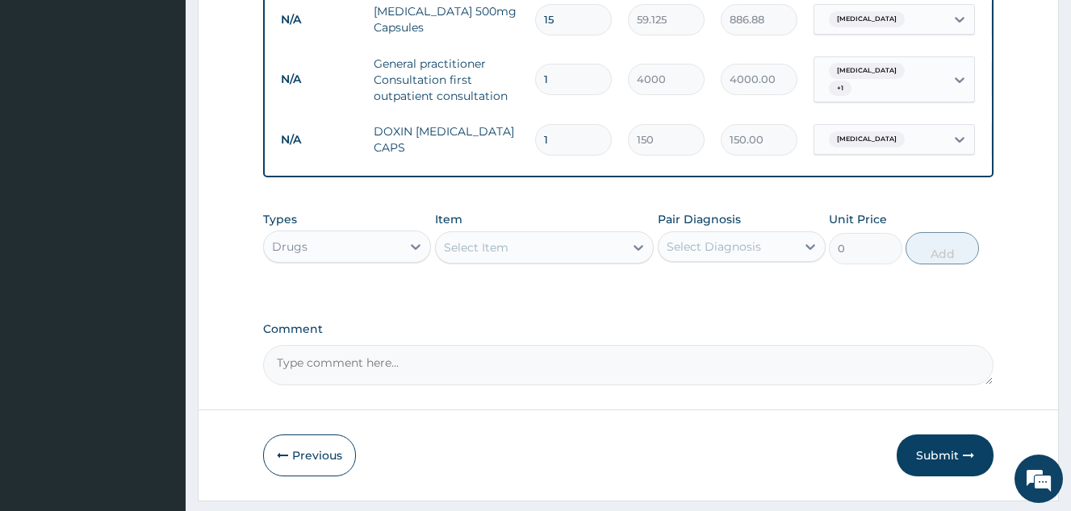
click at [579, 149] on input "1" at bounding box center [573, 139] width 77 height 31
type input "10"
type input "1500.00"
type input "10"
click at [378, 257] on div "Drugs" at bounding box center [332, 247] width 137 height 26
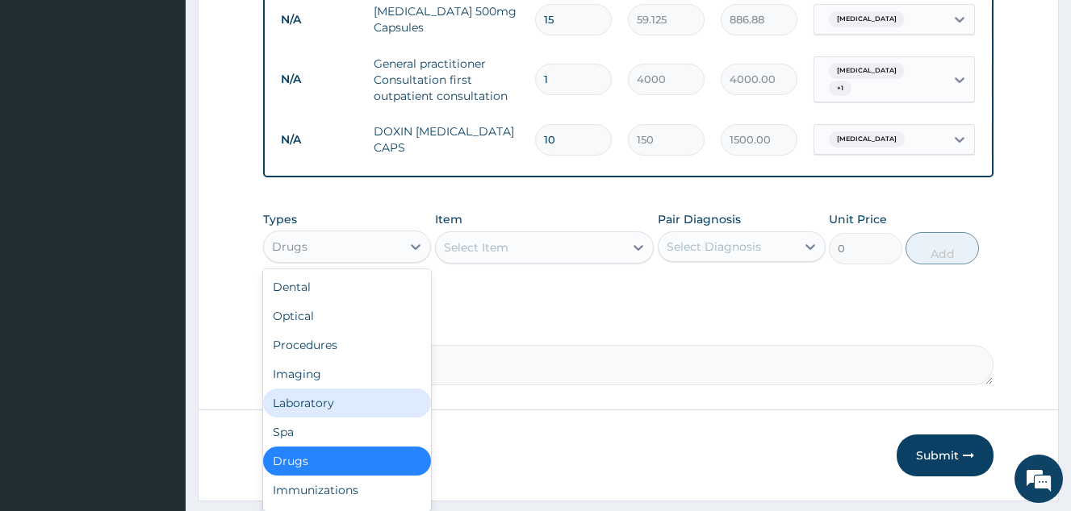
click at [349, 418] on div "Laboratory" at bounding box center [347, 403] width 168 height 29
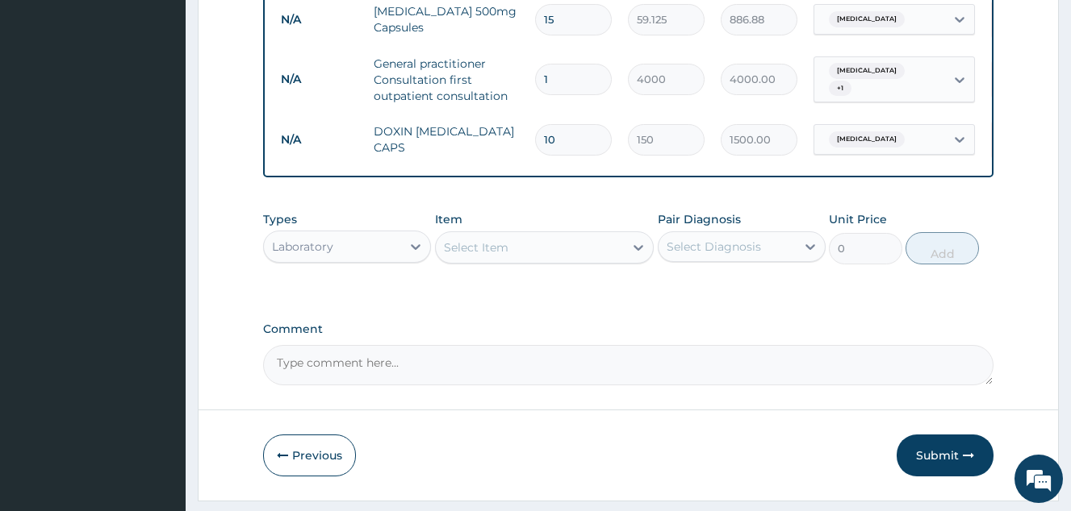
click at [481, 261] on div "Select Item" at bounding box center [530, 248] width 189 height 26
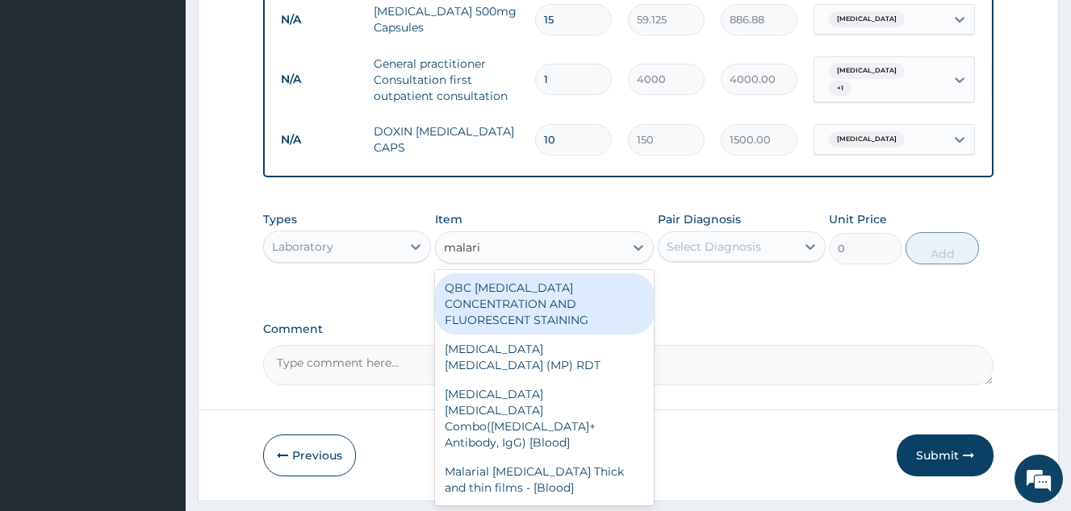
type input "malaria"
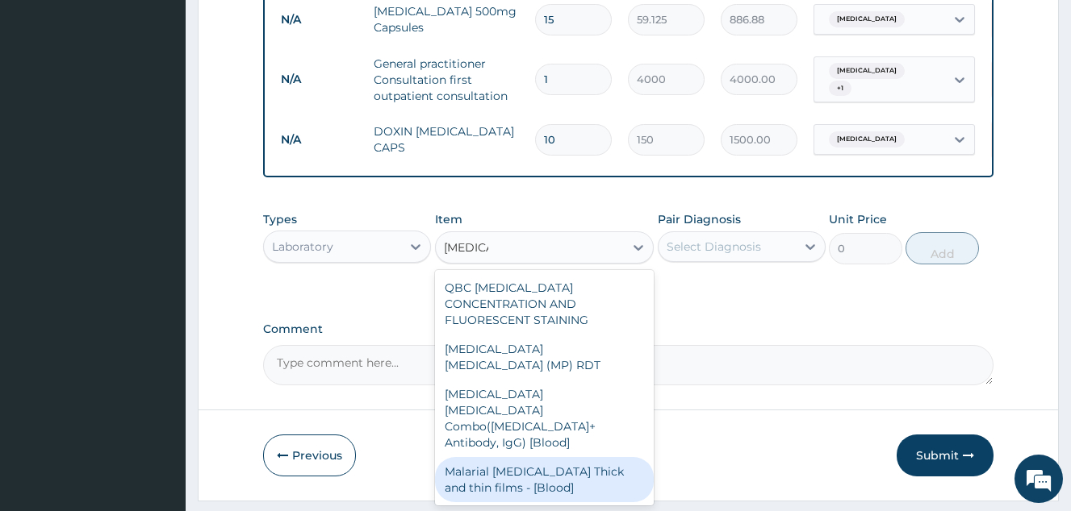
drag, startPoint x: 549, startPoint y: 432, endPoint x: 702, endPoint y: 344, distance: 177.1
click at [553, 457] on div "Malarial Parasite Thick and thin films - [Blood]" at bounding box center [544, 479] width 219 height 45
type input "2500"
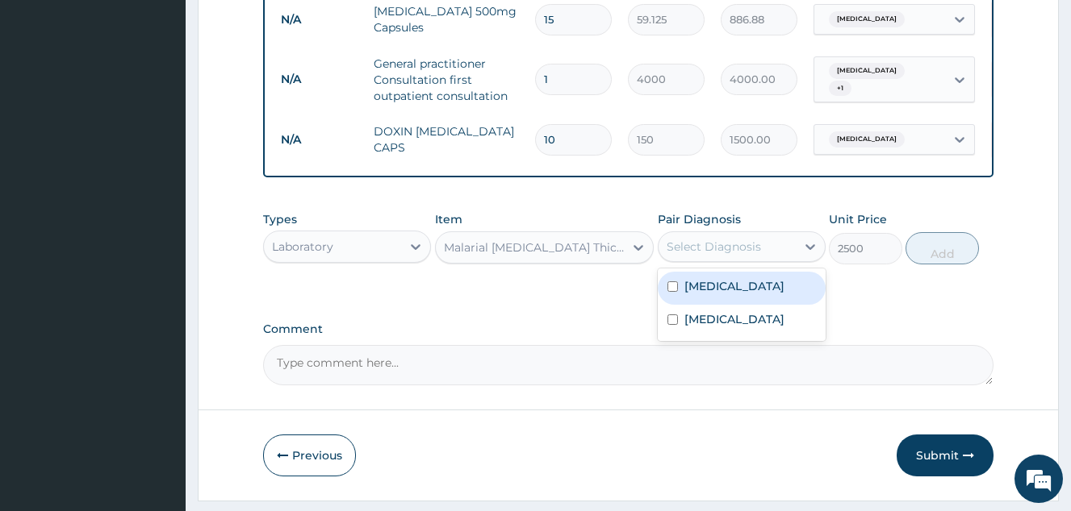
click at [728, 252] on div "Select Diagnosis" at bounding box center [713, 247] width 94 height 16
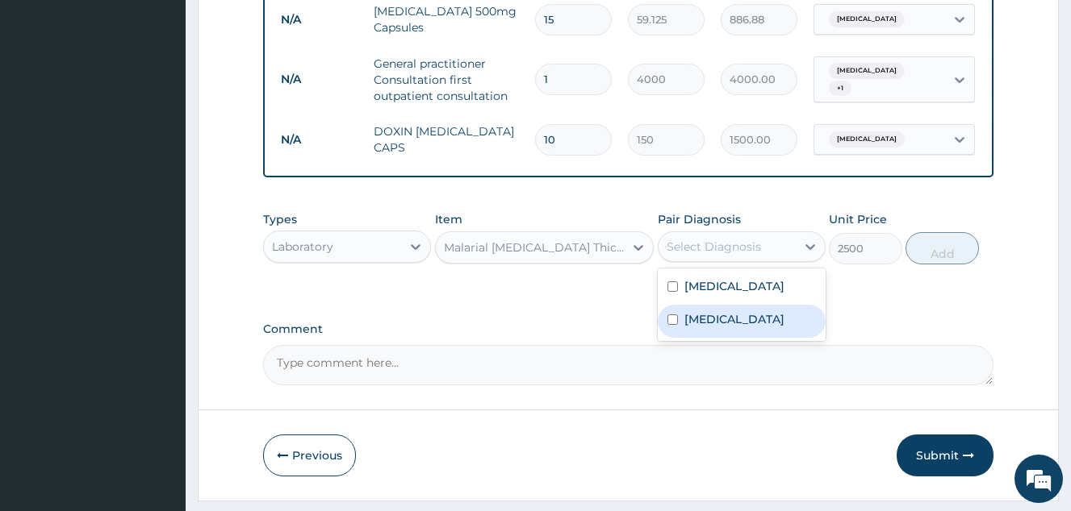
click at [733, 329] on div "Malaria" at bounding box center [741, 321] width 168 height 33
checkbox input "true"
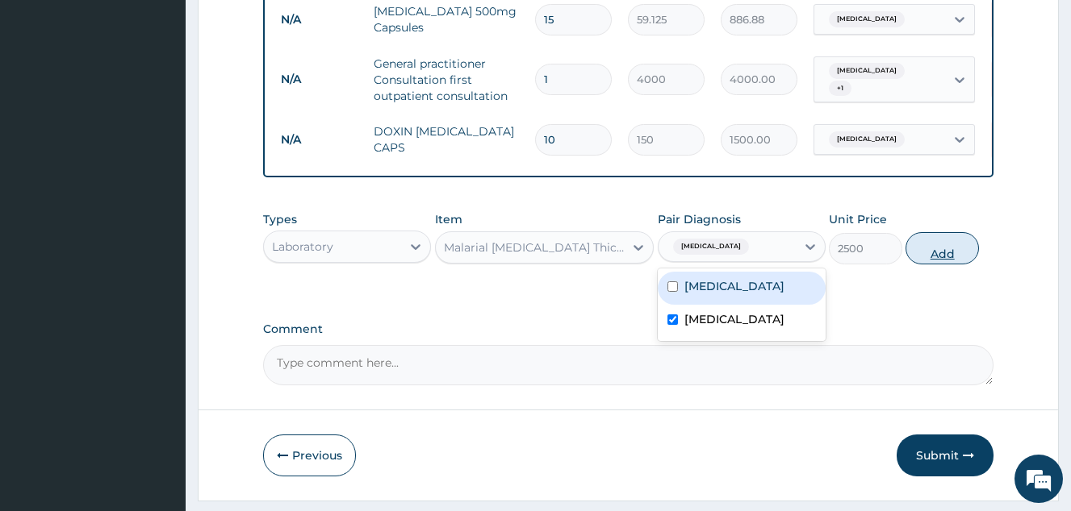
click at [956, 248] on button "Add" at bounding box center [941, 248] width 73 height 32
type input "0"
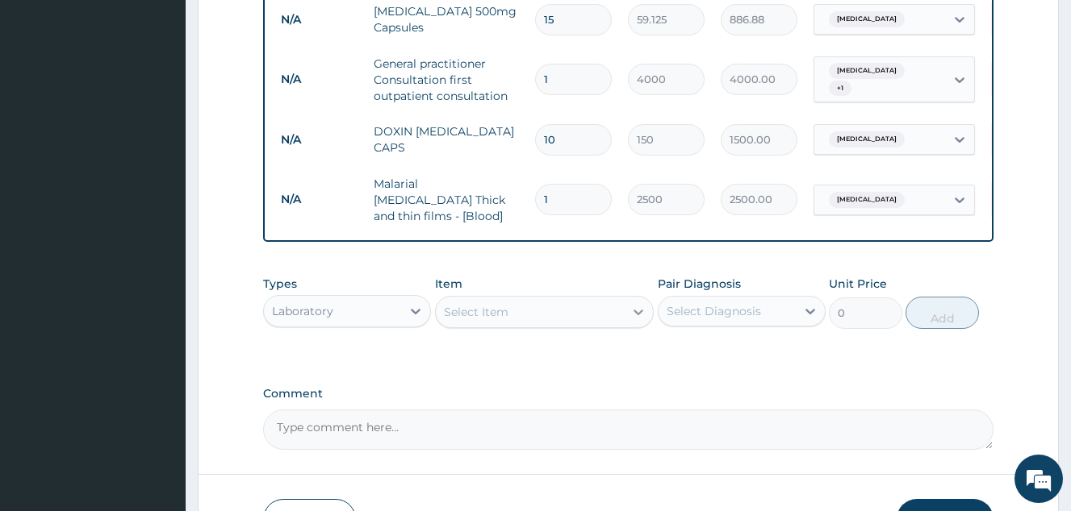
scroll to position [763, 0]
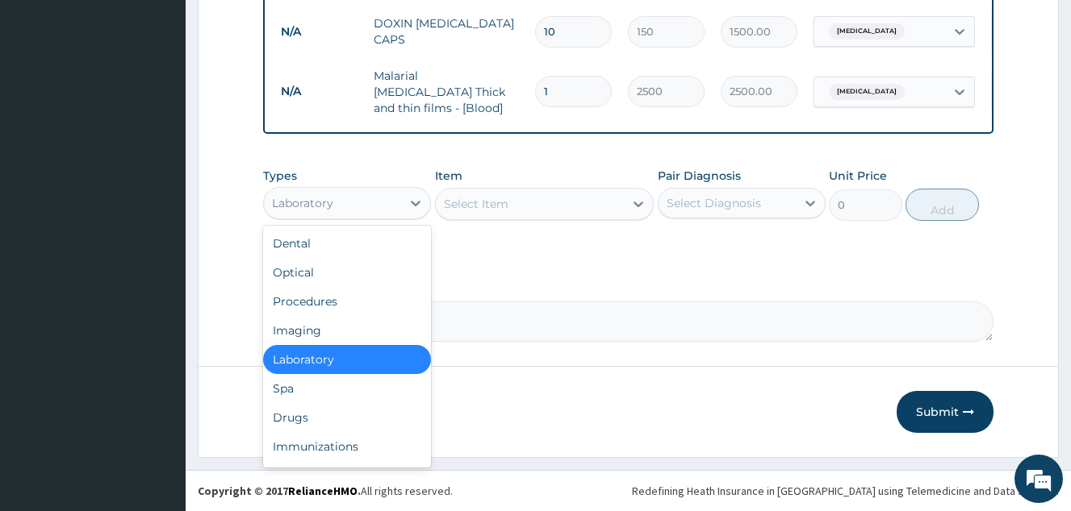
click at [375, 207] on div "Laboratory" at bounding box center [332, 203] width 137 height 26
click at [335, 418] on div "Drugs" at bounding box center [347, 417] width 168 height 29
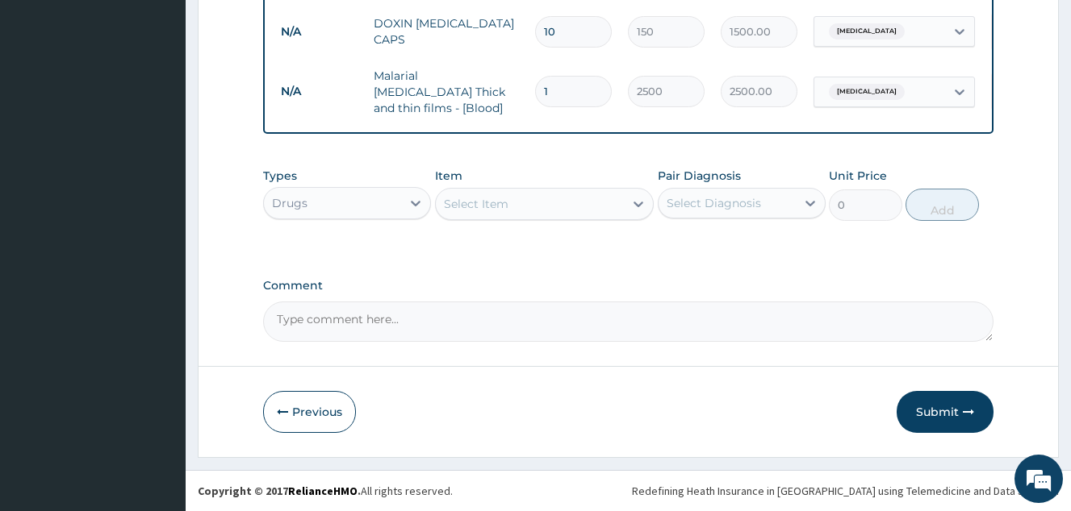
click at [515, 212] on div "Select Item" at bounding box center [530, 204] width 189 height 26
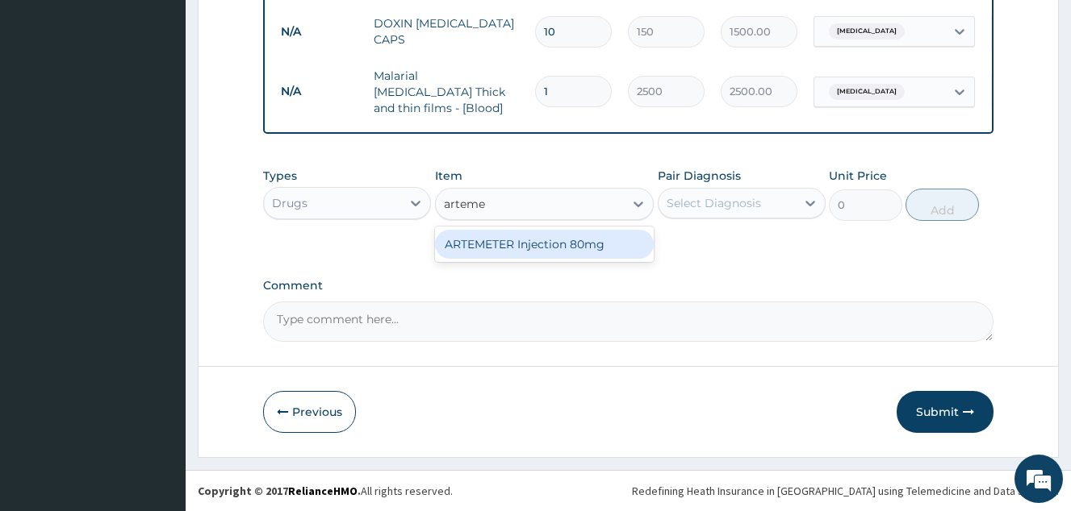
type input "artemet"
drag, startPoint x: 528, startPoint y: 240, endPoint x: 696, endPoint y: 215, distance: 169.7
click at [529, 240] on div "ARTEMETER Injection 80mg" at bounding box center [544, 244] width 219 height 29
type input "946"
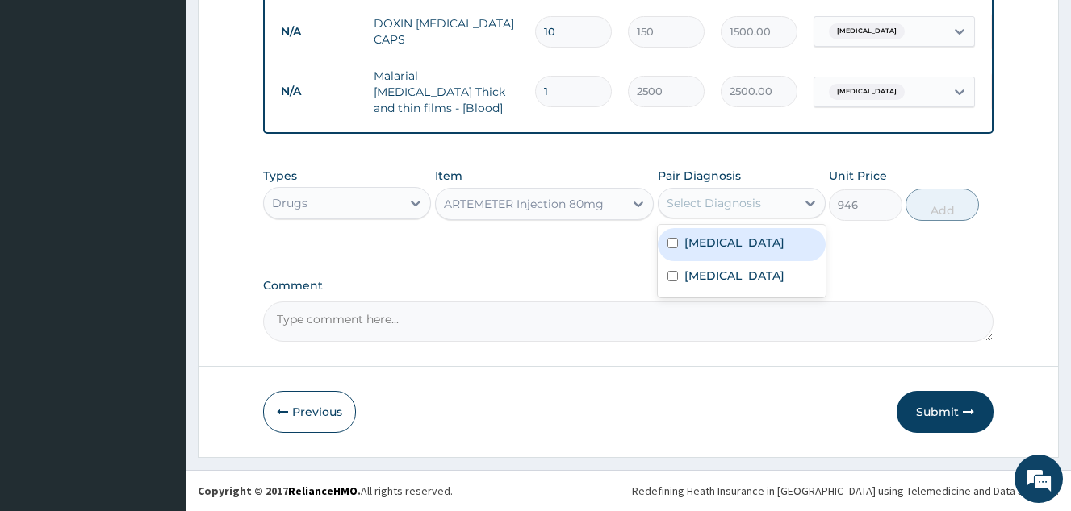
click at [733, 198] on div "Select Diagnosis" at bounding box center [713, 203] width 94 height 16
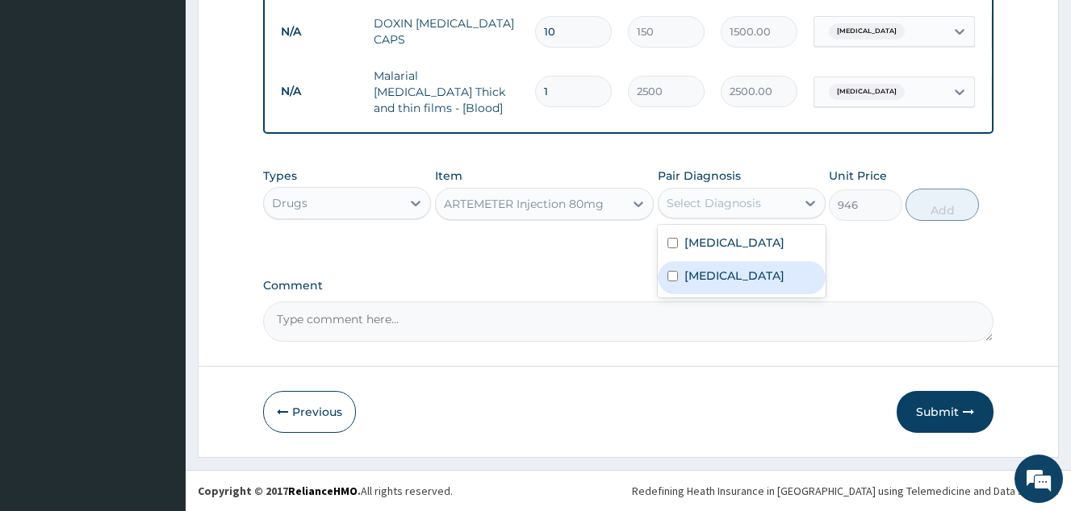
click at [757, 269] on div "[MEDICAL_DATA]" at bounding box center [741, 277] width 168 height 33
checkbox input "true"
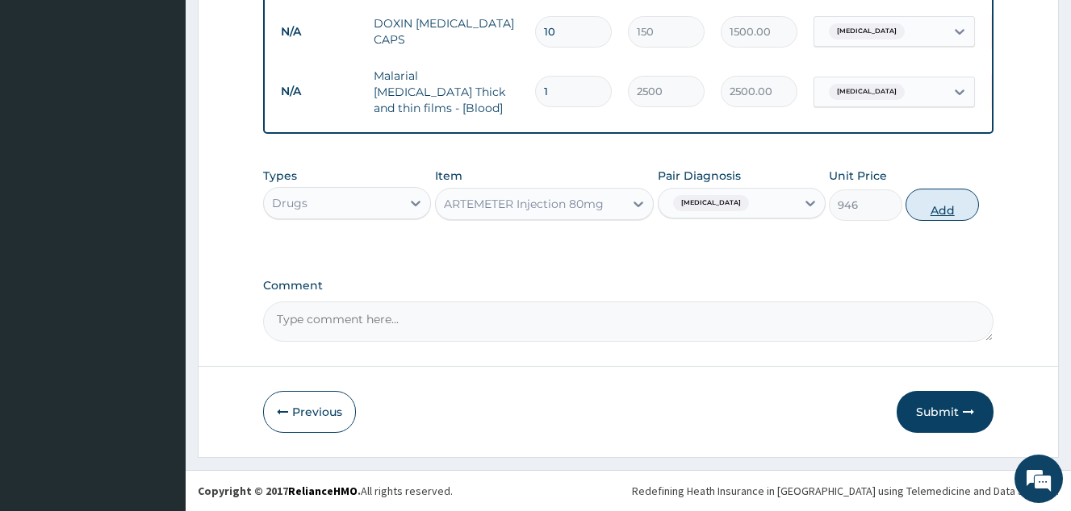
click at [938, 211] on button "Add" at bounding box center [941, 205] width 73 height 32
type input "0"
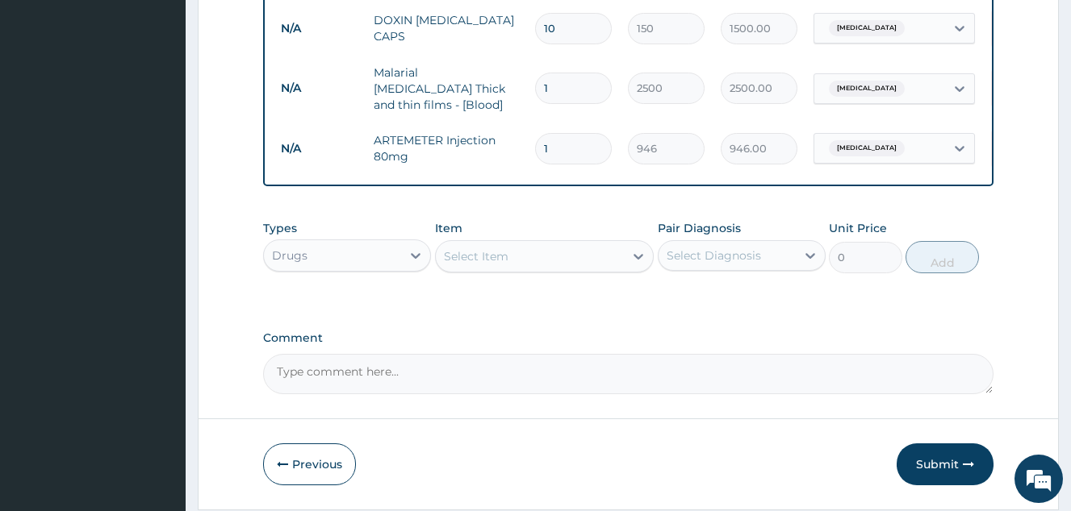
drag, startPoint x: 557, startPoint y: 136, endPoint x: 501, endPoint y: 114, distance: 60.8
click at [501, 121] on tr "N/A ARTEMETER Injection 80mg 1 946 946.00 [MEDICAL_DATA] Delete" at bounding box center [668, 149] width 791 height 56
type input "6"
type input "5676.00"
type input "6"
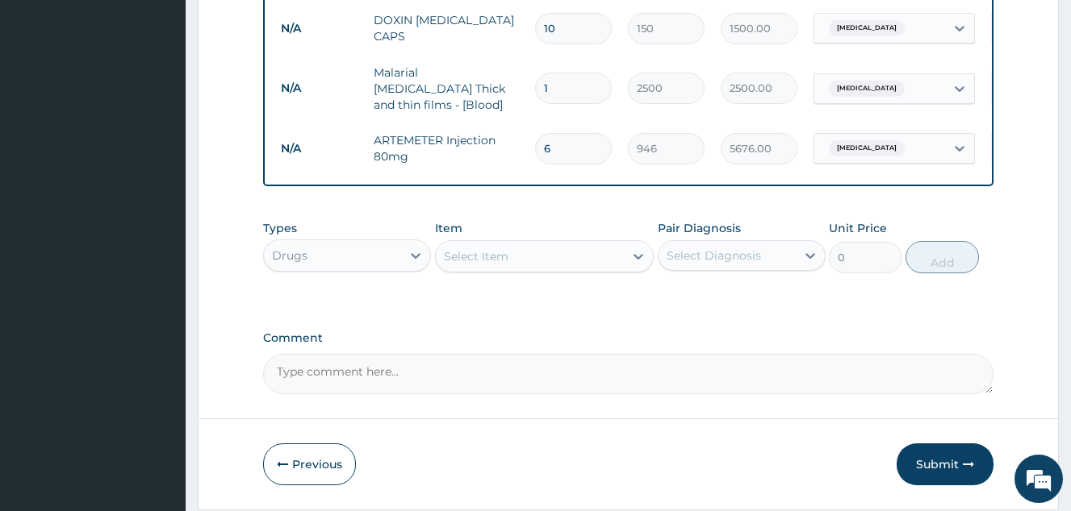
click at [503, 273] on div "Select Item" at bounding box center [544, 256] width 219 height 32
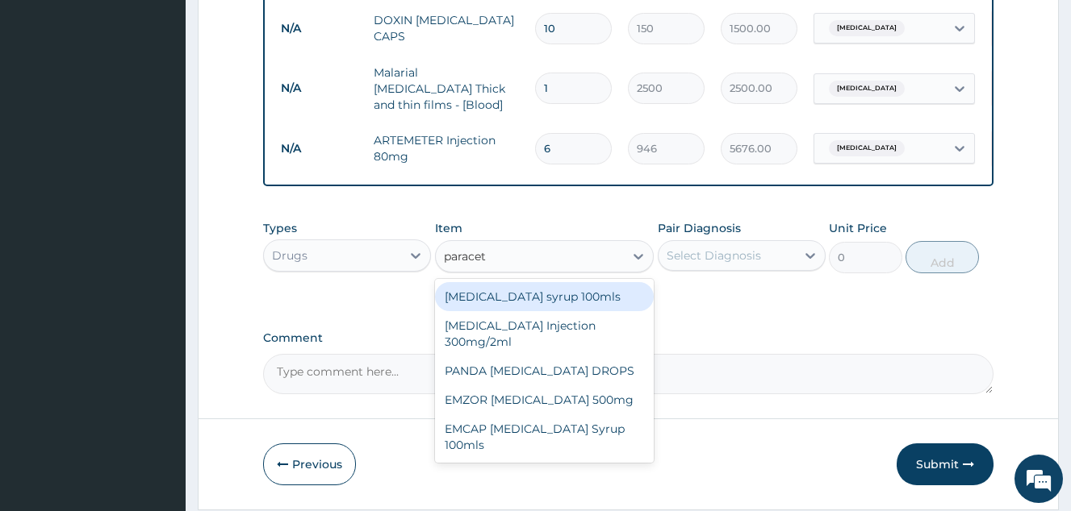
type input "paraceta"
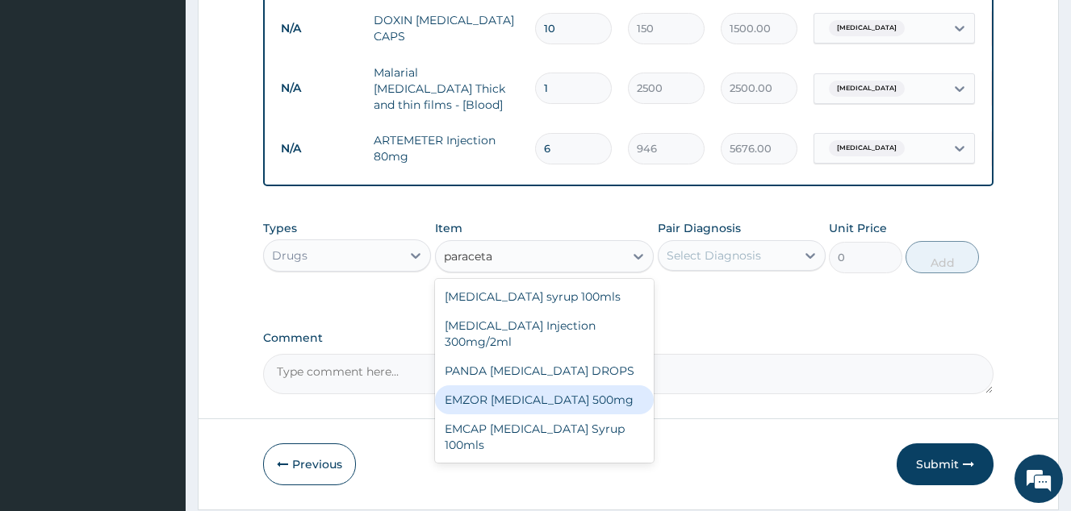
click at [516, 394] on div "EMZOR [MEDICAL_DATA] 500mg" at bounding box center [544, 400] width 219 height 29
type input "50"
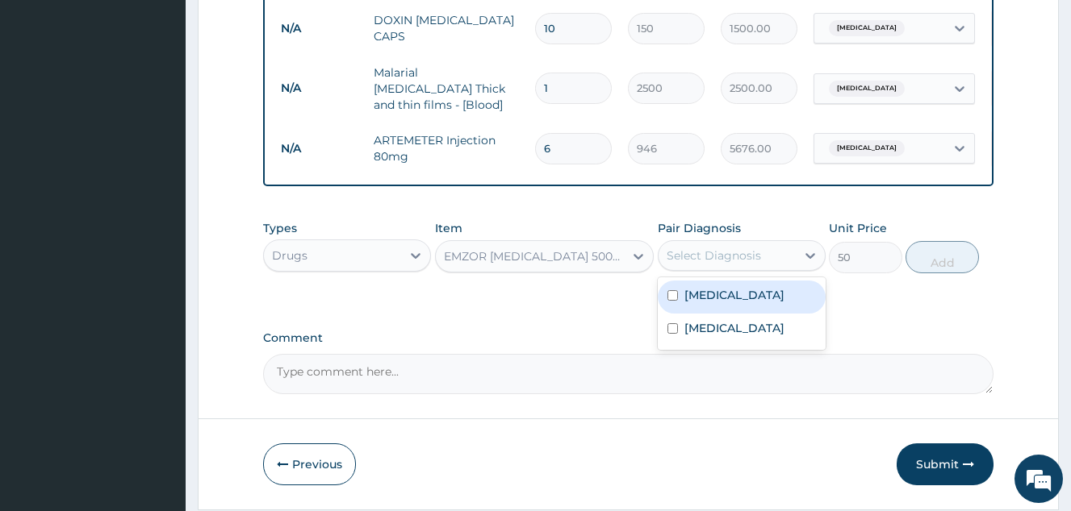
click at [712, 264] on div "Select Diagnosis" at bounding box center [713, 256] width 94 height 16
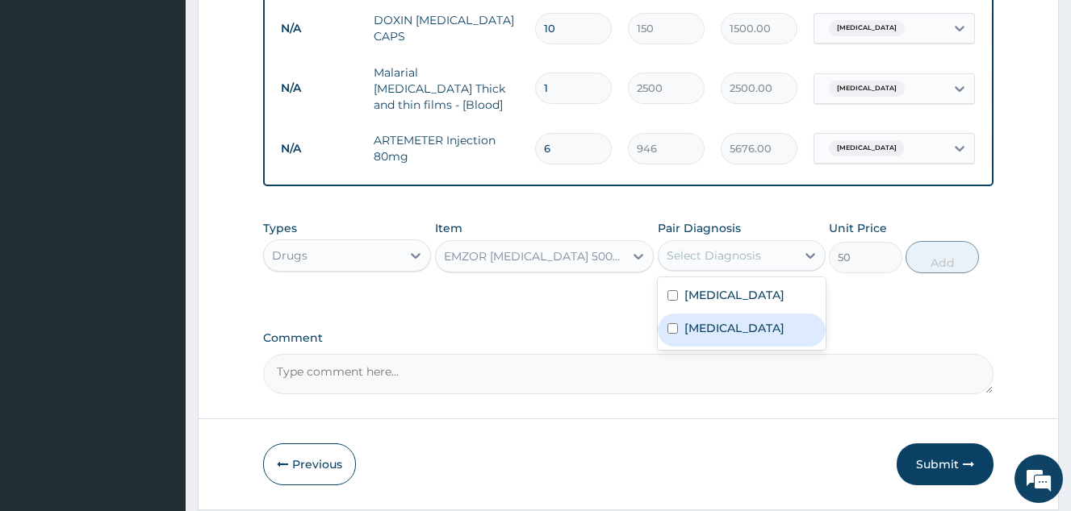
click at [714, 324] on label "[MEDICAL_DATA]" at bounding box center [734, 328] width 100 height 16
checkbox input "true"
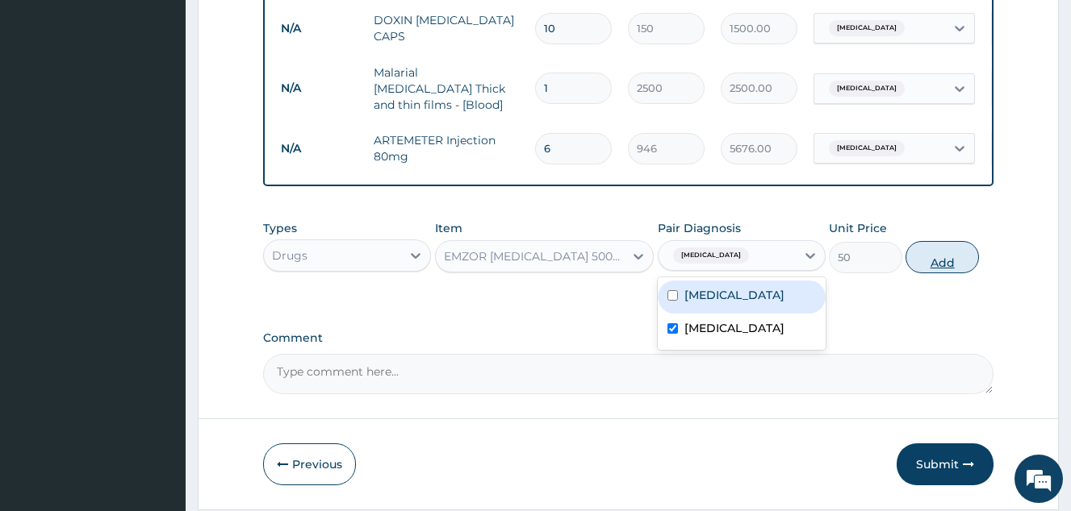
click at [949, 264] on button "Add" at bounding box center [941, 257] width 73 height 32
type input "0"
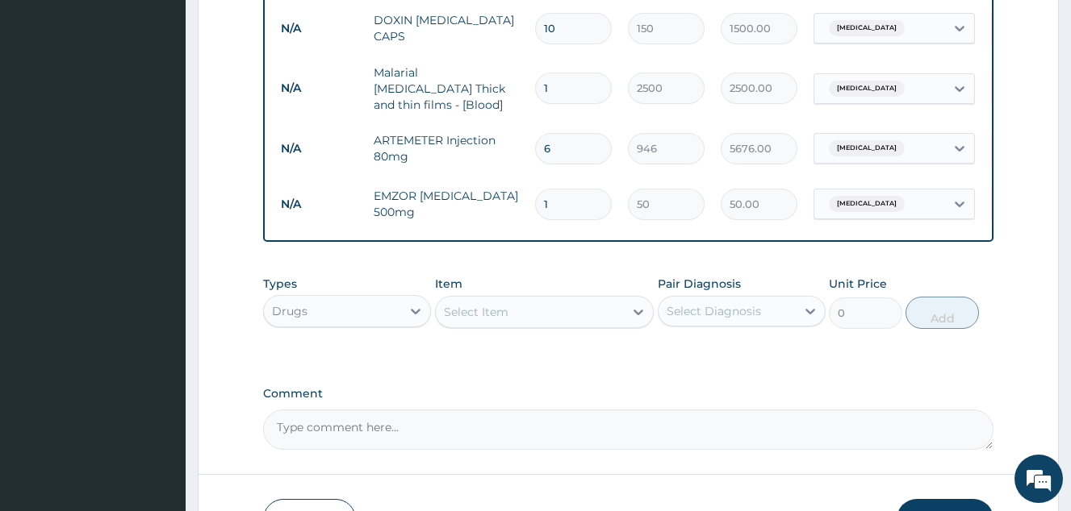
type input "12"
type input "600.00"
type input "13"
type input "650.00"
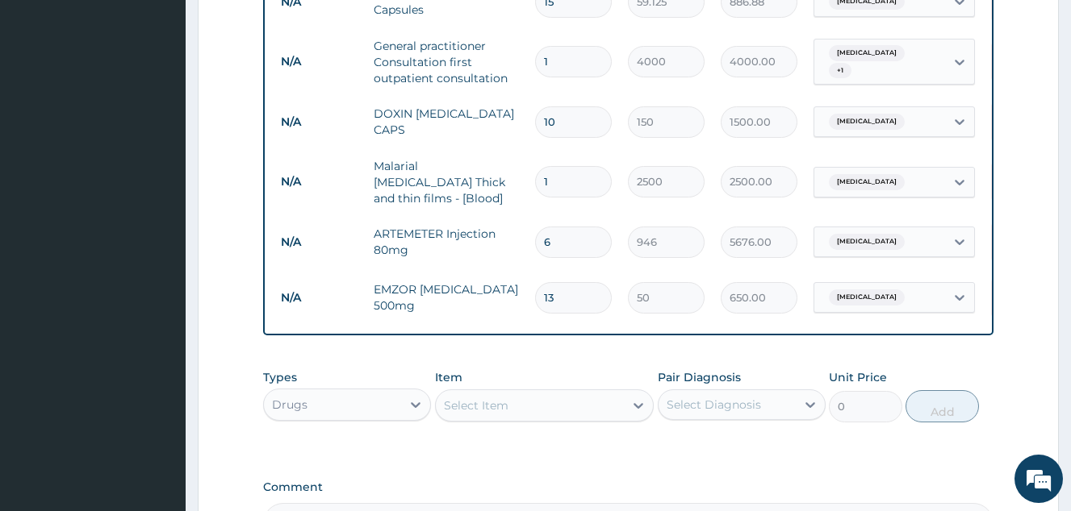
scroll to position [682, 0]
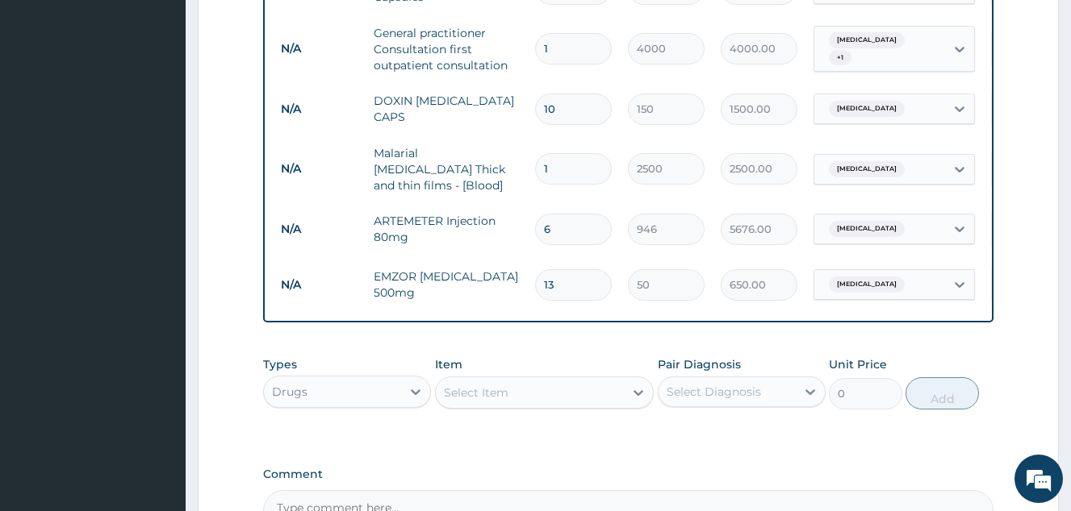
type input "13"
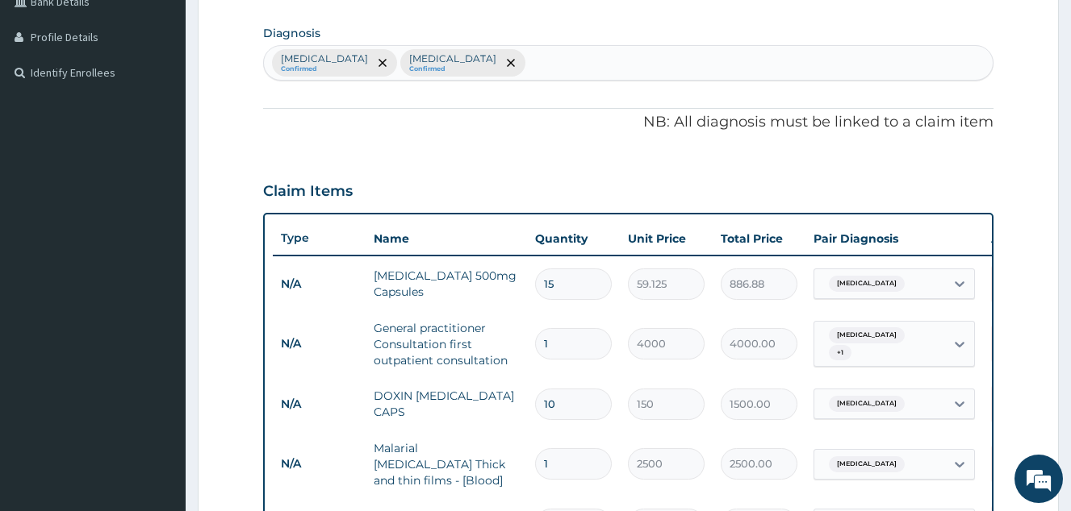
scroll to position [360, 0]
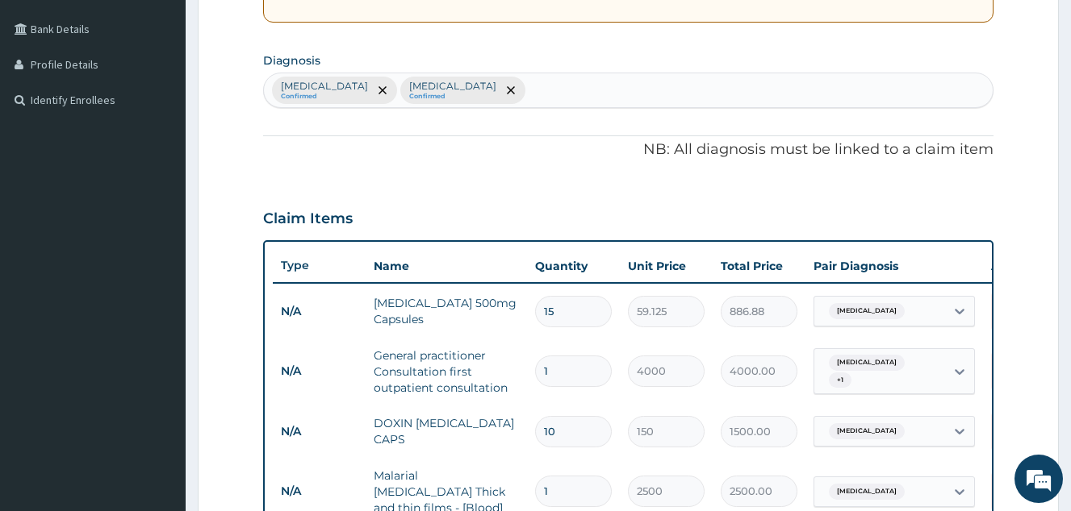
click at [491, 102] on div "[MEDICAL_DATA] Confirmed [MEDICAL_DATA] Confirmed" at bounding box center [628, 90] width 728 height 34
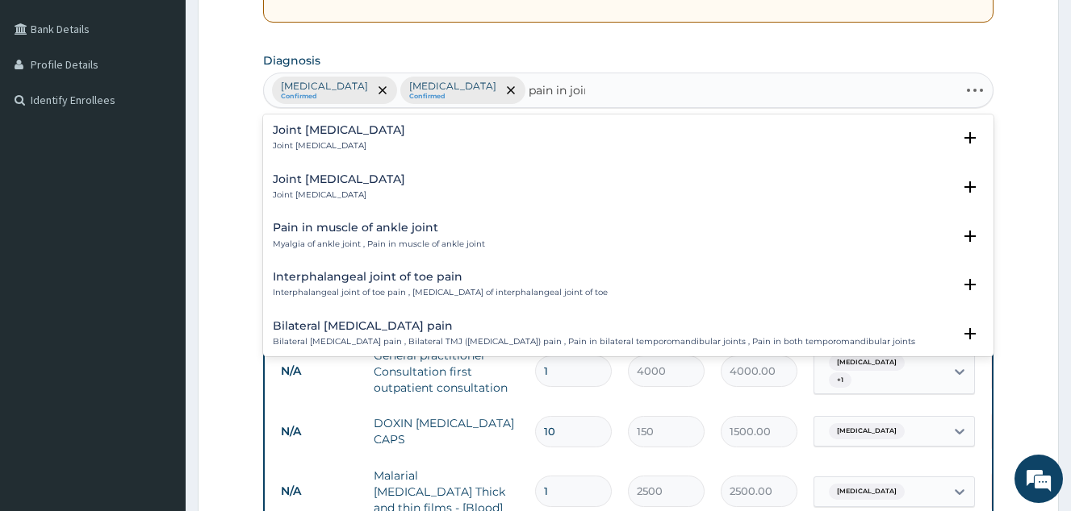
type input "pain in joint"
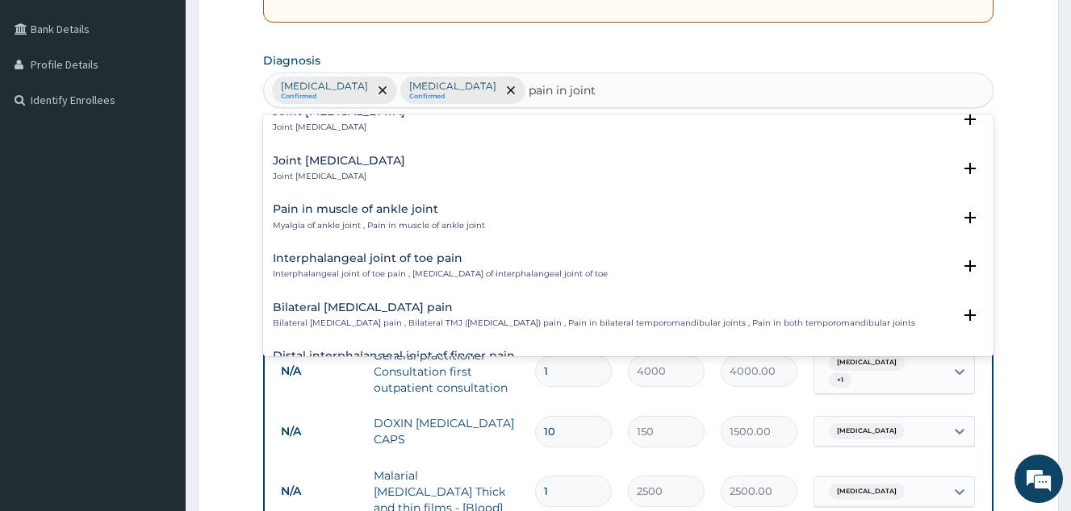
scroll to position [0, 0]
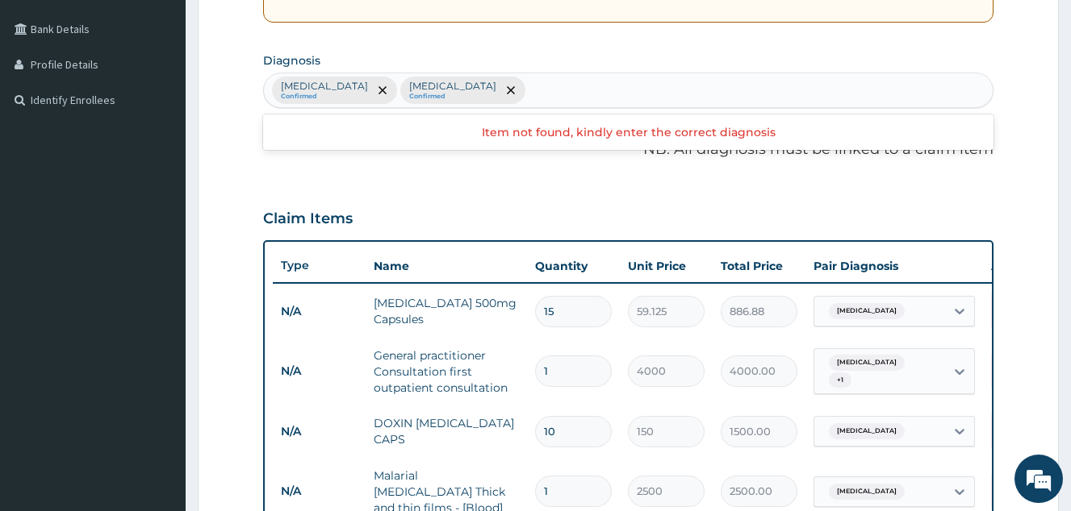
click at [533, 85] on div "[MEDICAL_DATA] Confirmed [MEDICAL_DATA] Confirmed" at bounding box center [628, 90] width 728 height 34
type input "joint pain"
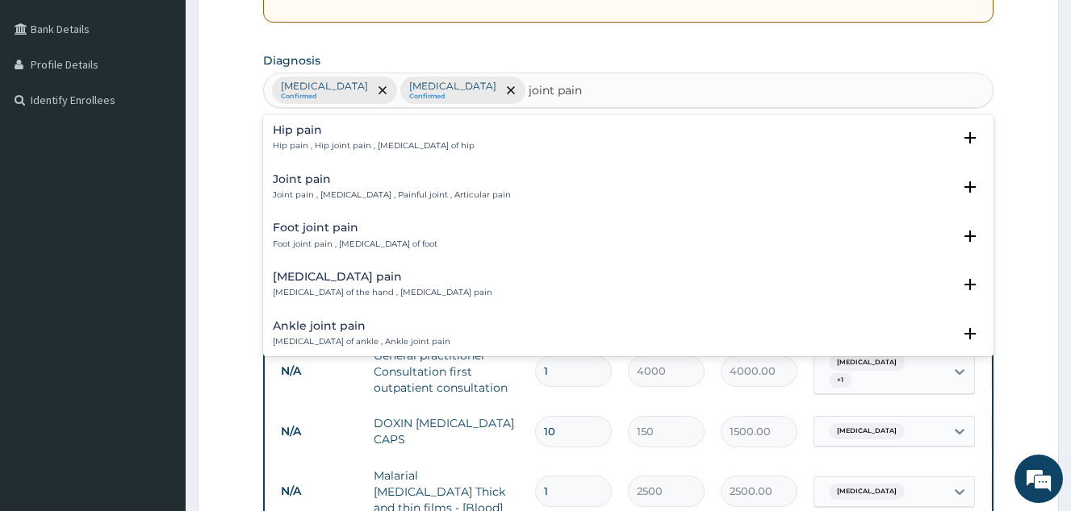
click at [330, 189] on div "Joint pain Joint pain , Arthralgia , Painful joint , Articular pain" at bounding box center [392, 187] width 238 height 28
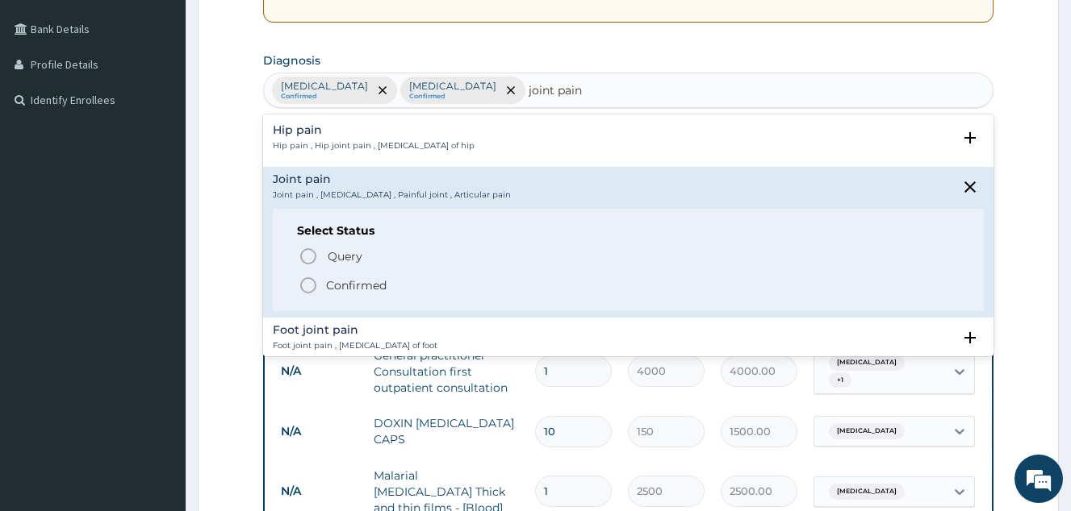
click at [346, 279] on p "Confirmed" at bounding box center [356, 286] width 61 height 16
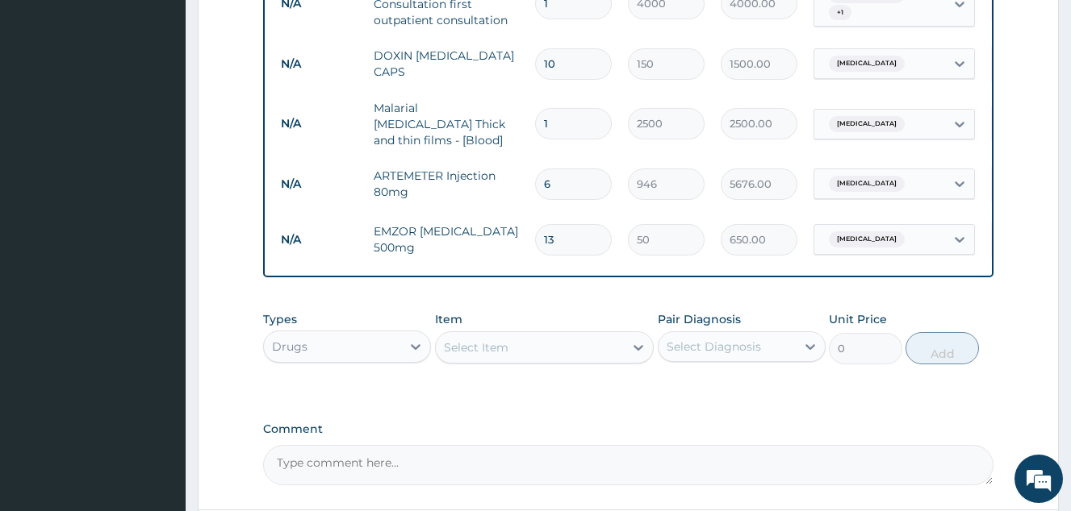
scroll to position [763, 0]
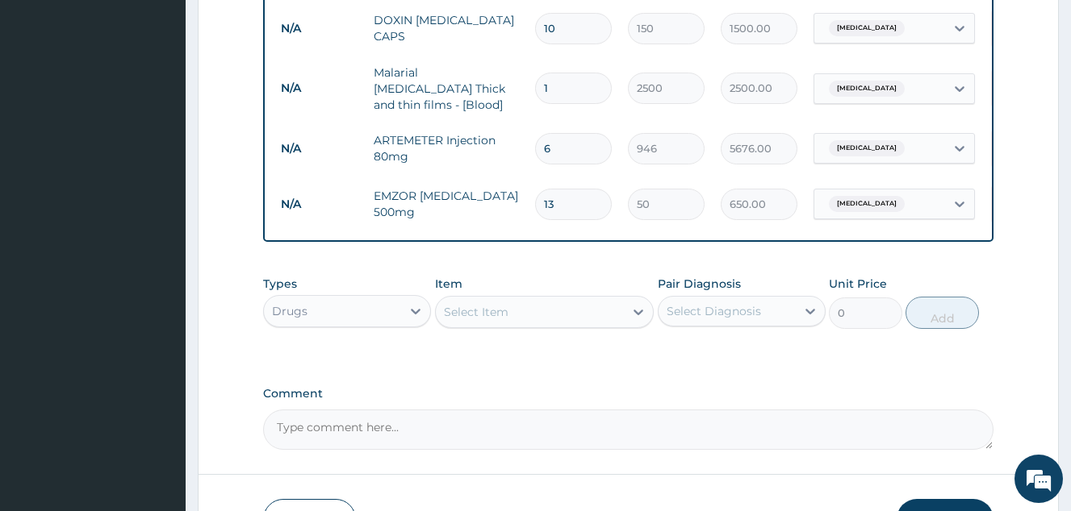
click at [486, 328] on div "Select Item" at bounding box center [544, 312] width 219 height 32
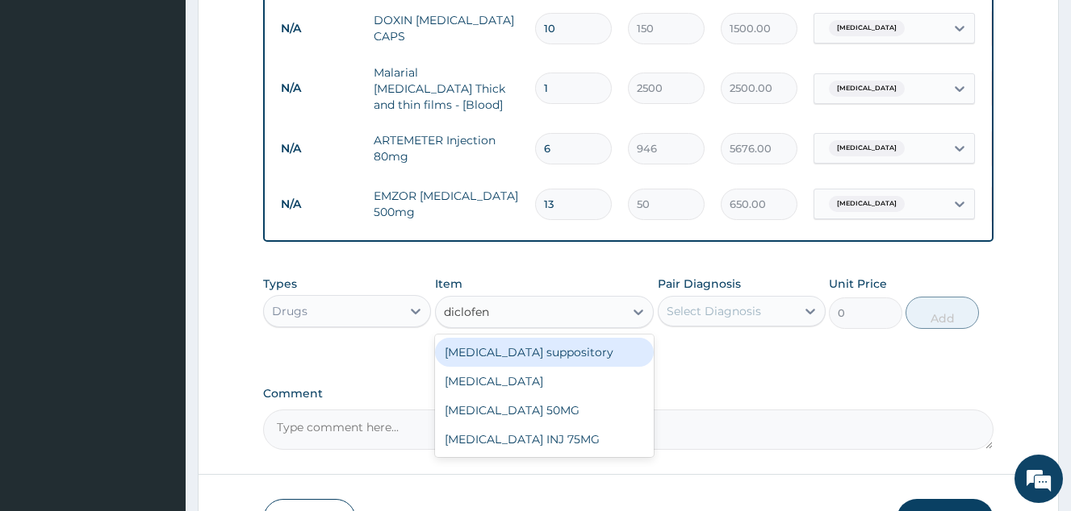
type input "diclofena"
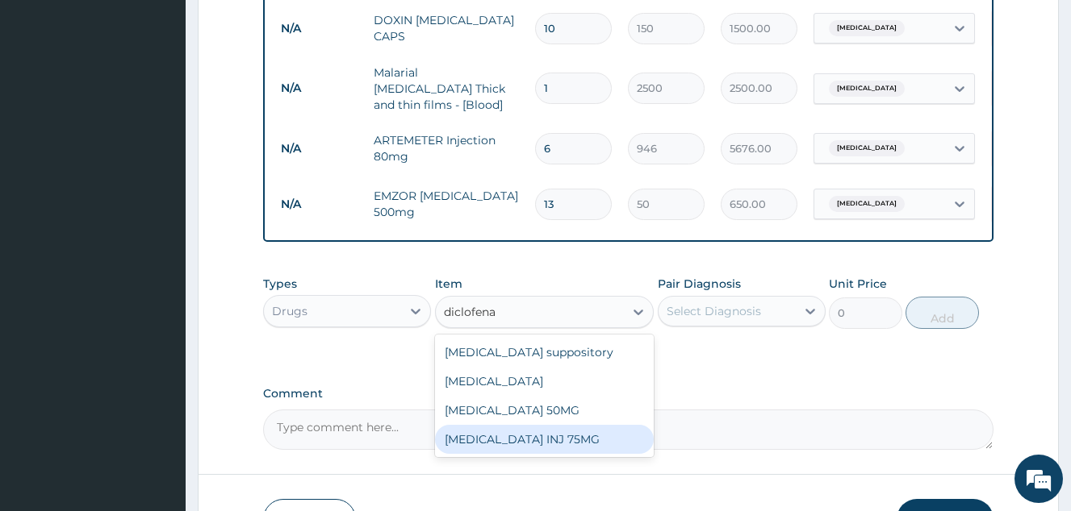
click at [495, 446] on div "[MEDICAL_DATA] INJ 75MG" at bounding box center [544, 439] width 219 height 29
type input "350"
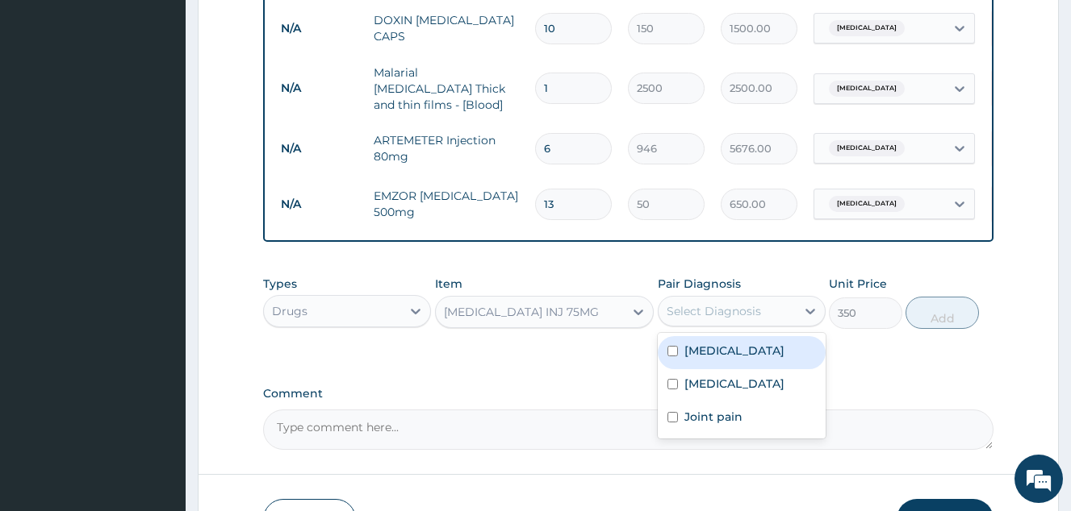
click at [732, 324] on div "Select Diagnosis" at bounding box center [726, 311] width 137 height 26
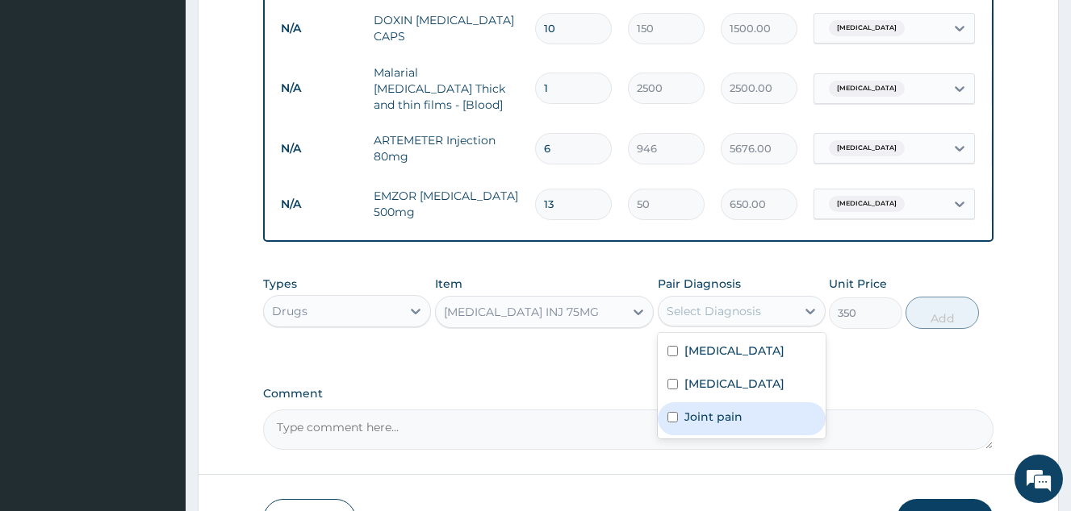
click at [753, 417] on div "Joint pain" at bounding box center [741, 419] width 168 height 33
checkbox input "true"
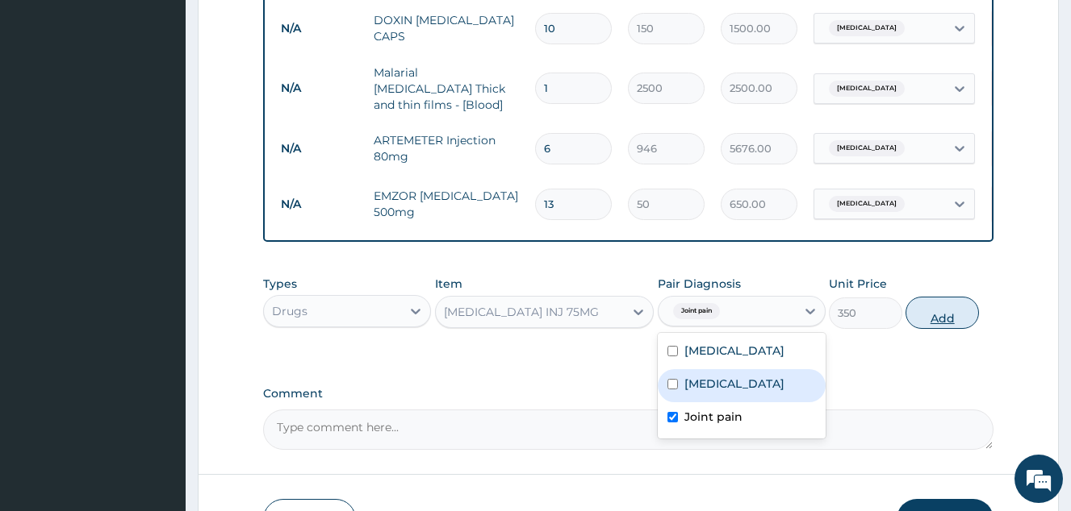
click at [937, 323] on button "Add" at bounding box center [941, 313] width 73 height 32
type input "0"
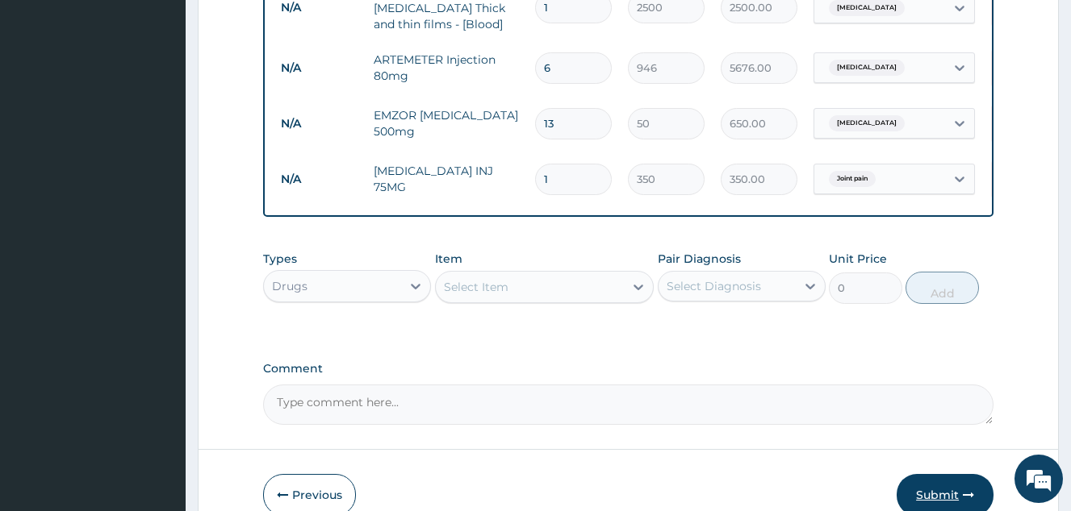
scroll to position [930, 0]
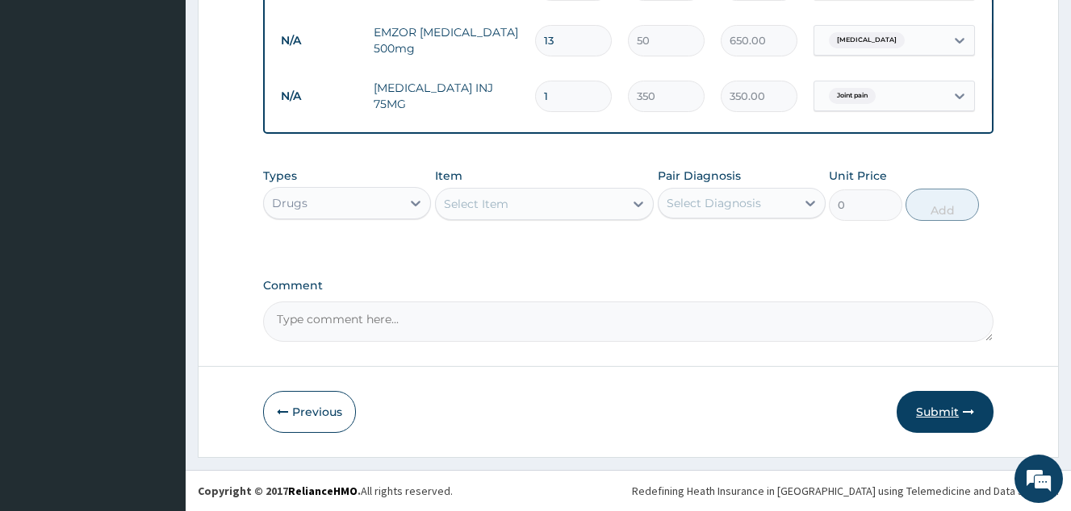
click at [941, 419] on button "Submit" at bounding box center [944, 412] width 97 height 42
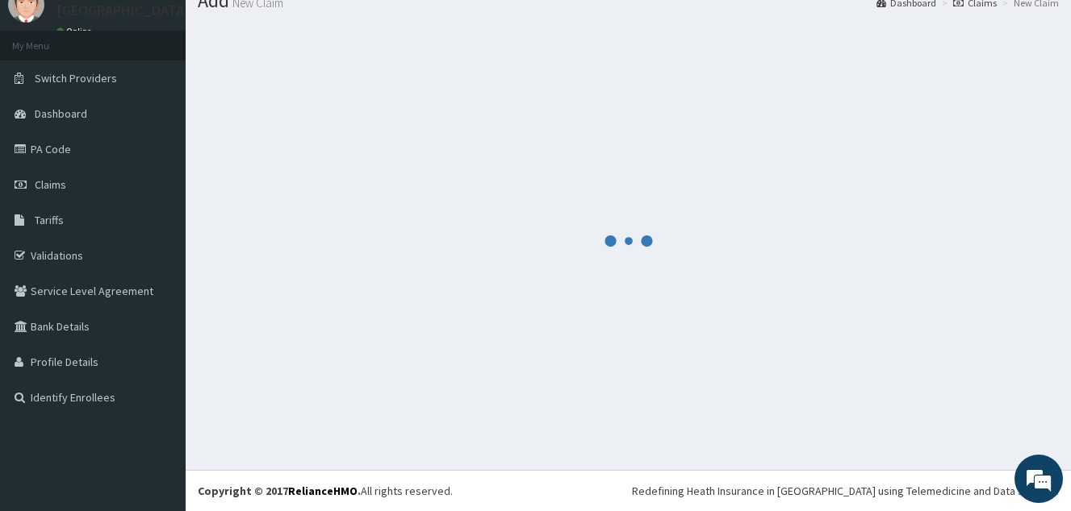
scroll to position [0, 0]
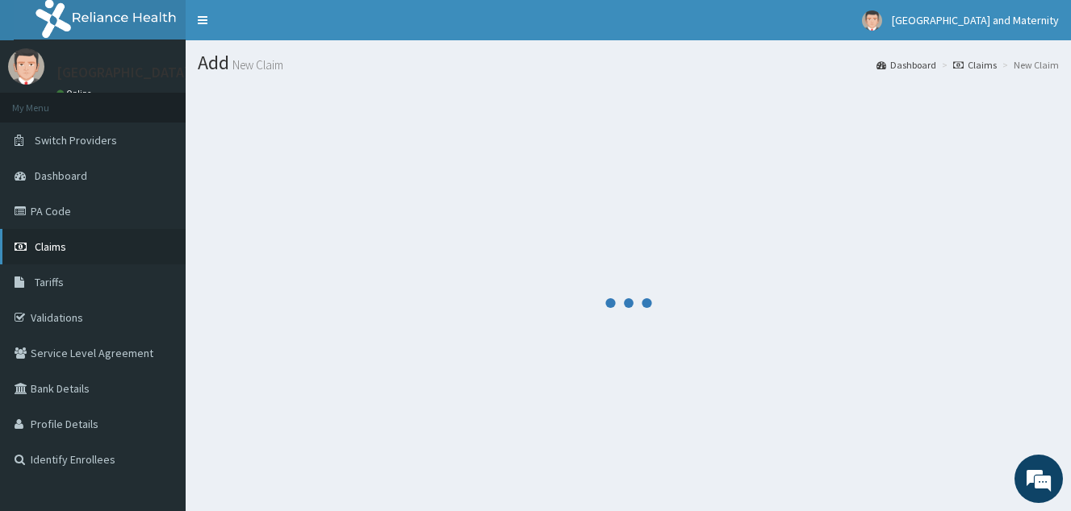
click at [65, 243] on span "Claims" at bounding box center [50, 247] width 31 height 15
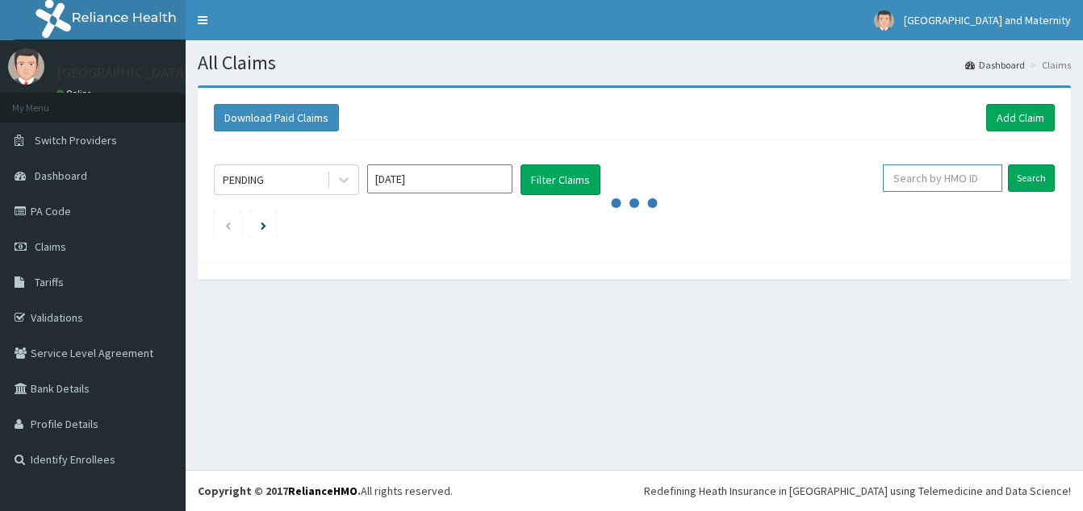
click at [930, 175] on input "text" at bounding box center [942, 178] width 119 height 27
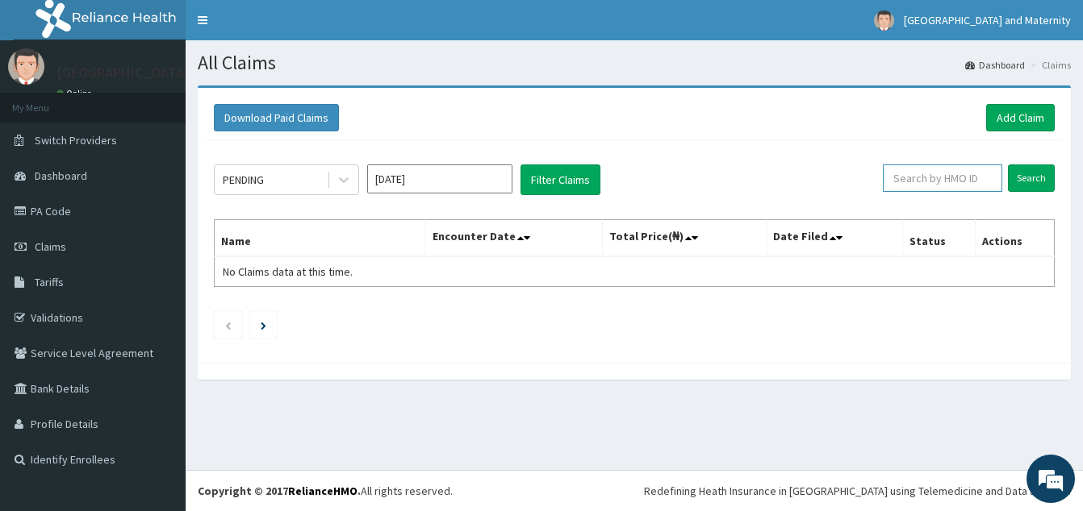
paste input "TMN/10004/A"
click at [1026, 172] on input "Search" at bounding box center [1031, 178] width 47 height 27
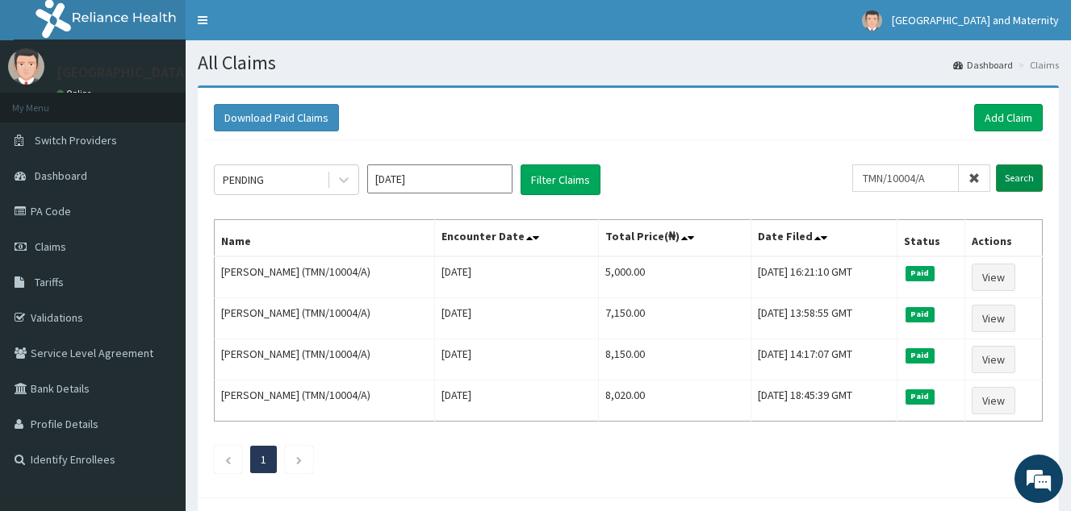
click at [1026, 172] on input "Search" at bounding box center [1018, 178] width 47 height 27
click at [930, 178] on input "TMN/10004/A" at bounding box center [905, 178] width 106 height 27
paste input "ENC/10029"
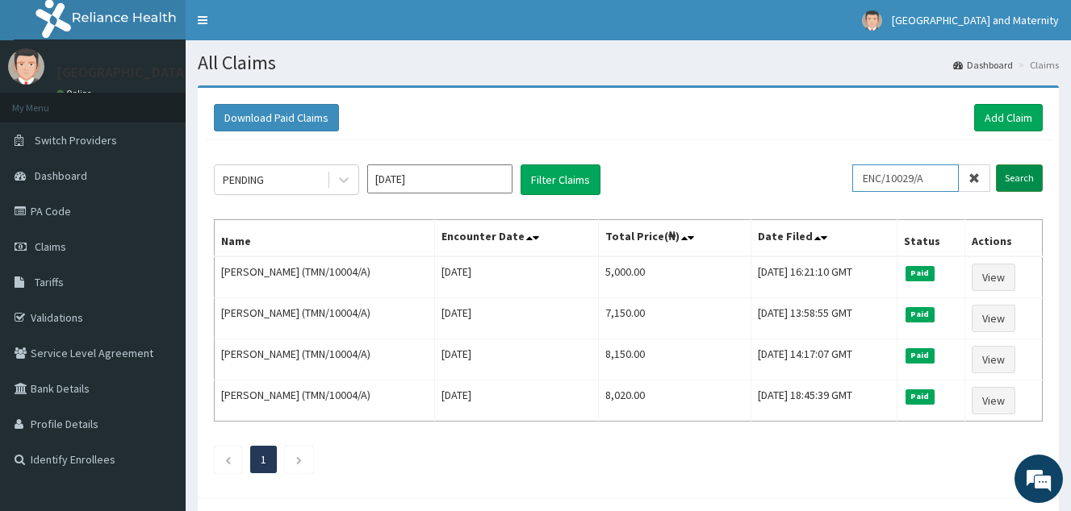
type input "ENC/10029/A"
click at [1023, 182] on input "Search" at bounding box center [1018, 178] width 47 height 27
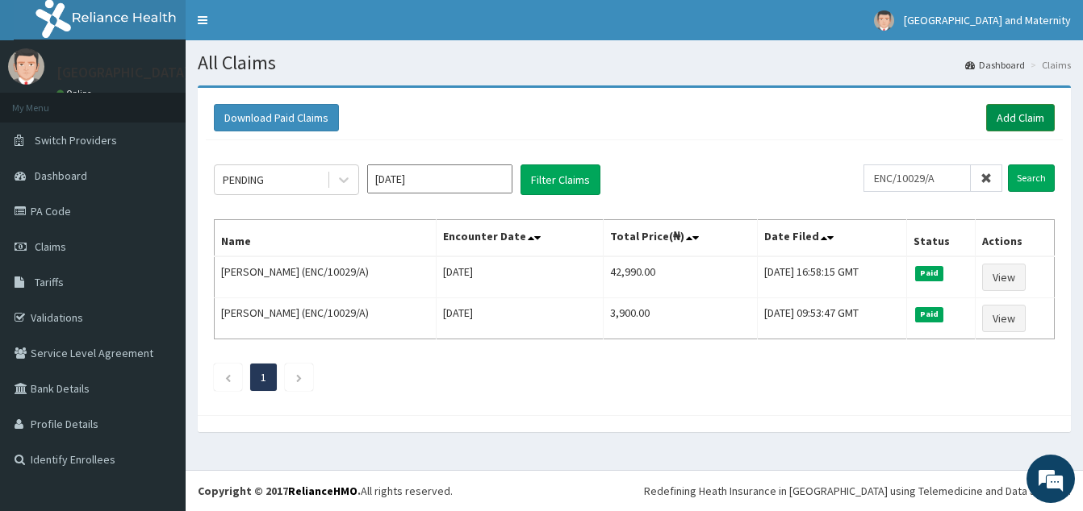
click at [1016, 117] on link "Add Claim" at bounding box center [1020, 117] width 69 height 27
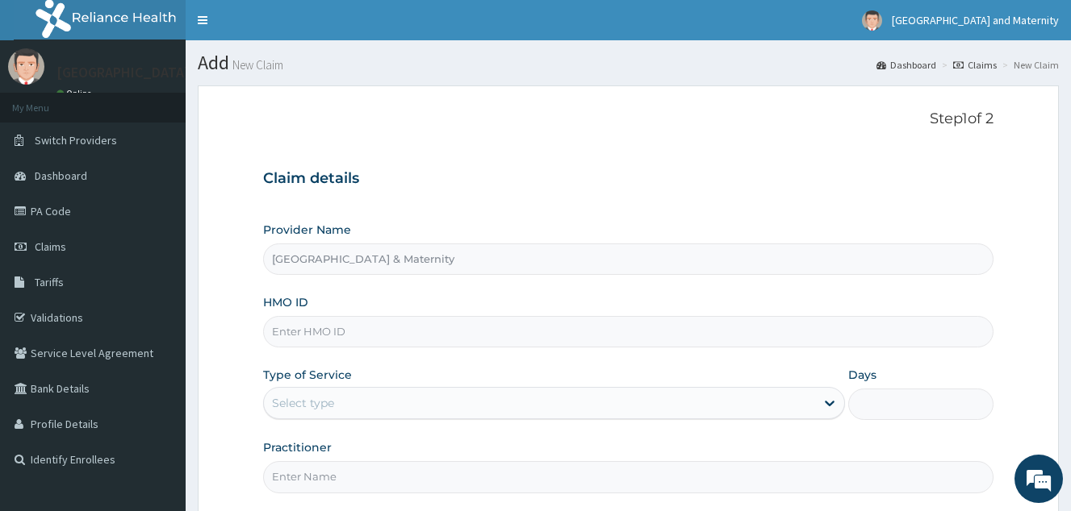
click at [329, 335] on input "HMO ID" at bounding box center [628, 331] width 730 height 31
paste input "ENC/10029/A"
type input "ENC/10029/A"
click at [336, 395] on div "Select type" at bounding box center [539, 403] width 551 height 26
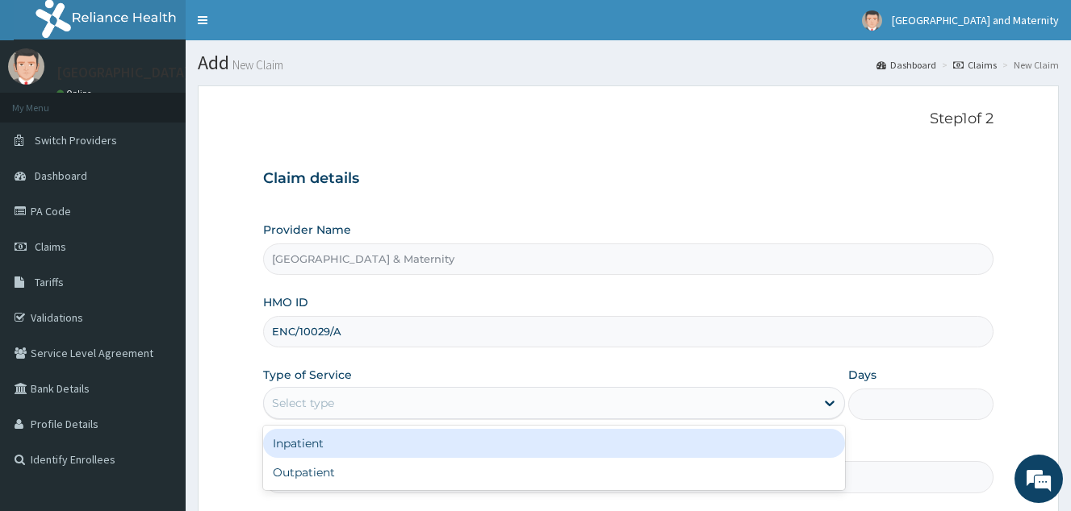
click at [341, 458] on div "Outpatient" at bounding box center [554, 472] width 582 height 29
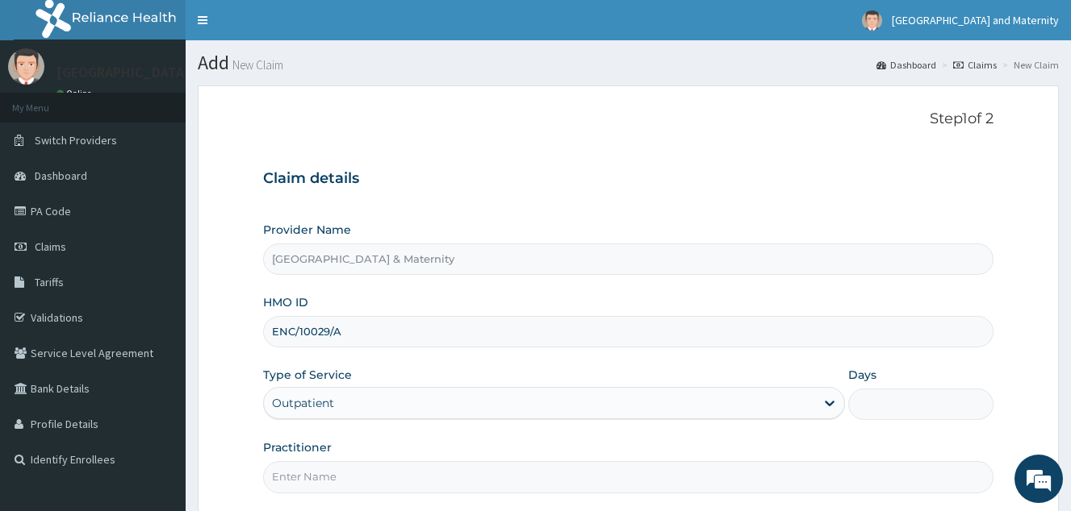
type input "1"
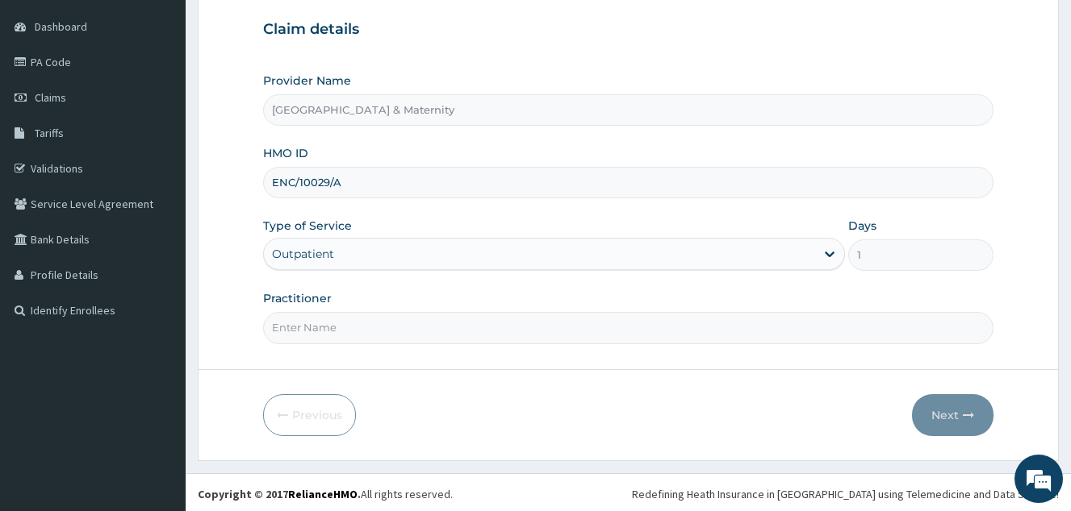
scroll to position [152, 0]
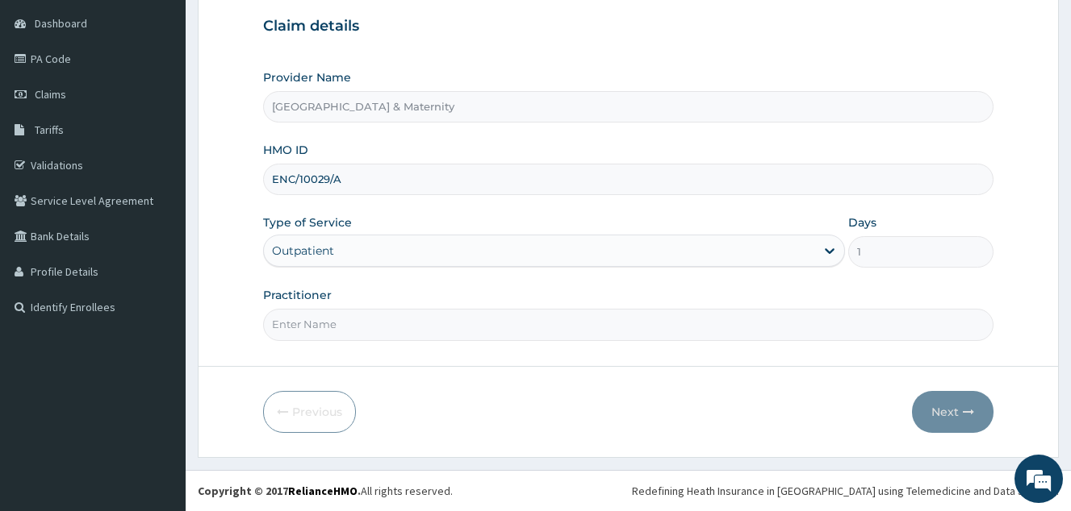
click at [342, 329] on input "Practitioner" at bounding box center [628, 324] width 730 height 31
type input "[PERSON_NAME]"
click at [950, 410] on button "Next" at bounding box center [952, 412] width 81 height 42
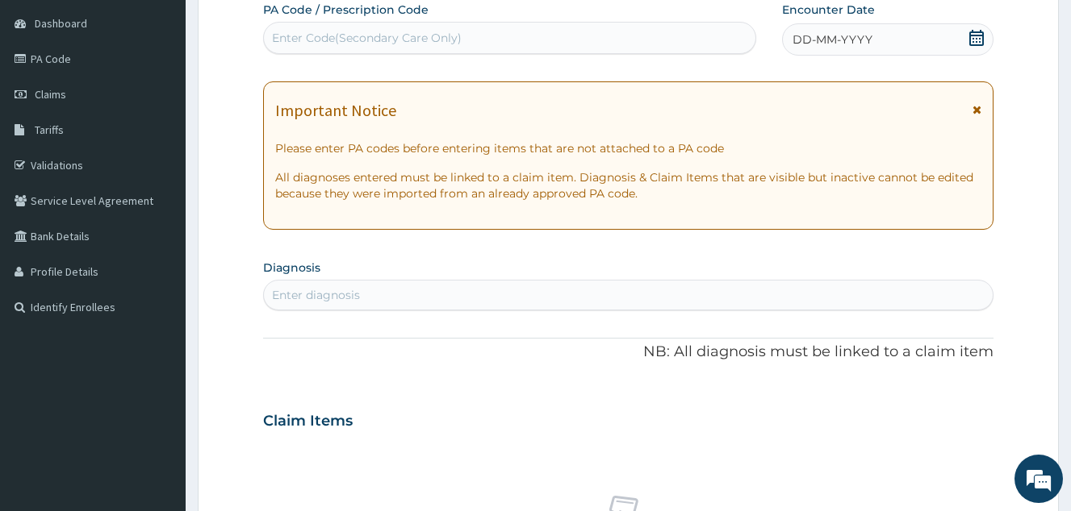
scroll to position [0, 0]
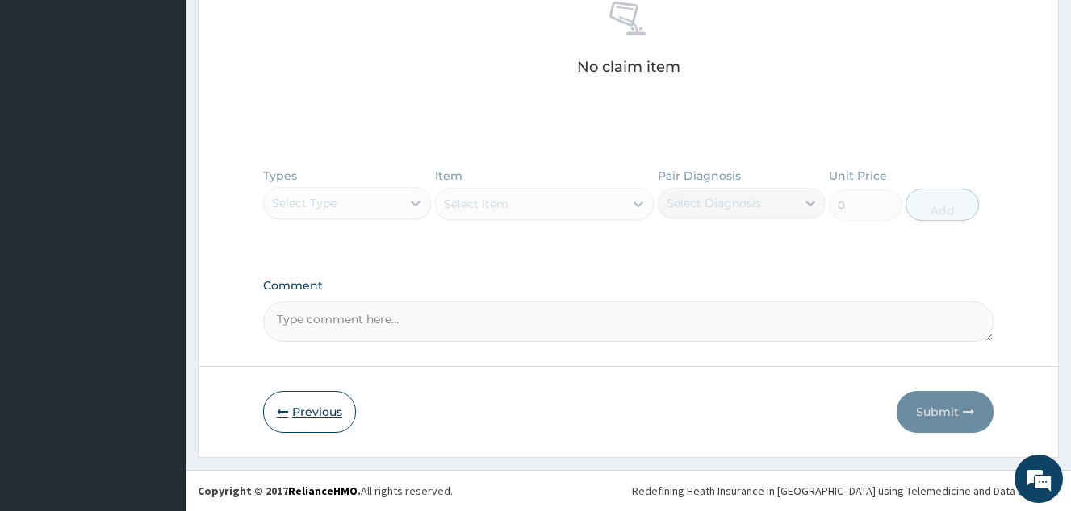
click at [323, 409] on button "Previous" at bounding box center [309, 412] width 93 height 42
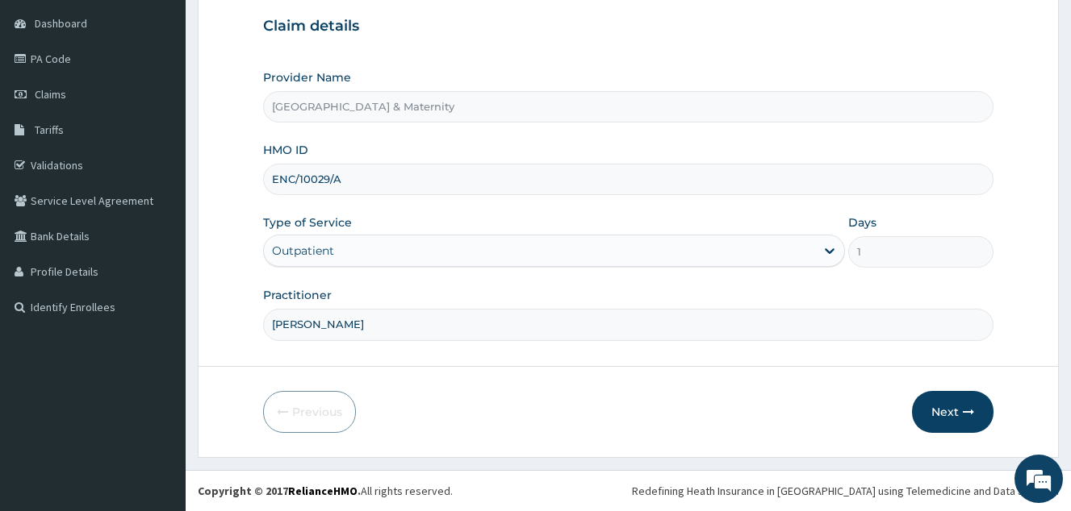
drag, startPoint x: 353, startPoint y: 321, endPoint x: 290, endPoint y: 319, distance: 63.0
click at [290, 319] on input "[PERSON_NAME]" at bounding box center [628, 324] width 730 height 31
type input "[PERSON_NAME]"
click at [541, 298] on div "Practitioner [PERSON_NAME]" at bounding box center [628, 313] width 730 height 53
click at [674, 432] on div "Previous Next" at bounding box center [628, 412] width 730 height 42
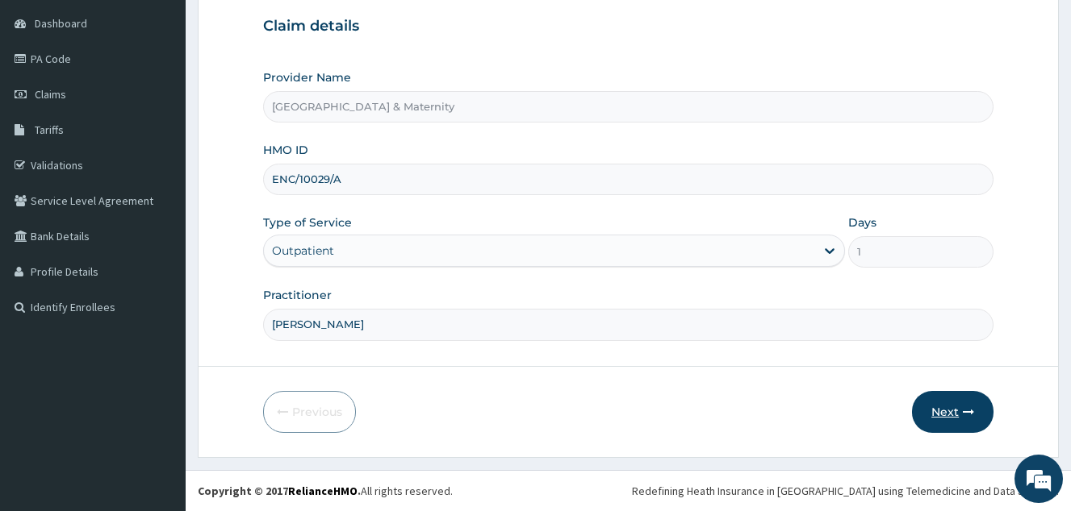
click at [946, 419] on button "Next" at bounding box center [952, 412] width 81 height 42
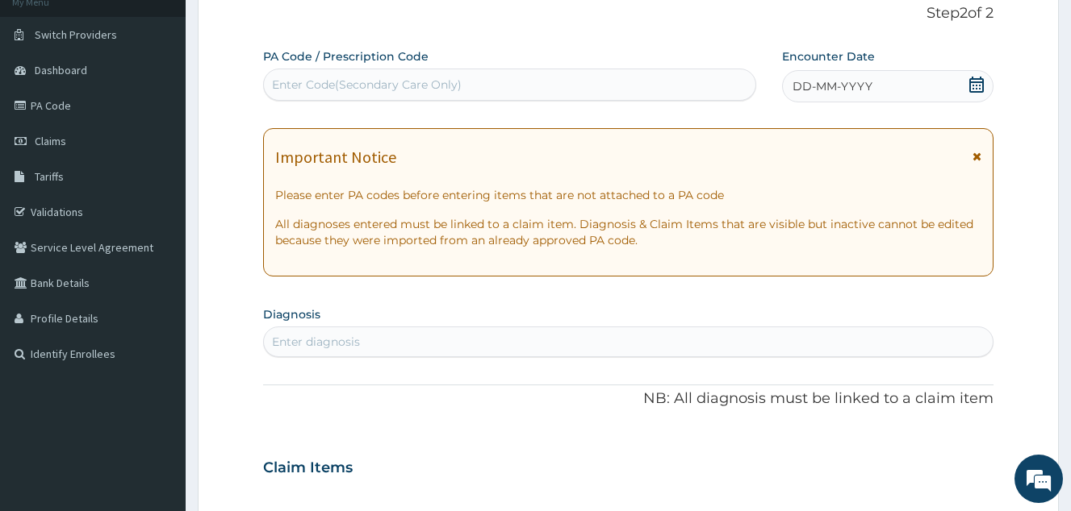
scroll to position [161, 0]
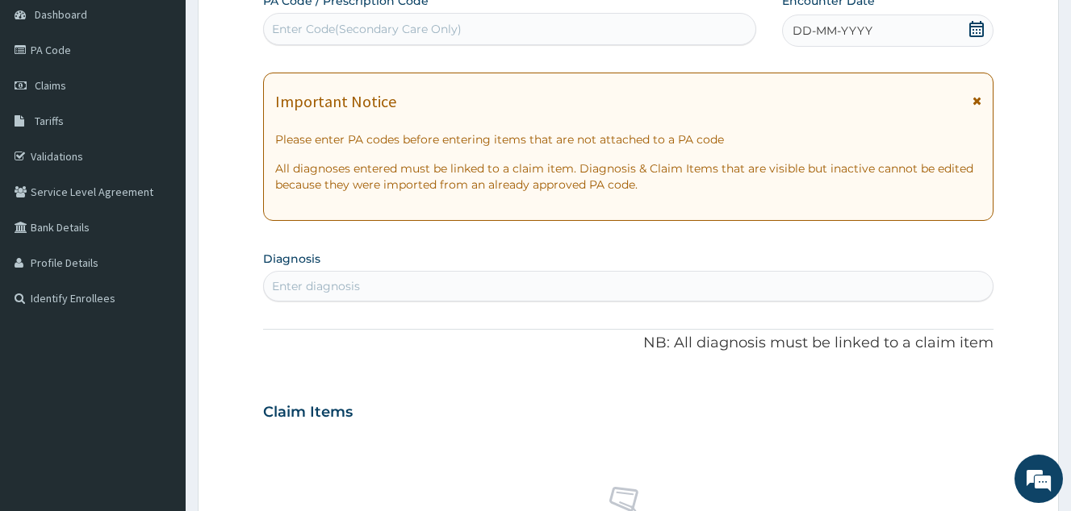
click at [981, 27] on icon at bounding box center [976, 29] width 15 height 16
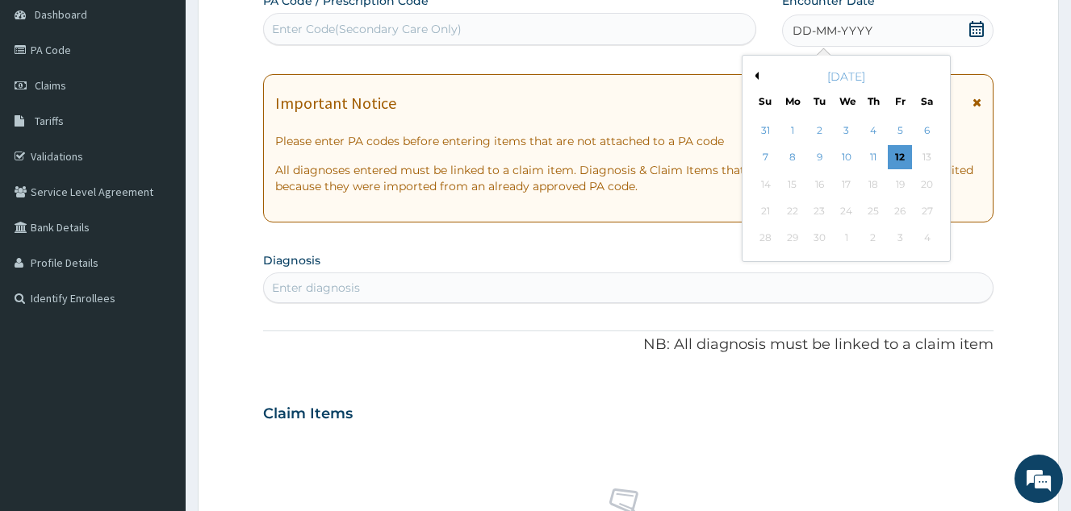
click at [755, 77] on button "Previous Month" at bounding box center [754, 76] width 8 height 8
click at [770, 182] on div "13" at bounding box center [765, 185] width 24 height 24
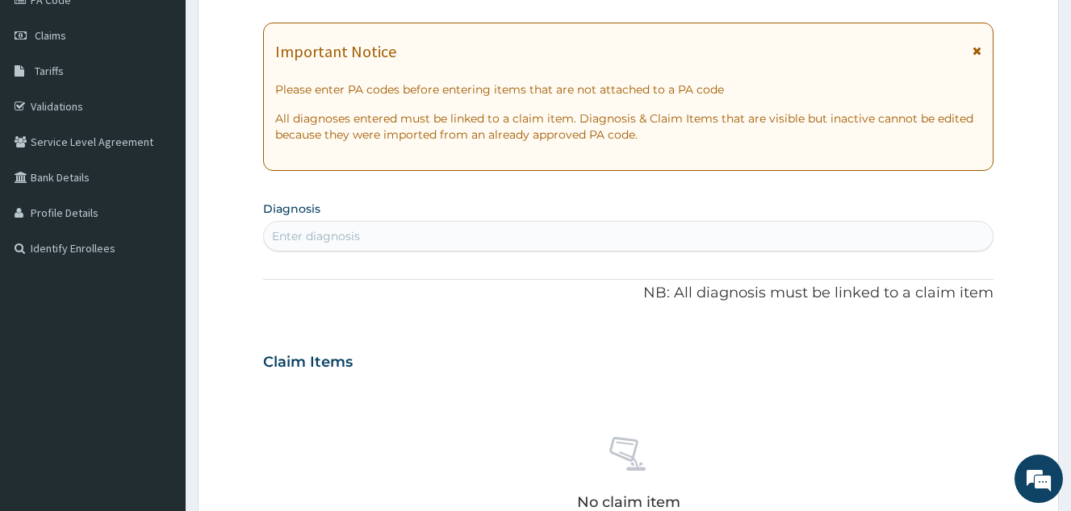
scroll to position [323, 0]
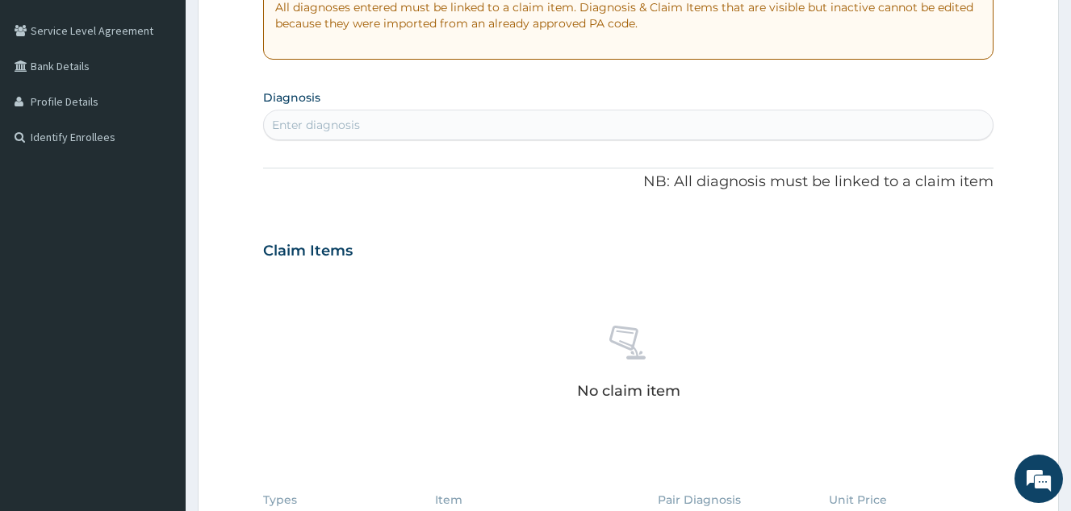
click at [342, 130] on div "Enter diagnosis" at bounding box center [316, 125] width 88 height 16
type input "[MEDICAL_DATA]"
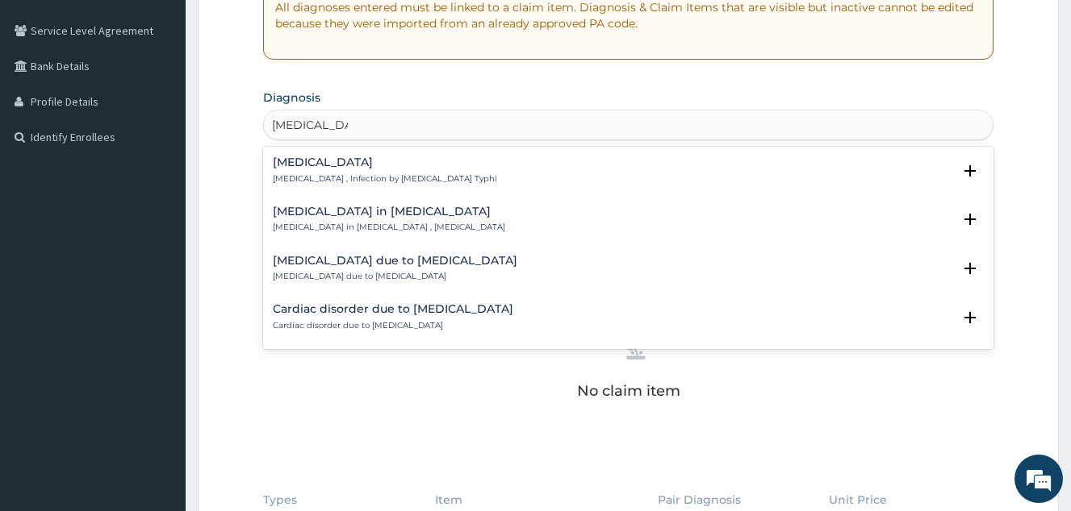
click at [338, 162] on h4 "[MEDICAL_DATA]" at bounding box center [385, 163] width 224 height 12
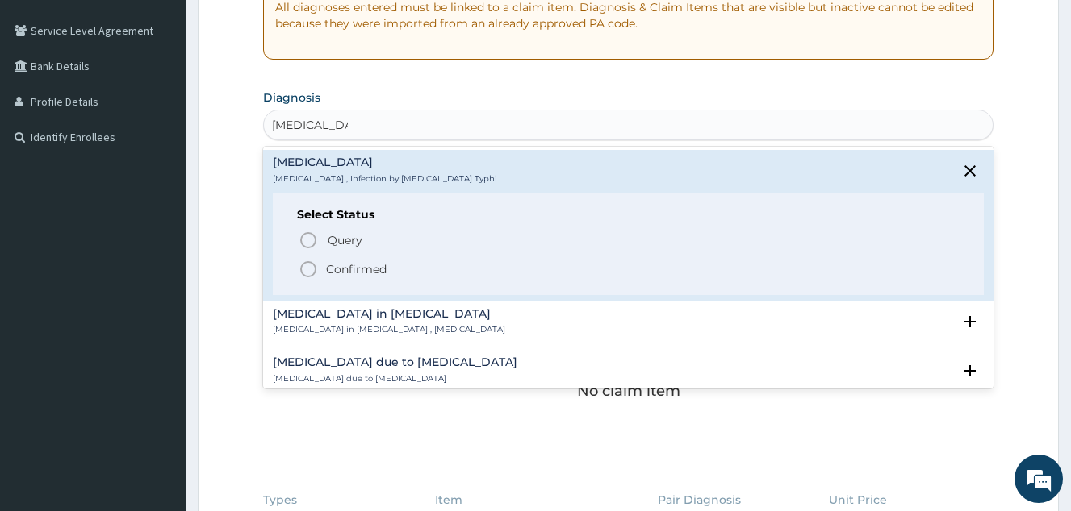
click at [340, 269] on p "Confirmed" at bounding box center [356, 269] width 61 height 16
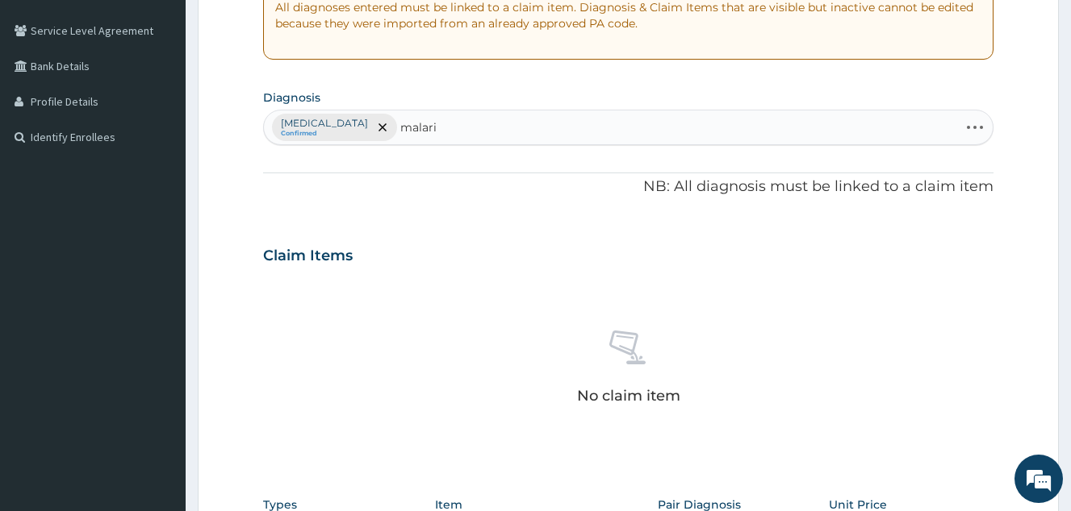
type input "[MEDICAL_DATA]"
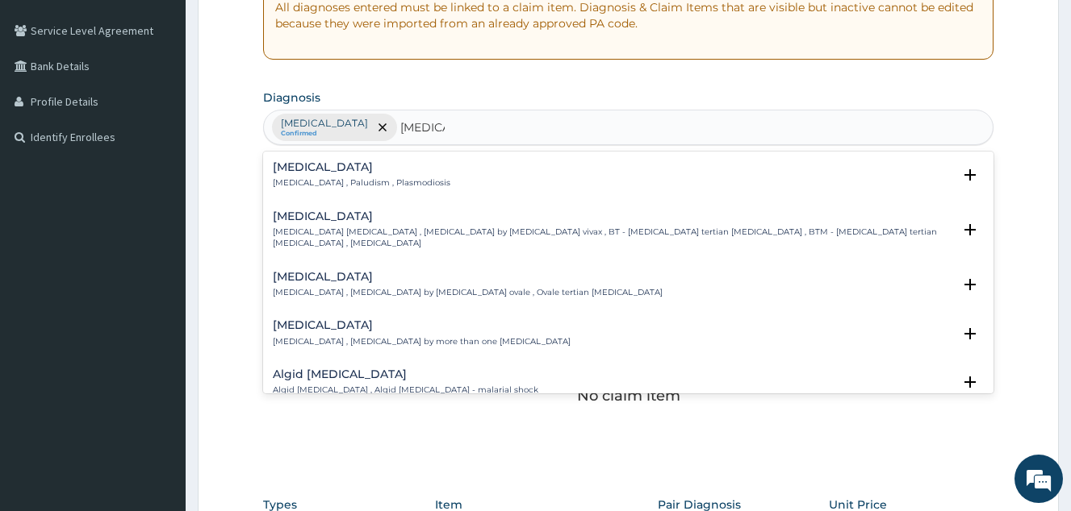
click at [337, 171] on h4 "[MEDICAL_DATA]" at bounding box center [361, 167] width 177 height 12
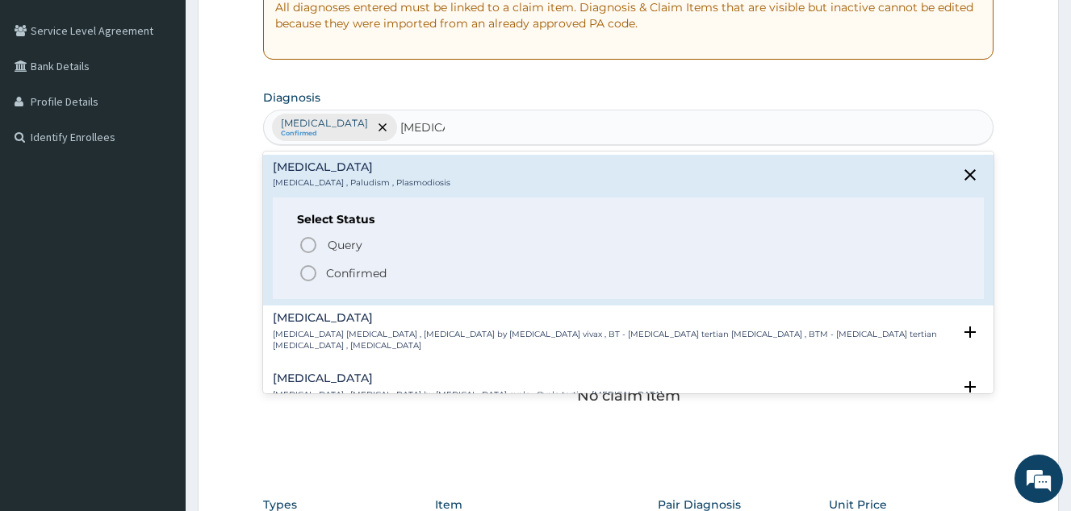
click at [348, 268] on p "Confirmed" at bounding box center [356, 273] width 61 height 16
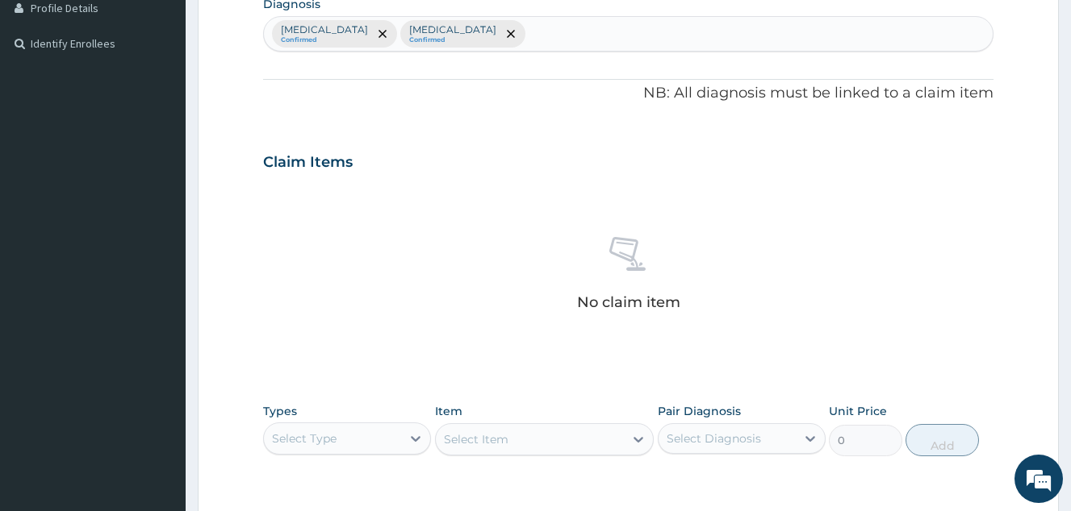
scroll to position [484, 0]
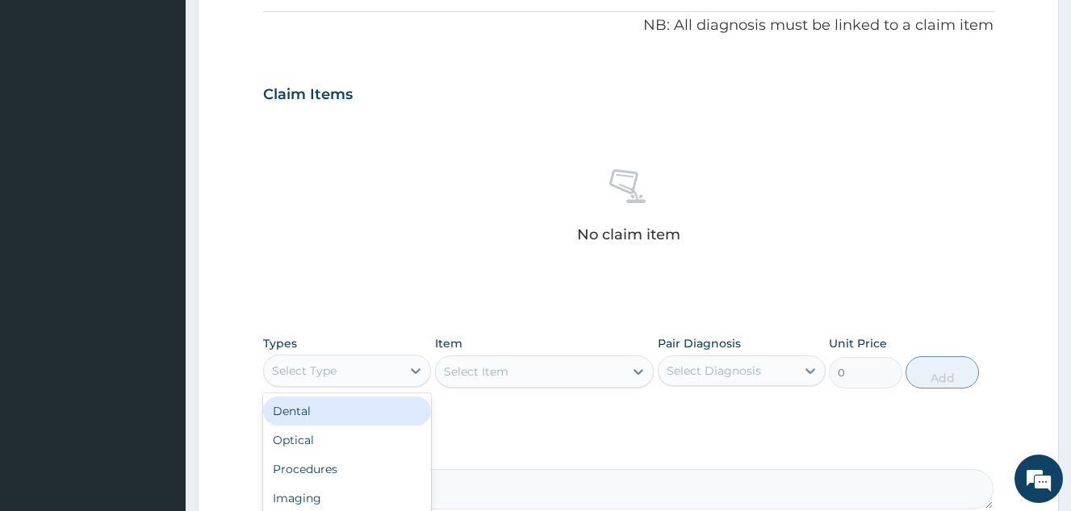
click at [353, 368] on div "Select Type" at bounding box center [332, 371] width 137 height 26
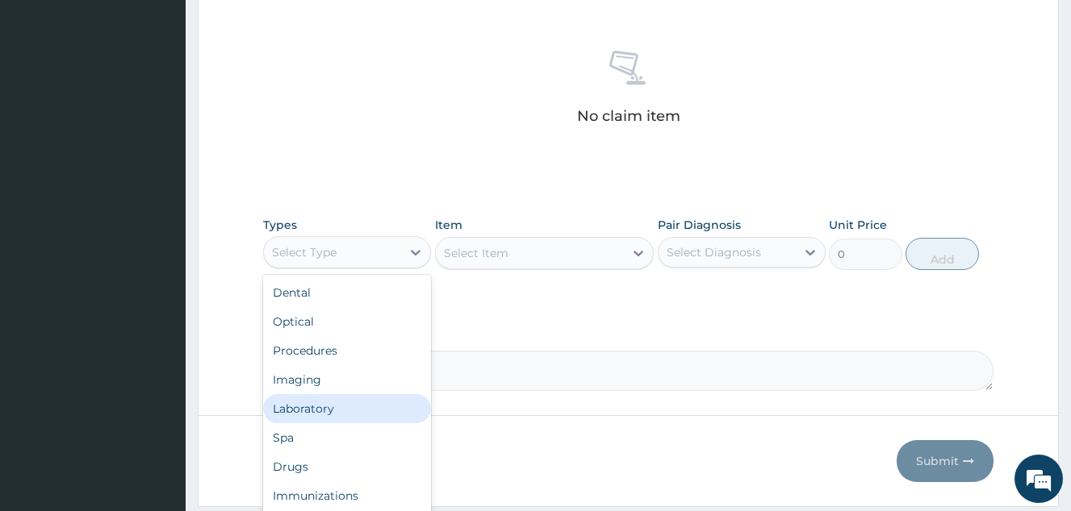
scroll to position [652, 0]
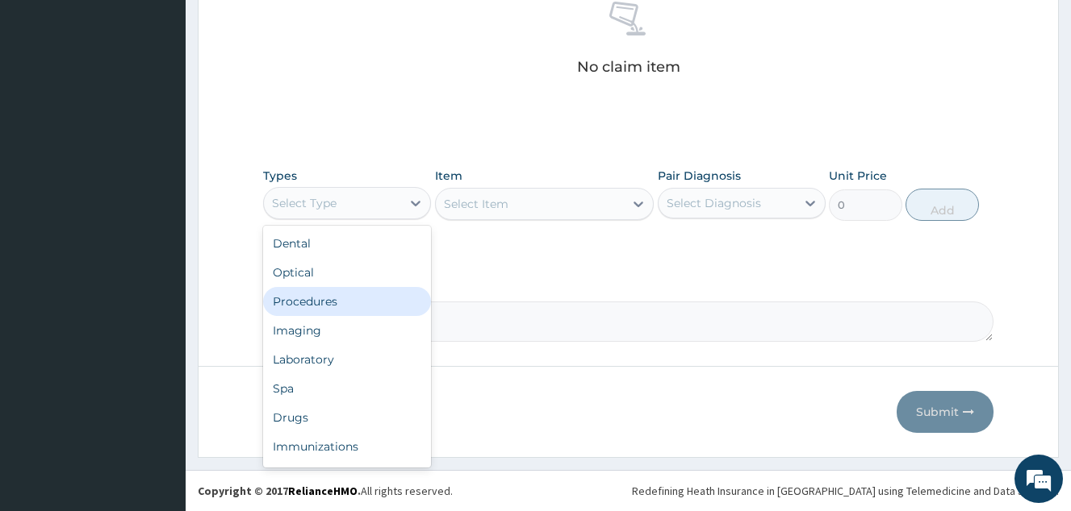
click at [358, 294] on div "Procedures" at bounding box center [347, 301] width 168 height 29
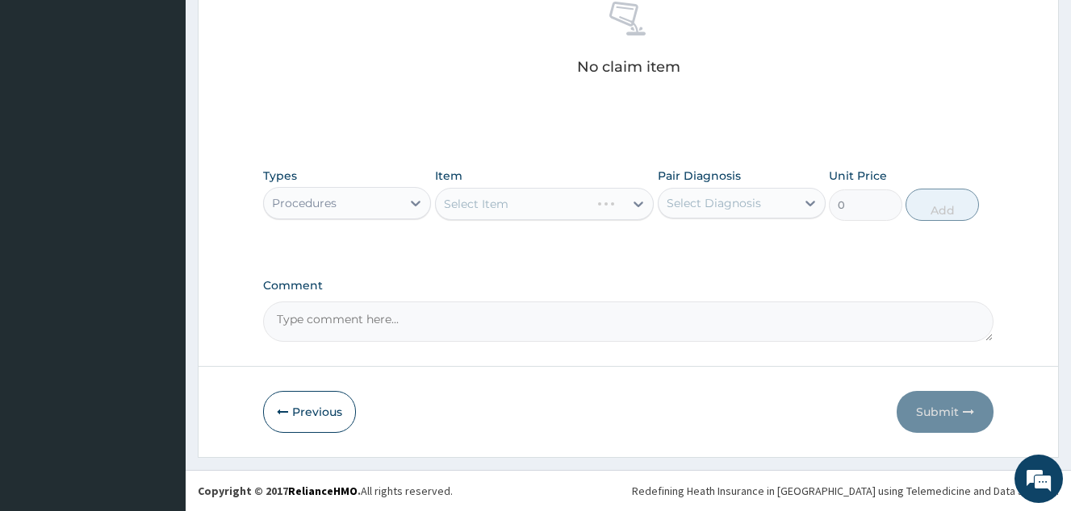
click at [321, 207] on div "Procedures" at bounding box center [304, 203] width 65 height 16
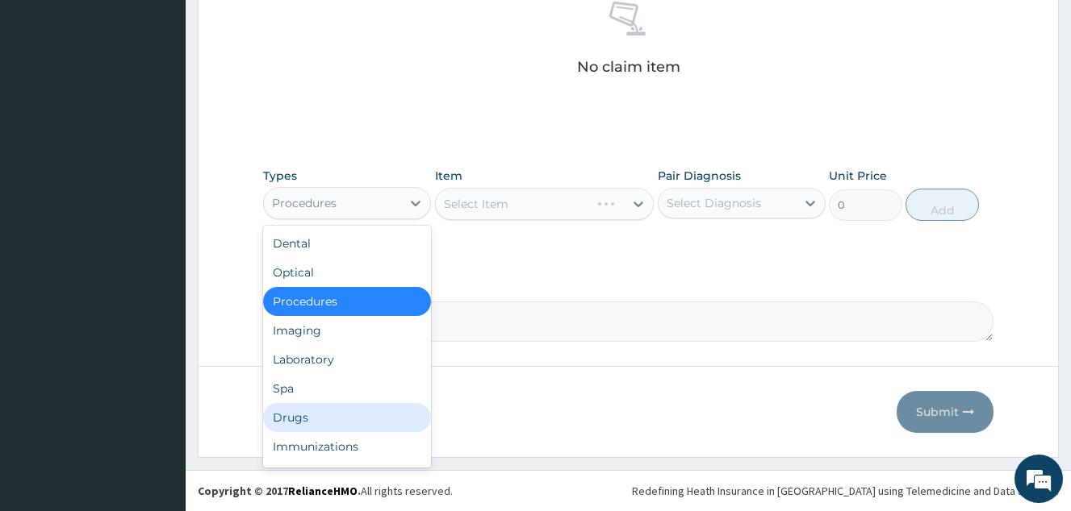
click at [321, 417] on div "Drugs" at bounding box center [347, 417] width 168 height 29
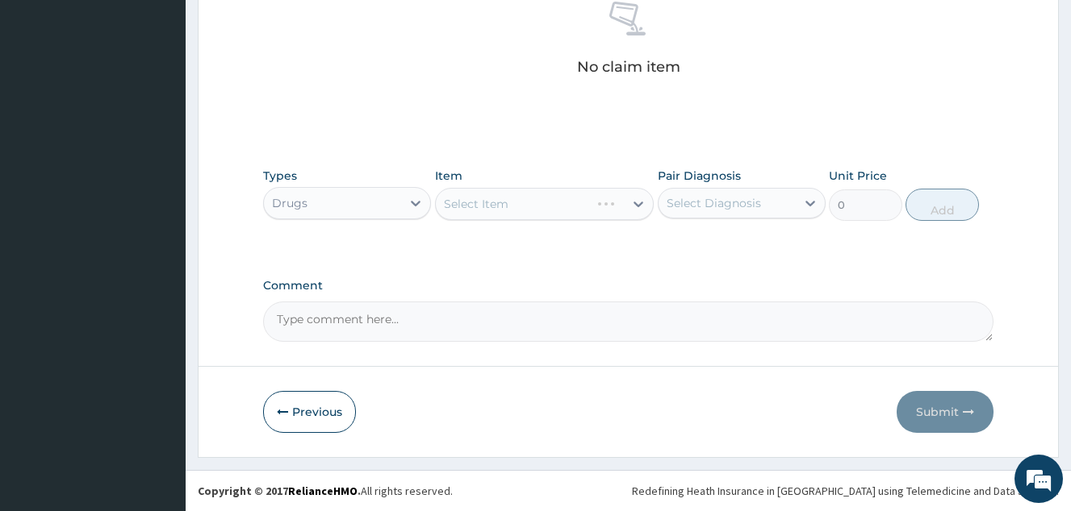
click at [494, 210] on div "Select Item" at bounding box center [544, 204] width 219 height 32
click at [494, 210] on div "Select Item" at bounding box center [476, 204] width 65 height 16
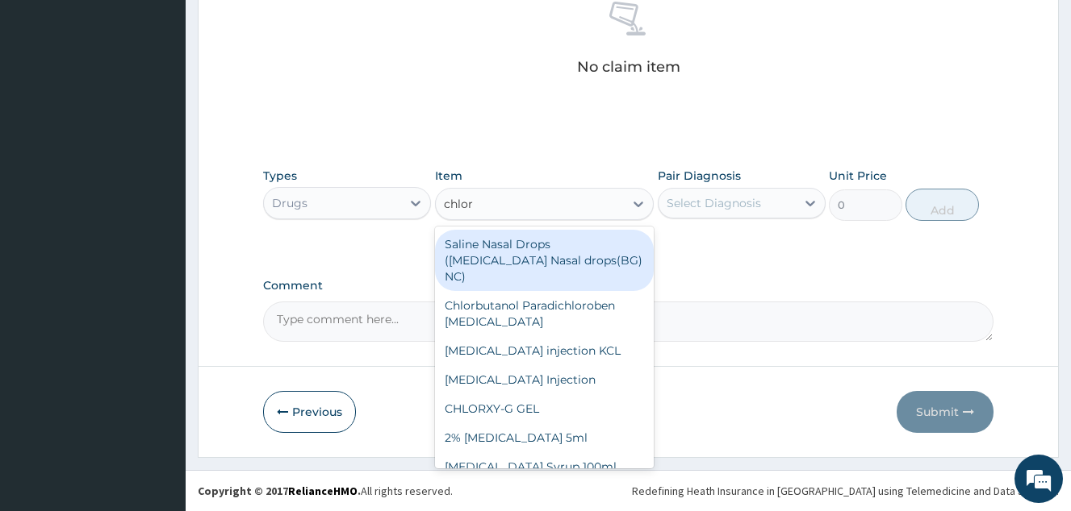
type input "chlora"
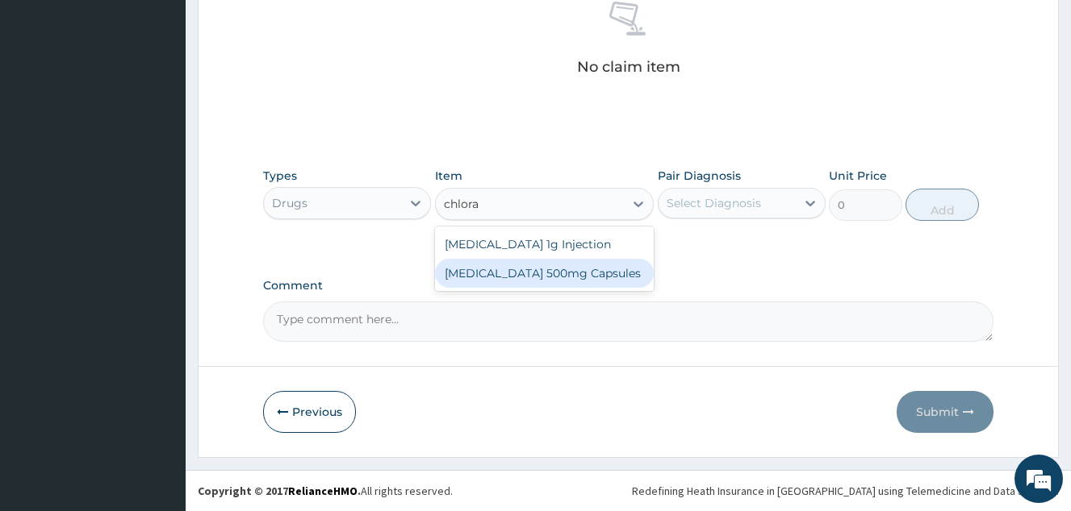
click at [570, 269] on div "[MEDICAL_DATA] 500mg Capsules" at bounding box center [544, 273] width 219 height 29
type input "59.125"
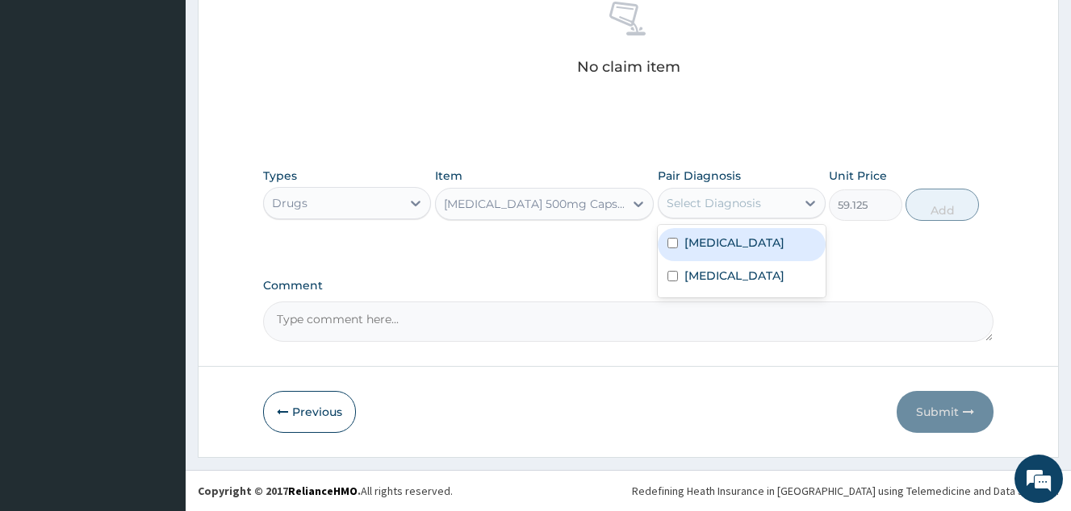
drag, startPoint x: 733, startPoint y: 198, endPoint x: 732, endPoint y: 226, distance: 27.4
click at [732, 200] on div "Select Diagnosis" at bounding box center [713, 203] width 94 height 16
click at [735, 253] on div "[MEDICAL_DATA]" at bounding box center [741, 244] width 168 height 33
checkbox input "true"
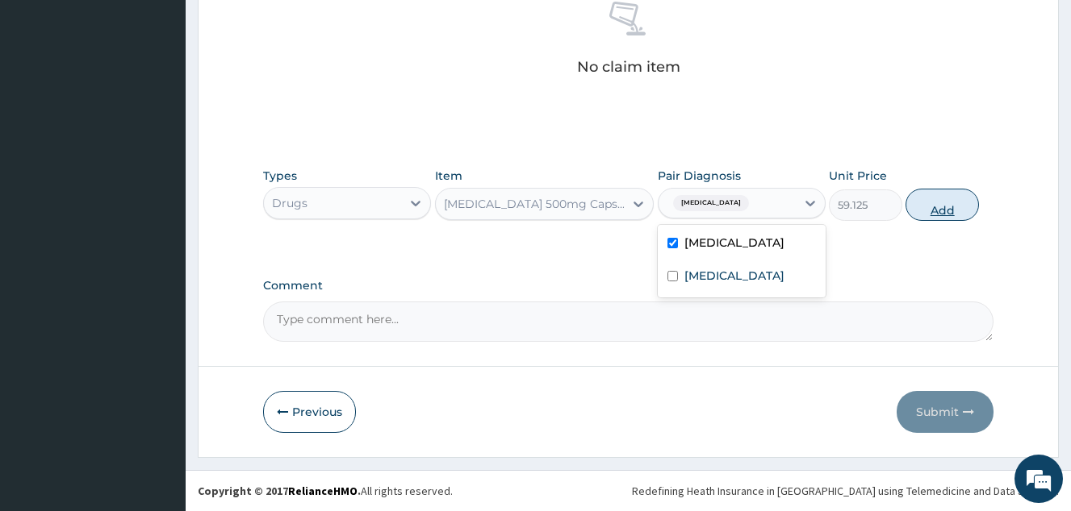
click at [940, 210] on button "Add" at bounding box center [941, 205] width 73 height 32
type input "0"
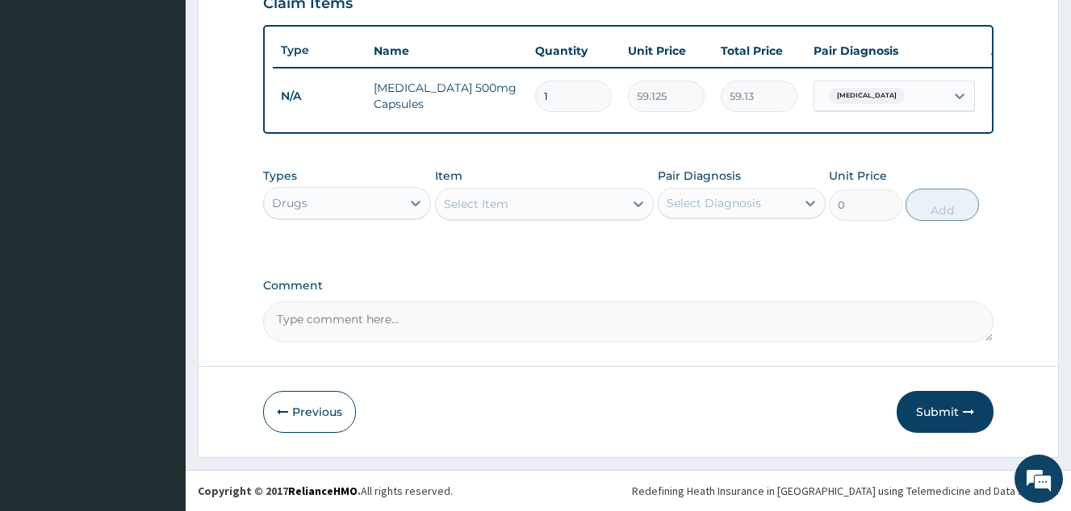
scroll to position [587, 0]
click at [558, 82] on input "1" at bounding box center [573, 96] width 77 height 31
type input "0.00"
type input "5"
type input "295.63"
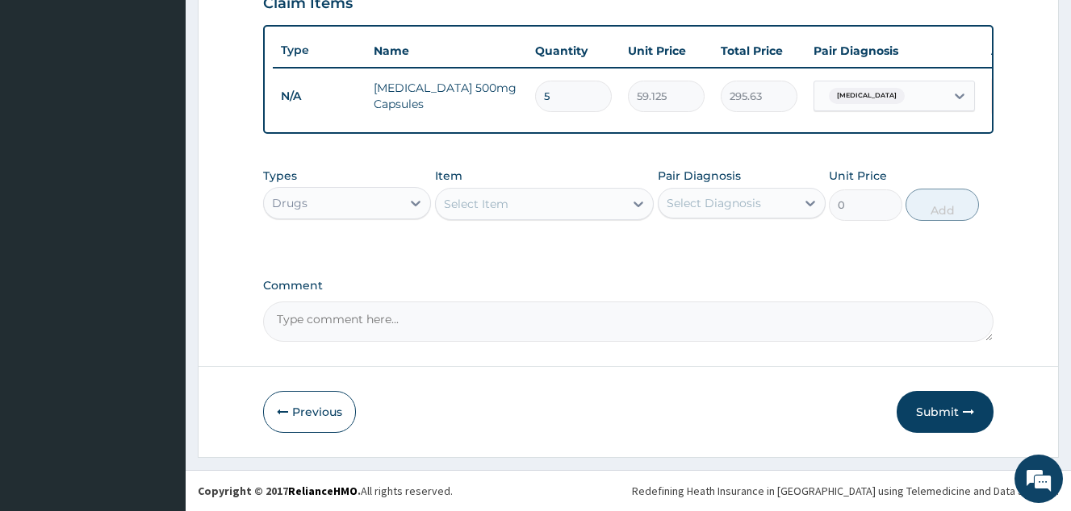
type input "5"
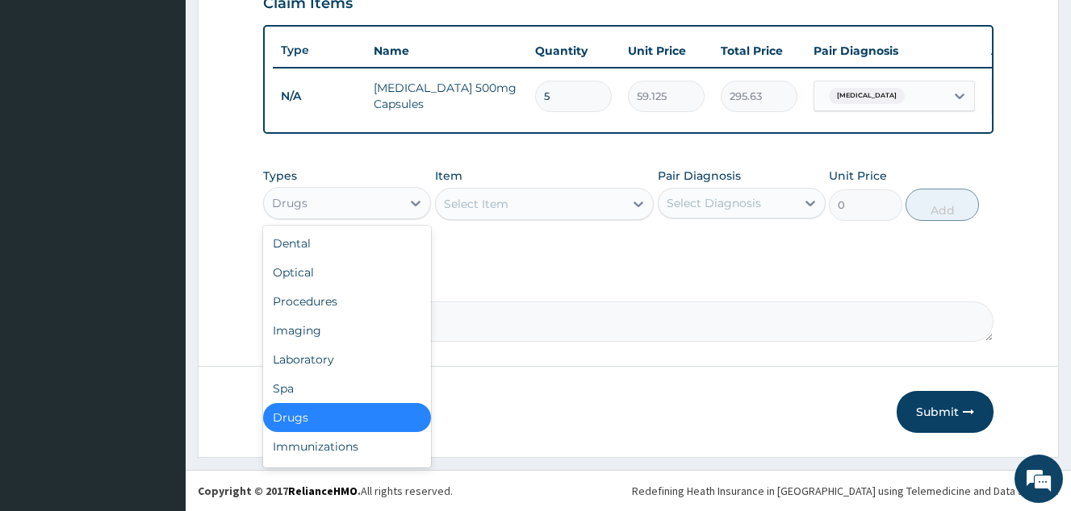
click at [390, 205] on div "Drugs" at bounding box center [332, 203] width 137 height 26
click at [357, 302] on div "Procedures" at bounding box center [347, 301] width 168 height 29
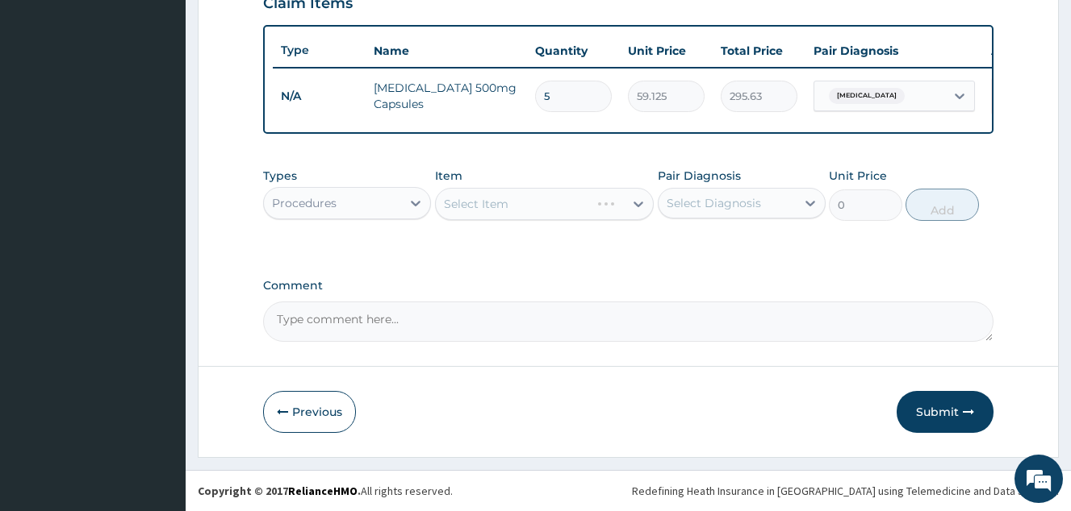
click at [519, 213] on div "Select Item" at bounding box center [544, 204] width 219 height 32
click at [519, 213] on div "Select Item" at bounding box center [530, 204] width 189 height 26
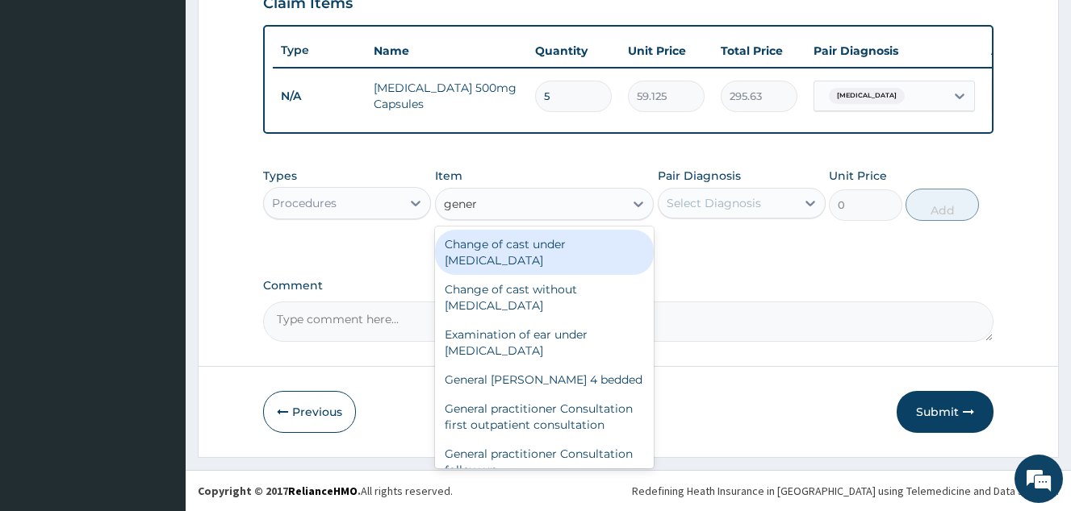
type input "genera"
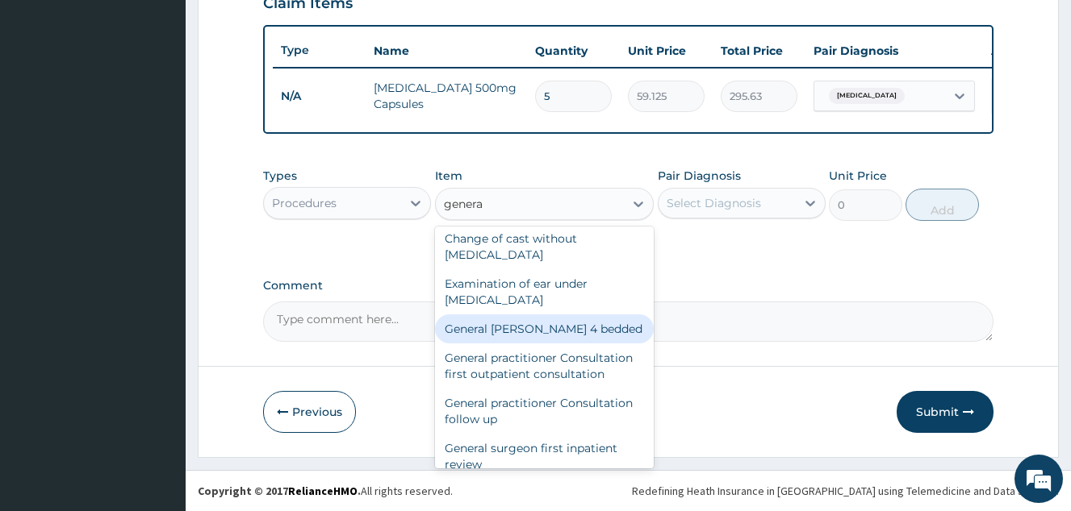
scroll to position [81, 0]
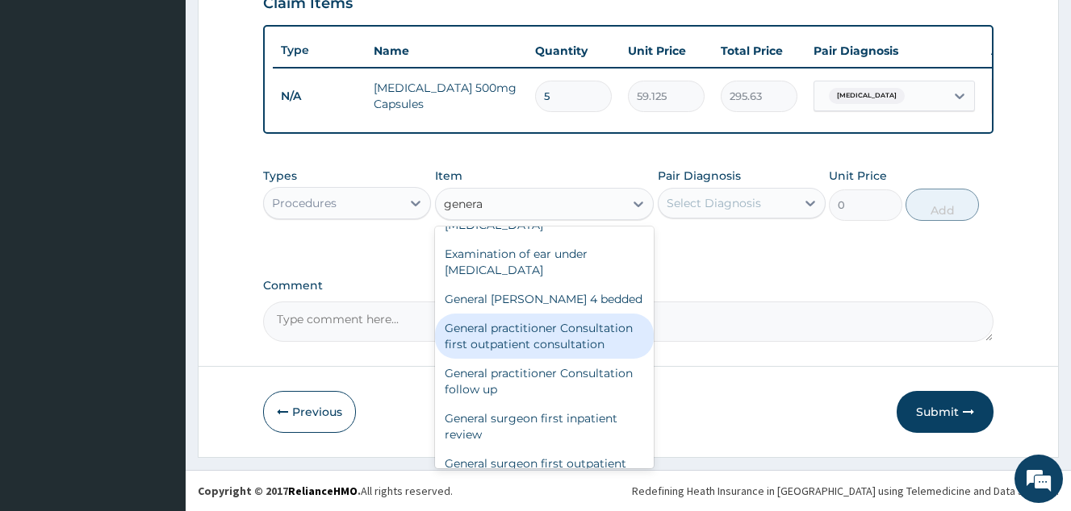
click at [545, 333] on div "General practitioner Consultation first outpatient consultation" at bounding box center [544, 336] width 219 height 45
type input "4000"
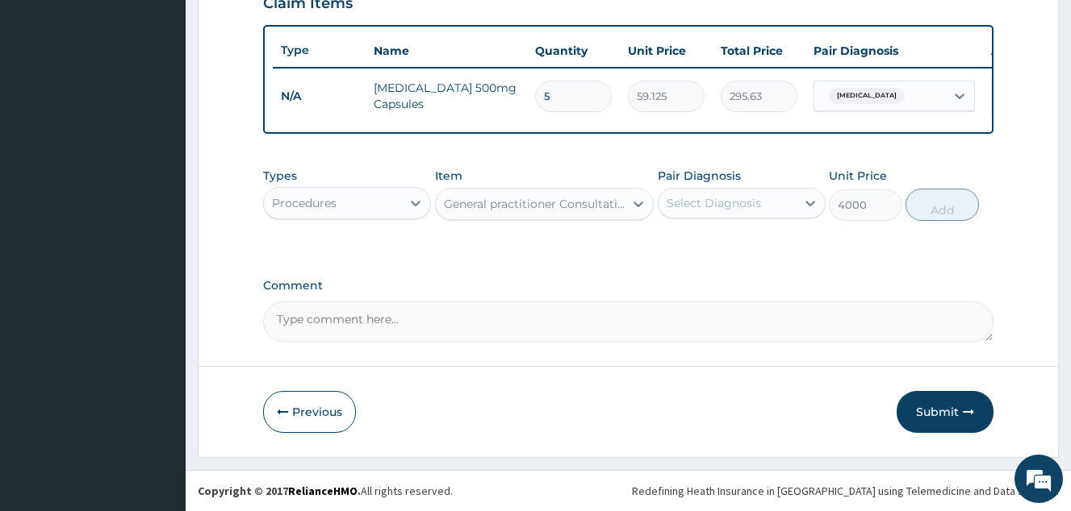
click at [740, 191] on div "Select Diagnosis" at bounding box center [726, 203] width 137 height 26
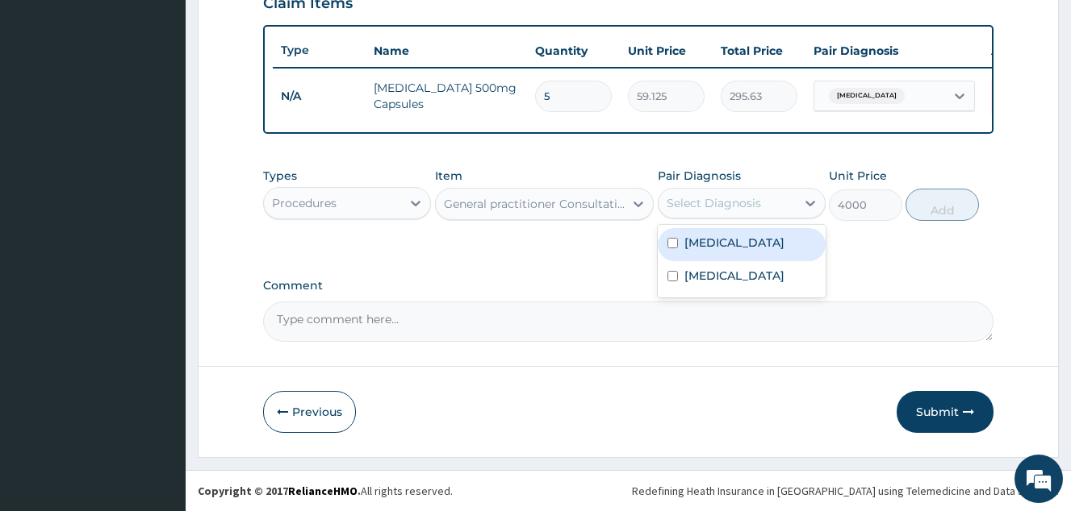
drag, startPoint x: 755, startPoint y: 253, endPoint x: 752, endPoint y: 288, distance: 35.6
click at [755, 262] on div "[MEDICAL_DATA] [MEDICAL_DATA]" at bounding box center [741, 261] width 168 height 73
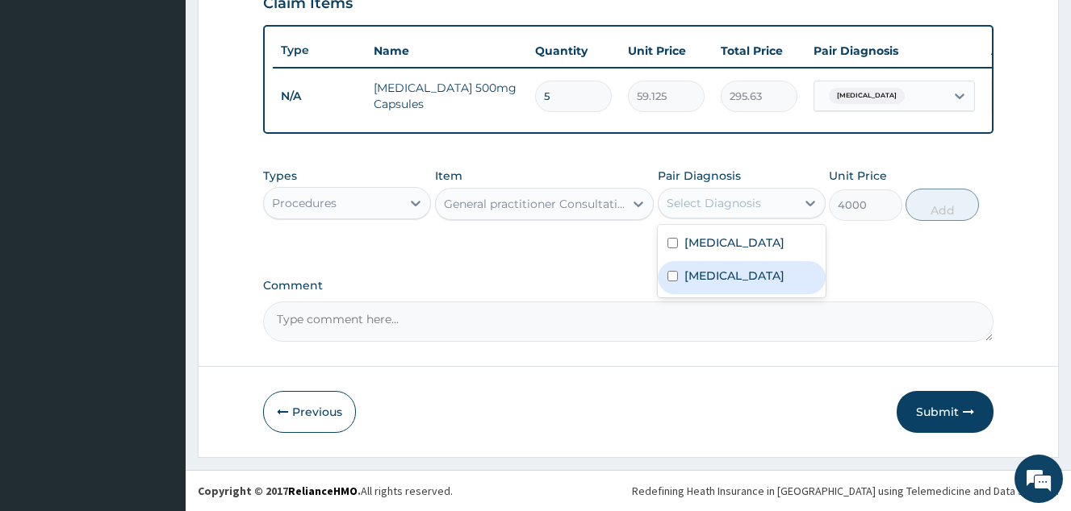
click at [752, 288] on div "[MEDICAL_DATA]" at bounding box center [741, 277] width 168 height 33
checkbox input "true"
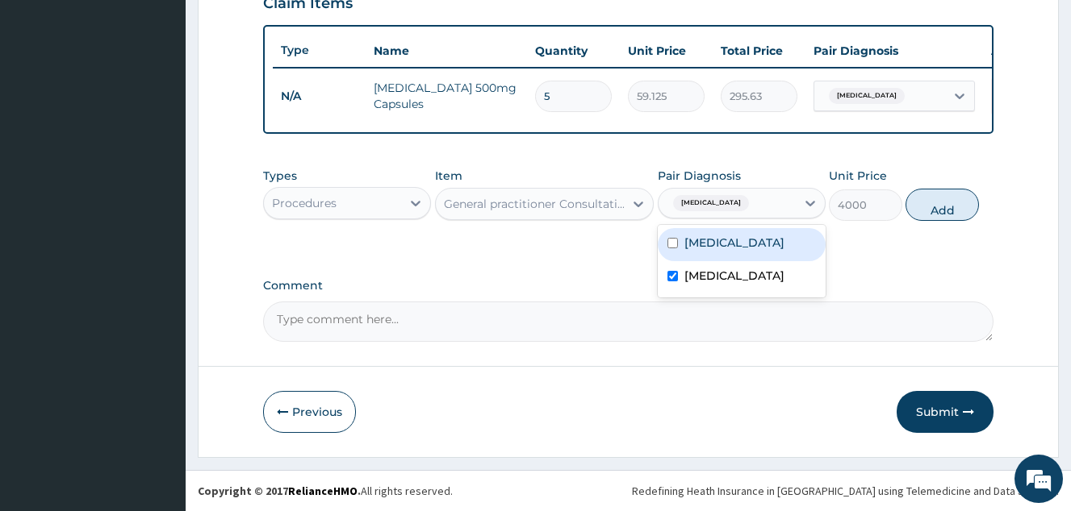
click at [753, 248] on label "[MEDICAL_DATA]" at bounding box center [734, 243] width 100 height 16
checkbox input "true"
click at [740, 269] on div "[MEDICAL_DATA]" at bounding box center [741, 277] width 168 height 33
checkbox input "false"
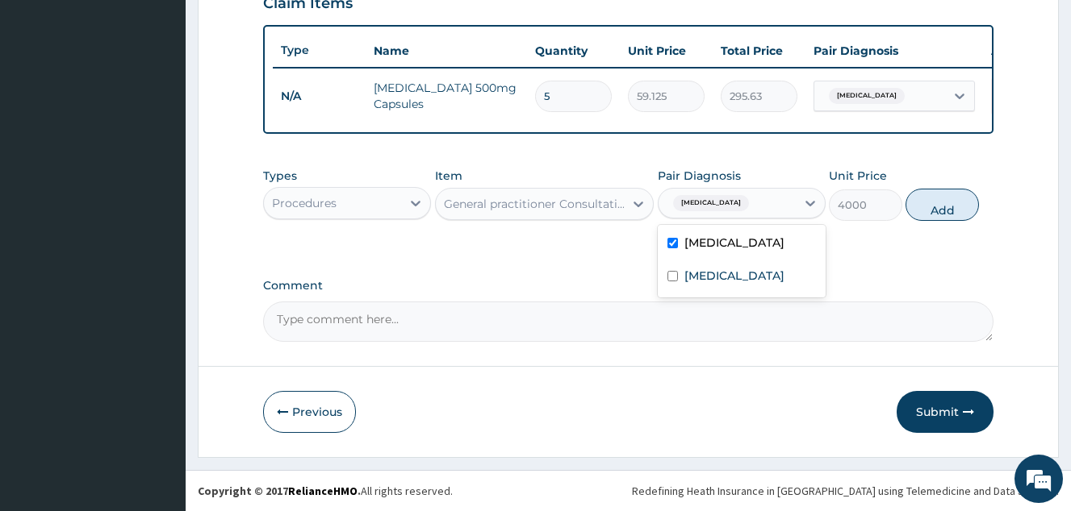
click at [745, 253] on div "[MEDICAL_DATA]" at bounding box center [741, 244] width 168 height 33
checkbox input "false"
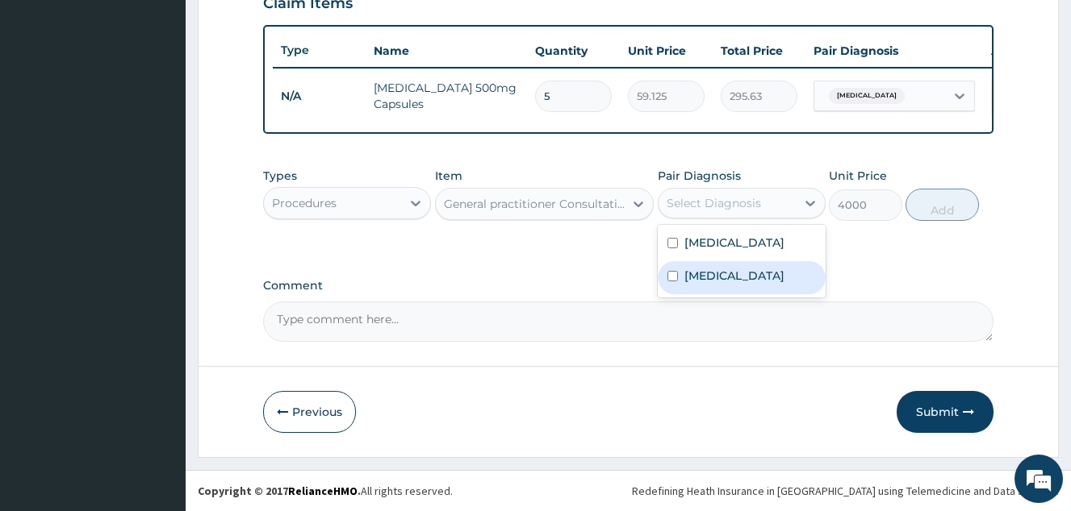
click at [740, 274] on div "[MEDICAL_DATA]" at bounding box center [741, 277] width 168 height 33
checkbox input "true"
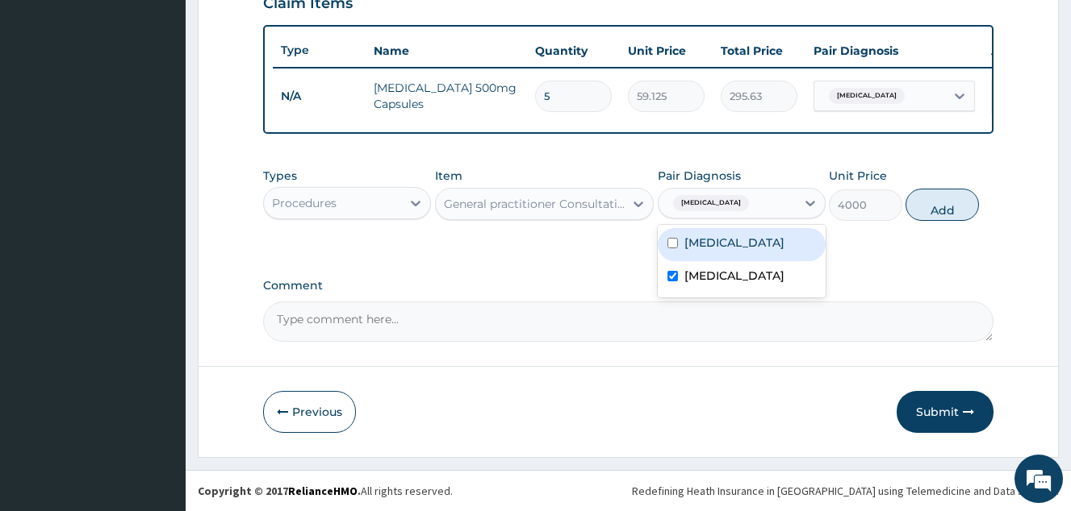
click at [741, 247] on label "[MEDICAL_DATA]" at bounding box center [734, 243] width 100 height 16
checkbox input "true"
click at [733, 269] on div "[MEDICAL_DATA]" at bounding box center [741, 277] width 168 height 33
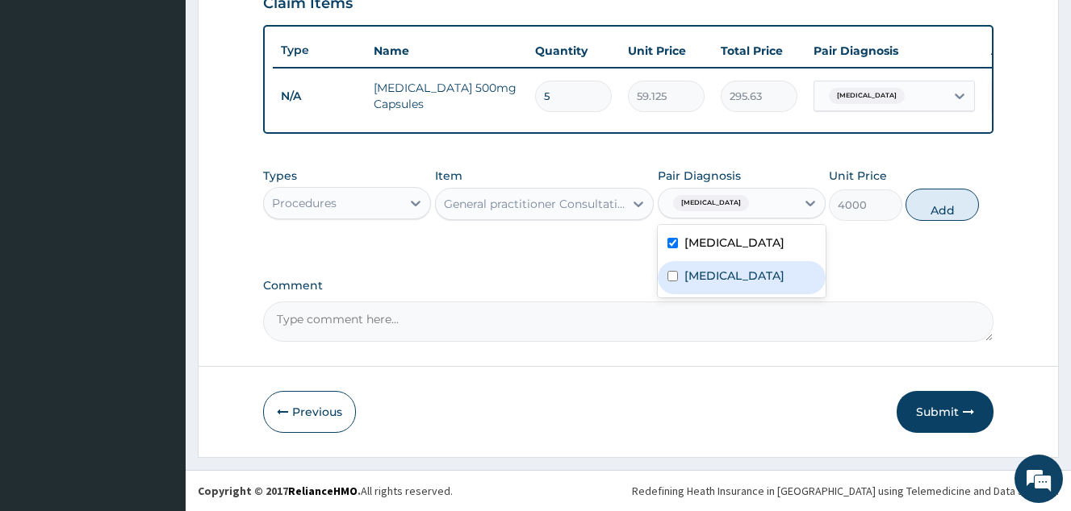
click at [724, 273] on label "[MEDICAL_DATA]" at bounding box center [734, 276] width 100 height 16
checkbox input "true"
click at [923, 209] on button "Add" at bounding box center [941, 205] width 73 height 32
type input "0"
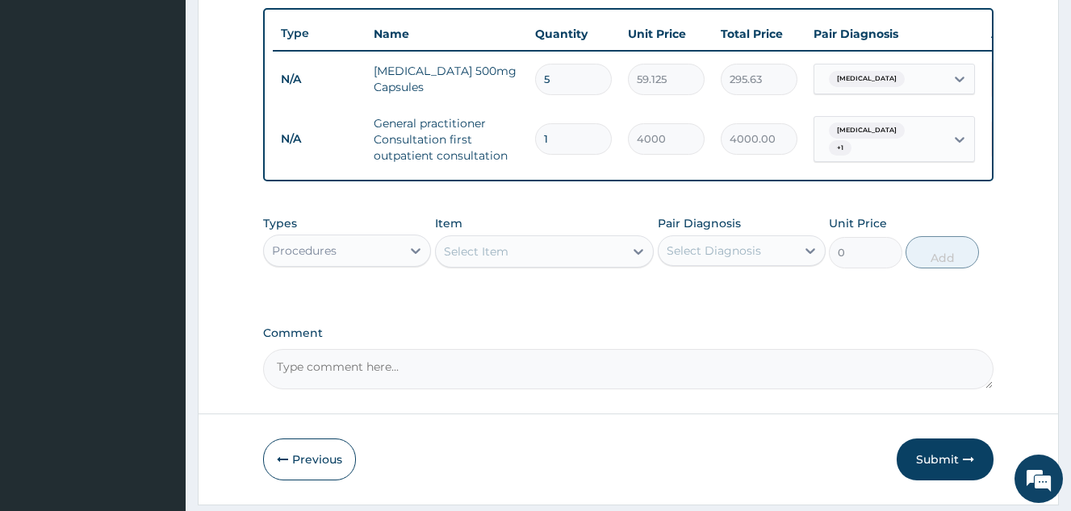
scroll to position [652, 0]
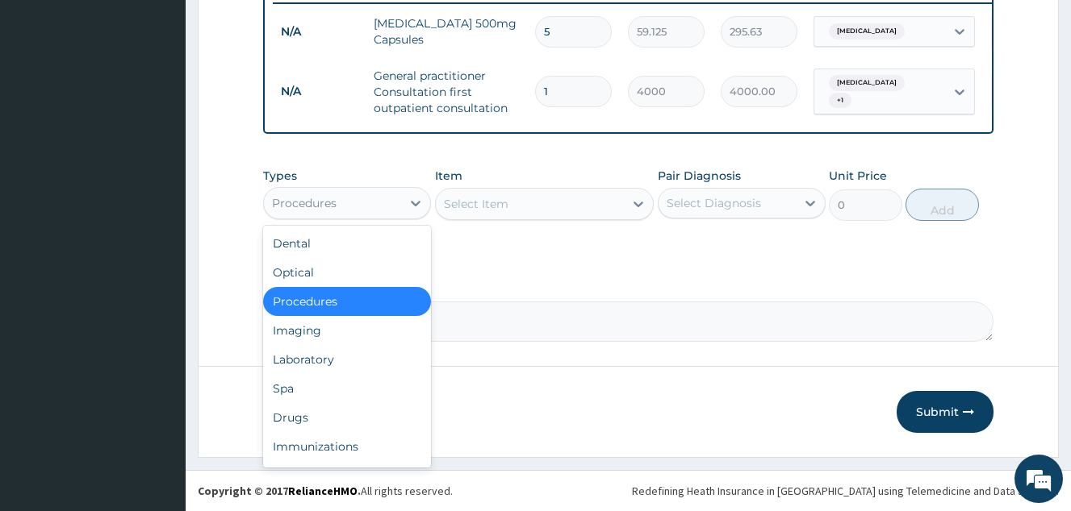
click at [377, 202] on div "Procedures" at bounding box center [332, 203] width 137 height 26
click at [324, 427] on div "Drugs" at bounding box center [347, 417] width 168 height 29
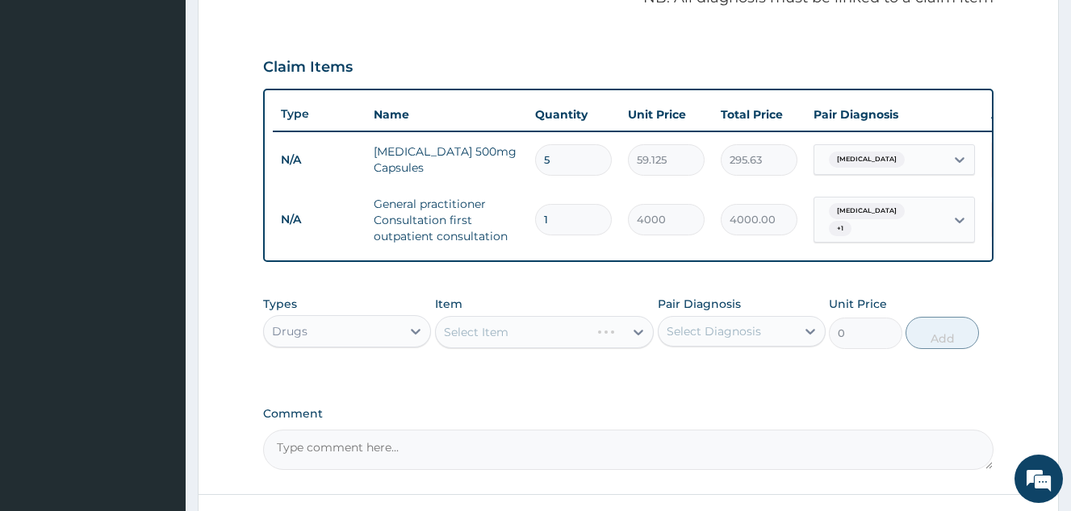
scroll to position [490, 0]
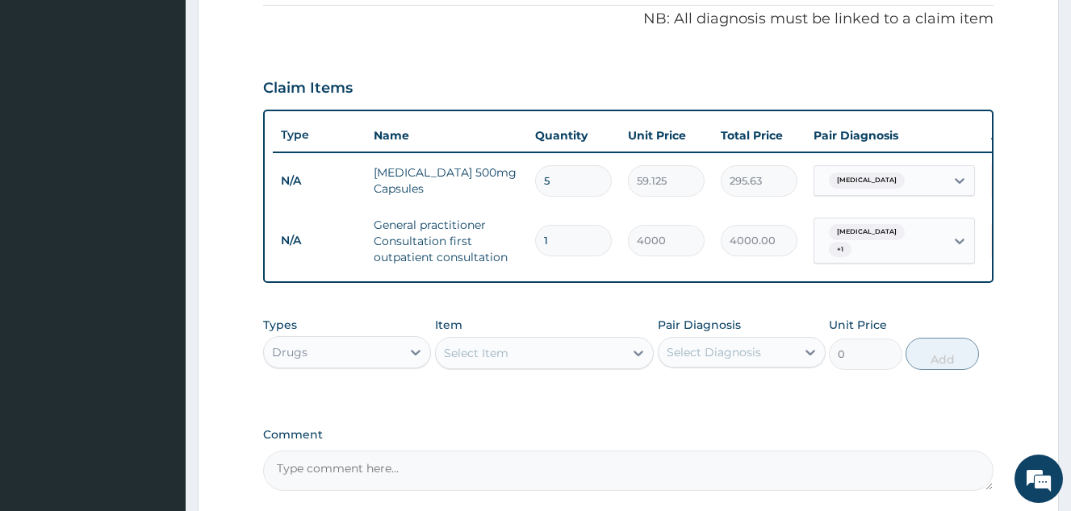
click at [524, 366] on div "Select Item" at bounding box center [530, 353] width 189 height 26
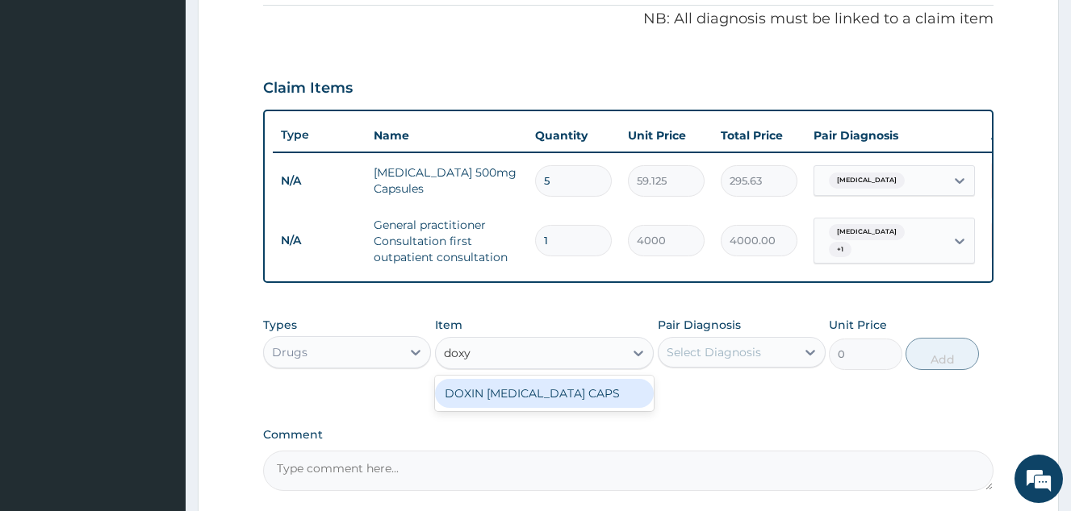
type input "doxyc"
click at [585, 408] on div "DOXIN DOXYCYCLINE CAPS" at bounding box center [544, 393] width 219 height 29
type input "150"
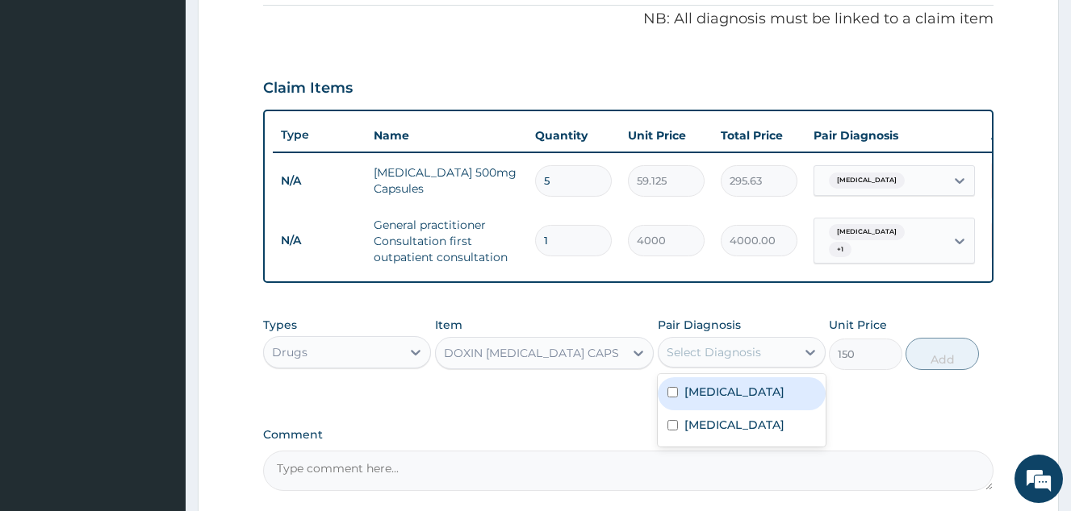
click at [725, 361] on div "Select Diagnosis" at bounding box center [713, 352] width 94 height 16
click at [717, 400] on label "Typhoid fever" at bounding box center [734, 392] width 100 height 16
checkbox input "true"
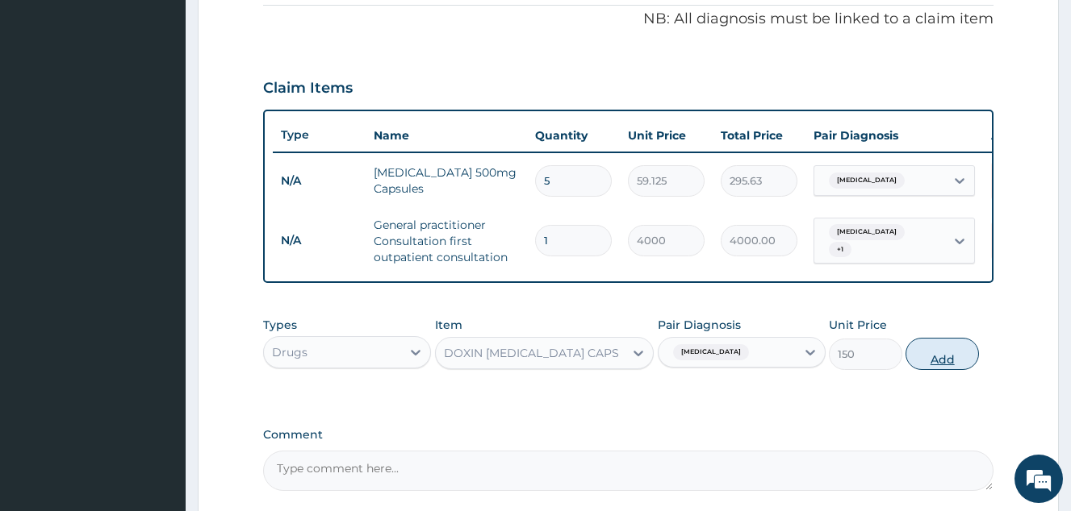
click at [927, 369] on button "Add" at bounding box center [941, 354] width 73 height 32
type input "0"
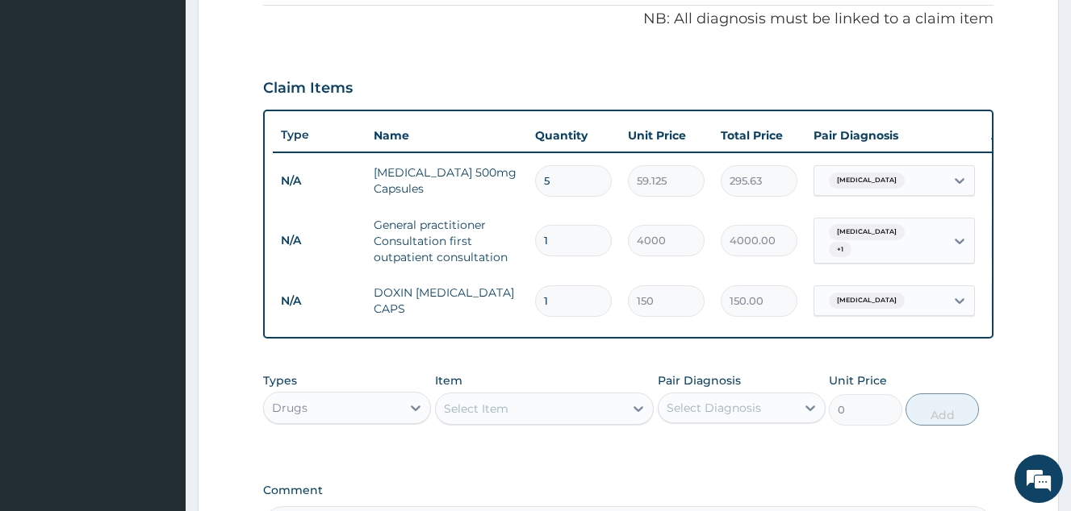
scroll to position [652, 0]
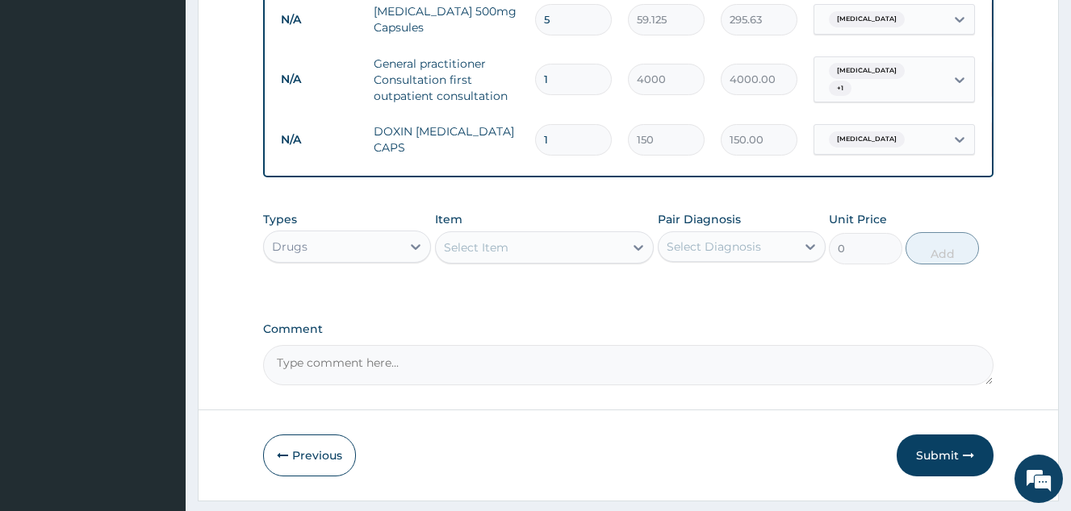
click at [566, 148] on input "1" at bounding box center [573, 139] width 77 height 31
type input "10"
type input "1500.00"
type input "10"
click at [493, 256] on div "Select Item" at bounding box center [476, 248] width 65 height 16
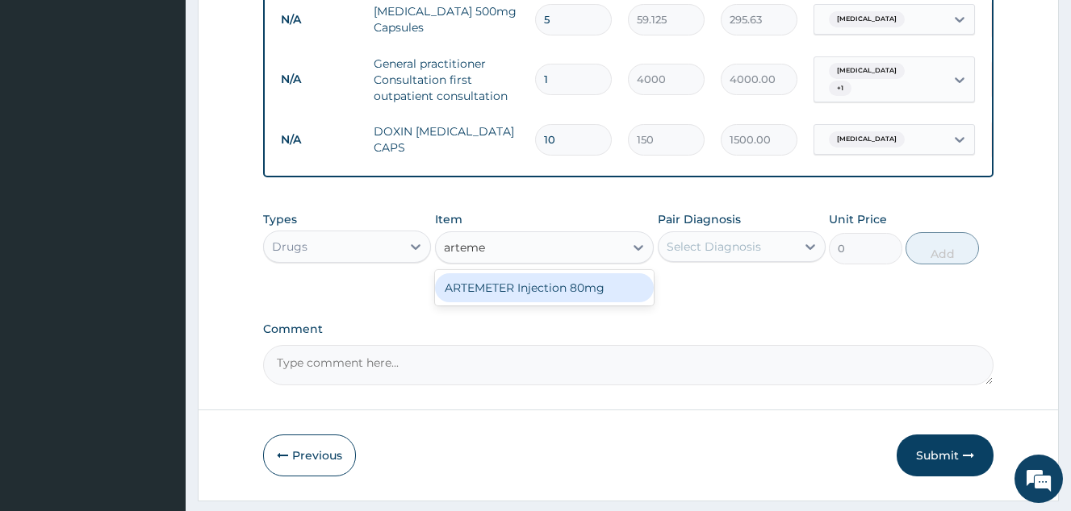
type input "artemet"
click at [532, 303] on div "ARTEMETER Injection 80mg" at bounding box center [544, 287] width 219 height 29
type input "946"
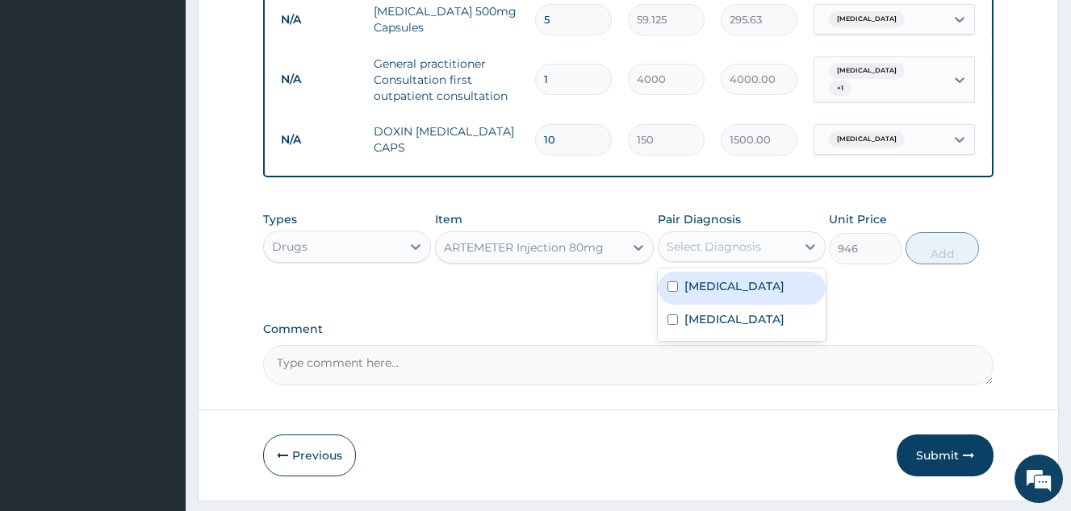
click at [698, 255] on div "Select Diagnosis" at bounding box center [713, 247] width 94 height 16
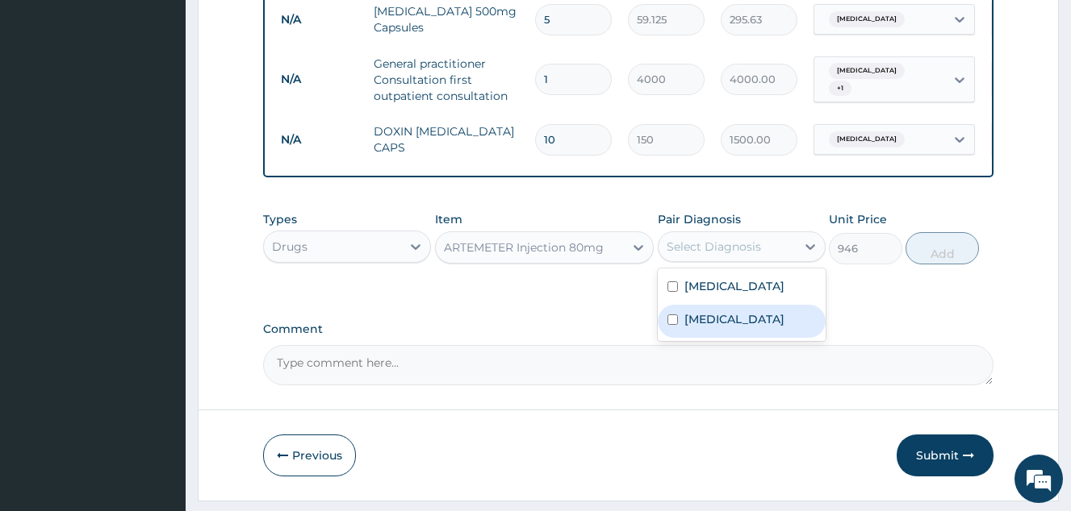
drag, startPoint x: 733, startPoint y: 327, endPoint x: 895, endPoint y: 284, distance: 167.7
click at [733, 327] on div "Malaria" at bounding box center [741, 321] width 168 height 33
checkbox input "true"
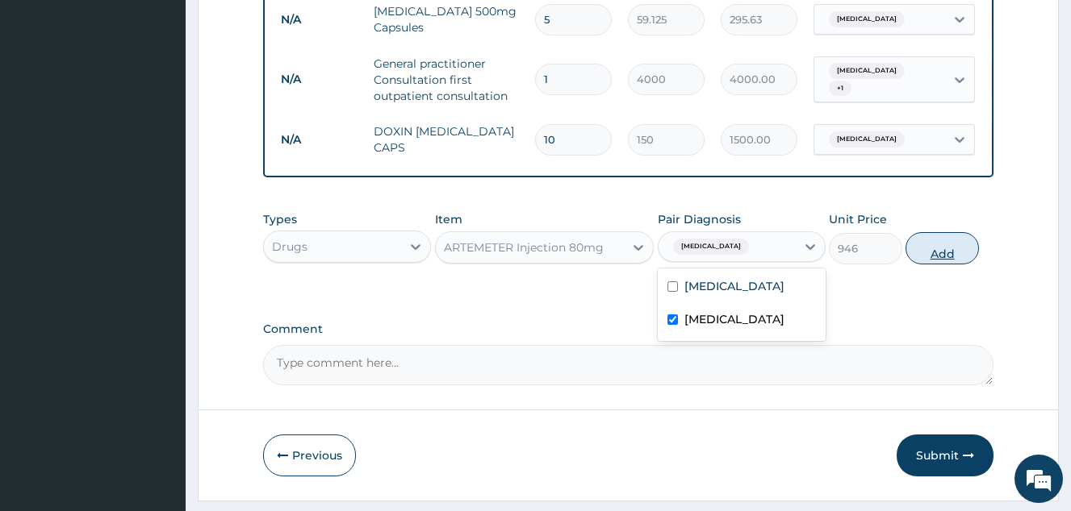
click at [951, 264] on button "Add" at bounding box center [941, 248] width 73 height 32
type input "0"
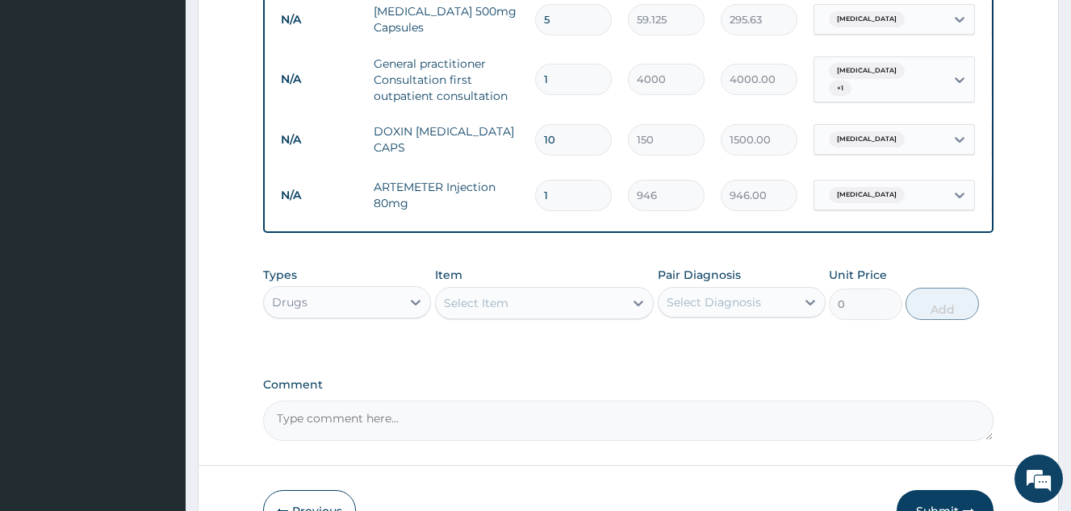
drag, startPoint x: 574, startPoint y: 194, endPoint x: 438, endPoint y: 182, distance: 136.0
click at [438, 182] on tr "N/A ARTEMETER Injection 80mg 1 946 946.00 Malaria Delete" at bounding box center [668, 196] width 791 height 56
type input "6"
type input "5676.00"
type input "6"
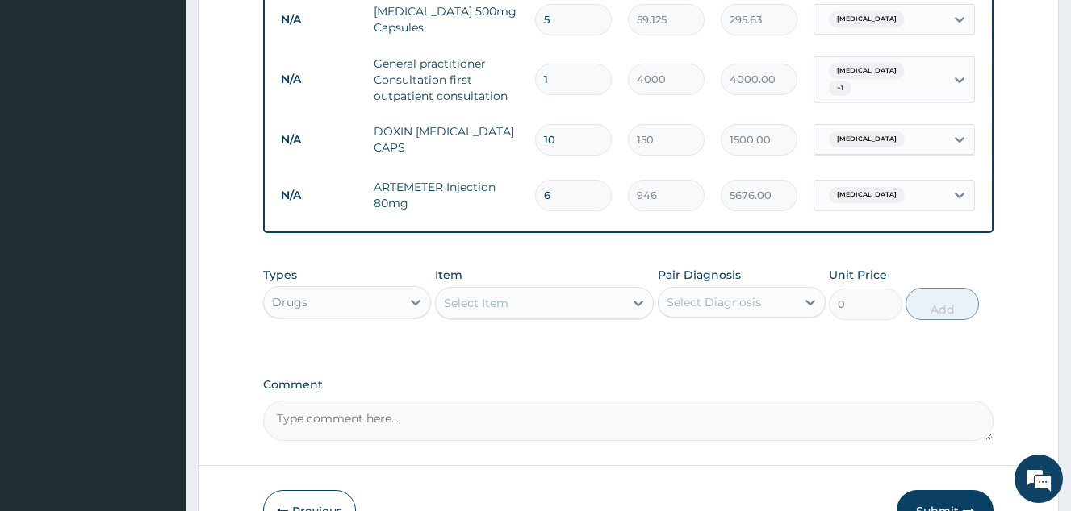
click at [553, 316] on div "Select Item" at bounding box center [530, 303] width 189 height 26
type input "paraceta"
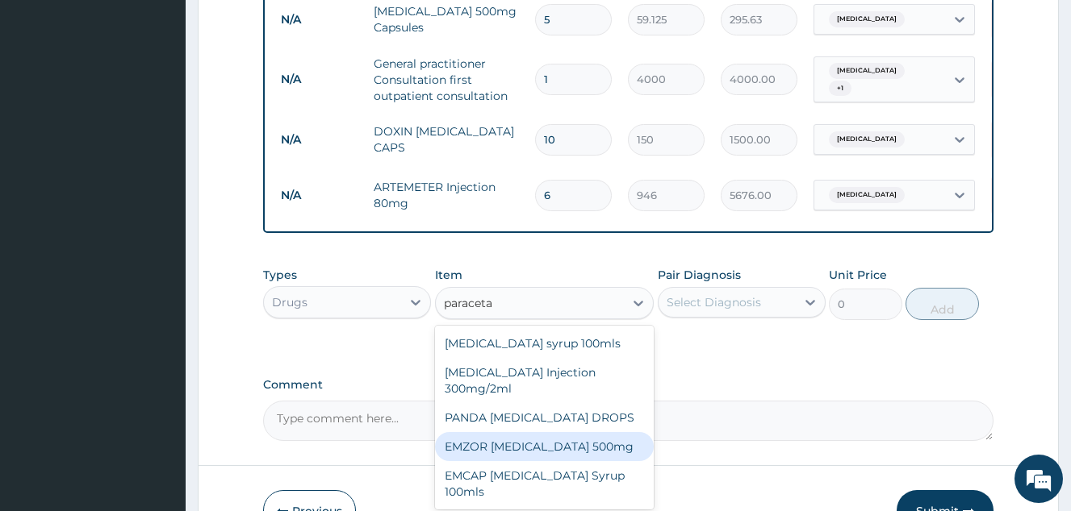
click at [571, 461] on div "EMZOR PARACETAMOL 500mg" at bounding box center [544, 446] width 219 height 29
type input "50"
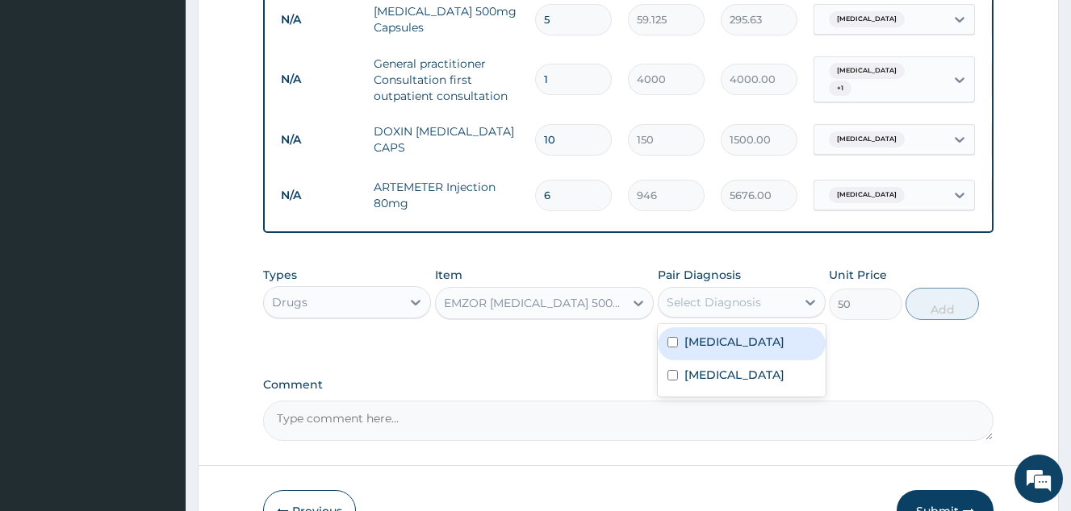
click at [758, 315] on div "Select Diagnosis" at bounding box center [726, 303] width 137 height 26
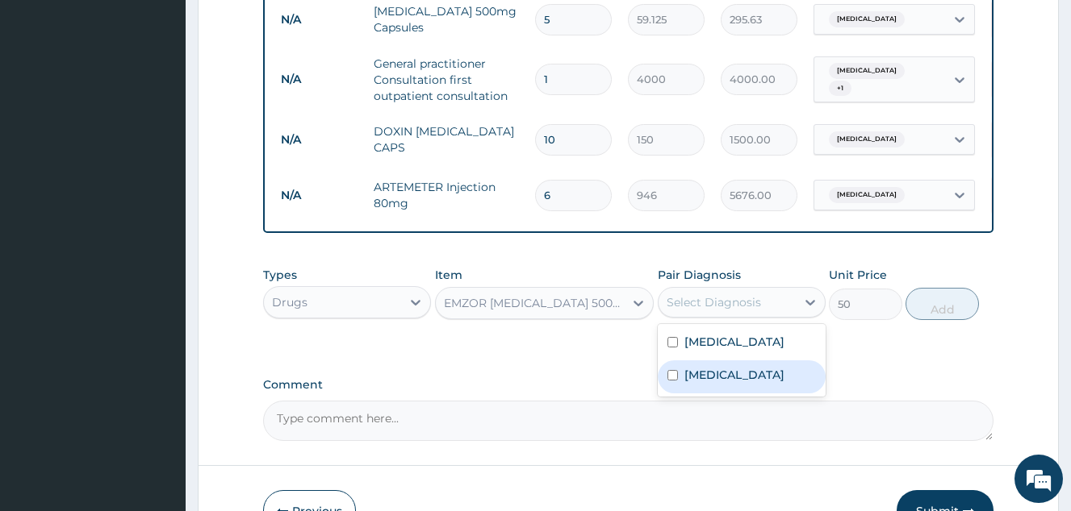
click at [762, 386] on div "Malaria" at bounding box center [741, 377] width 168 height 33
checkbox input "true"
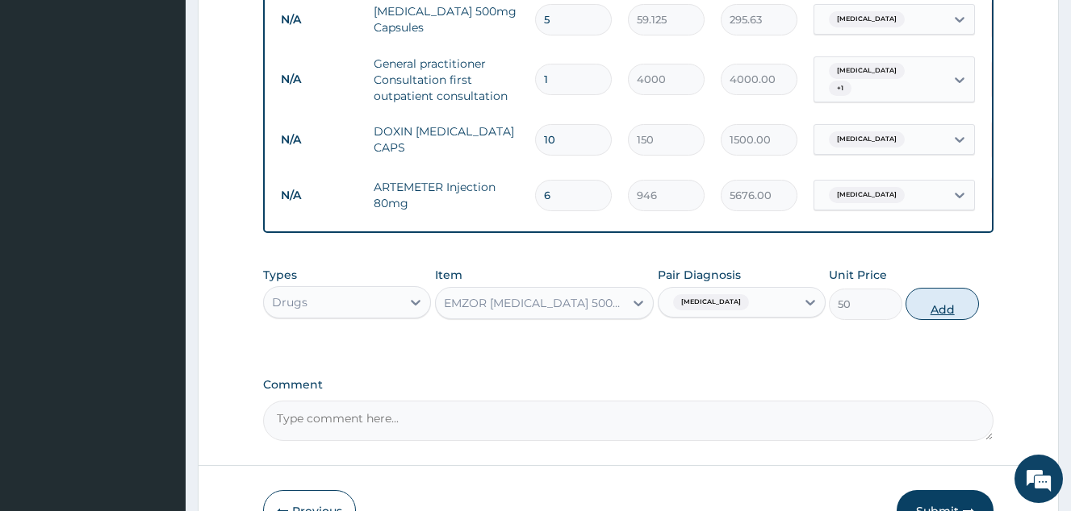
click at [926, 317] on button "Add" at bounding box center [941, 304] width 73 height 32
type input "0"
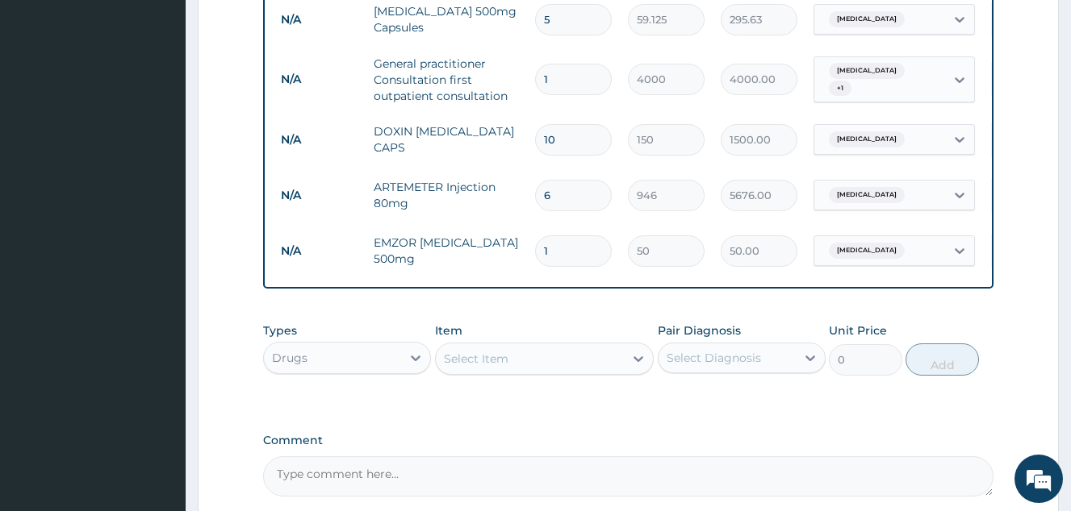
type input "12"
type input "600.00"
type input "13"
type input "650.00"
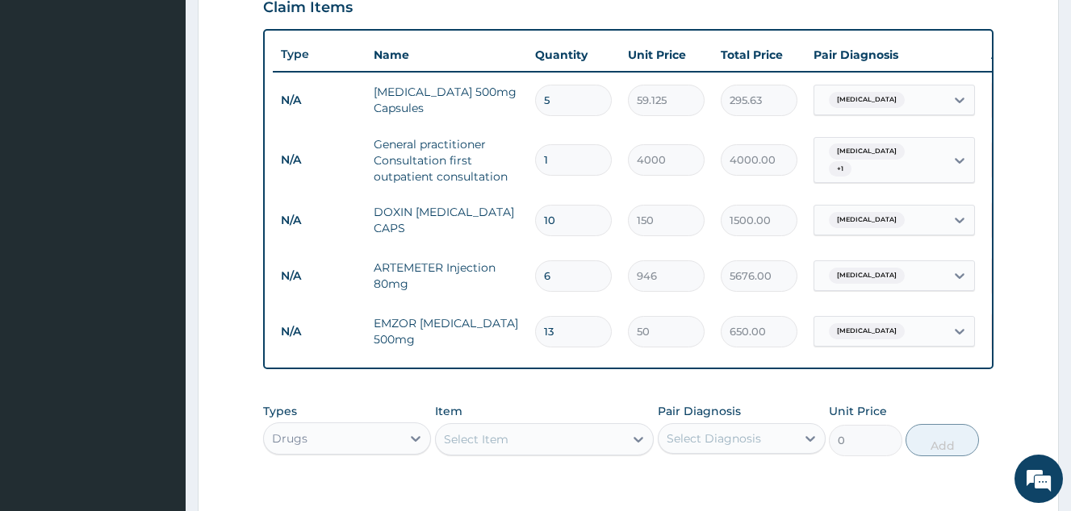
type input "13"
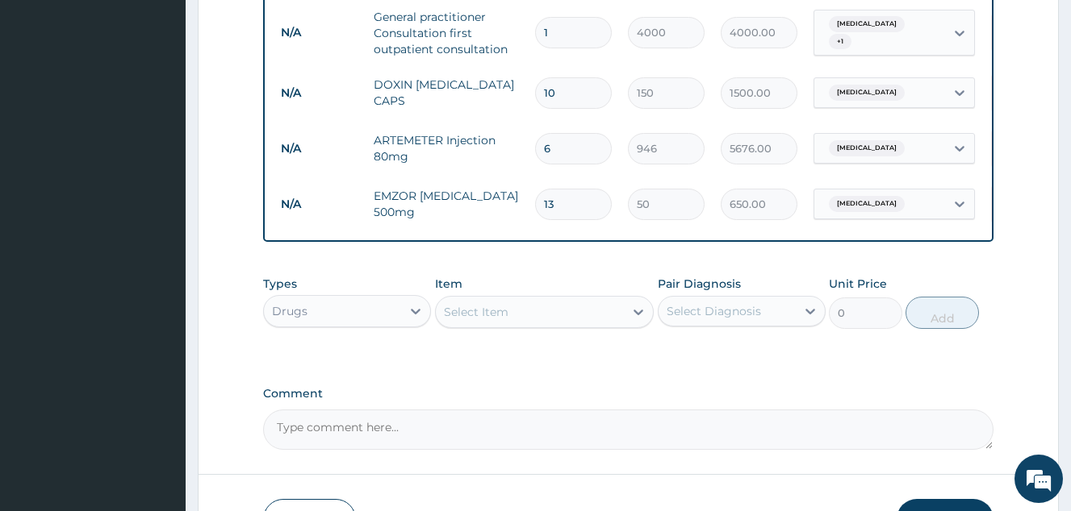
scroll to position [813, 0]
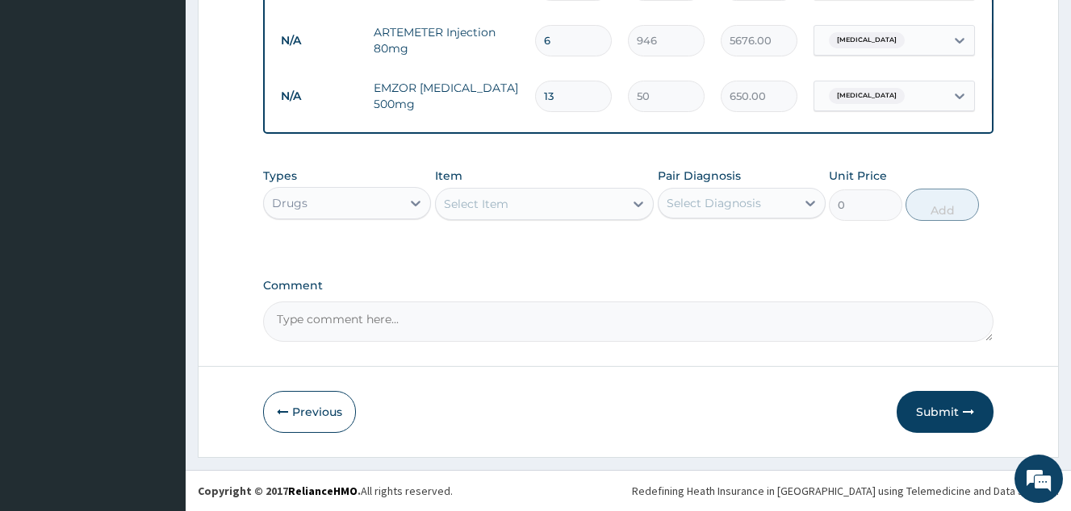
click at [517, 208] on div "Select Item" at bounding box center [530, 204] width 189 height 26
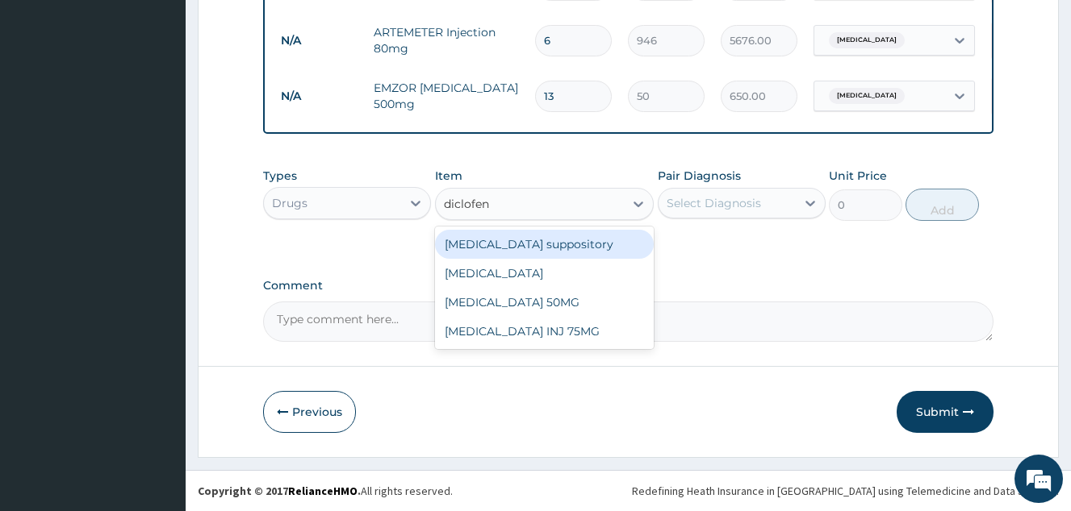
type input "diclofena"
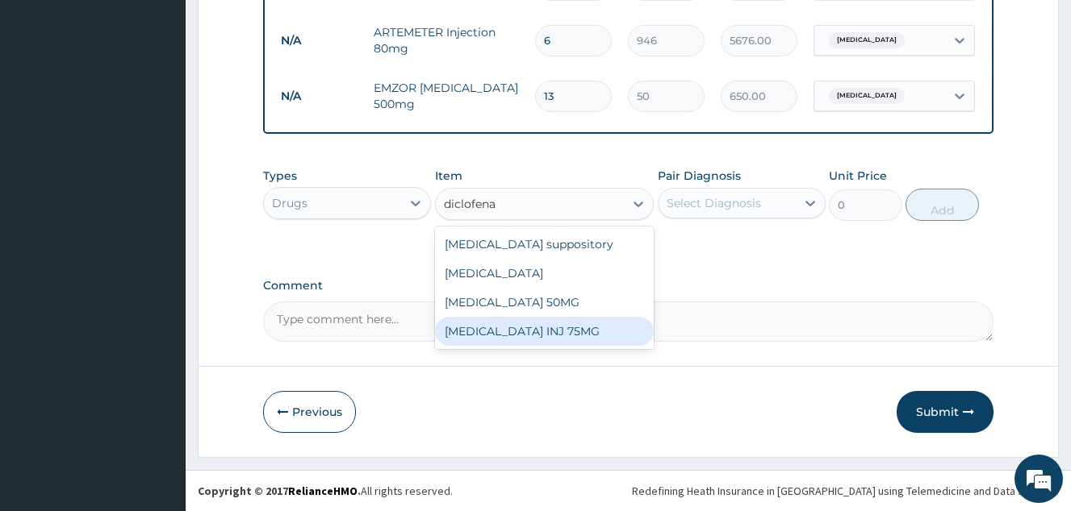
drag, startPoint x: 572, startPoint y: 334, endPoint x: 672, endPoint y: 250, distance: 130.6
click at [572, 329] on div "Diclofenac INJ 75MG" at bounding box center [544, 331] width 219 height 29
type input "350"
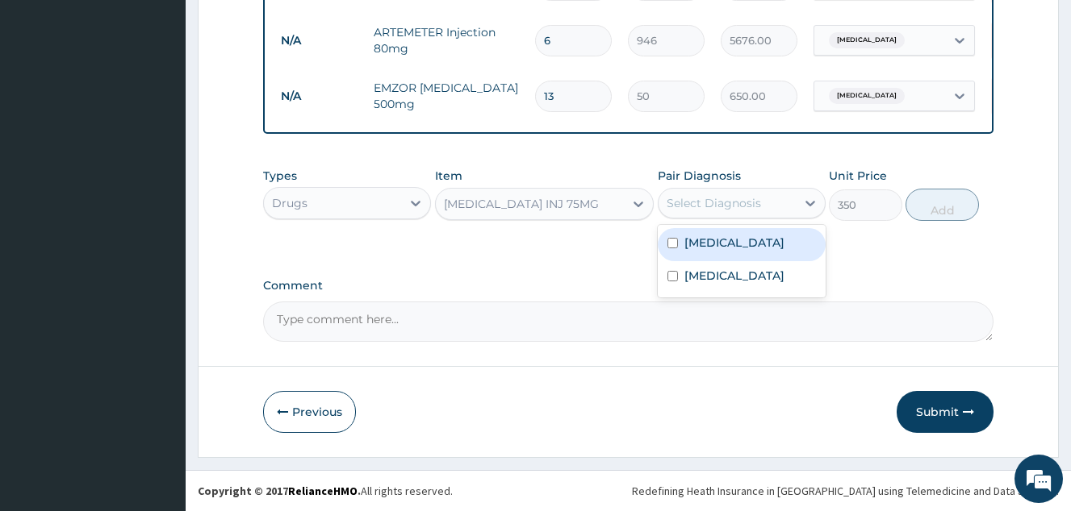
click at [708, 216] on div "Select Diagnosis" at bounding box center [726, 203] width 137 height 26
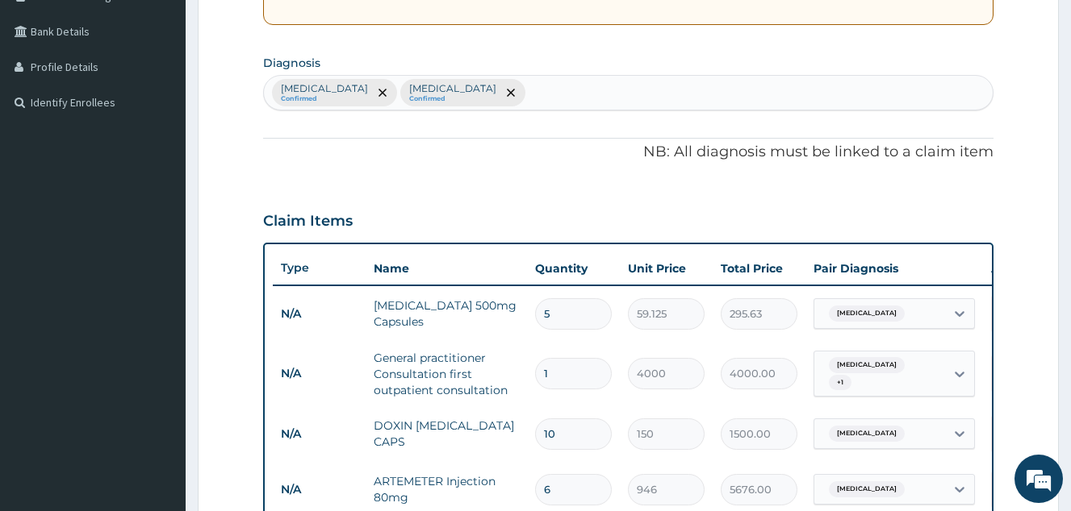
scroll to position [248, 0]
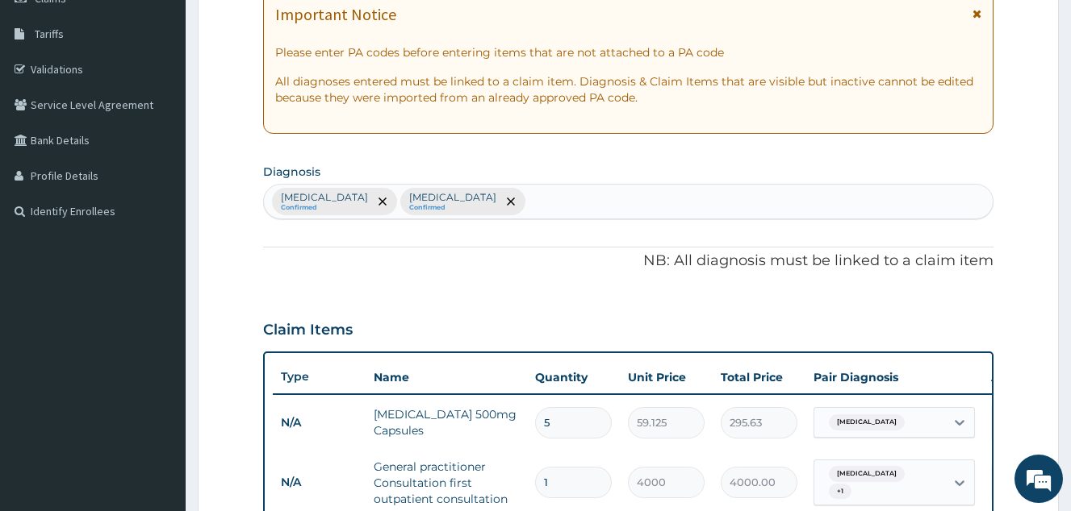
click at [518, 219] on div "Typhoid fever Confirmed Malaria Confirmed" at bounding box center [628, 201] width 730 height 35
type input "joint pain"
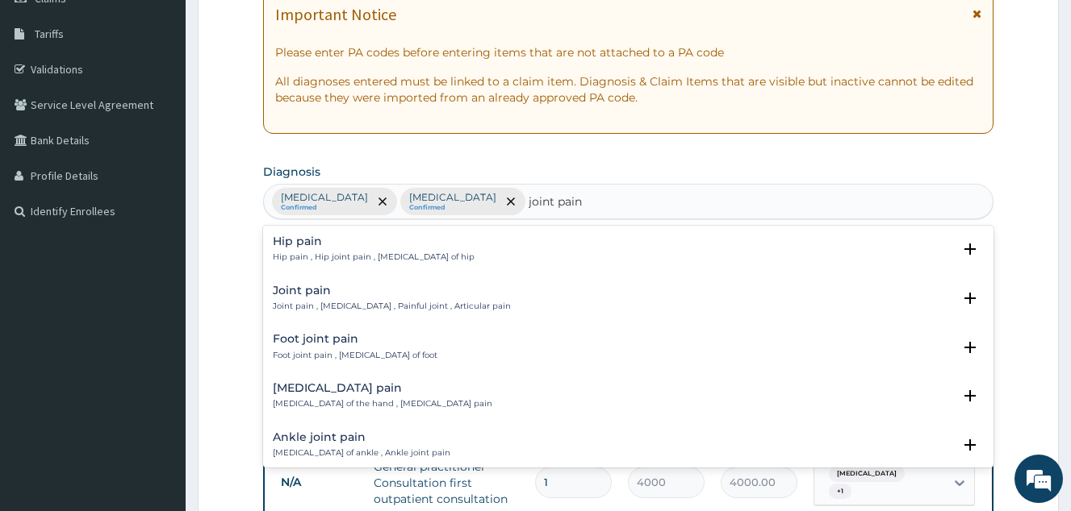
click at [371, 290] on h4 "Joint pain" at bounding box center [392, 291] width 238 height 12
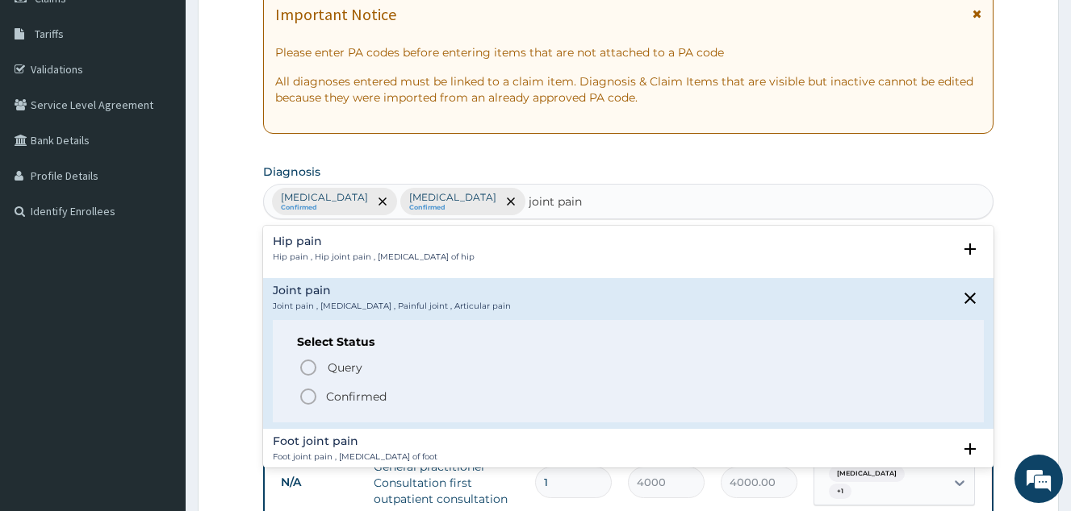
click at [370, 395] on p "Confirmed" at bounding box center [356, 397] width 61 height 16
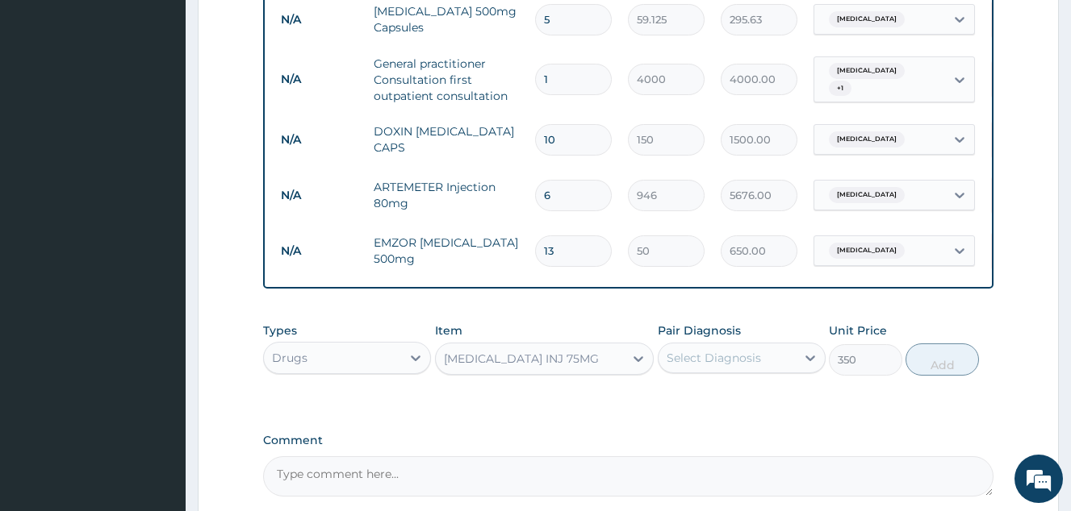
scroll to position [733, 0]
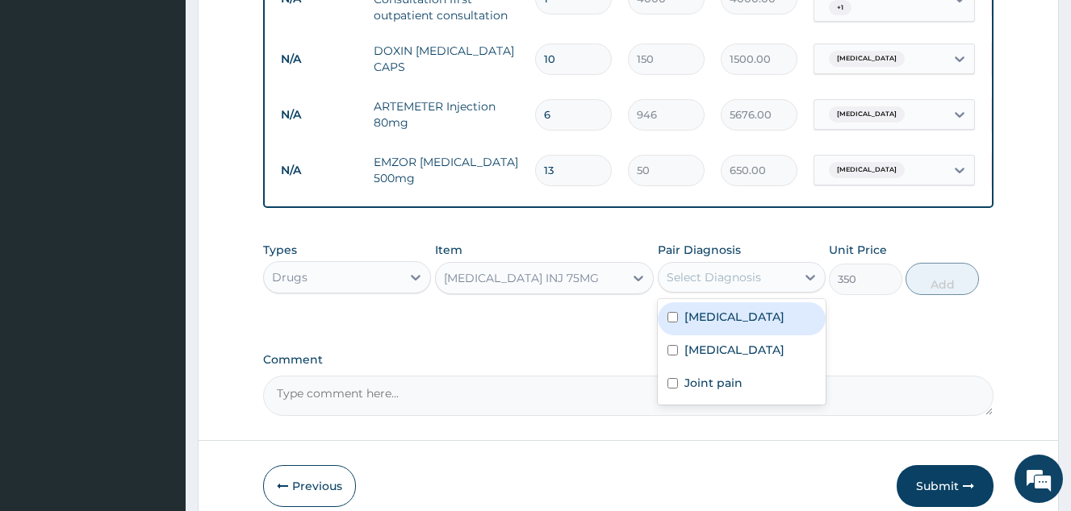
click at [724, 286] on div "Select Diagnosis" at bounding box center [713, 277] width 94 height 16
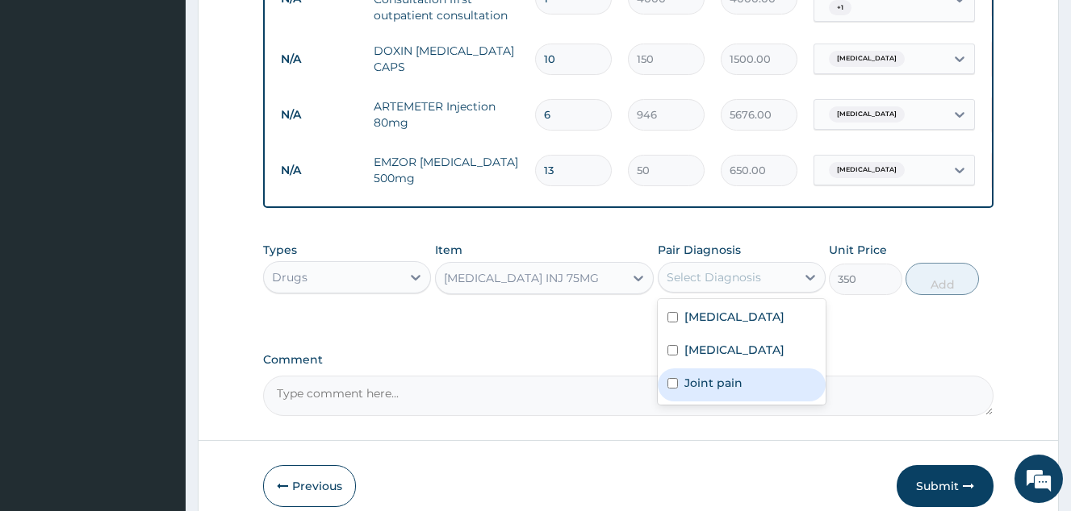
click at [734, 391] on label "Joint pain" at bounding box center [713, 383] width 58 height 16
checkbox input "true"
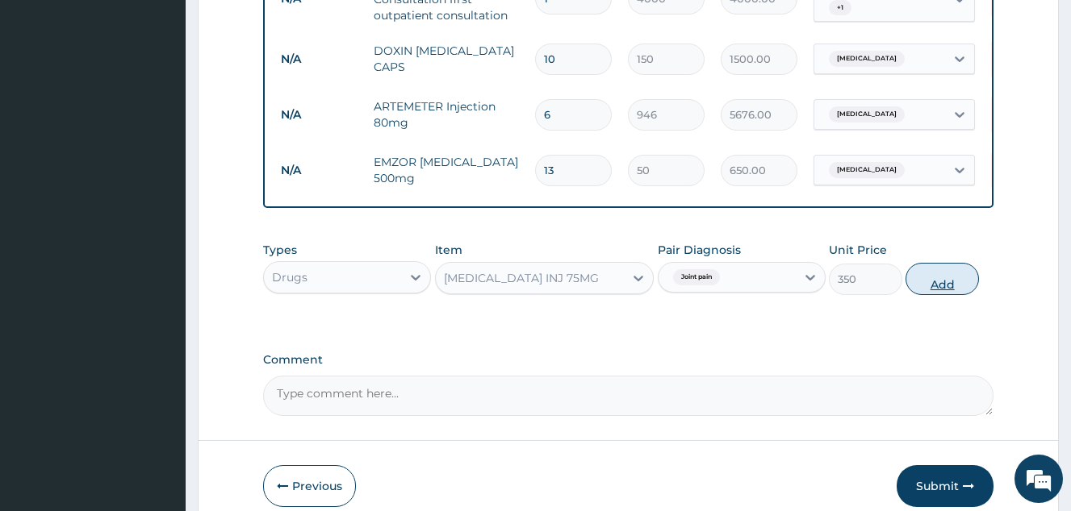
click at [933, 295] on button "Add" at bounding box center [941, 279] width 73 height 32
type input "0"
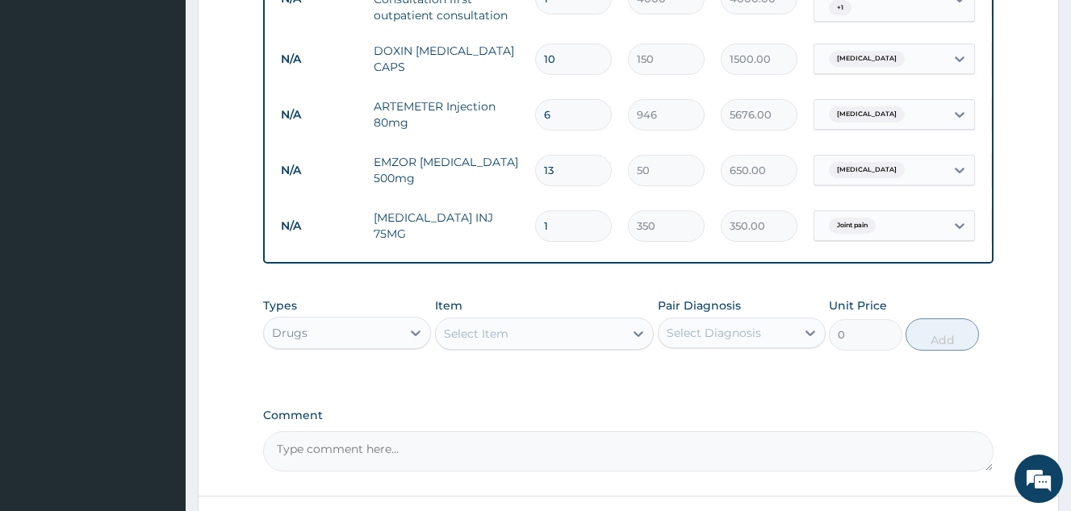
scroll to position [571, 0]
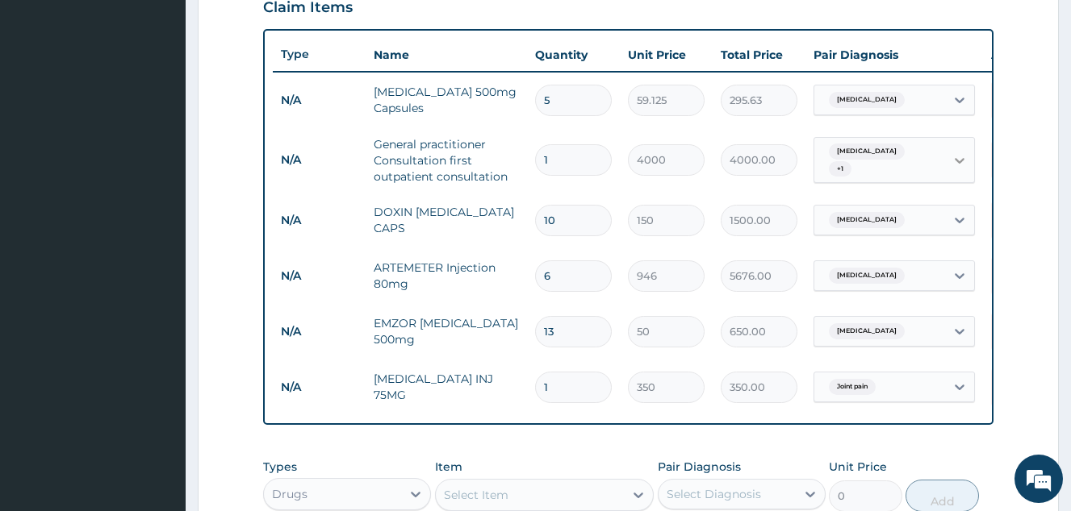
click at [957, 162] on icon at bounding box center [959, 160] width 16 height 16
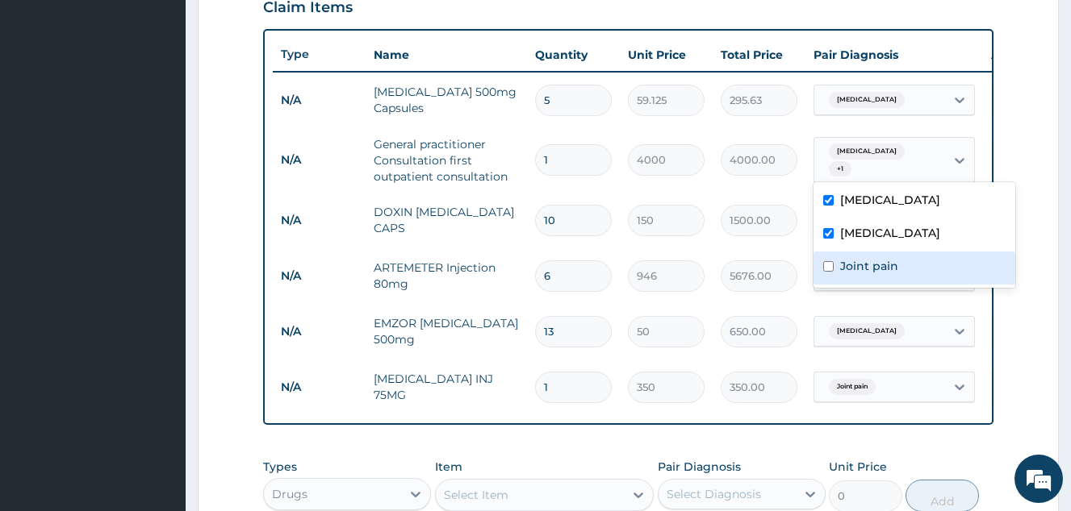
drag, startPoint x: 927, startPoint y: 258, endPoint x: 1059, endPoint y: 102, distance: 204.3
click at [927, 257] on div "Joint pain" at bounding box center [914, 268] width 202 height 33
checkbox input "true"
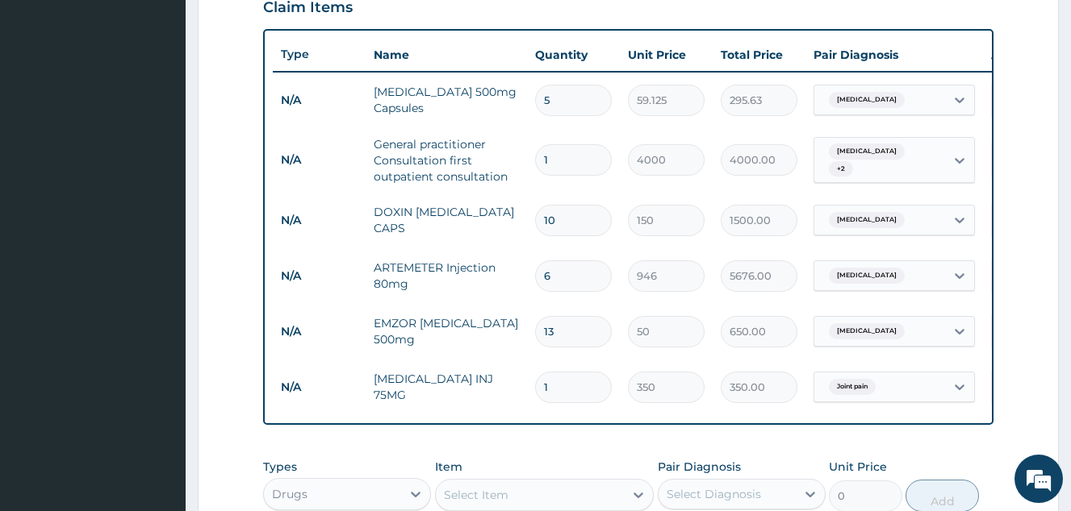
click at [1062, 97] on section "Step 2 of 2 PA Code / Prescription Code Enter Code(Secondary Care Only) Encount…" at bounding box center [628, 131] width 885 height 1258
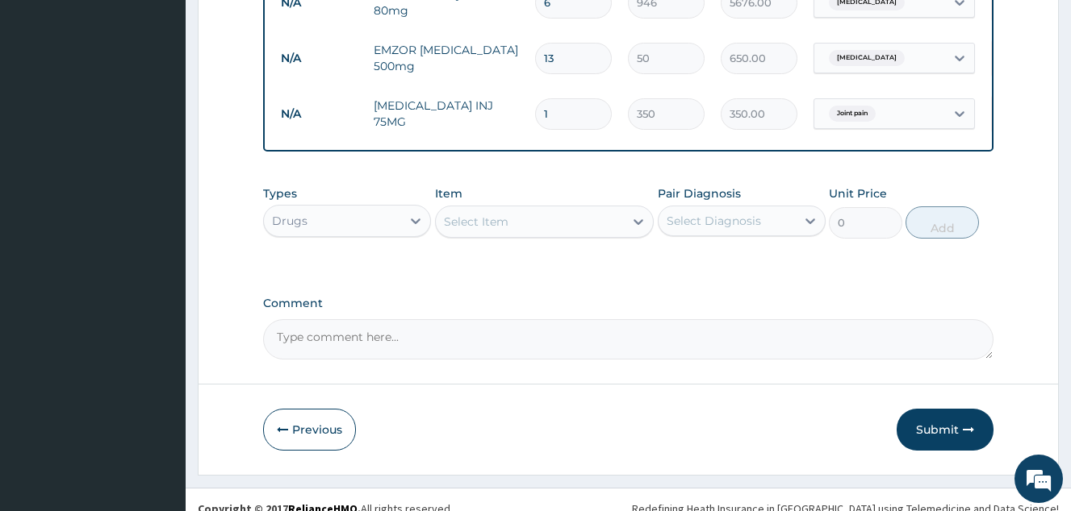
scroll to position [874, 0]
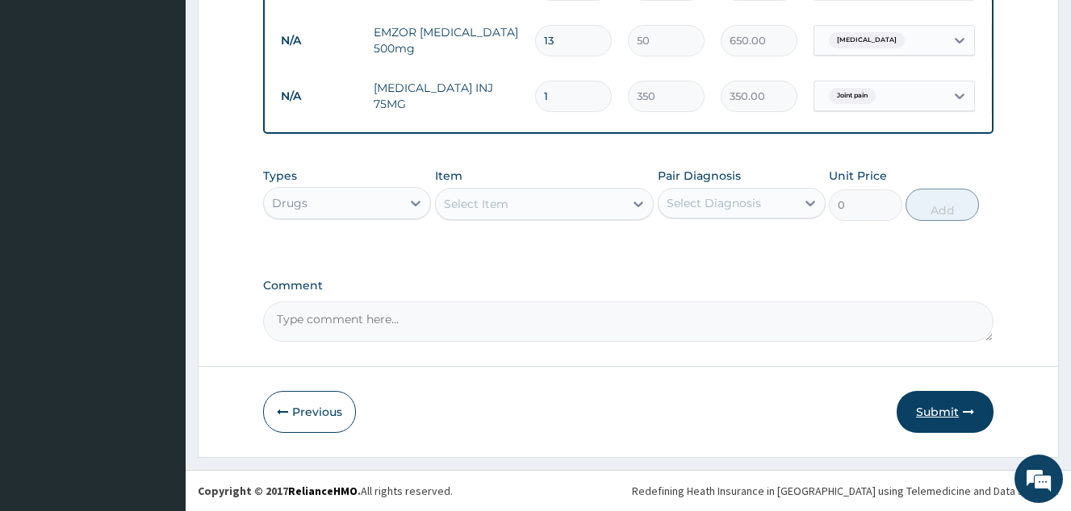
click at [965, 407] on icon "button" at bounding box center [967, 412] width 11 height 11
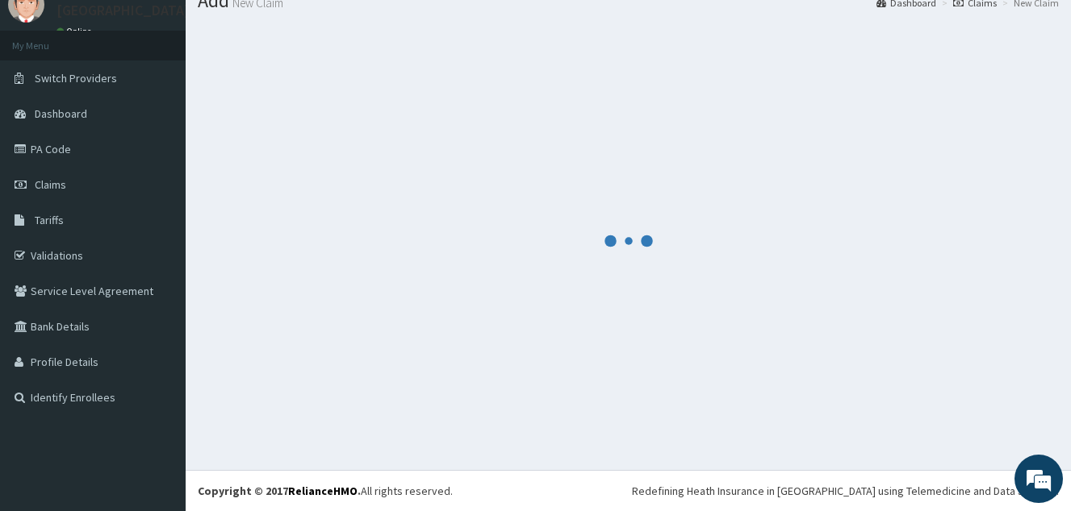
scroll to position [0, 0]
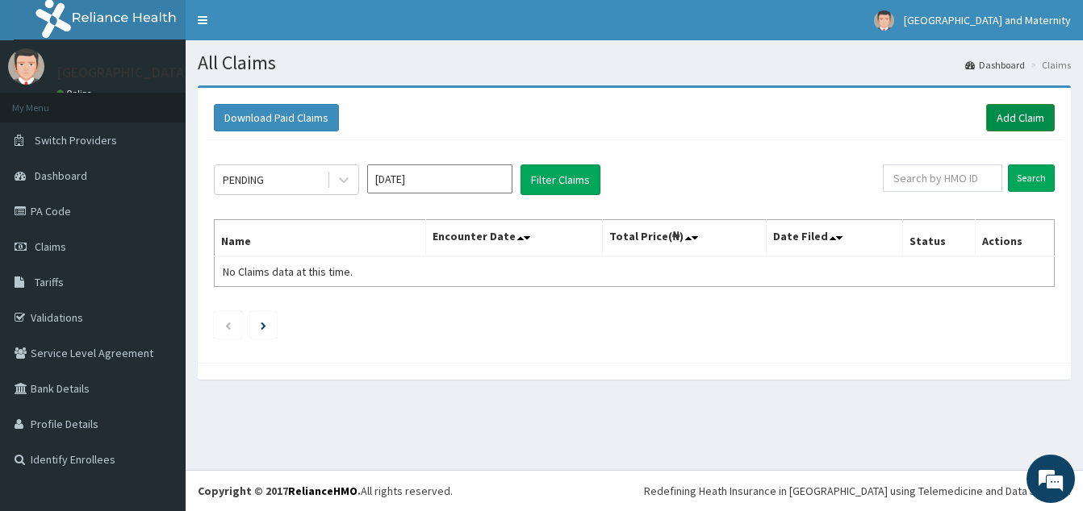
click at [1003, 119] on link "Add Claim" at bounding box center [1020, 117] width 69 height 27
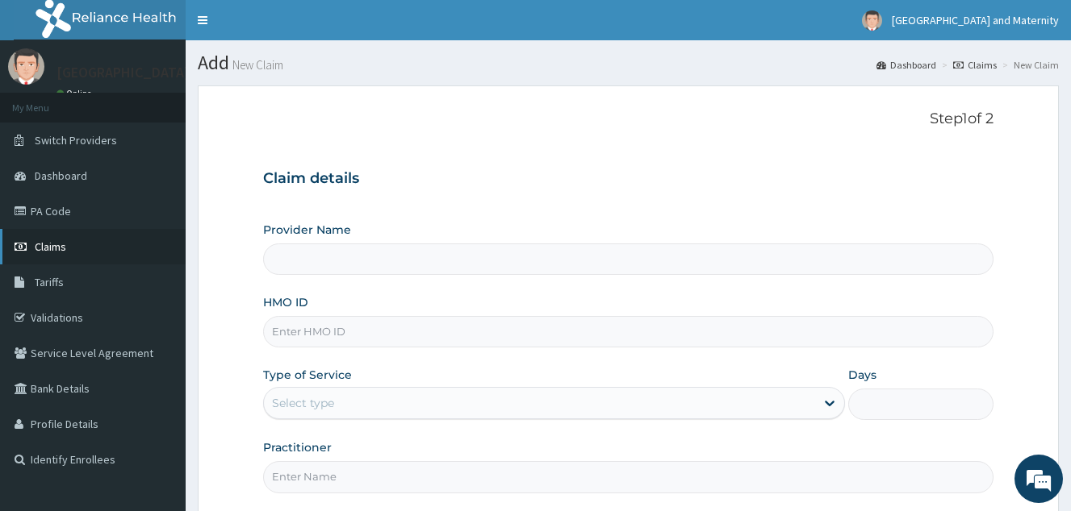
click at [64, 234] on link "Claims" at bounding box center [93, 246] width 186 height 35
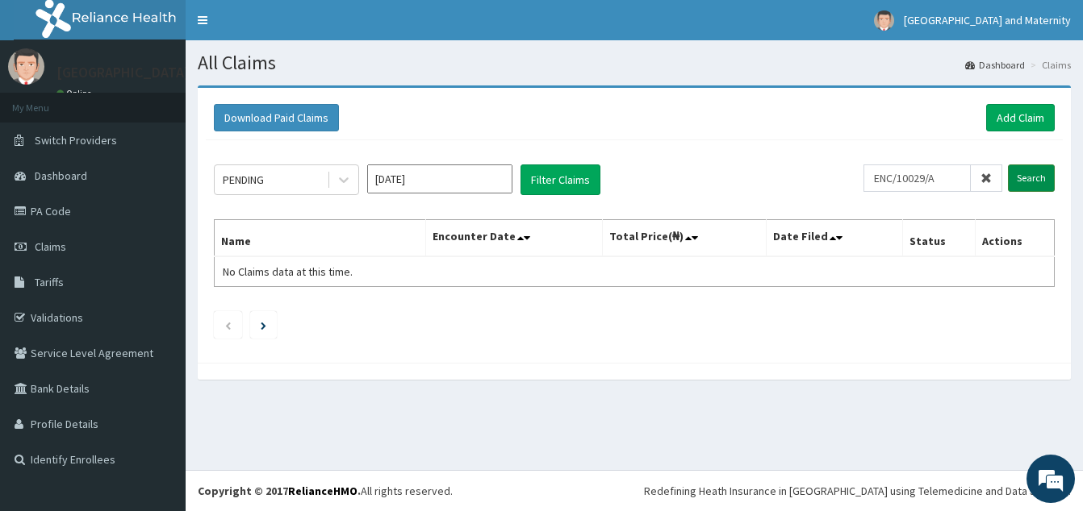
type input "ENC/10029/A"
click at [1029, 185] on input "Search" at bounding box center [1031, 178] width 47 height 27
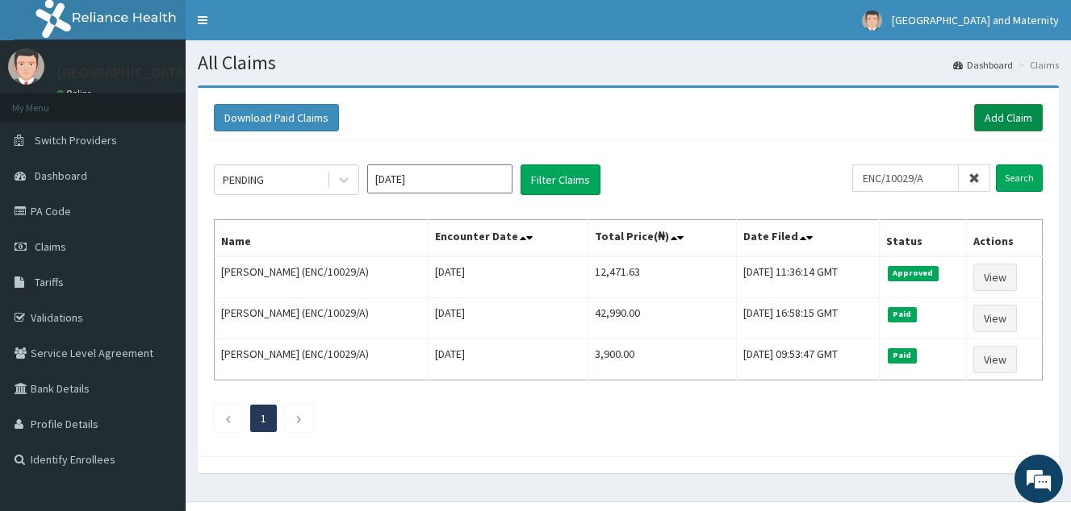
click at [1002, 122] on link "Add Claim" at bounding box center [1008, 117] width 69 height 27
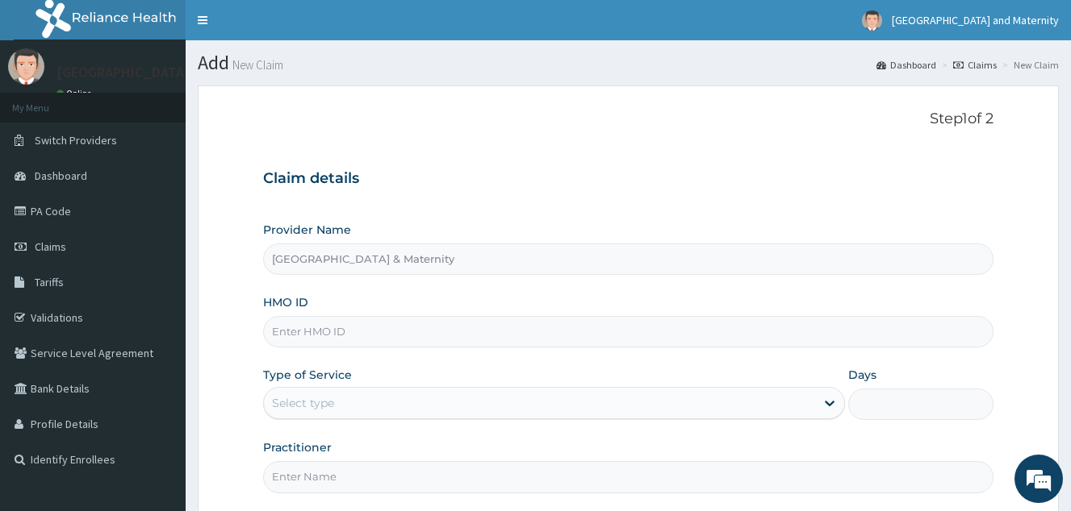
click at [336, 336] on input "HMO ID" at bounding box center [628, 331] width 730 height 31
paste input "TMN/10004/A"
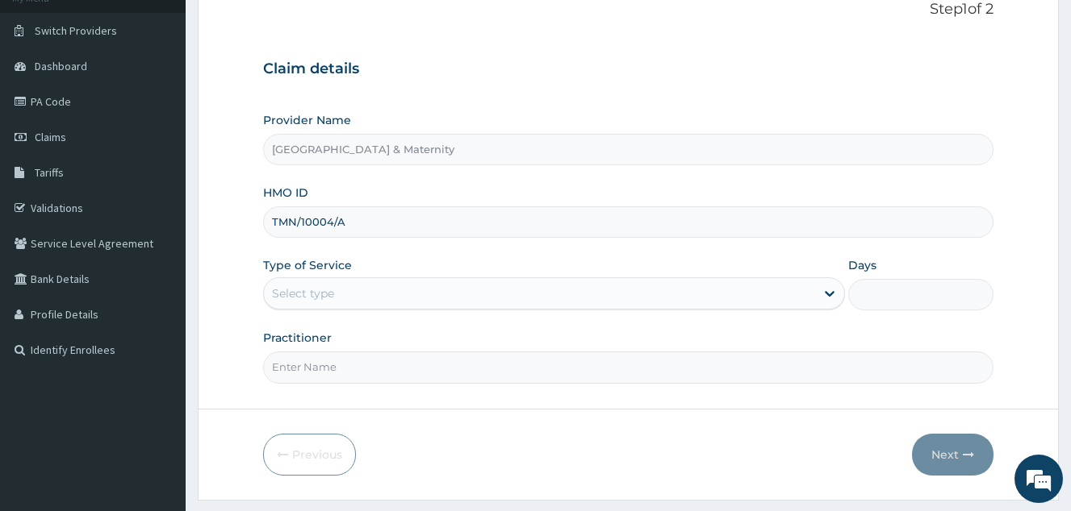
scroll to position [152, 0]
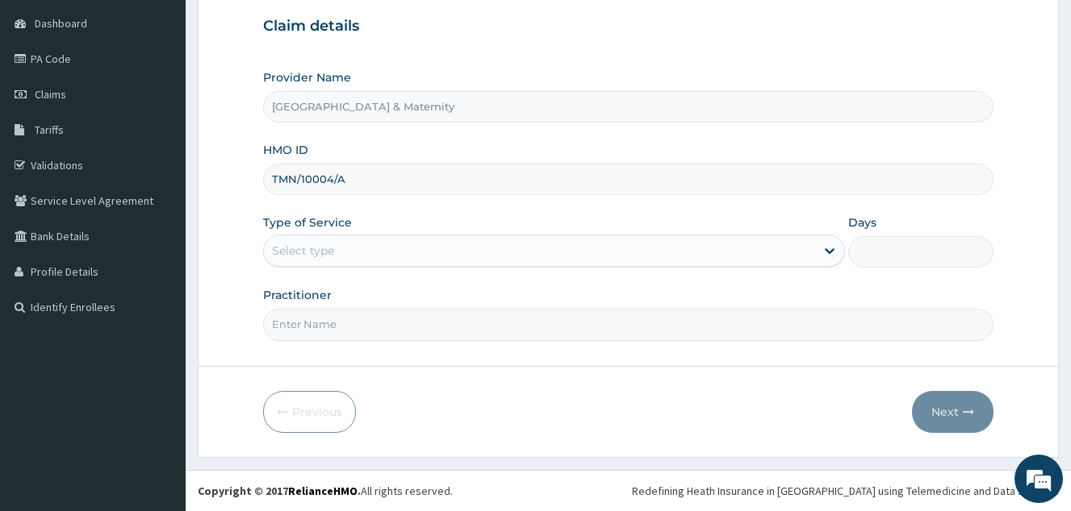
type input "TMN/10004/A"
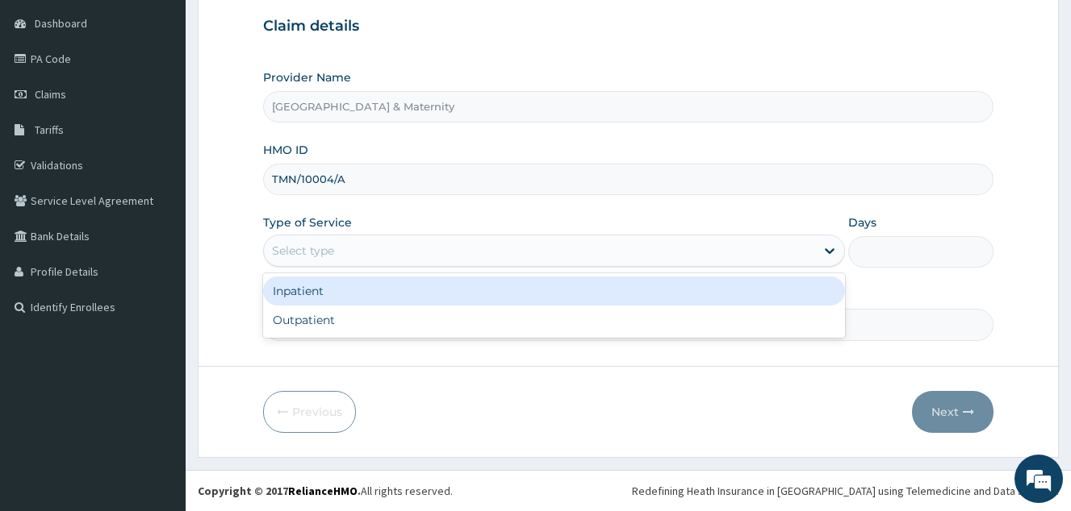
drag, startPoint x: 416, startPoint y: 242, endPoint x: 398, endPoint y: 332, distance: 91.4
click at [416, 245] on div "Select type" at bounding box center [539, 251] width 551 height 26
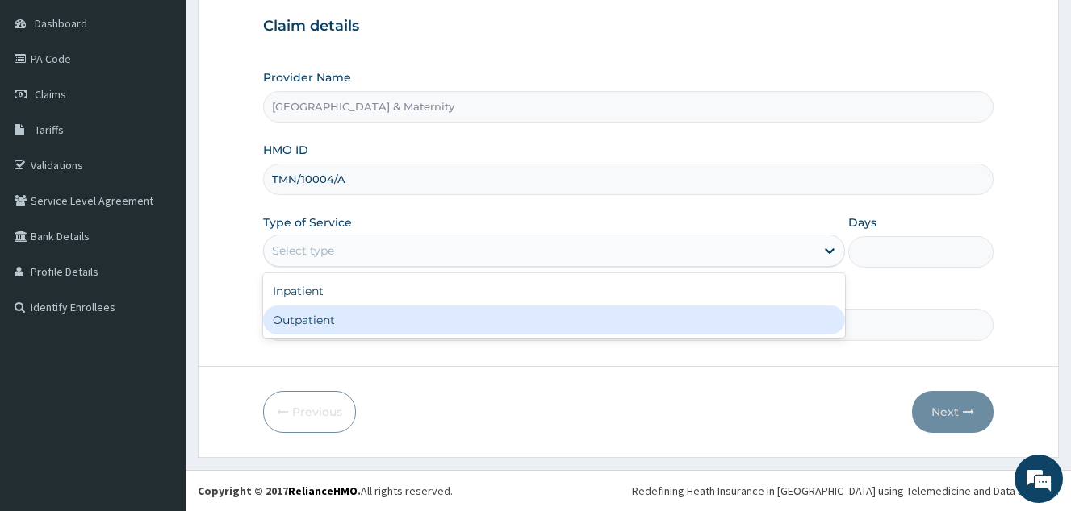
click at [395, 321] on div "Outpatient" at bounding box center [554, 320] width 582 height 29
type input "1"
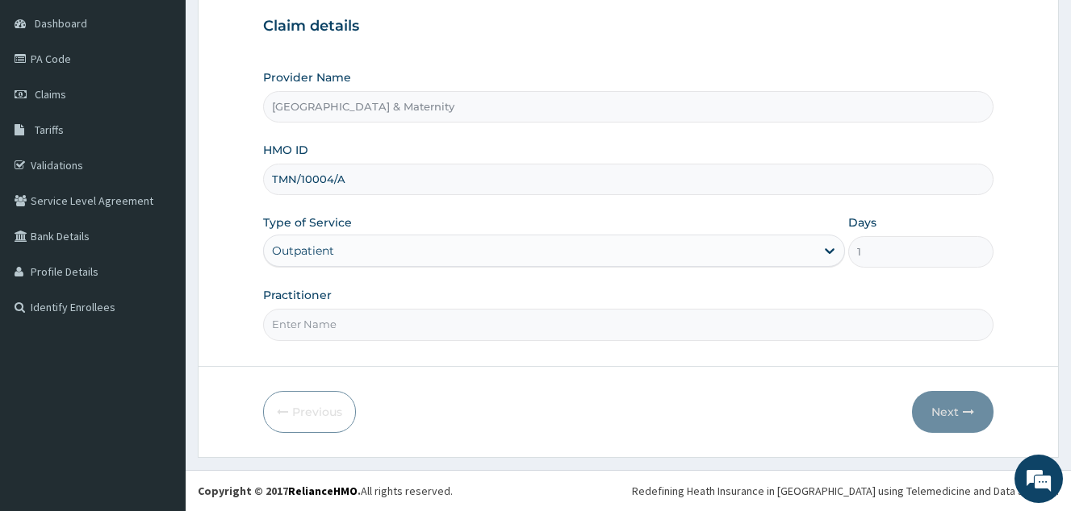
scroll to position [0, 0]
click at [321, 323] on input "Practitioner" at bounding box center [628, 324] width 730 height 31
type input "[PERSON_NAME]"
click at [972, 404] on button "Next" at bounding box center [952, 412] width 81 height 42
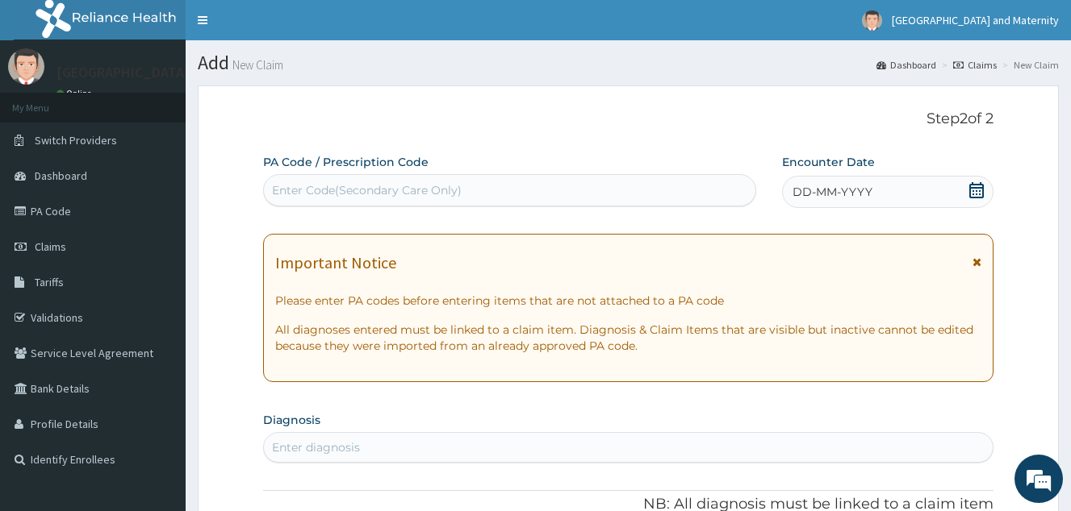
click at [972, 180] on div "DD-MM-YYYY" at bounding box center [887, 192] width 211 height 32
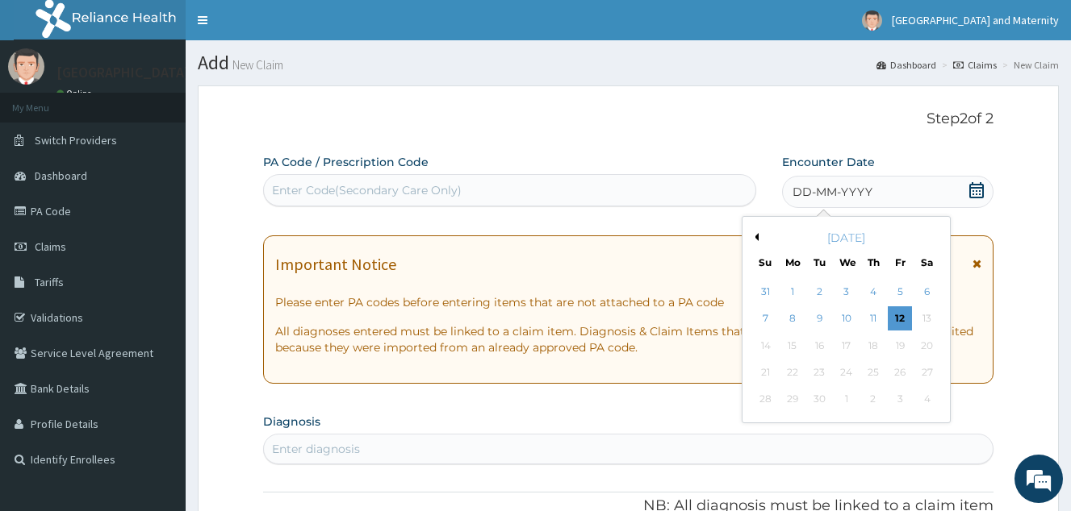
click at [757, 236] on button "Previous Month" at bounding box center [754, 237] width 8 height 8
click at [896, 318] on div "11" at bounding box center [899, 319] width 24 height 24
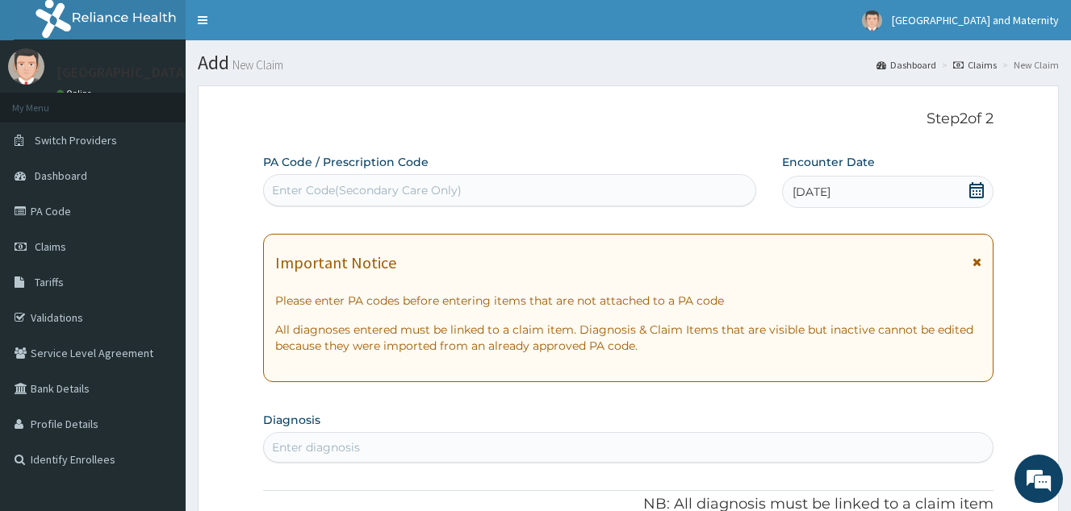
scroll to position [242, 0]
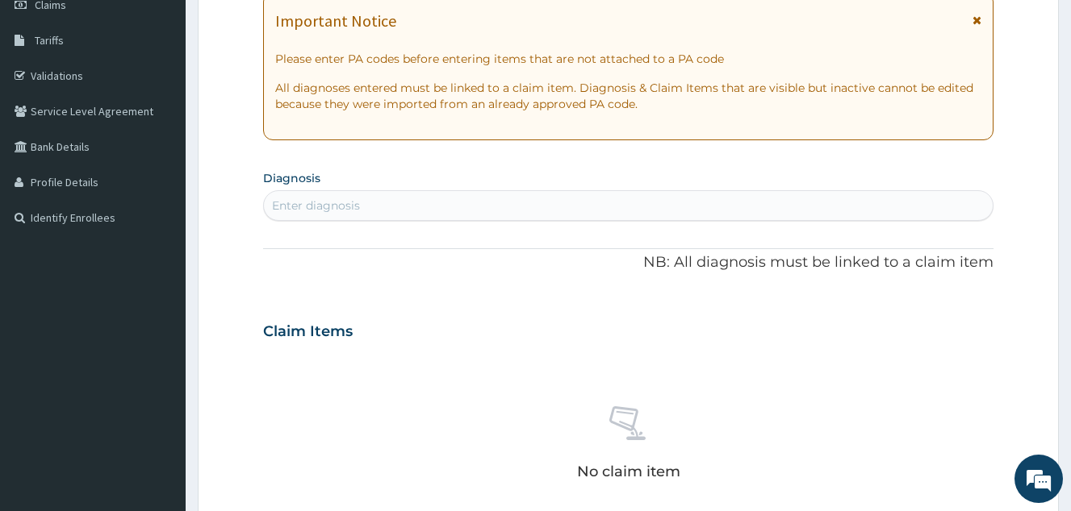
click at [399, 215] on div "Enter diagnosis" at bounding box center [628, 206] width 728 height 26
type input "joint pain"
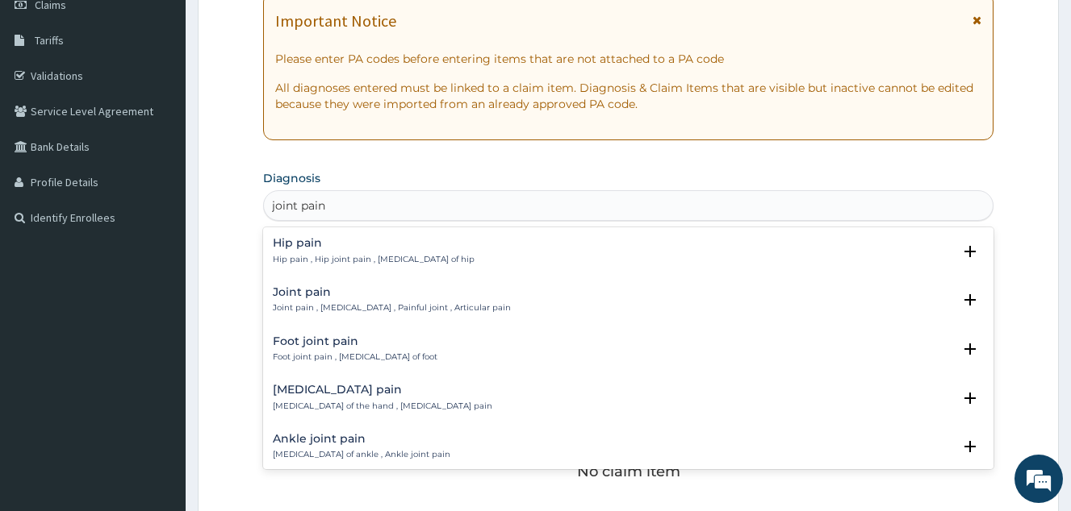
click at [336, 294] on h4 "Joint pain" at bounding box center [392, 292] width 238 height 12
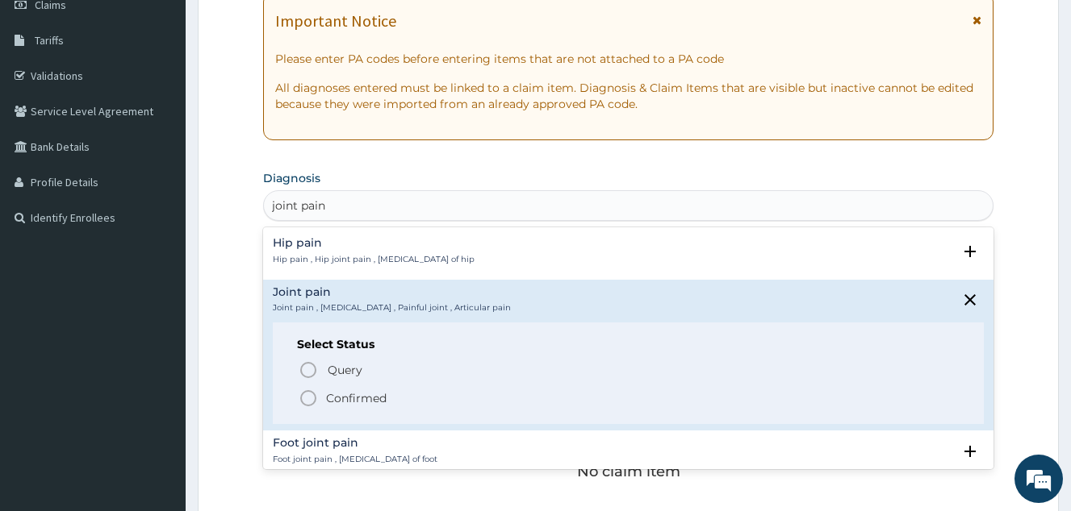
click at [339, 390] on p "Confirmed" at bounding box center [356, 398] width 61 height 16
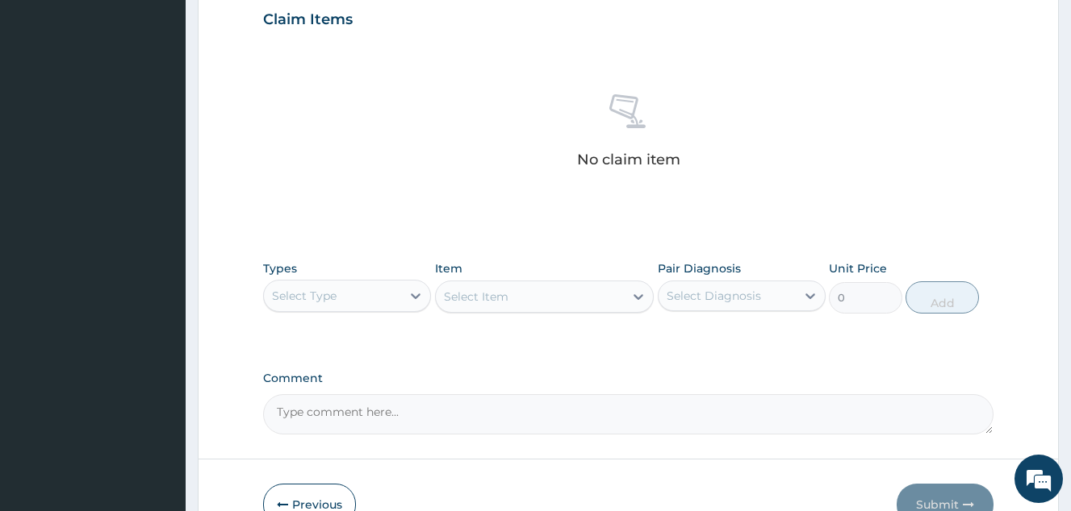
scroll to position [565, 0]
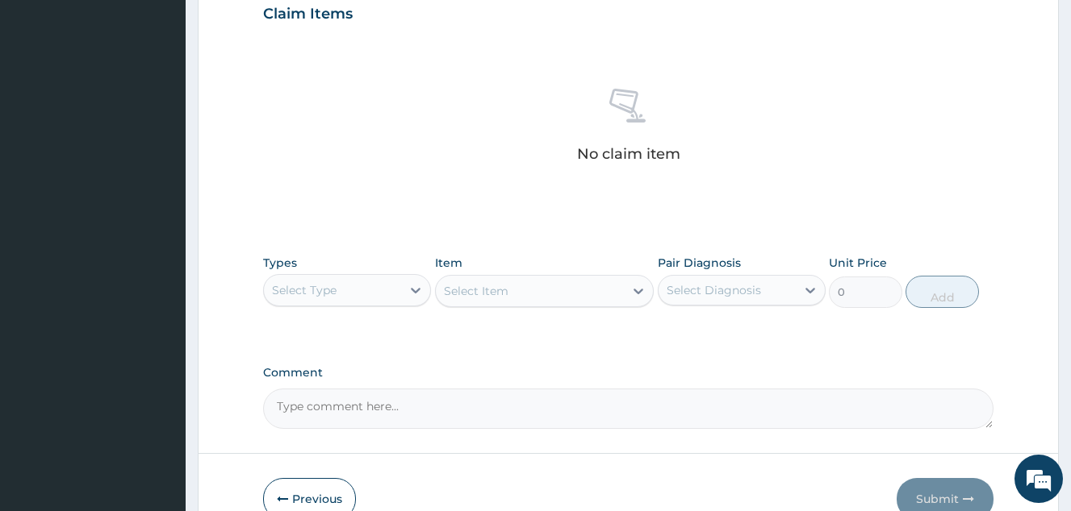
click at [345, 299] on div "Select Type" at bounding box center [332, 291] width 137 height 26
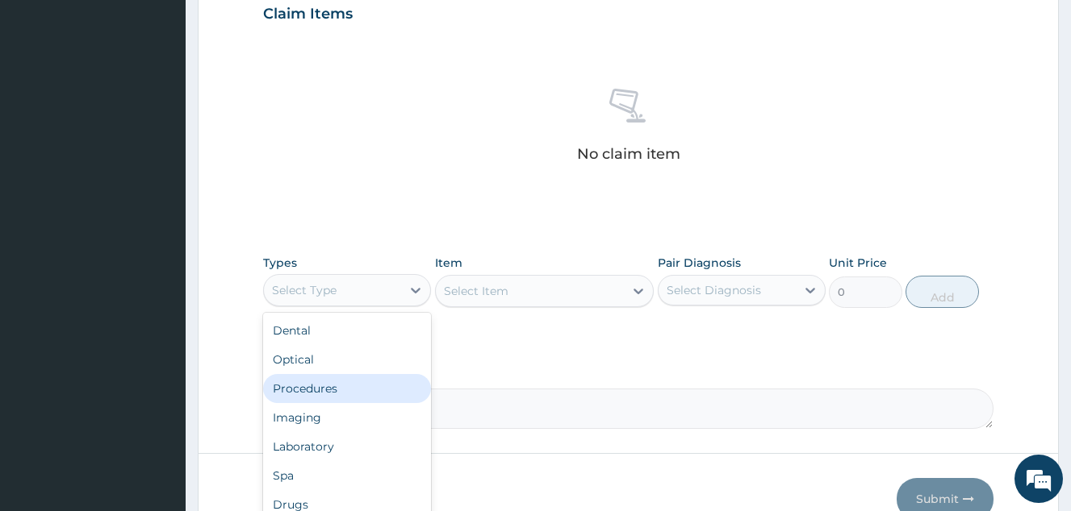
drag, startPoint x: 375, startPoint y: 394, endPoint x: 324, endPoint y: 228, distance: 173.0
click at [375, 393] on div "Procedures" at bounding box center [347, 388] width 168 height 29
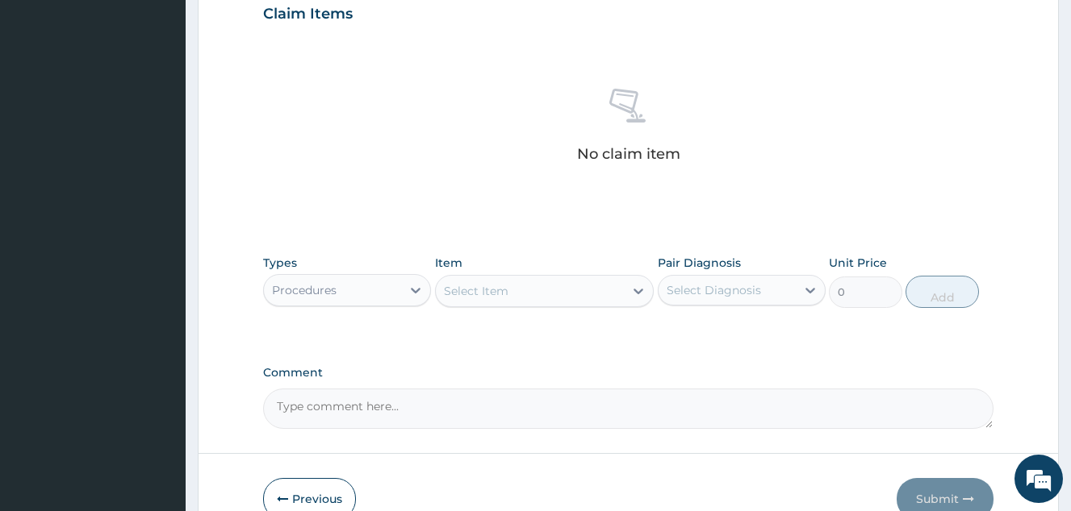
click at [542, 292] on div "Select Item" at bounding box center [530, 291] width 189 height 26
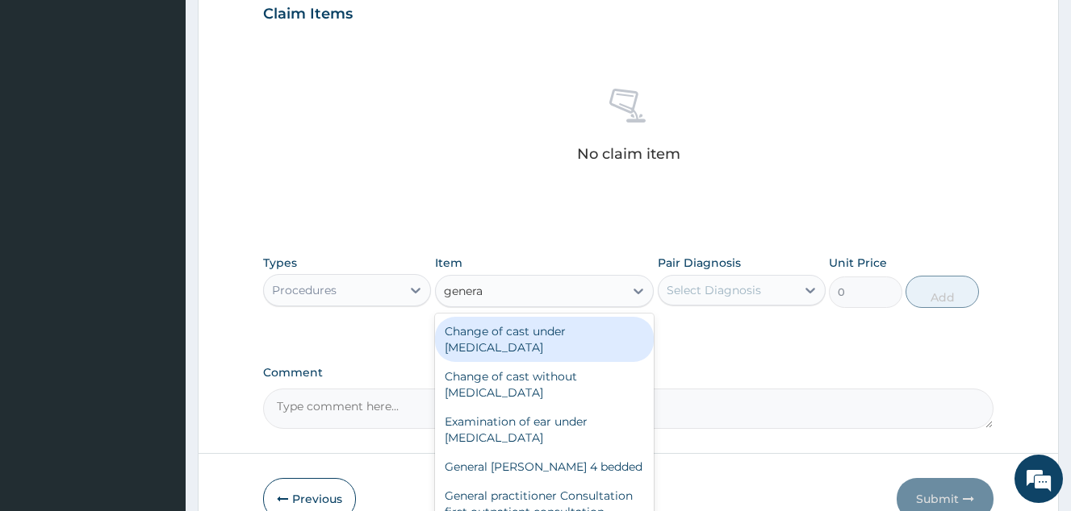
type input "general"
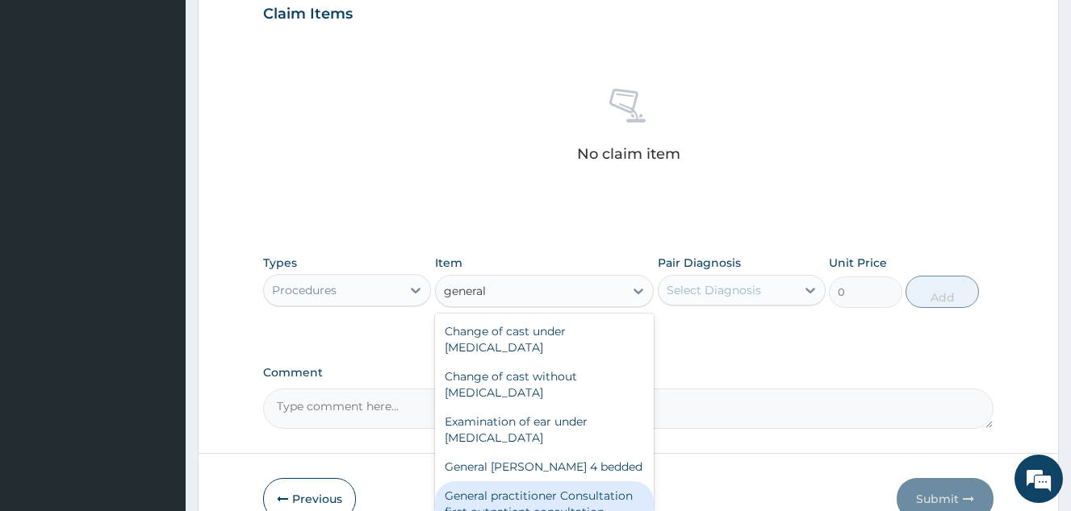
click at [482, 488] on div "General practitioner Consultation first outpatient consultation" at bounding box center [544, 504] width 219 height 45
type input "4000"
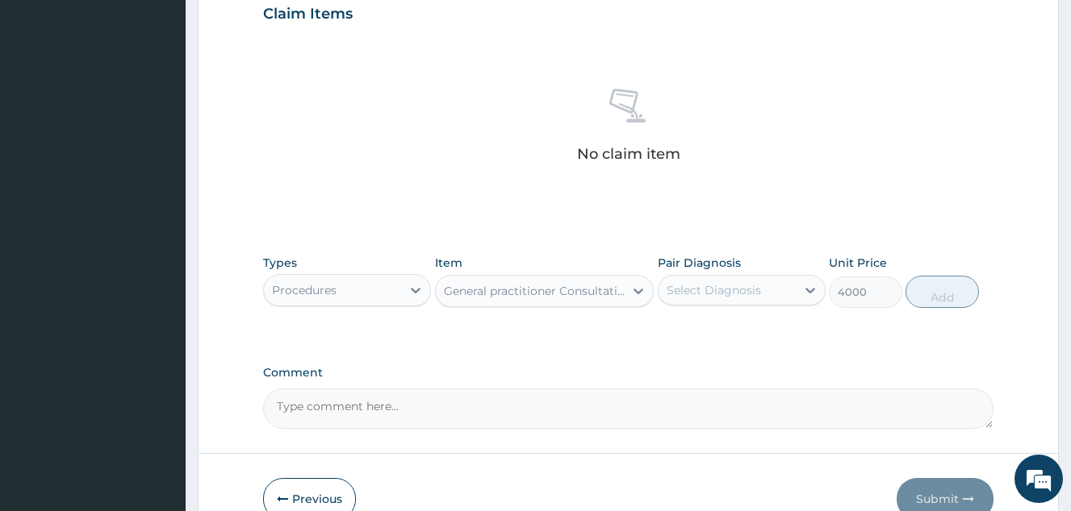
click at [706, 300] on div "Select Diagnosis" at bounding box center [726, 291] width 137 height 26
drag, startPoint x: 711, startPoint y: 323, endPoint x: 895, endPoint y: 308, distance: 184.6
click at [717, 323] on label "Joint pain" at bounding box center [713, 330] width 58 height 16
checkbox input "true"
click at [937, 289] on button "Add" at bounding box center [941, 292] width 73 height 32
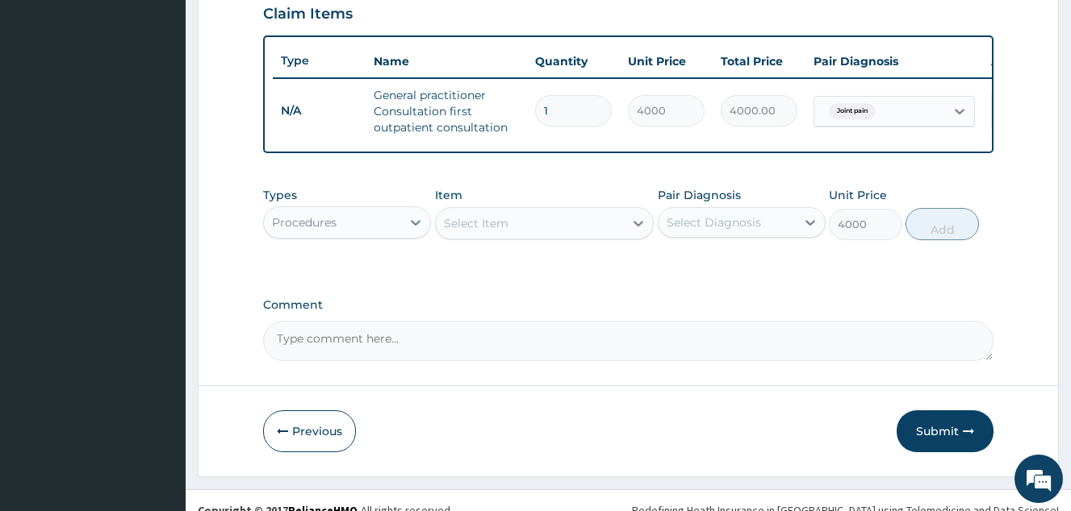
type input "0"
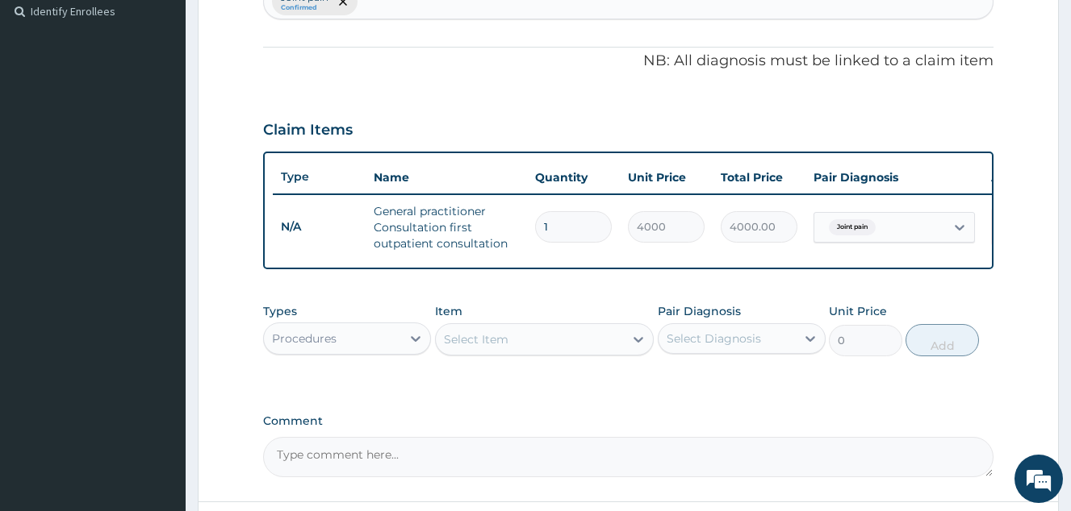
scroll to position [435, 0]
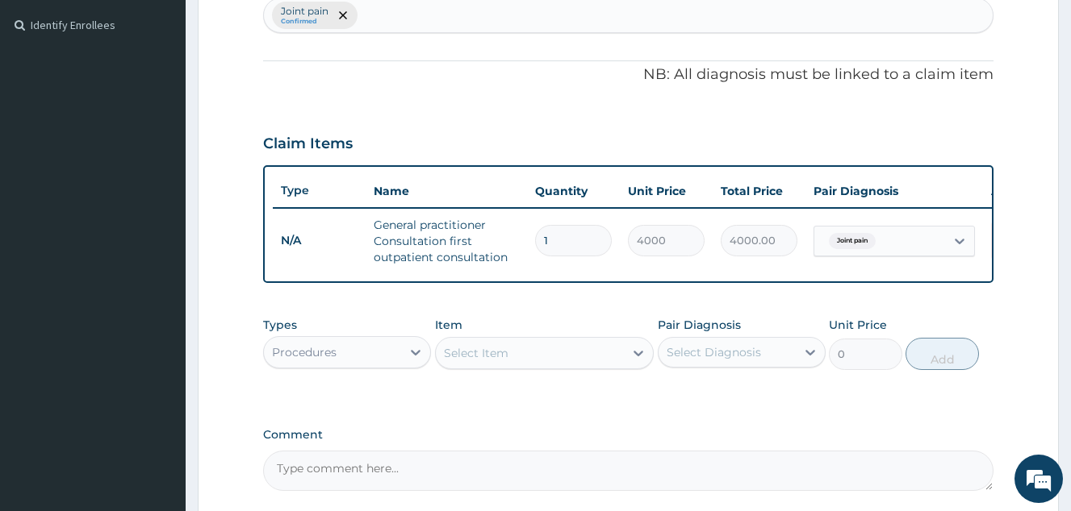
click at [445, 19] on div "Joint pain Confirmed" at bounding box center [628, 15] width 728 height 34
type input "myalgia"
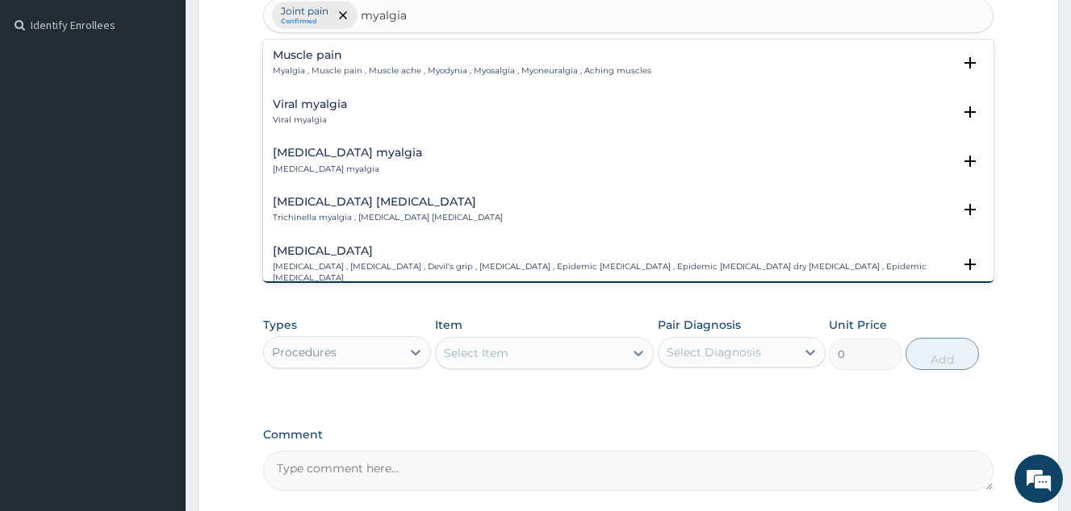
click at [338, 64] on div "Muscle pain Myalgia , Muscle pain , Muscle ache , Myodynia , Myosalgia , Myoneu…" at bounding box center [462, 63] width 378 height 28
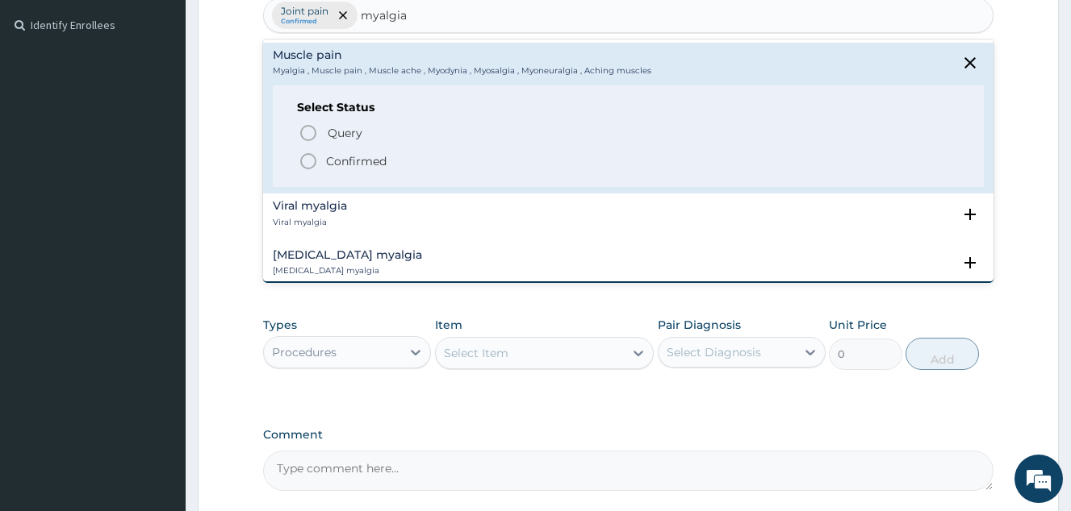
click at [344, 165] on p "Confirmed" at bounding box center [356, 161] width 61 height 16
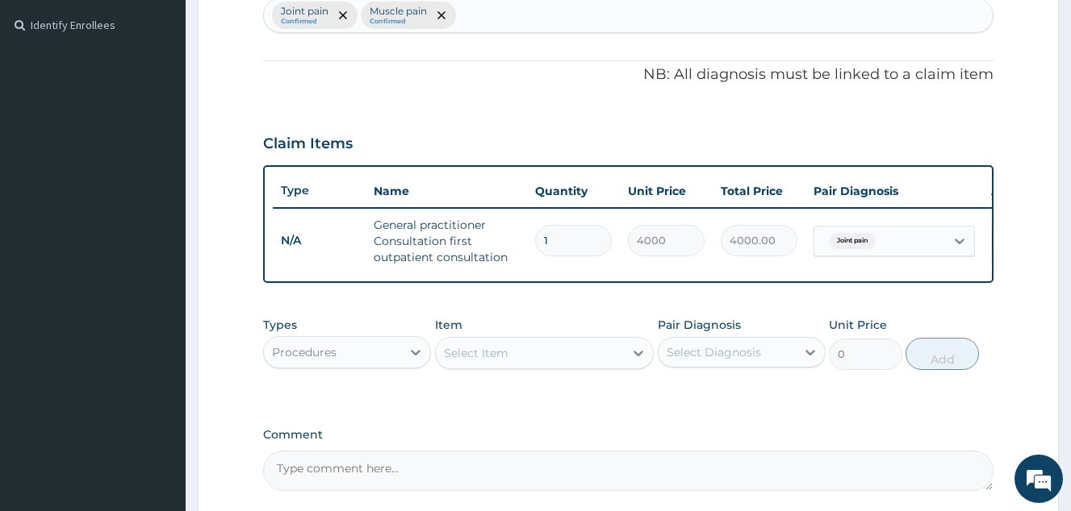
click at [493, 15] on div "Joint pain Confirmed Muscle pain Confirmed" at bounding box center [628, 15] width 728 height 34
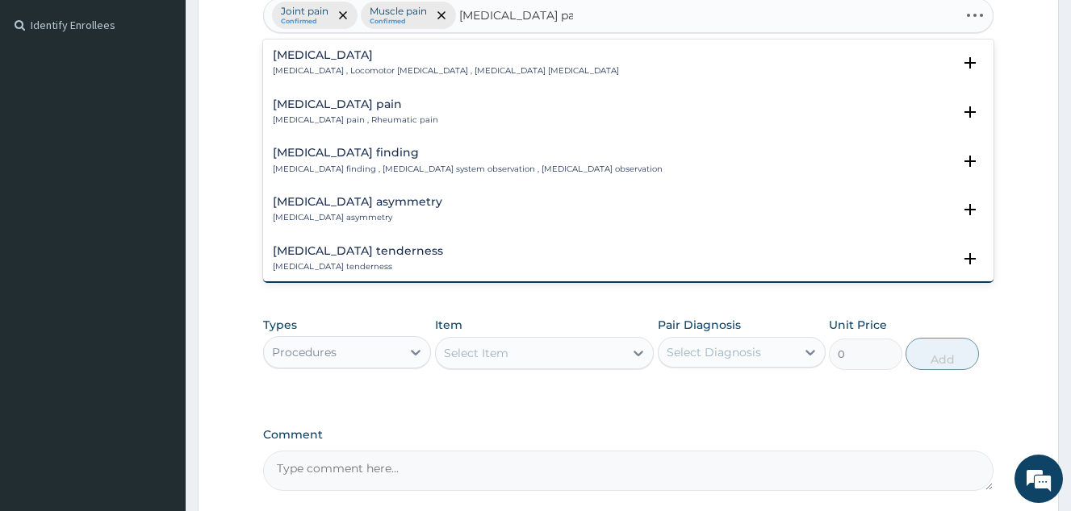
type input "musculoskeletal pain"
click at [331, 111] on div "Musculoskeletal pain Musculoskeletal pain , Rheumatic pain" at bounding box center [355, 112] width 165 height 28
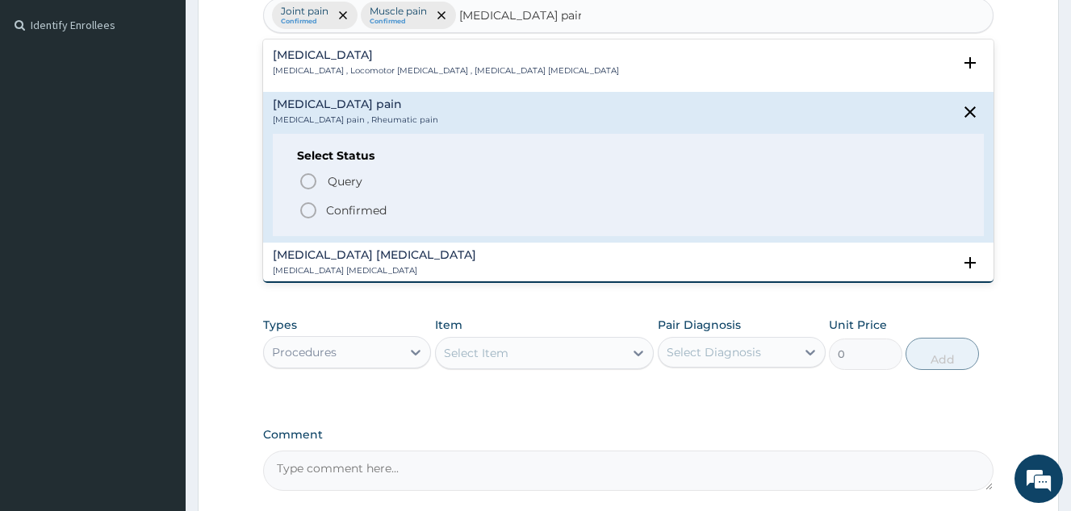
click at [365, 215] on p "Confirmed" at bounding box center [356, 210] width 61 height 16
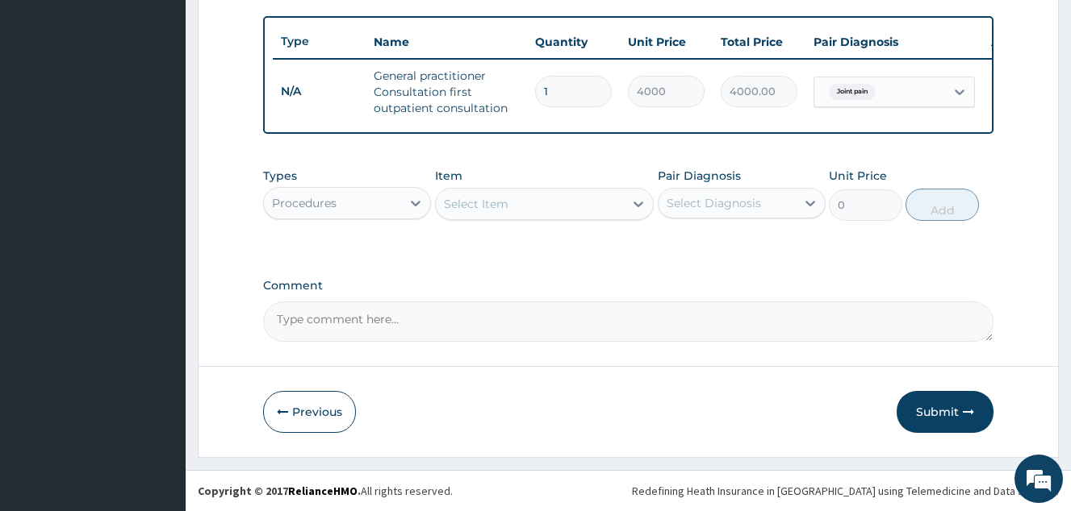
scroll to position [596, 0]
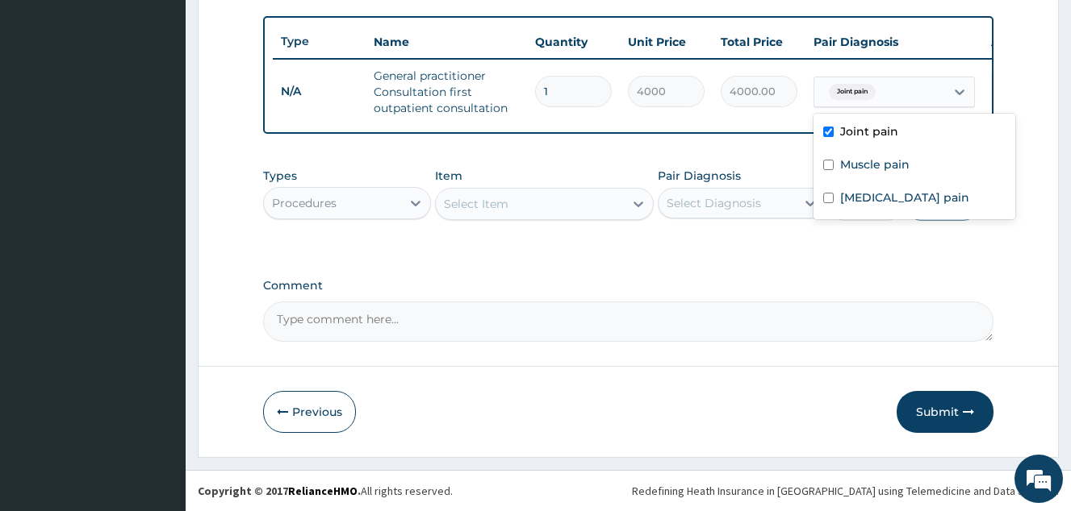
drag, startPoint x: 931, startPoint y: 81, endPoint x: 899, endPoint y: 143, distance: 70.0
click at [930, 81] on div "Joint pain" at bounding box center [879, 91] width 131 height 27
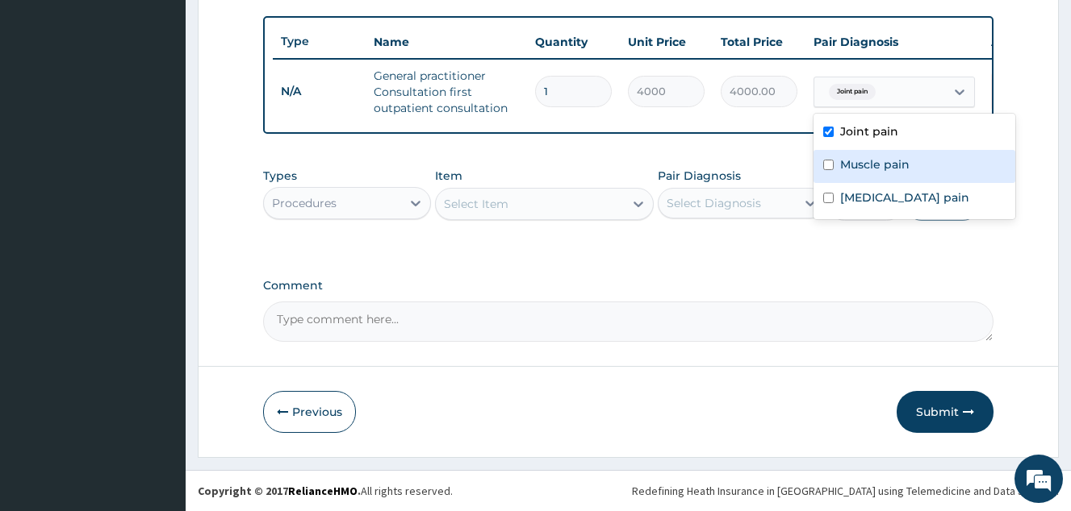
click at [899, 157] on label "Muscle pain" at bounding box center [874, 165] width 69 height 16
checkbox input "true"
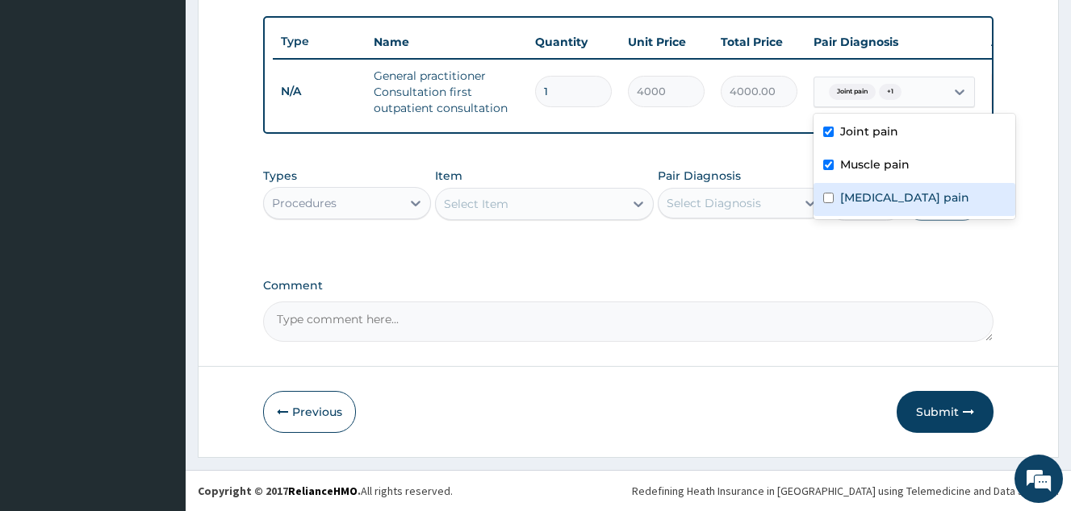
click at [886, 190] on label "Musculoskeletal pain" at bounding box center [904, 198] width 129 height 16
checkbox input "true"
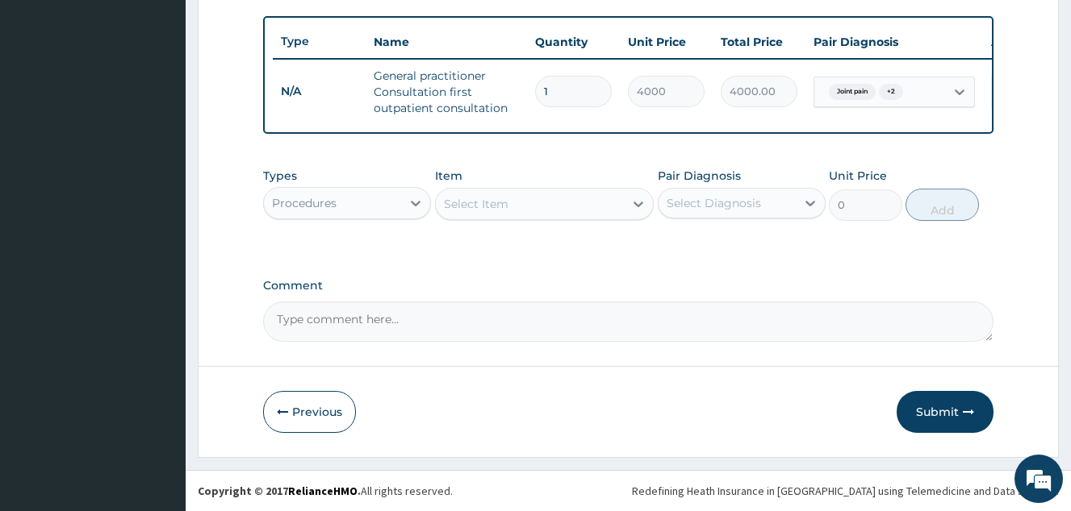
drag, startPoint x: 357, startPoint y: 194, endPoint x: 358, endPoint y: 214, distance: 20.2
click at [357, 202] on div "Procedures" at bounding box center [332, 203] width 137 height 26
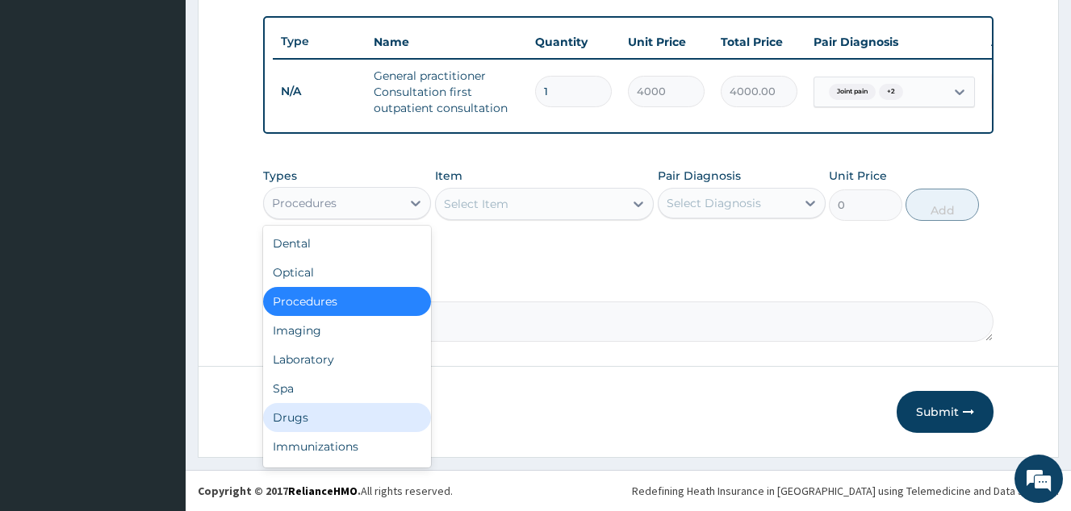
drag, startPoint x: 346, startPoint y: 415, endPoint x: 461, endPoint y: 286, distance: 172.6
click at [353, 407] on div "Drugs" at bounding box center [347, 417] width 168 height 29
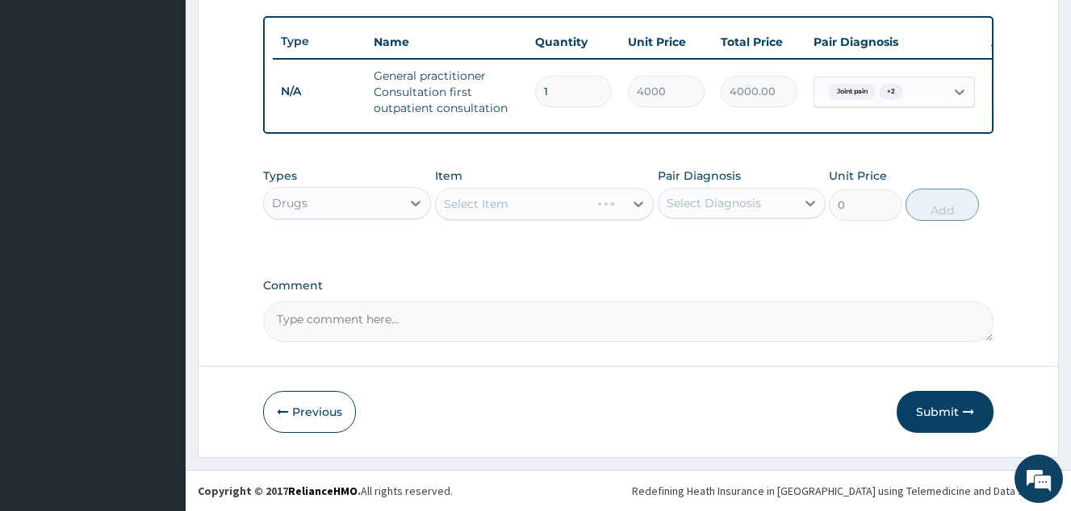
click at [503, 219] on div "Select Item" at bounding box center [544, 204] width 219 height 32
click at [509, 209] on div "Select Item" at bounding box center [544, 204] width 219 height 32
click at [483, 204] on div "Select Item" at bounding box center [476, 204] width 65 height 16
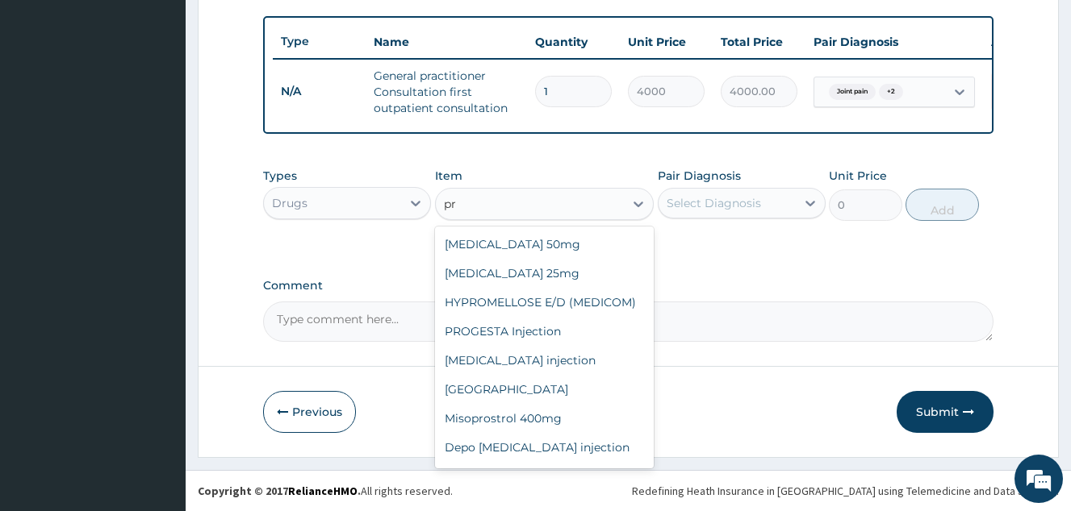
type input "pr"
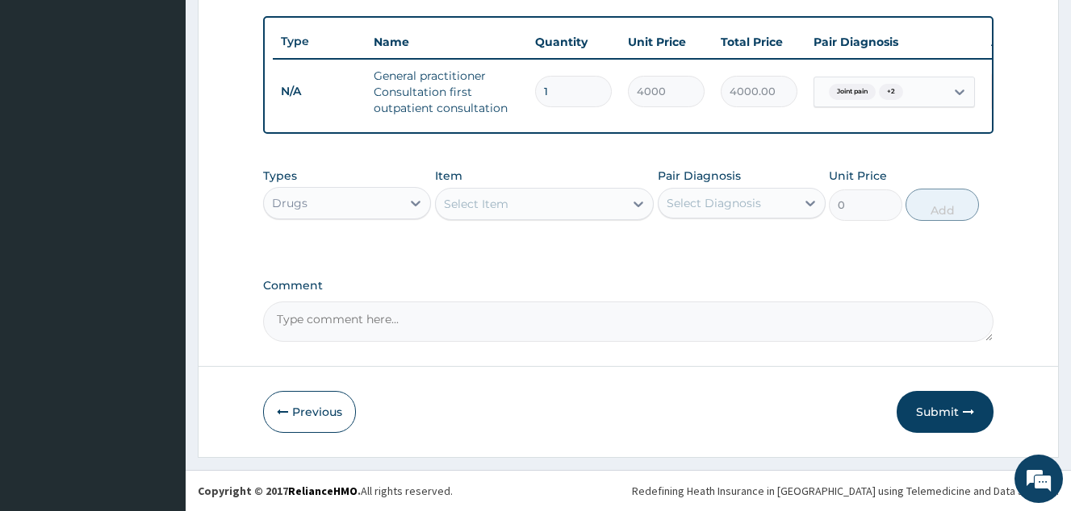
click at [482, 212] on div "Select Item" at bounding box center [530, 204] width 189 height 26
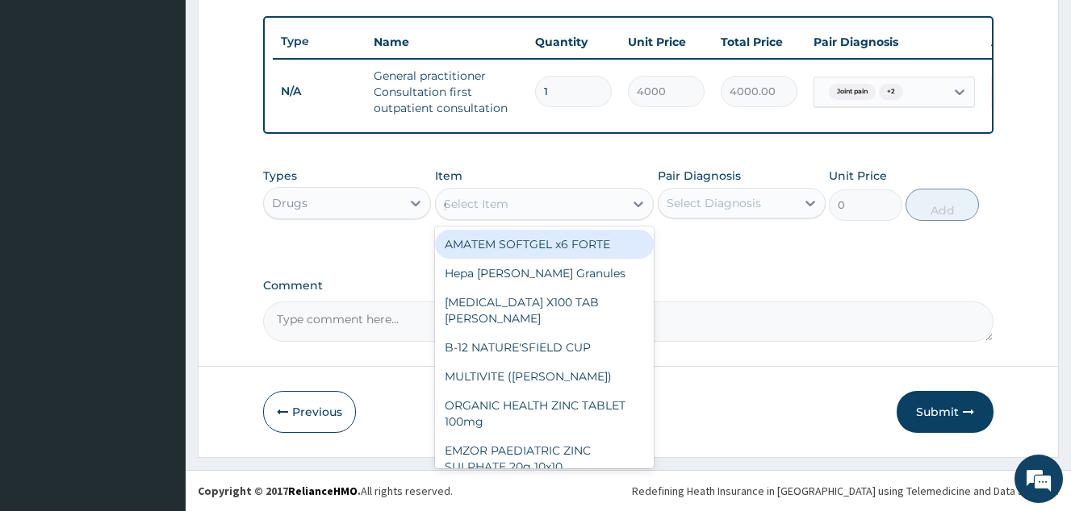
type input "gaba"
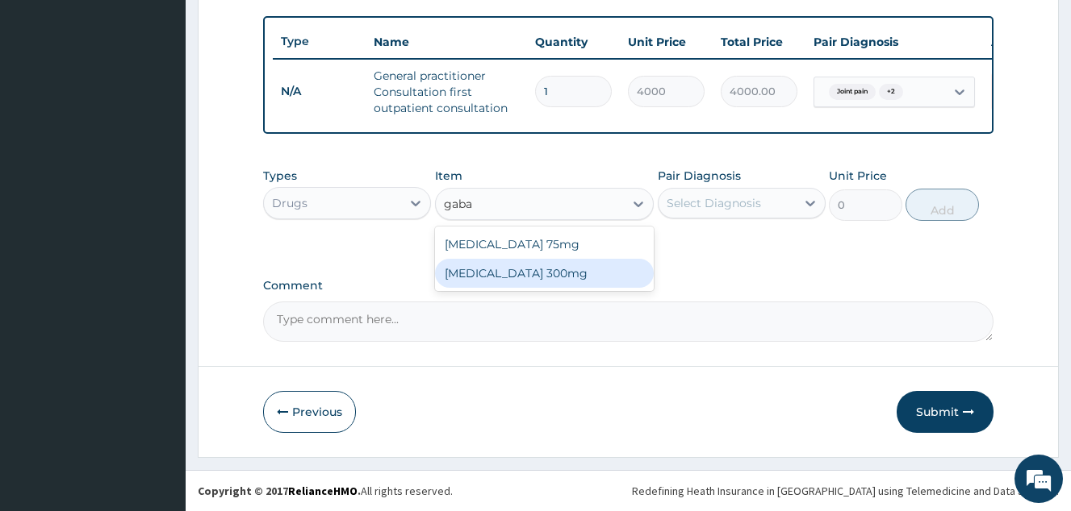
click at [519, 274] on div "Gabapentin 300mg" at bounding box center [544, 273] width 219 height 29
type input "177.375"
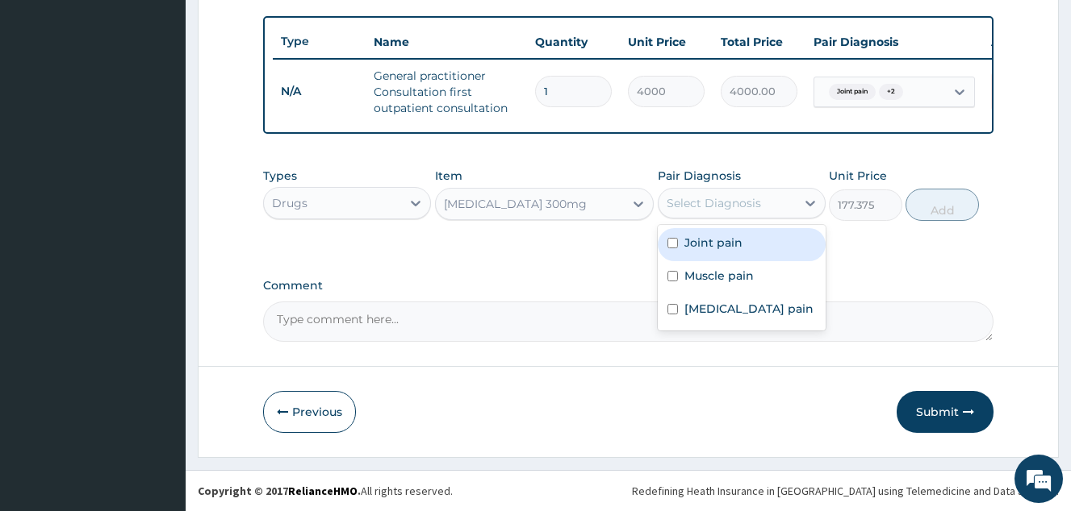
click at [720, 204] on div "Select Diagnosis" at bounding box center [713, 203] width 94 height 16
drag, startPoint x: 738, startPoint y: 241, endPoint x: 735, endPoint y: 278, distance: 36.4
click at [739, 252] on div "Joint pain" at bounding box center [741, 244] width 168 height 33
checkbox input "true"
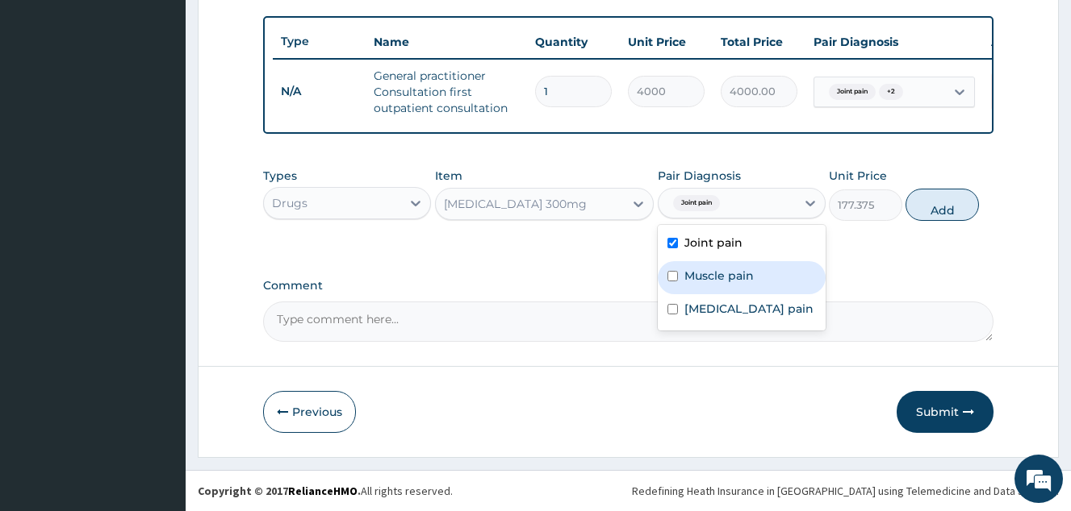
drag, startPoint x: 735, startPoint y: 278, endPoint x: 738, endPoint y: 307, distance: 28.4
click at [735, 279] on label "Muscle pain" at bounding box center [718, 276] width 69 height 16
checkbox input "true"
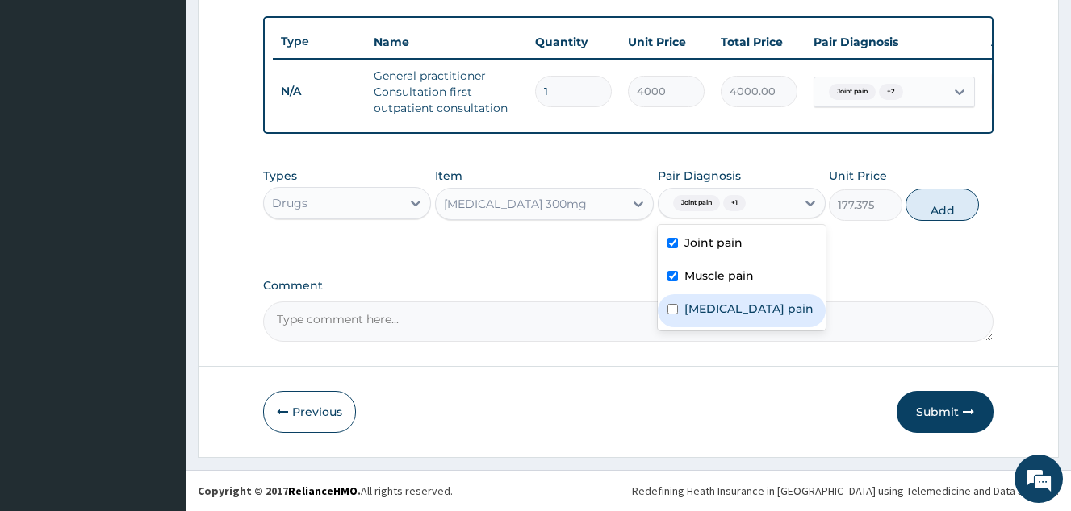
click at [738, 307] on label "[MEDICAL_DATA] pain" at bounding box center [748, 309] width 129 height 16
checkbox input "true"
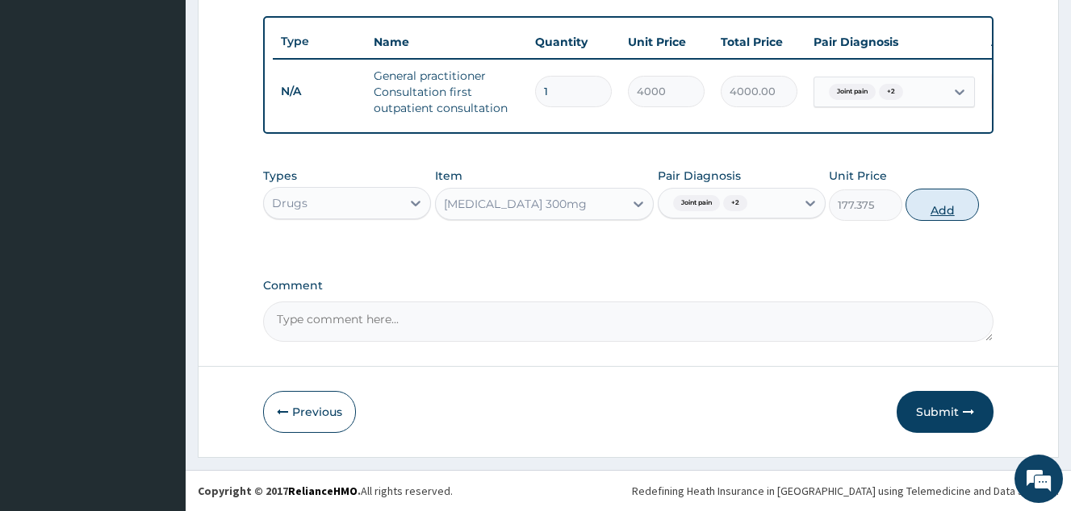
click at [937, 205] on button "Add" at bounding box center [941, 205] width 73 height 32
type input "0"
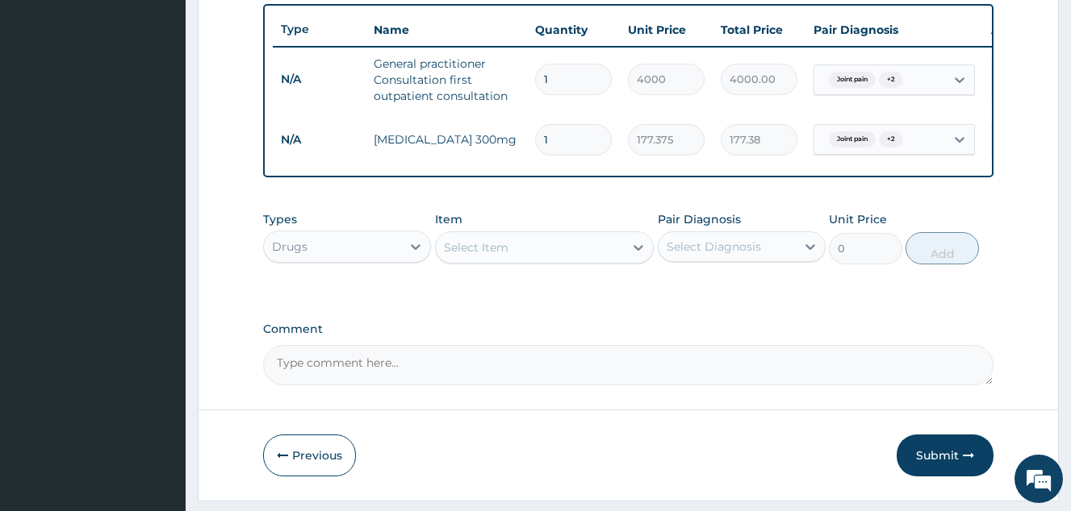
type input "15"
type input "2660.63"
type input "15"
click at [508, 257] on div "Select Item" at bounding box center [530, 248] width 189 height 26
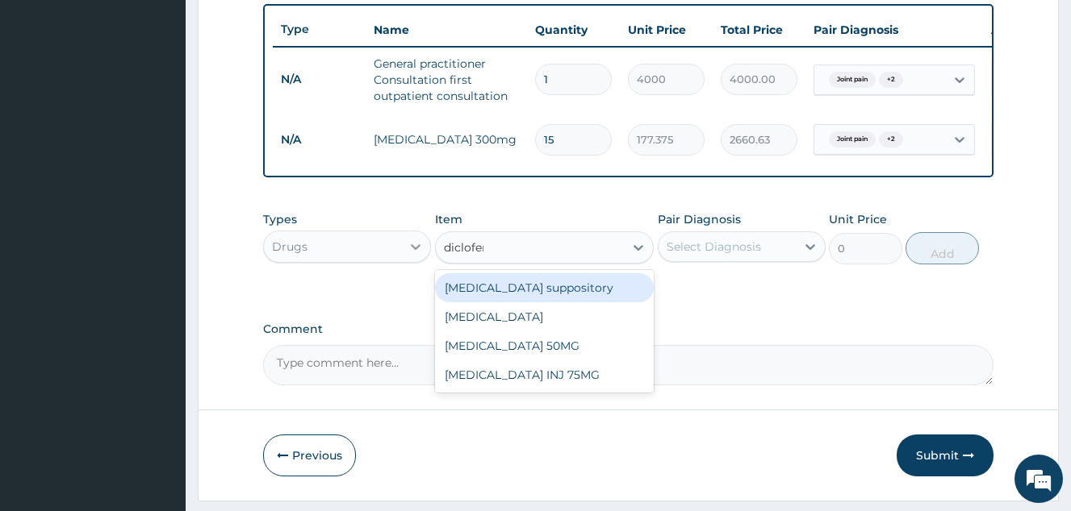
type input "diclofena"
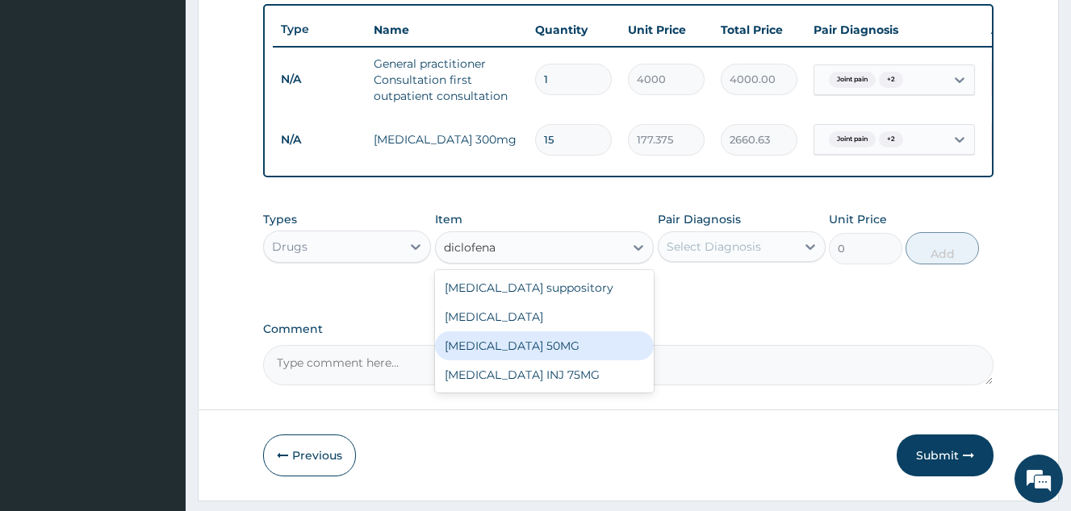
click at [530, 360] on div "[MEDICAL_DATA] 50MG" at bounding box center [544, 346] width 219 height 29
type input "80"
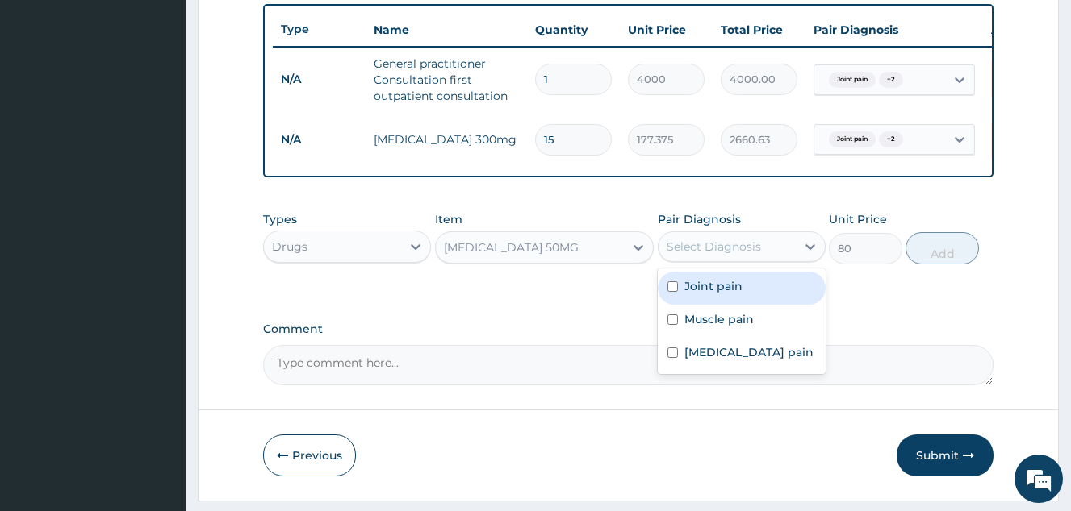
click at [734, 255] on div "Select Diagnosis" at bounding box center [713, 247] width 94 height 16
drag, startPoint x: 754, startPoint y: 310, endPoint x: 757, endPoint y: 334, distance: 24.3
click at [755, 305] on div "Joint pain" at bounding box center [741, 288] width 168 height 33
checkbox input "true"
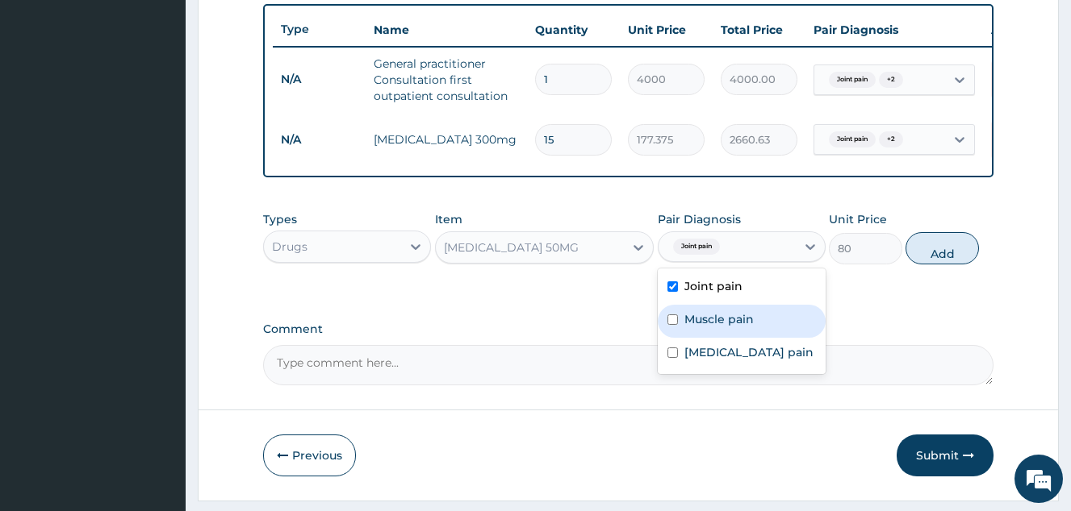
drag, startPoint x: 757, startPoint y: 335, endPoint x: 761, endPoint y: 356, distance: 21.4
click at [757, 336] on div "Muscle pain" at bounding box center [741, 321] width 168 height 33
checkbox input "true"
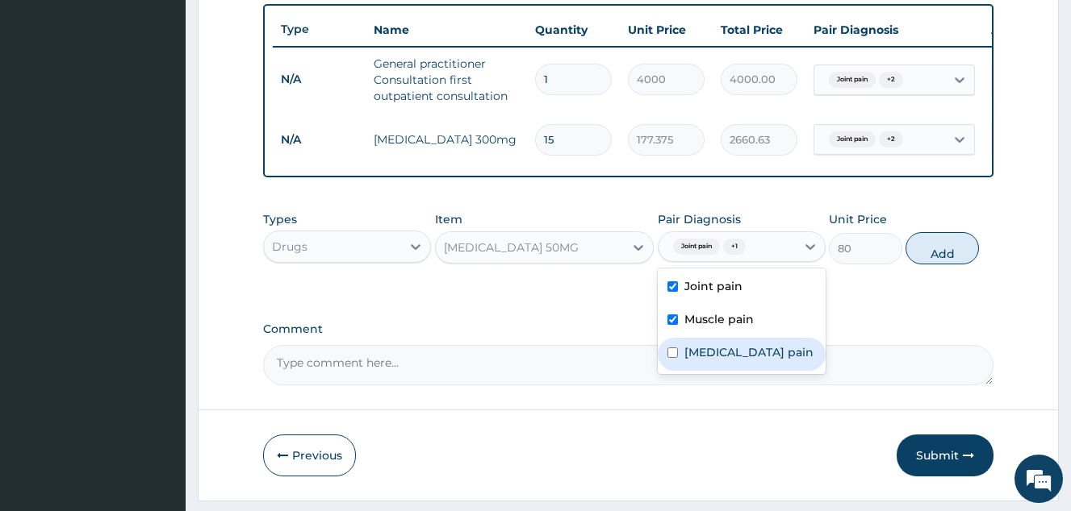
drag, startPoint x: 761, startPoint y: 358, endPoint x: 829, endPoint y: 336, distance: 71.4
click at [760, 359] on label "[MEDICAL_DATA] pain" at bounding box center [748, 352] width 129 height 16
checkbox input "true"
click at [937, 265] on button "Add" at bounding box center [941, 248] width 73 height 32
type input "0"
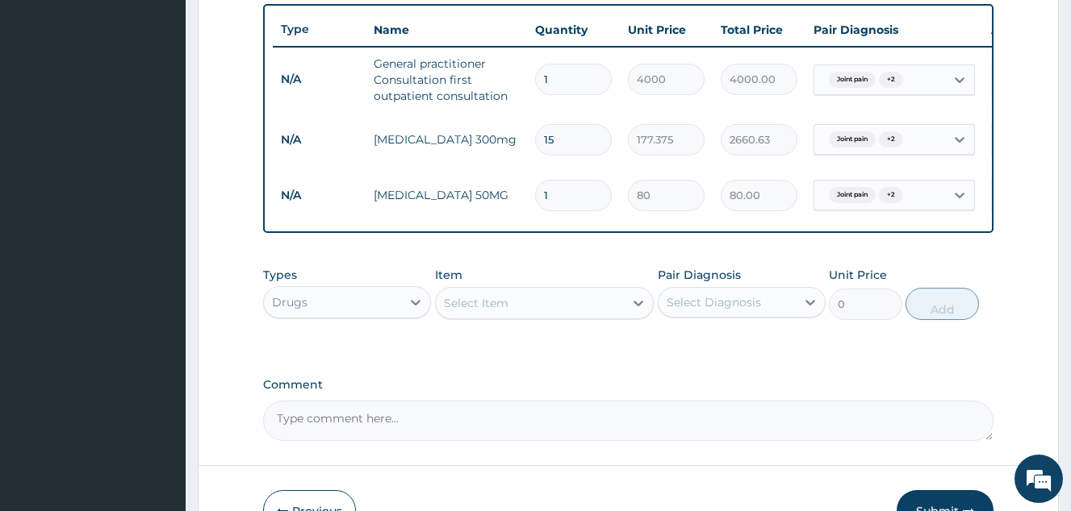
click at [563, 193] on input "1" at bounding box center [573, 195] width 77 height 31
type input "15"
type input "1200.00"
type input "15"
click at [518, 316] on div "Select Item" at bounding box center [530, 303] width 189 height 26
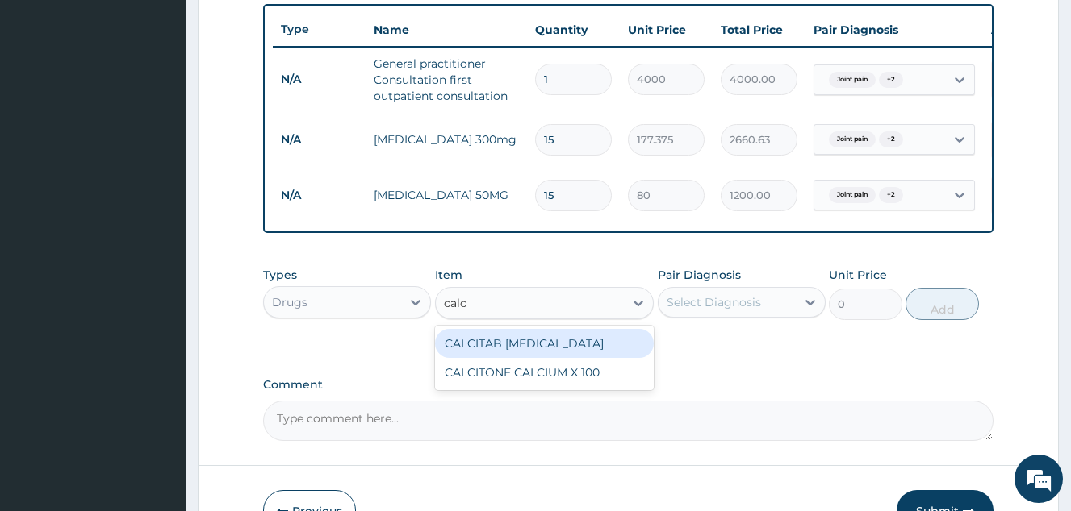
type input "calci"
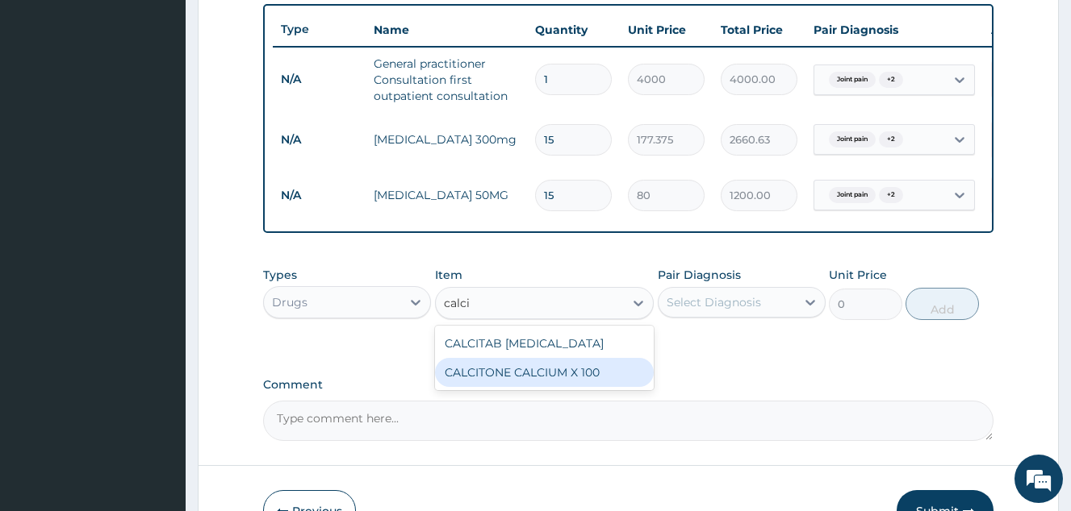
drag, startPoint x: 591, startPoint y: 388, endPoint x: 696, endPoint y: 328, distance: 121.1
click at [606, 384] on div "CALCITONE CALCIUM X 100" at bounding box center [544, 372] width 219 height 29
type input "23.65"
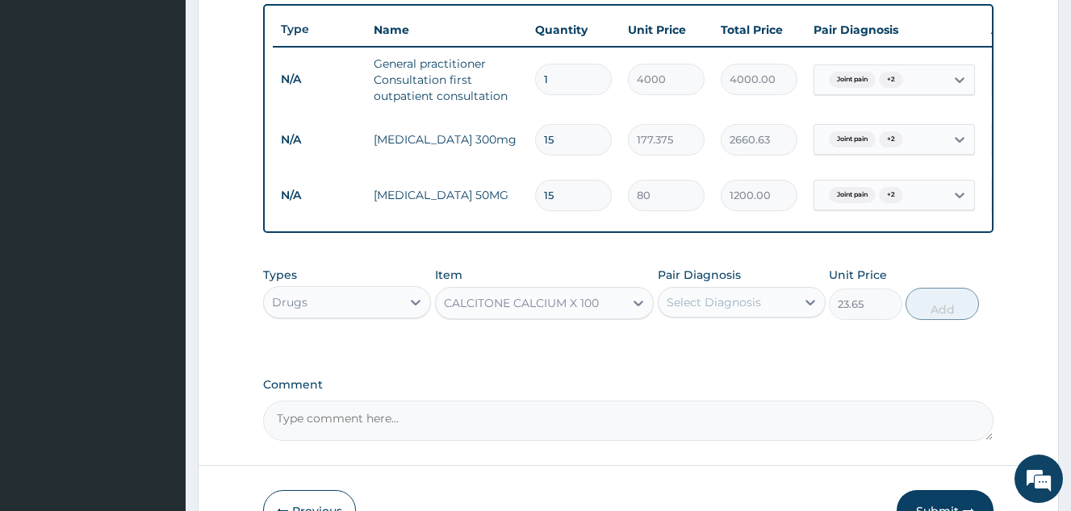
click at [698, 311] on div "Select Diagnosis" at bounding box center [713, 302] width 94 height 16
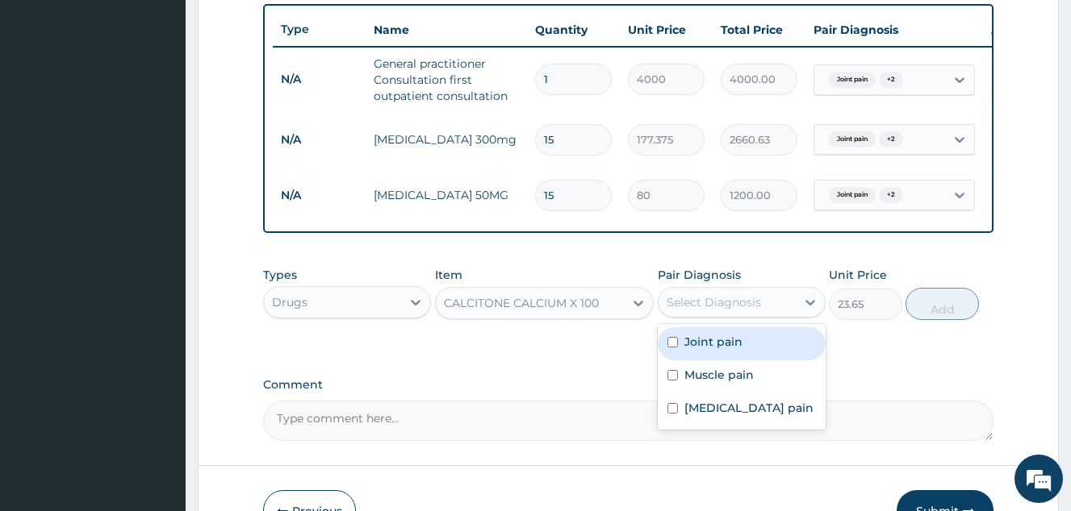
drag, startPoint x: 741, startPoint y: 364, endPoint x: 740, endPoint y: 385, distance: 21.0
click at [741, 361] on div "Joint pain" at bounding box center [741, 344] width 168 height 33
checkbox input "true"
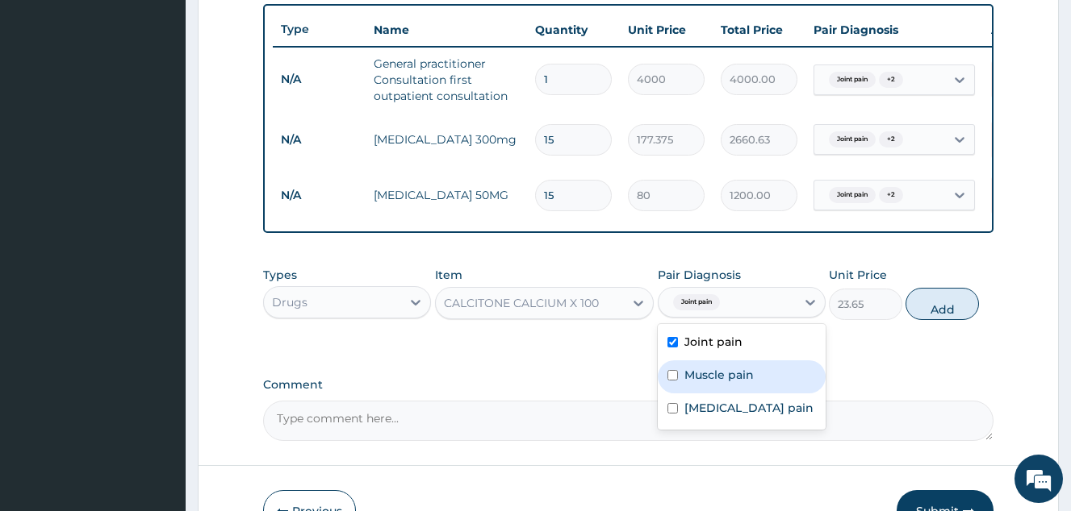
drag, startPoint x: 740, startPoint y: 386, endPoint x: 742, endPoint y: 416, distance: 30.8
click at [741, 383] on label "Muscle pain" at bounding box center [718, 375] width 69 height 16
checkbox input "true"
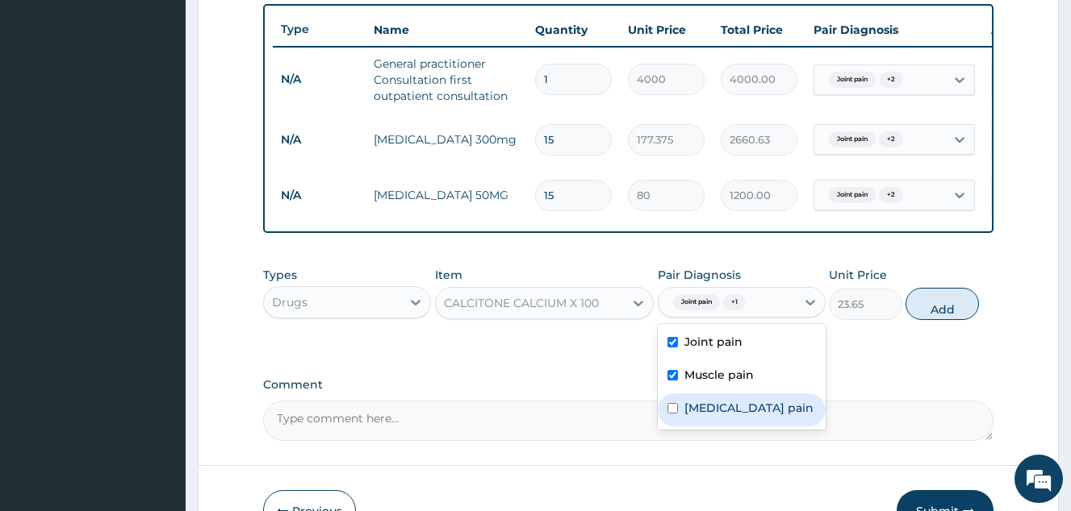
drag, startPoint x: 742, startPoint y: 419, endPoint x: 832, endPoint y: 386, distance: 95.2
click at [749, 416] on label "[MEDICAL_DATA] pain" at bounding box center [748, 408] width 129 height 16
checkbox input "true"
click at [925, 316] on button "Add" at bounding box center [941, 304] width 73 height 32
type input "0"
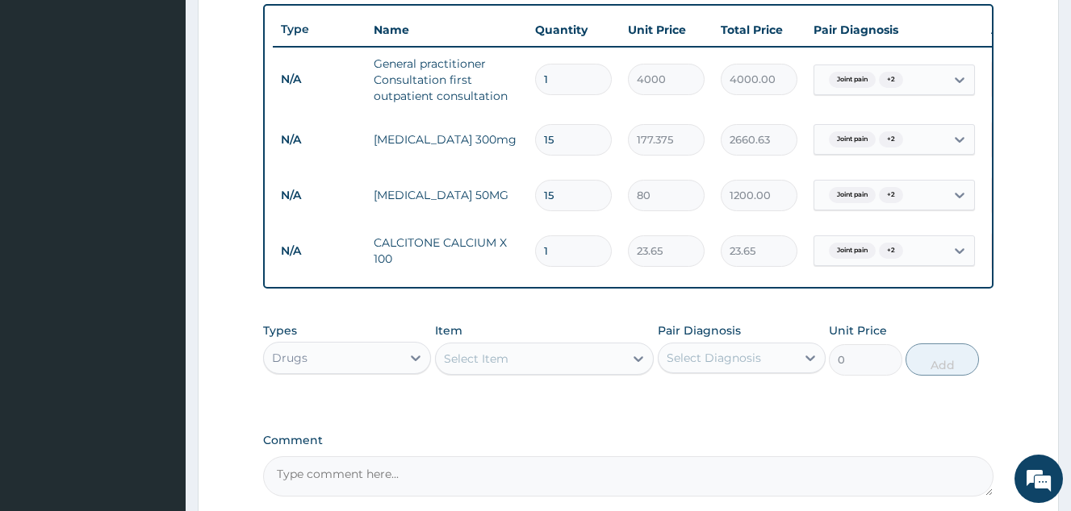
scroll to position [707, 0]
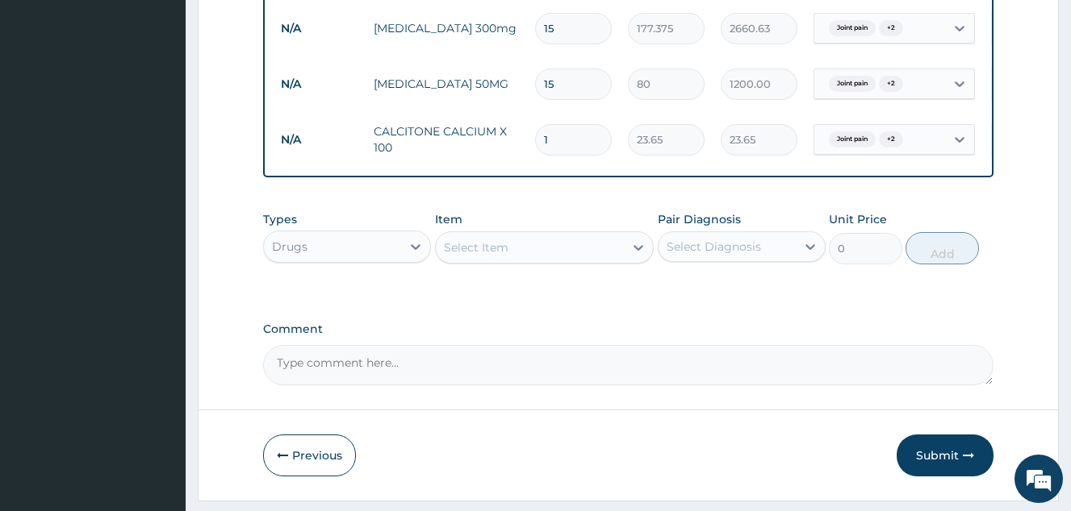
type input "15"
type input "354.75"
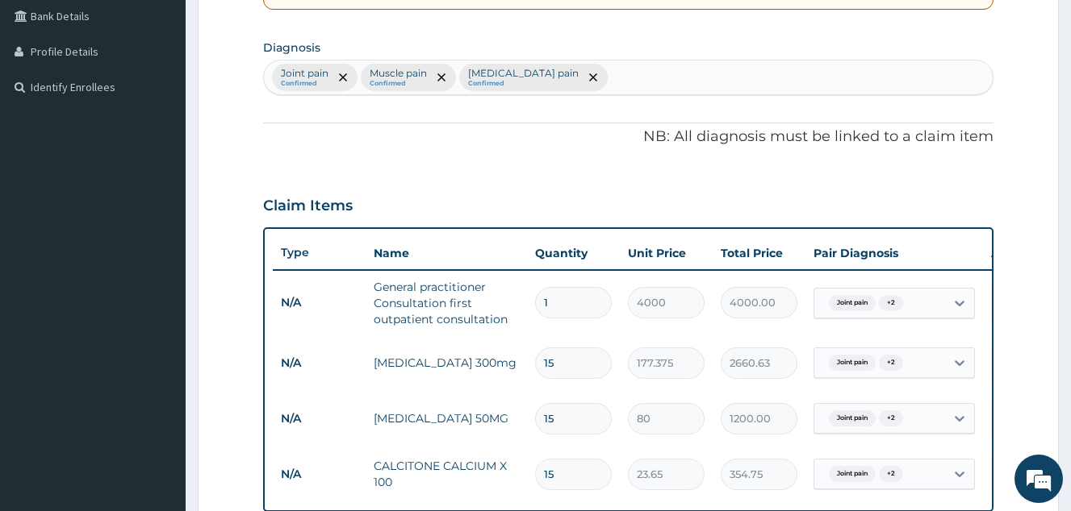
scroll to position [304, 0]
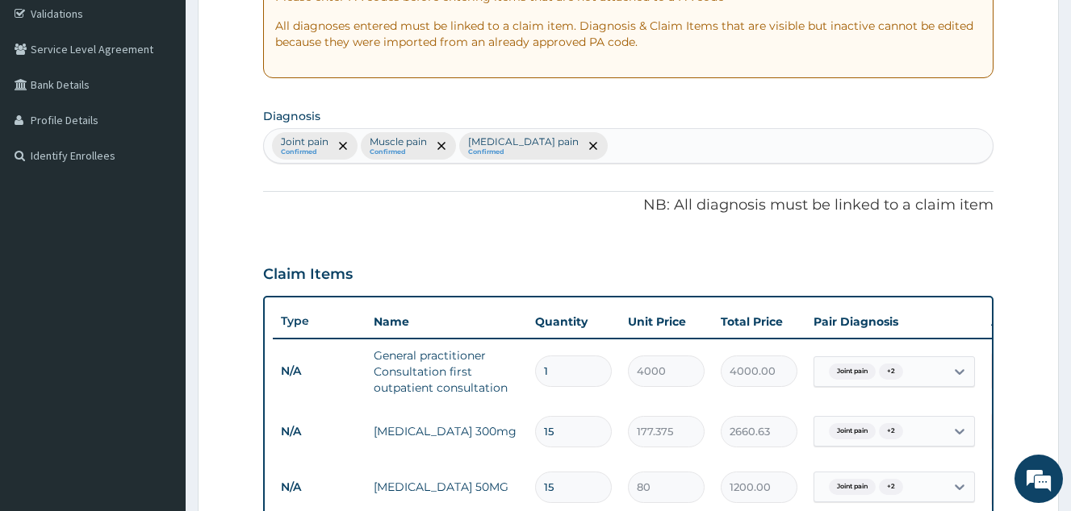
type input "15"
click at [641, 149] on div "Joint pain Confirmed Muscle pain Confirmed Musculoskeletal pain Confirmed" at bounding box center [628, 146] width 728 height 34
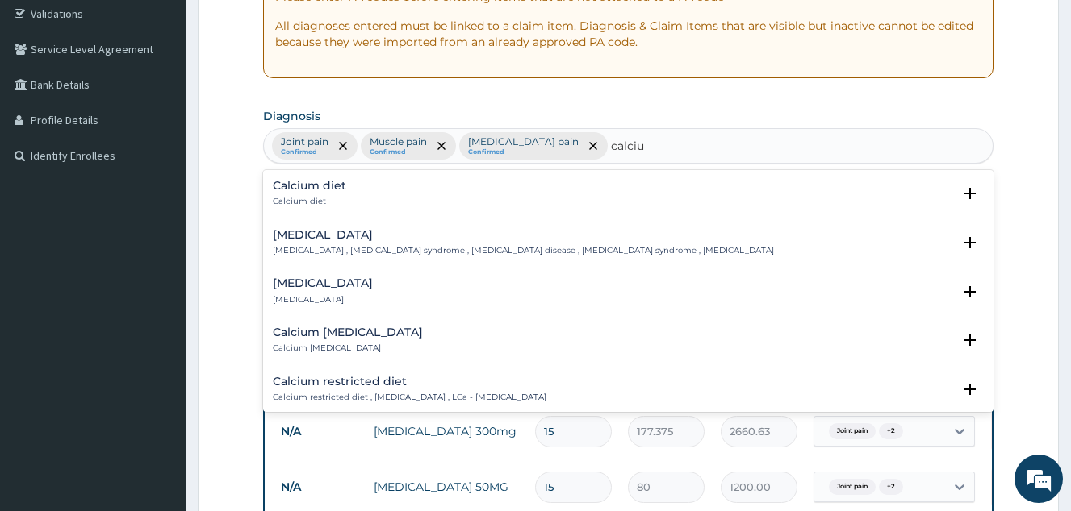
type input "calcium"
click at [544, 248] on p "Hypocalcemia , Hypocalcemia syndrome , Calcium deficiency disease , Hypocalcaem…" at bounding box center [523, 250] width 501 height 11
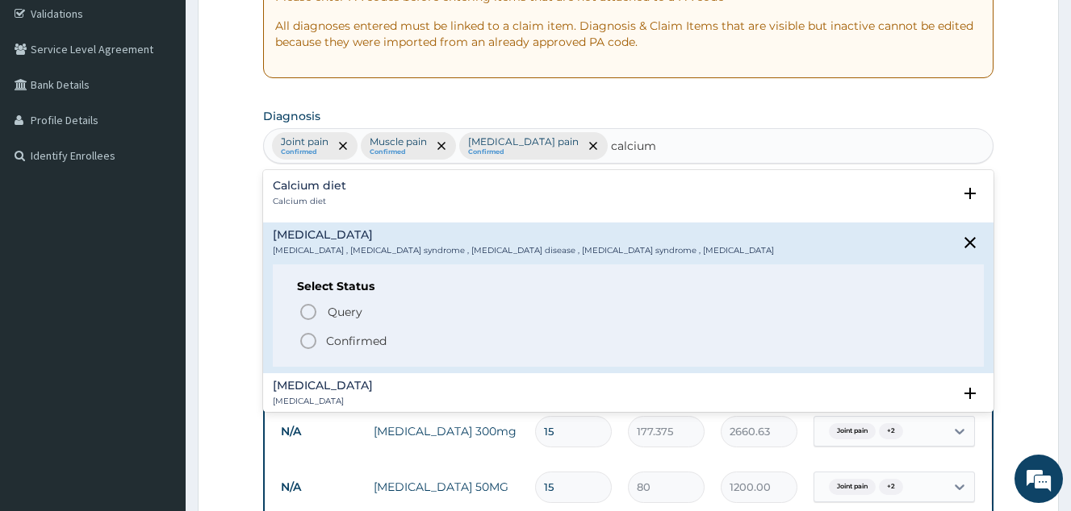
click at [358, 332] on span "Confirmed" at bounding box center [628, 341] width 661 height 19
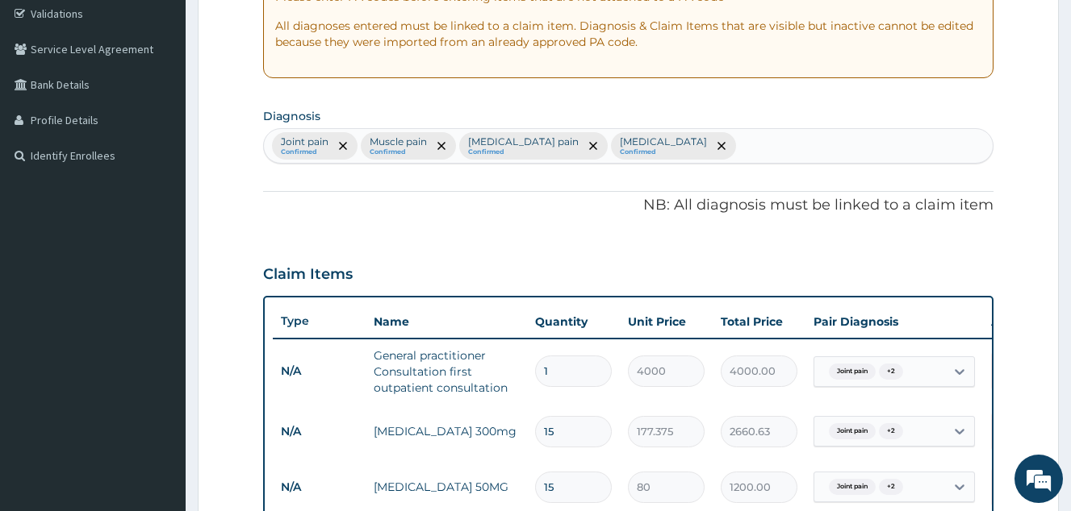
click at [361, 332] on th "Type" at bounding box center [319, 322] width 93 height 30
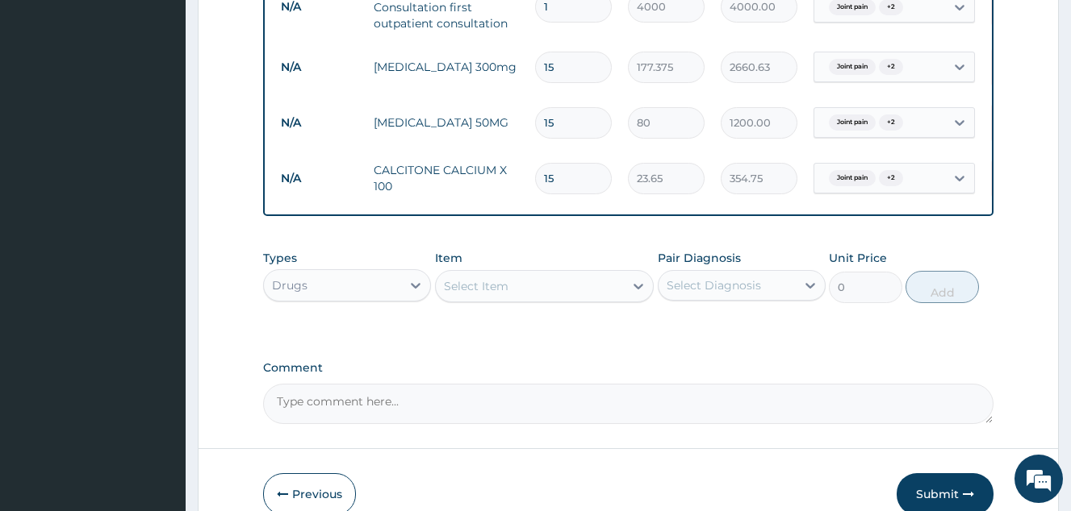
scroll to position [763, 0]
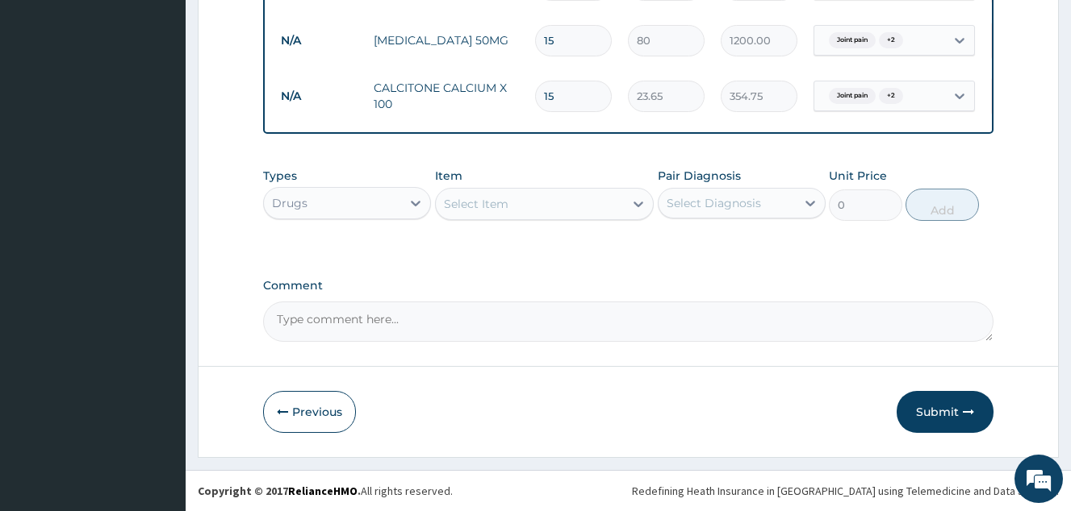
click at [881, 99] on div "Joint pain + 2" at bounding box center [893, 96] width 161 height 31
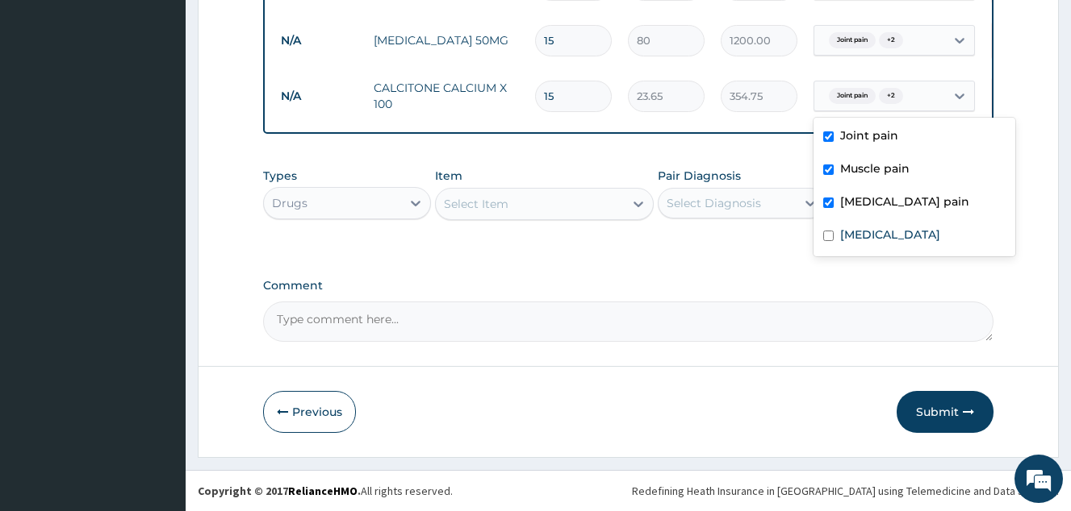
drag, startPoint x: 866, startPoint y: 131, endPoint x: 854, endPoint y: 184, distance: 53.8
click at [866, 135] on div "Joint pain" at bounding box center [914, 137] width 202 height 33
checkbox input "false"
click at [860, 173] on div "Muscle pain" at bounding box center [914, 170] width 202 height 33
checkbox input "false"
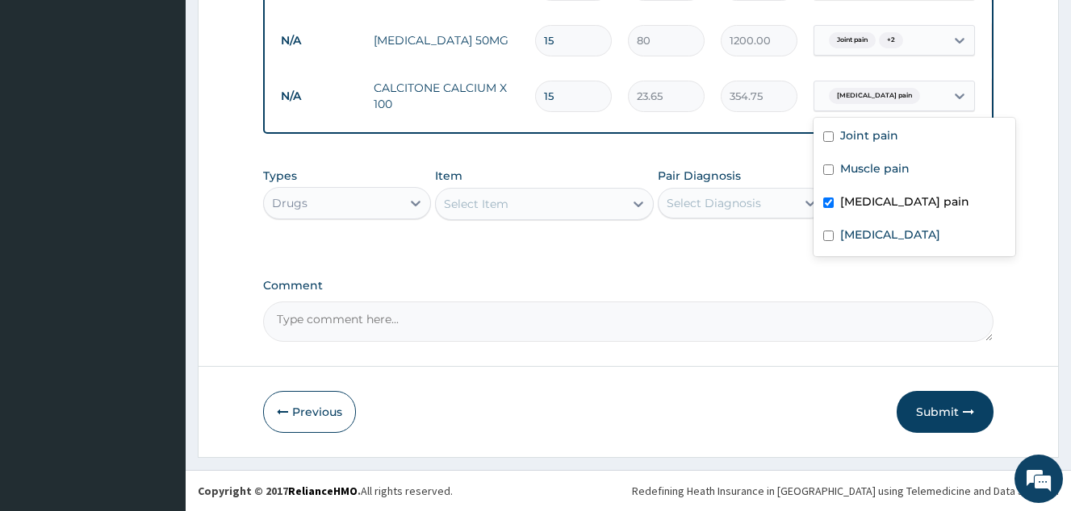
click at [849, 194] on label "[MEDICAL_DATA] pain" at bounding box center [904, 202] width 129 height 16
checkbox input "false"
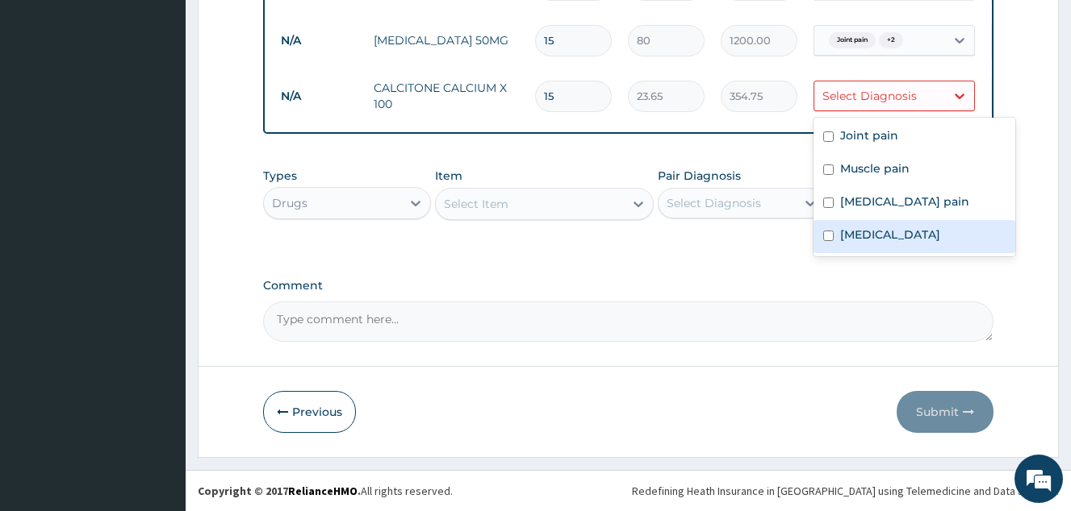
click at [843, 227] on label "[MEDICAL_DATA]" at bounding box center [890, 235] width 100 height 16
checkbox input "true"
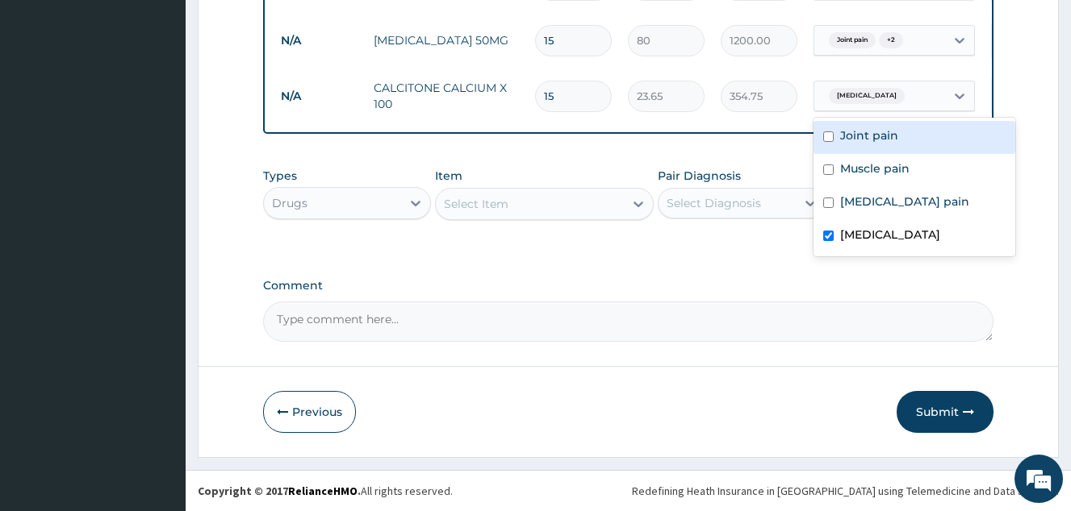
click at [844, 127] on label "Joint pain" at bounding box center [869, 135] width 58 height 16
checkbox input "true"
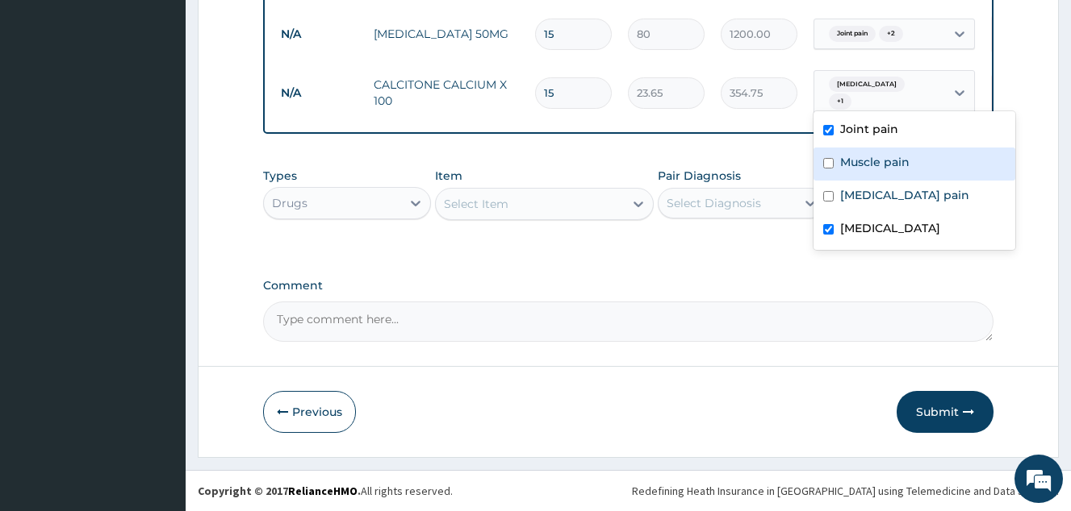
click at [842, 154] on label "Muscle pain" at bounding box center [874, 162] width 69 height 16
checkbox input "true"
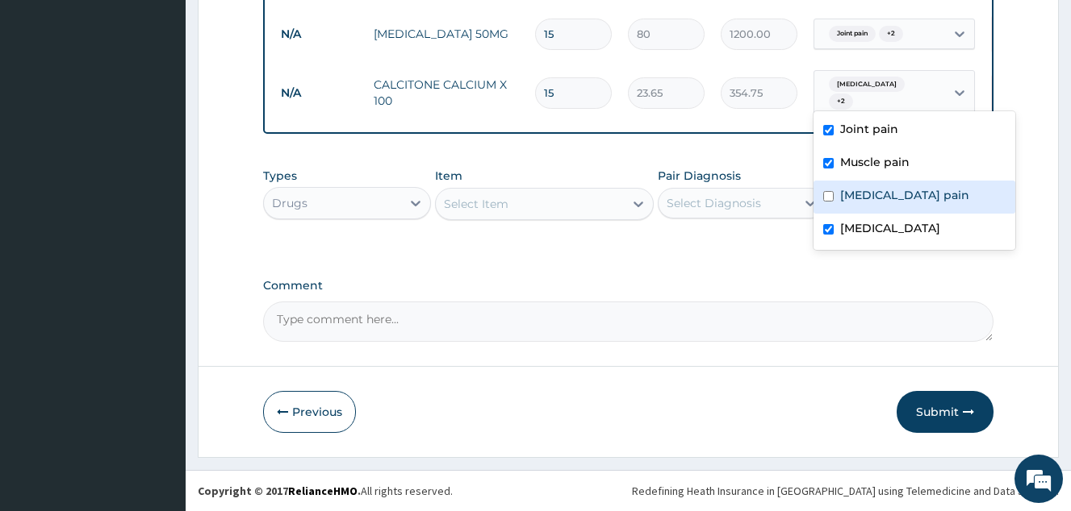
click at [841, 193] on label "[MEDICAL_DATA] pain" at bounding box center [904, 195] width 129 height 16
checkbox input "true"
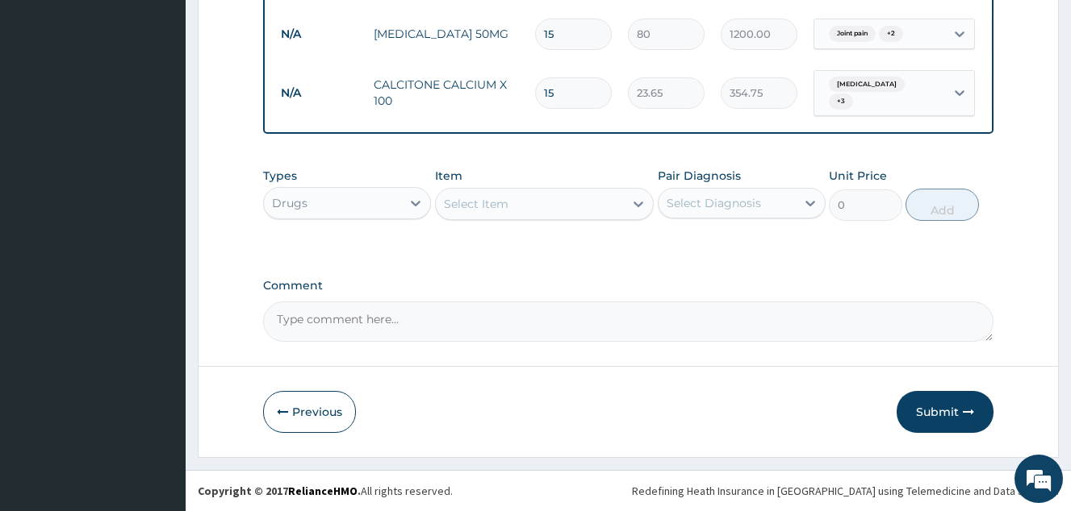
click at [721, 316] on textarea "Comment" at bounding box center [628, 322] width 730 height 40
click at [522, 213] on div "Select Item" at bounding box center [530, 204] width 189 height 26
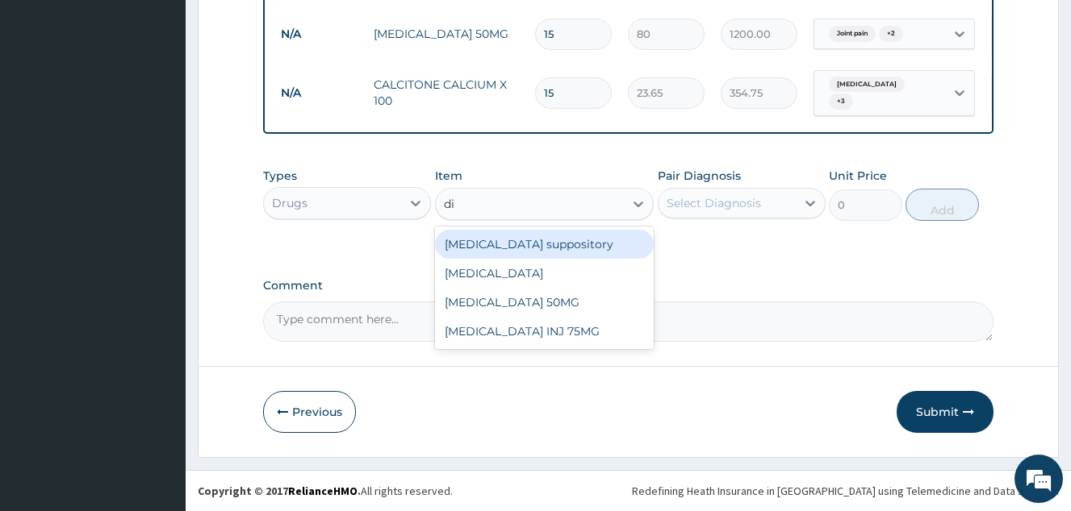
type input "d"
type input "neuroge"
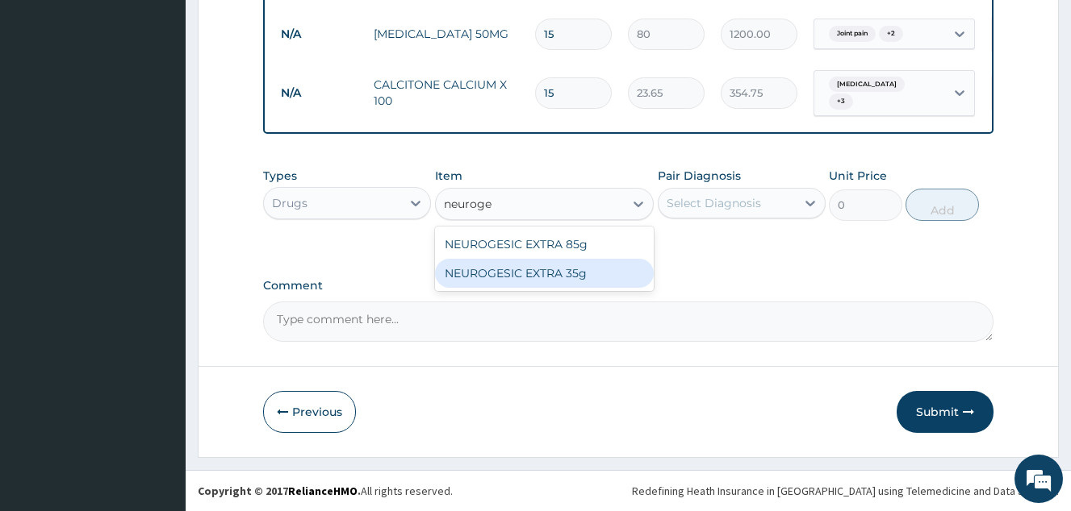
drag, startPoint x: 545, startPoint y: 284, endPoint x: 591, endPoint y: 270, distance: 48.0
click at [545, 284] on div "NEUROGESIC EXTRA 35g" at bounding box center [544, 273] width 219 height 29
type input "2000"
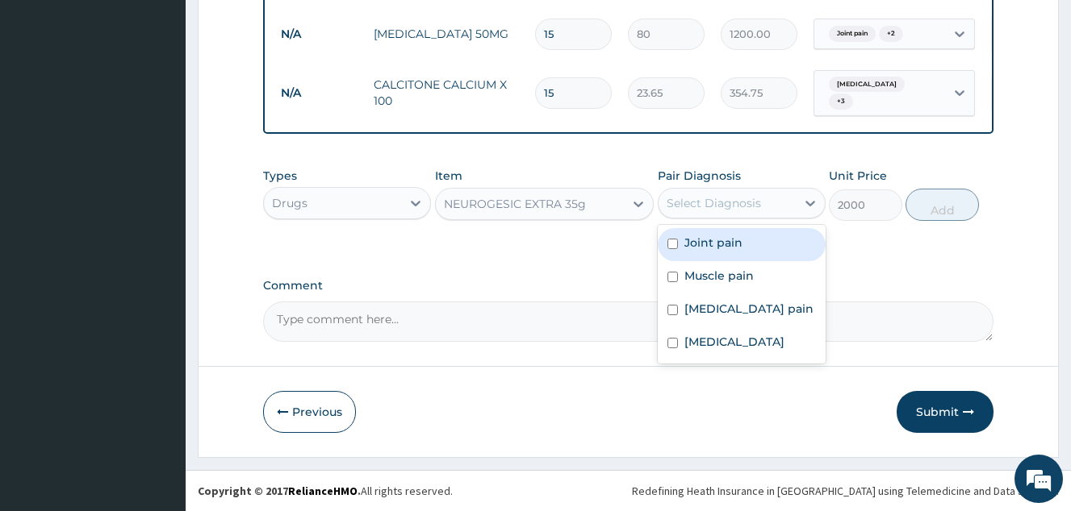
click at [674, 211] on div "Select Diagnosis" at bounding box center [726, 203] width 137 height 26
click at [709, 256] on div "Joint pain" at bounding box center [741, 244] width 168 height 33
checkbox input "true"
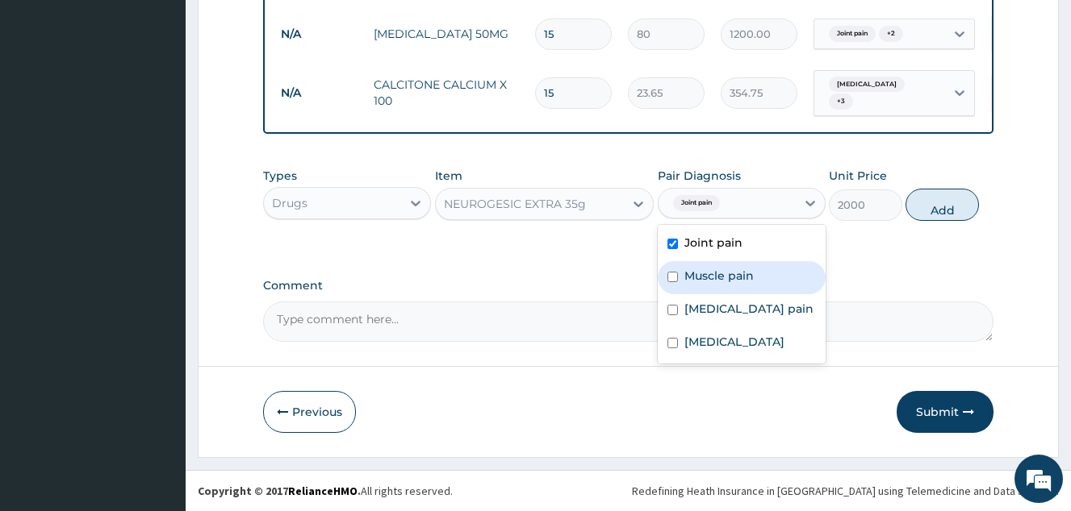
drag, startPoint x: 707, startPoint y: 277, endPoint x: 711, endPoint y: 315, distance: 38.9
click at [707, 292] on div "Muscle pain" at bounding box center [741, 277] width 168 height 33
checkbox input "true"
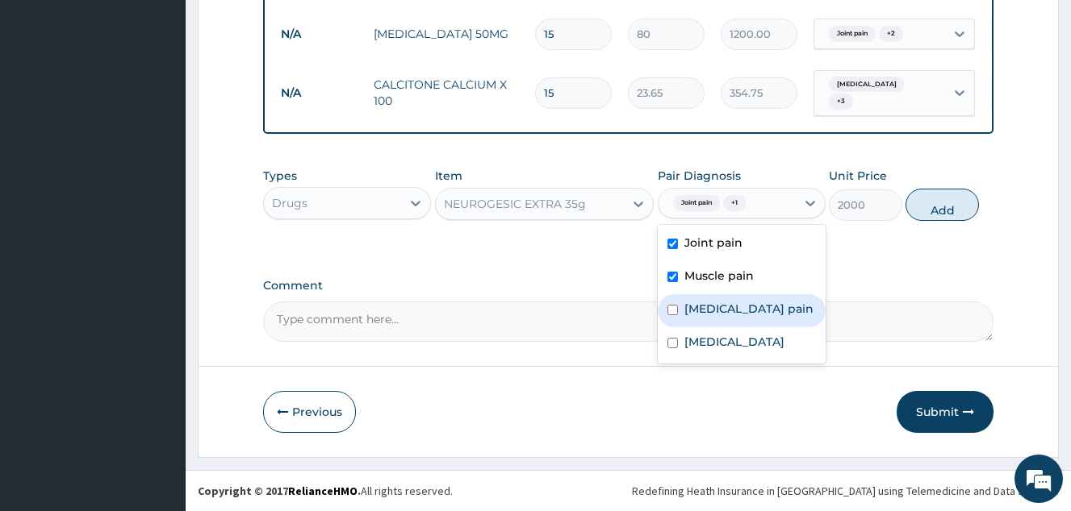
click at [712, 322] on div "[MEDICAL_DATA] pain" at bounding box center [741, 310] width 168 height 33
checkbox input "true"
click at [950, 207] on button "Add" at bounding box center [941, 205] width 73 height 32
type input "0"
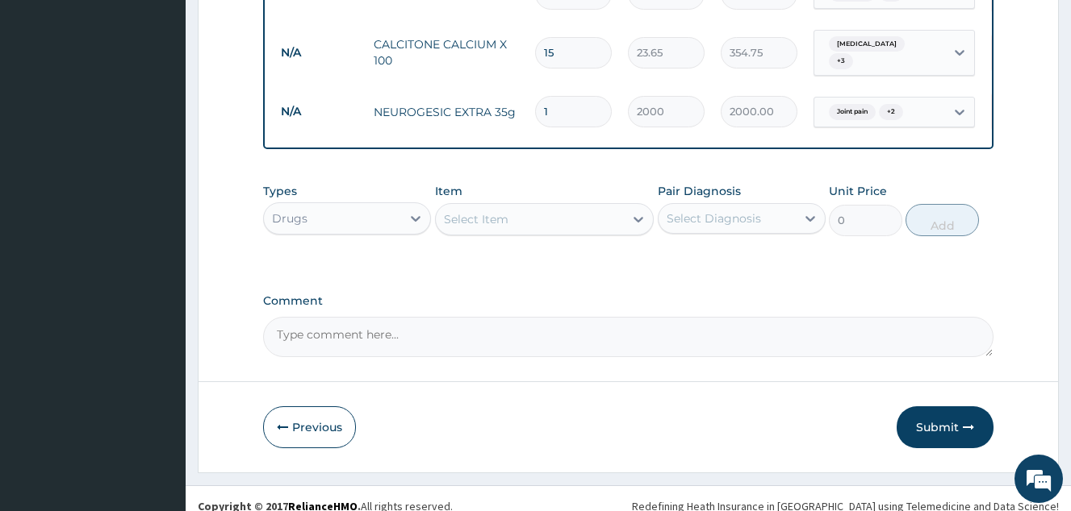
scroll to position [819, 0]
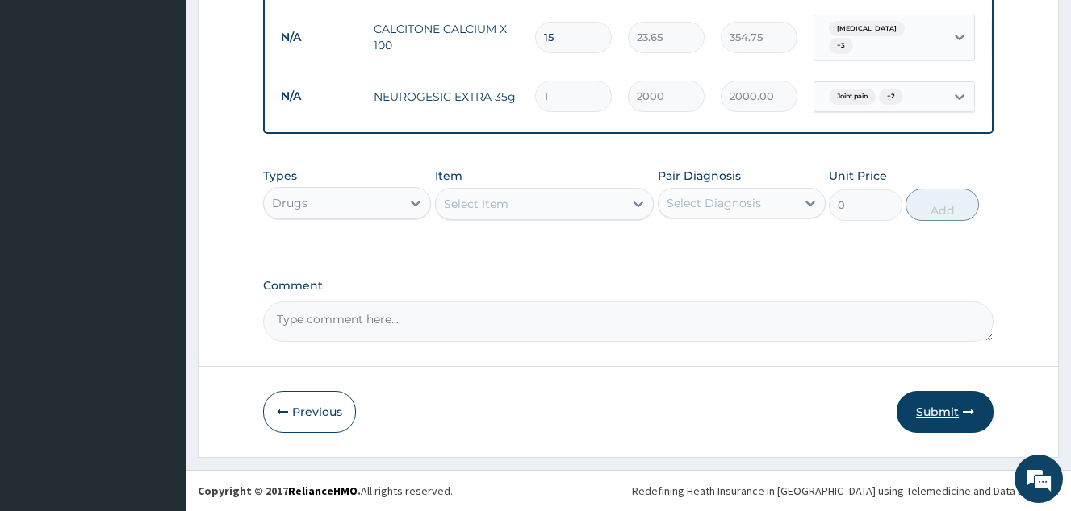
click at [953, 408] on button "Submit" at bounding box center [944, 412] width 97 height 42
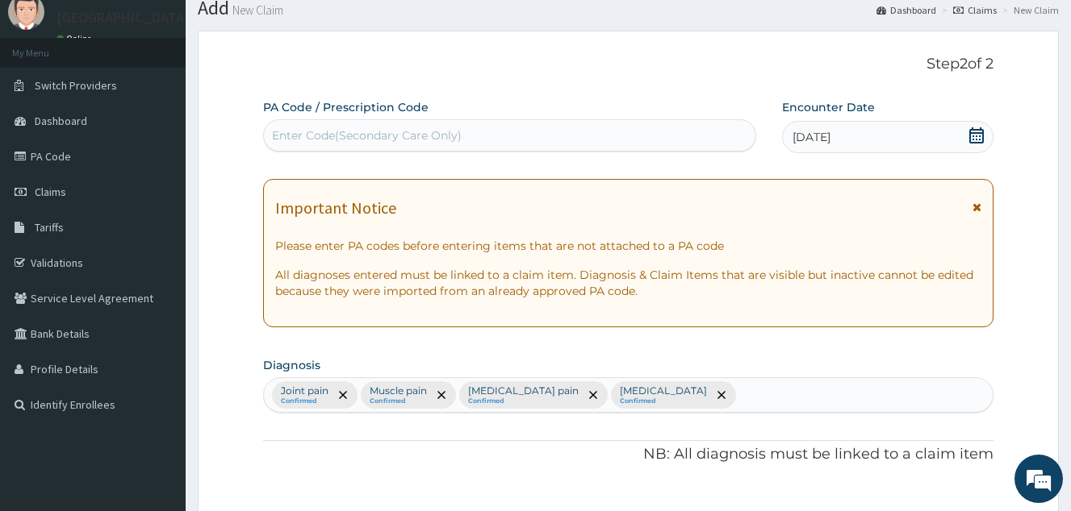
scroll to position [161, 0]
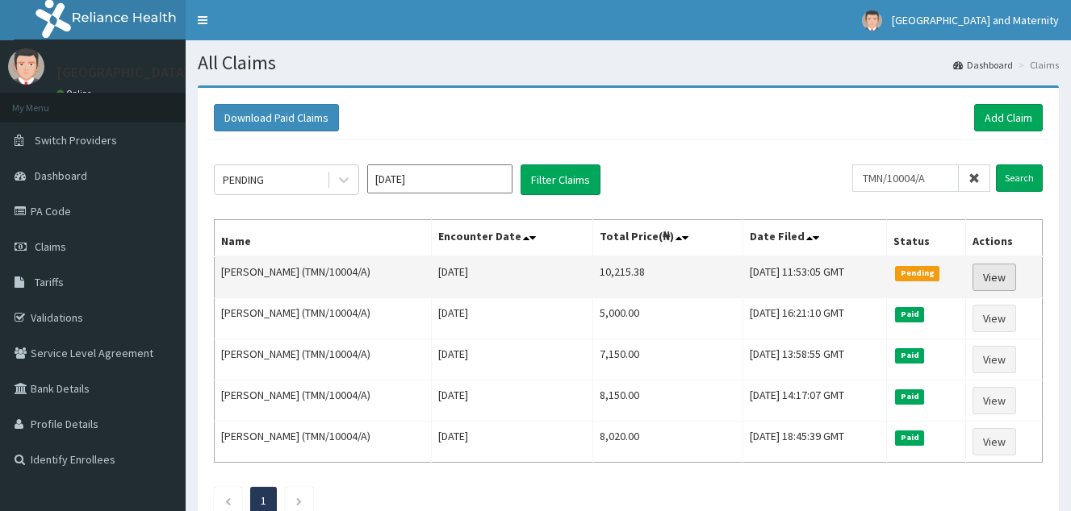
click at [996, 282] on link "View" at bounding box center [994, 277] width 44 height 27
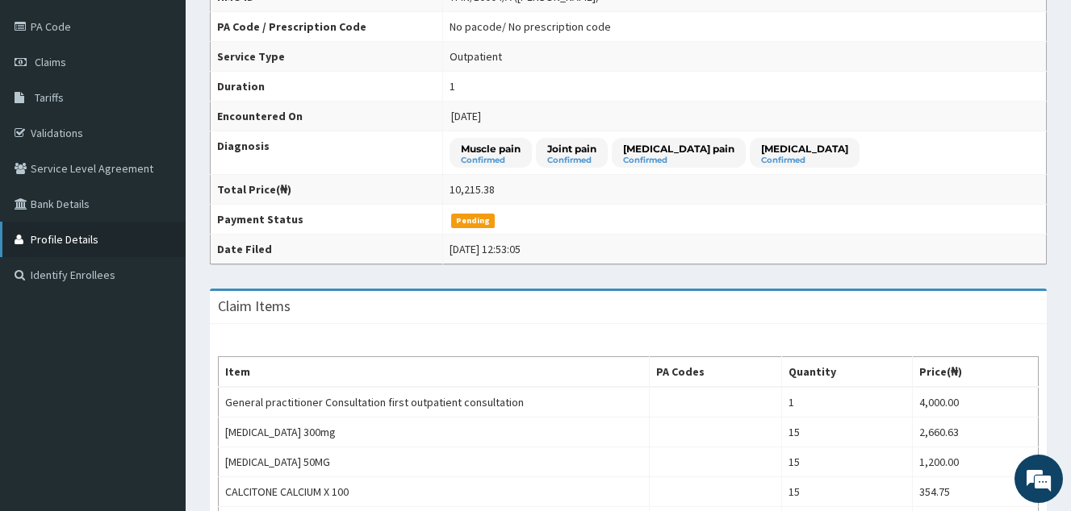
scroll to position [129, 0]
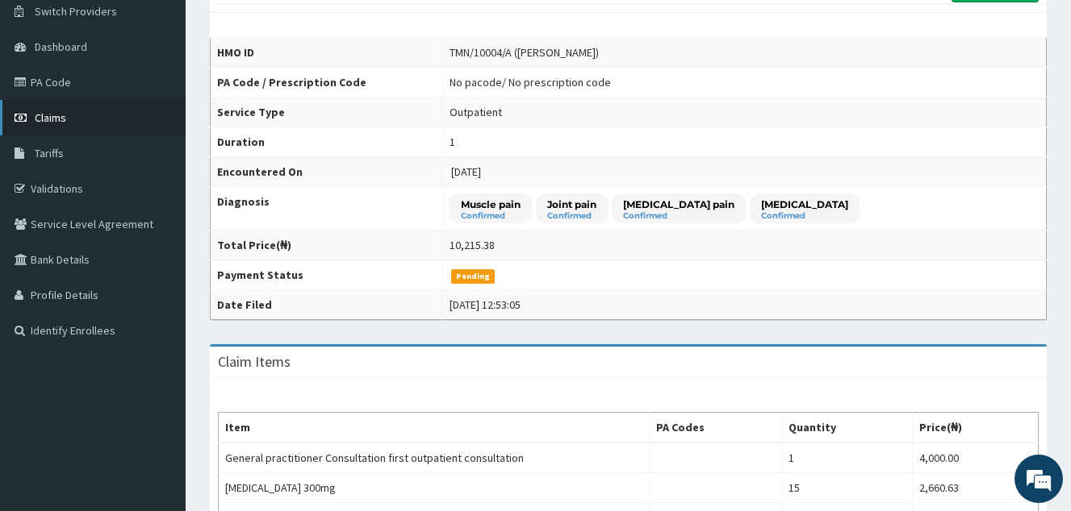
click at [49, 111] on span "Claims" at bounding box center [50, 118] width 31 height 15
